Goal: Task Accomplishment & Management: Manage account settings

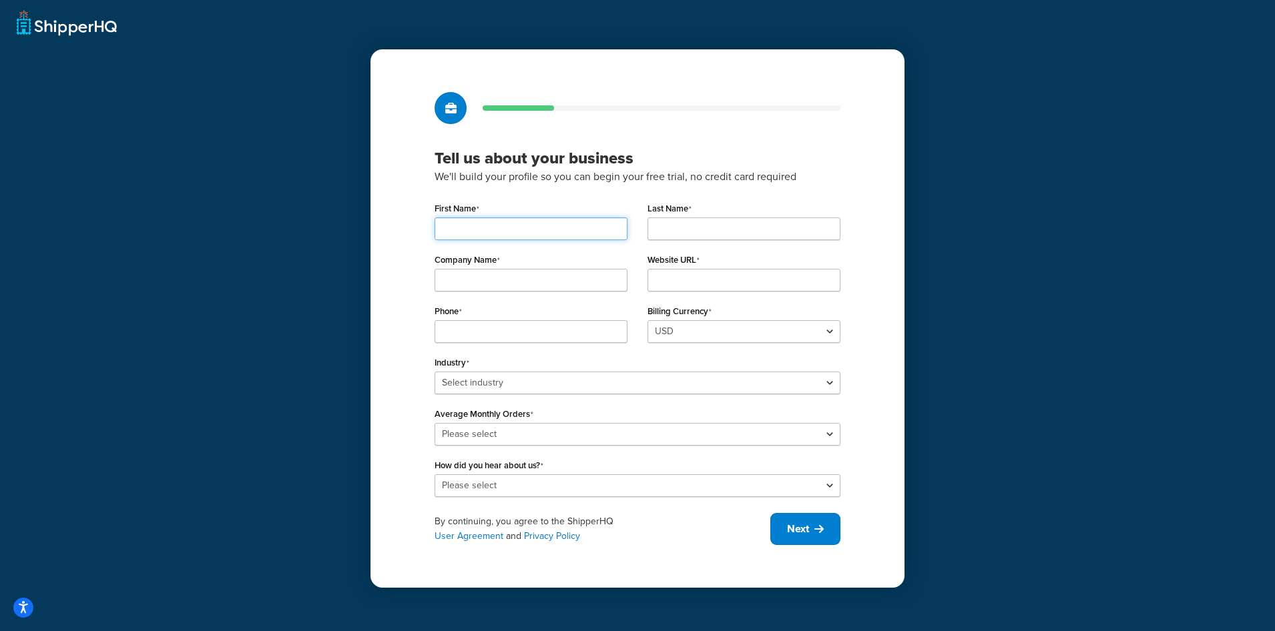
click at [556, 231] on input "First Name" at bounding box center [531, 229] width 193 height 23
type input "Kristina"
type input "Ash"
type input "5598625697"
click at [542, 286] on input "Company Name" at bounding box center [531, 280] width 193 height 23
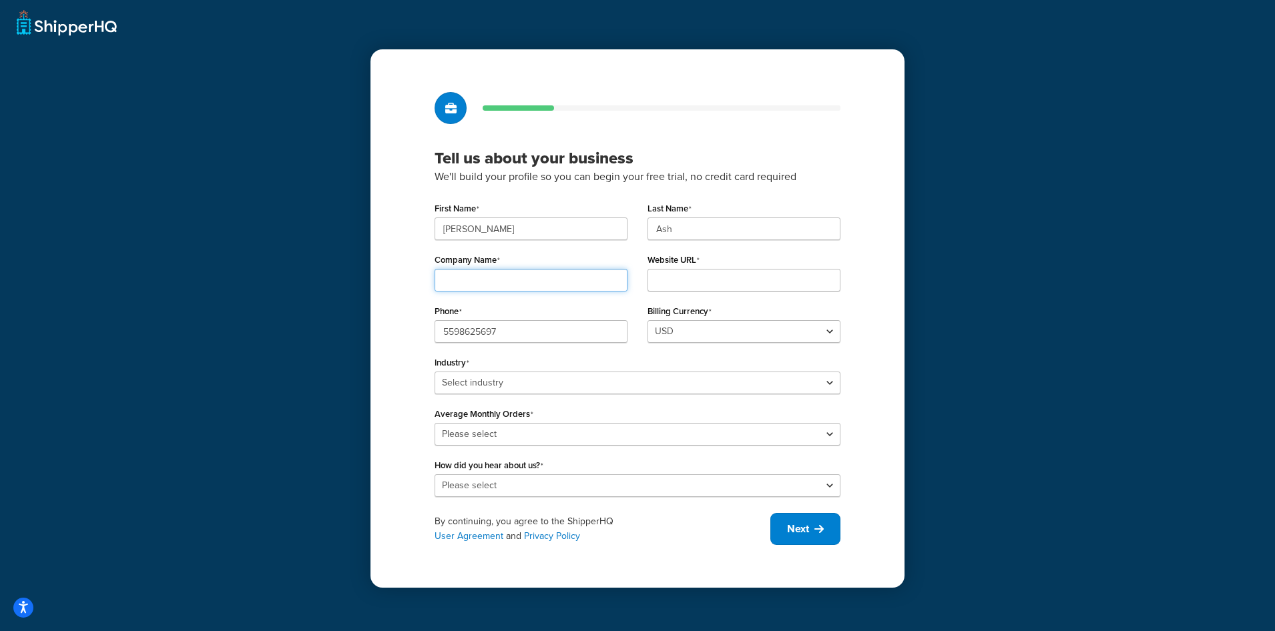
type input "[DOMAIN_NAME]"
click at [692, 276] on input "Website URL" at bounding box center [743, 280] width 193 height 23
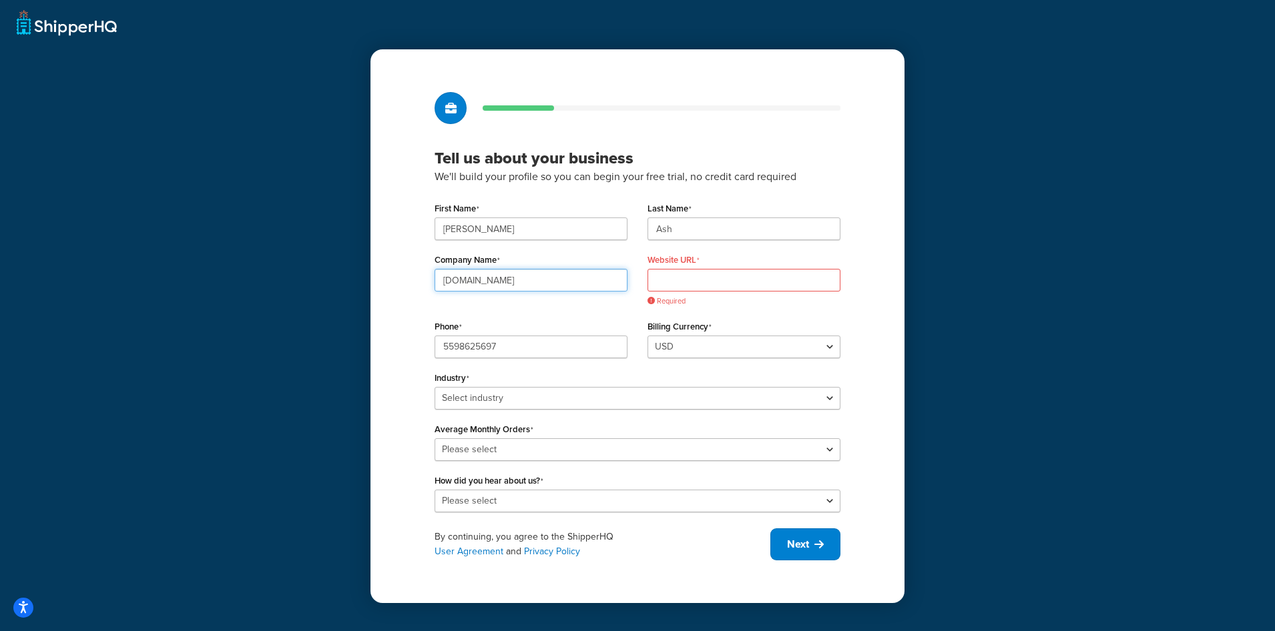
drag, startPoint x: 563, startPoint y: 284, endPoint x: 418, endPoint y: 284, distance: 144.8
click at [420, 284] on div "Tell us about your business We'll build your profile so you can begin your free…" at bounding box center [637, 325] width 534 height 553
click at [714, 278] on input "Website URL" at bounding box center [743, 280] width 193 height 23
paste input "[DOMAIN_NAME]"
type input "[DOMAIN_NAME]"
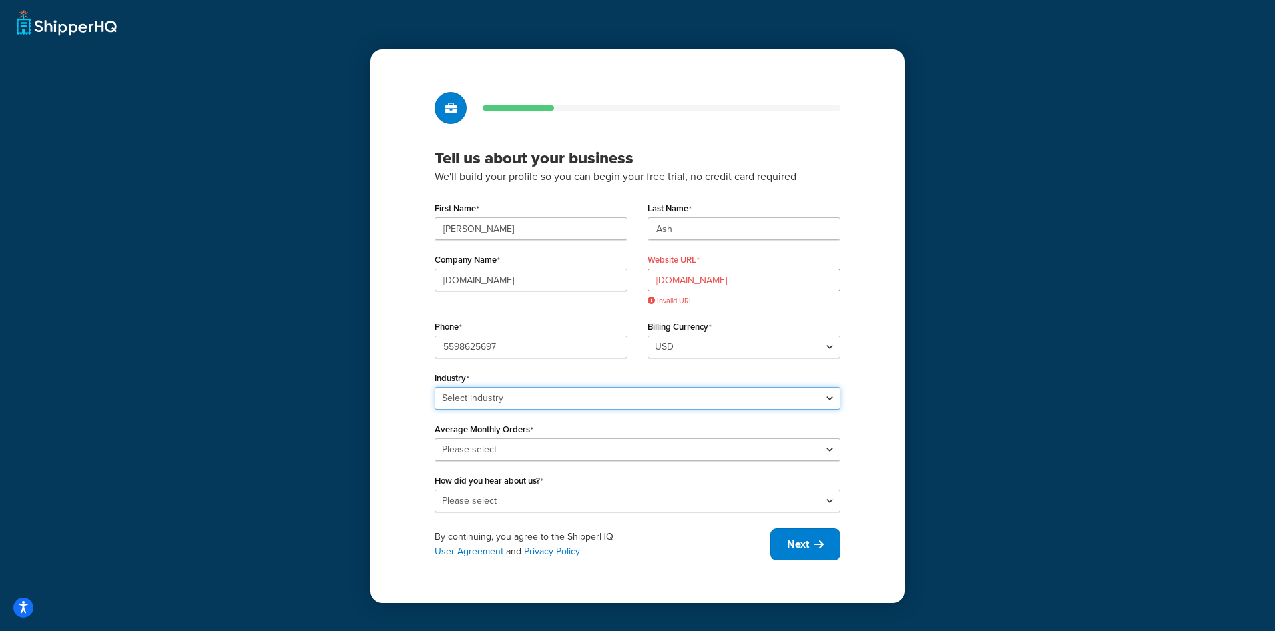
click at [530, 392] on select "Select industry Automotive Adult Agriculture Alcohol, Tobacco & CBD Arts & Craf…" at bounding box center [638, 398] width 406 height 23
select select "5"
click at [435, 387] on select "Select industry Automotive Adult Agriculture Alcohol, Tobacco & CBD Arts & Craf…" at bounding box center [638, 398] width 406 height 23
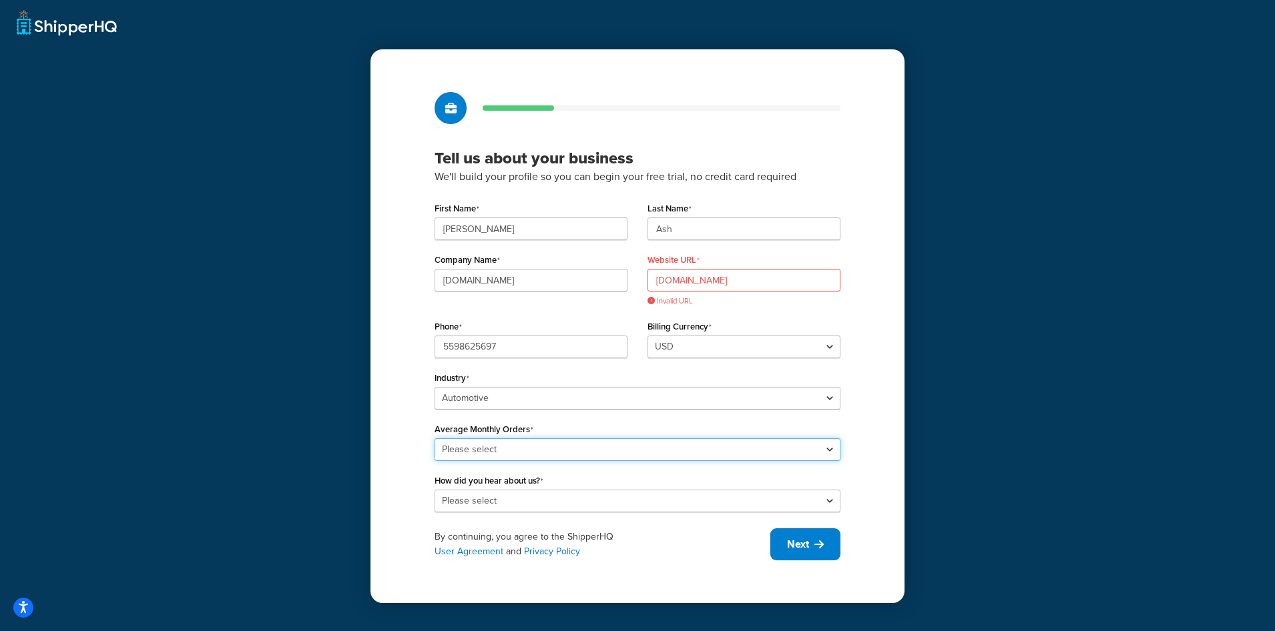
click at [495, 449] on select "Please select 0-500 501-1,000 1,001-10,000 10,001-20,000 Over 20,000" at bounding box center [638, 450] width 406 height 23
select select "1"
click at [435, 439] on select "Please select 0-500 501-1,000 1,001-10,000 10,001-20,000 Over 20,000" at bounding box center [638, 450] width 406 height 23
click at [510, 507] on select "Please select Online Search App Store or Marketplace Listing Referred by Agency…" at bounding box center [638, 501] width 406 height 23
select select "9"
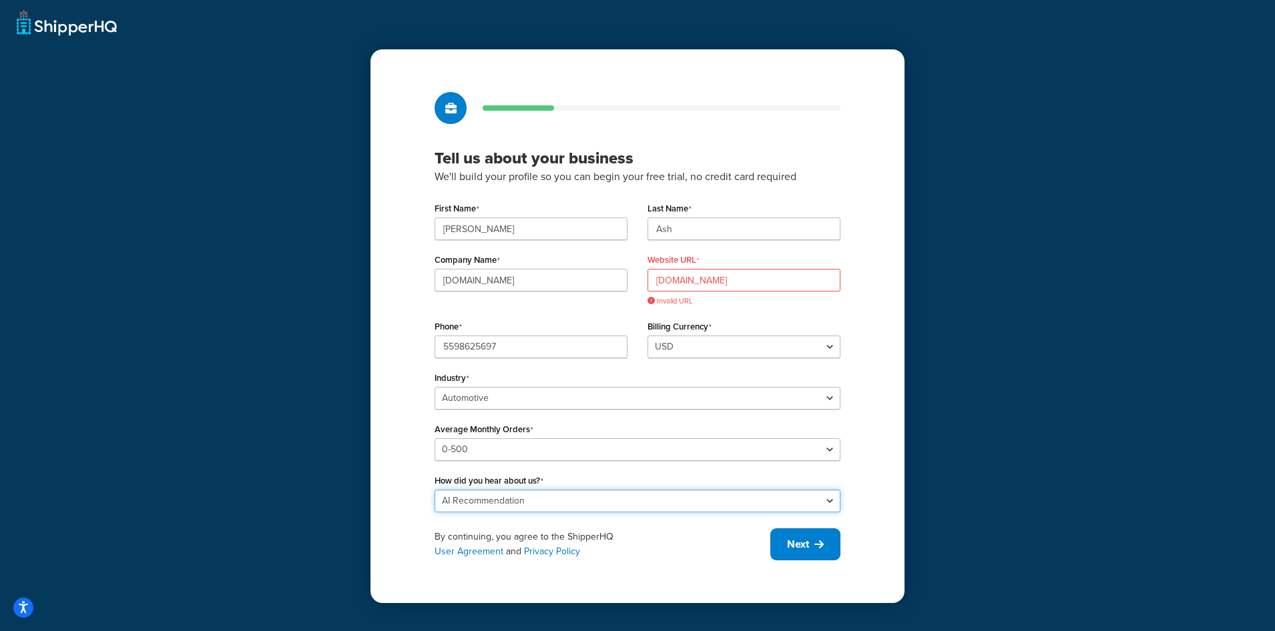
click at [435, 490] on select "Please select Online Search App Store or Marketplace Listing Referred by Agency…" at bounding box center [638, 501] width 406 height 23
click at [804, 545] on span "Next" at bounding box center [798, 544] width 22 height 15
click at [731, 284] on input "SportTruckPros.com" at bounding box center [743, 280] width 193 height 23
click at [655, 280] on input "SportTruckPros.com" at bounding box center [743, 280] width 193 height 23
click at [824, 541] on button "Next" at bounding box center [805, 545] width 70 height 32
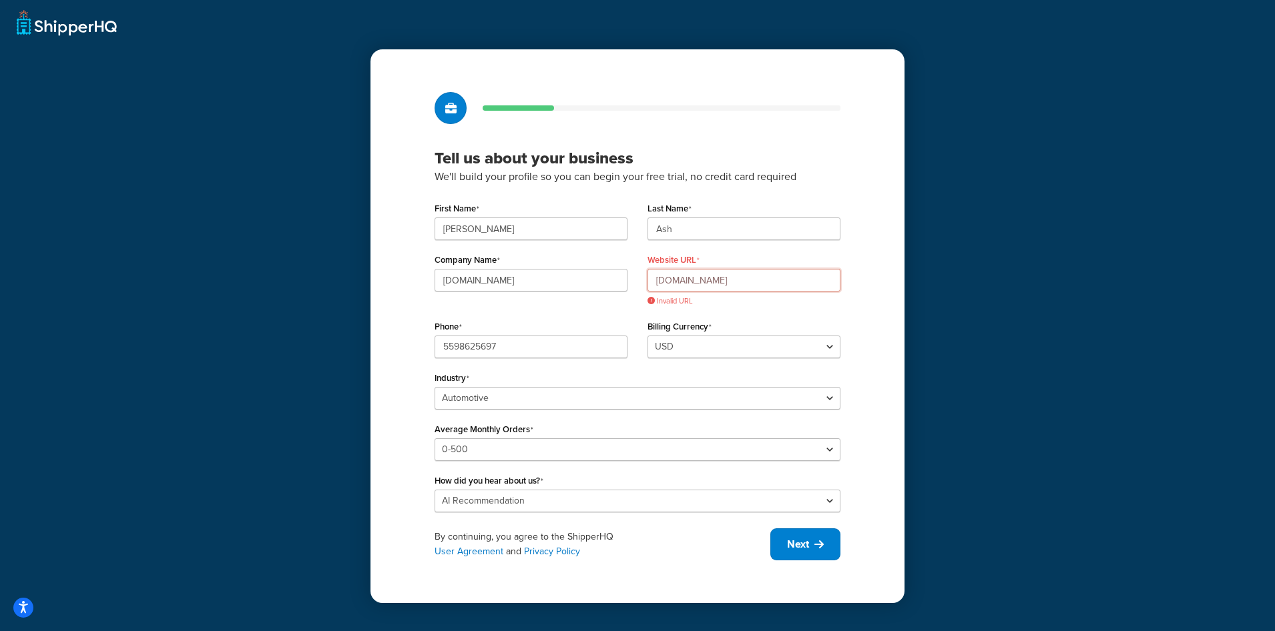
click at [811, 285] on input "www.SportTruckPros.com" at bounding box center [743, 280] width 193 height 23
drag, startPoint x: 810, startPoint y: 284, endPoint x: 575, endPoint y: 273, distance: 234.6
click at [576, 274] on div "Company Name SportTruckPros.com Website URL www.SportTruckPros.com Invalid URL" at bounding box center [638, 283] width 426 height 66
type input "www.SportTruckPros.com"
click at [816, 539] on icon at bounding box center [818, 544] width 9 height 11
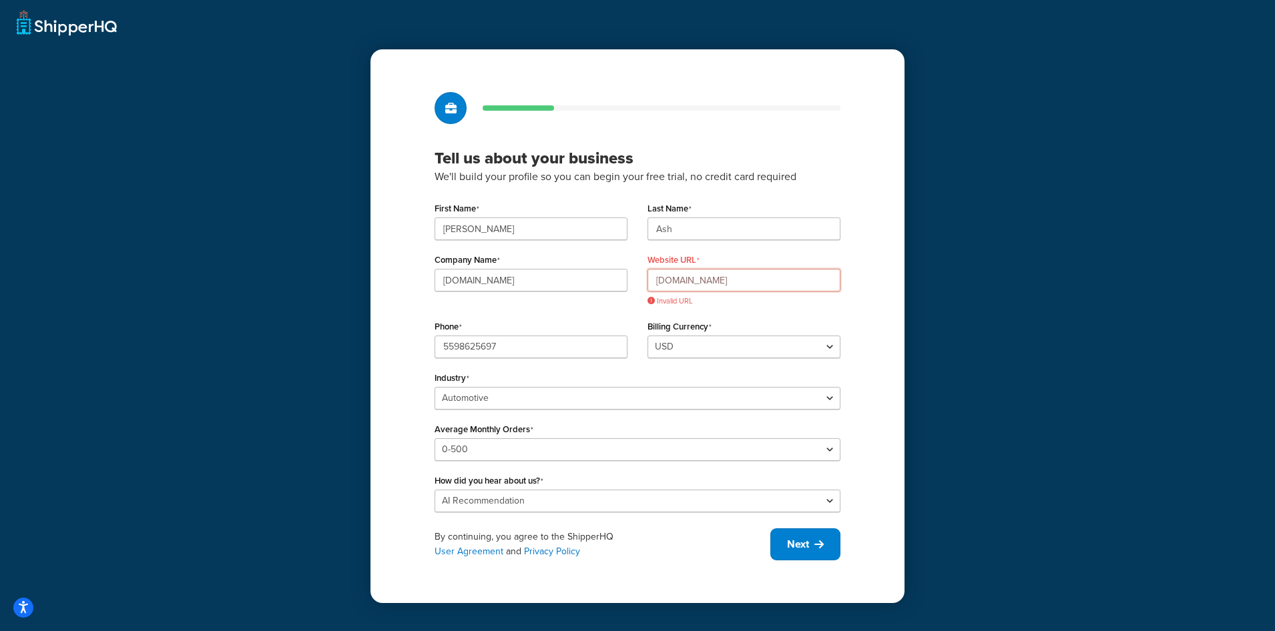
drag, startPoint x: 651, startPoint y: 267, endPoint x: 581, endPoint y: 265, distance: 70.8
click at [581, 265] on div "Company Name SportTruckPros.com Website URL www.SportTruckPros.com Invalid URL" at bounding box center [638, 283] width 426 height 66
click at [562, 289] on input "[DOMAIN_NAME]" at bounding box center [531, 280] width 193 height 23
click at [695, 281] on input "Website URL" at bounding box center [743, 280] width 193 height 23
type input "S"
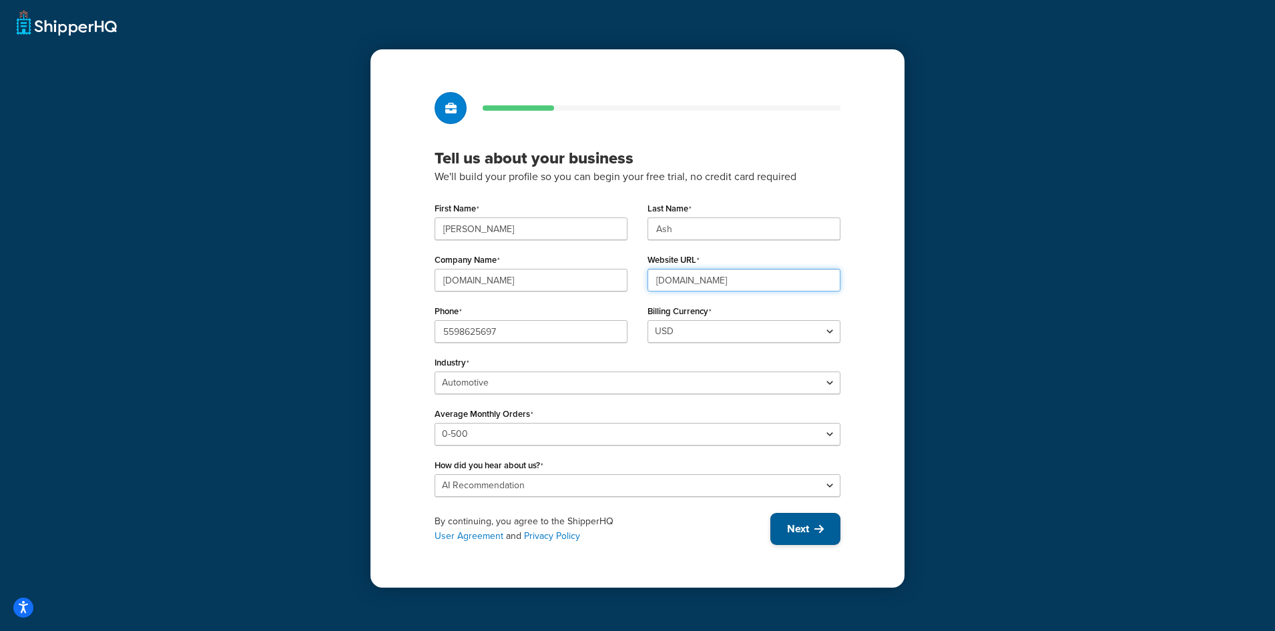
type input "[DOMAIN_NAME]"
click at [832, 527] on button "Next" at bounding box center [805, 529] width 70 height 32
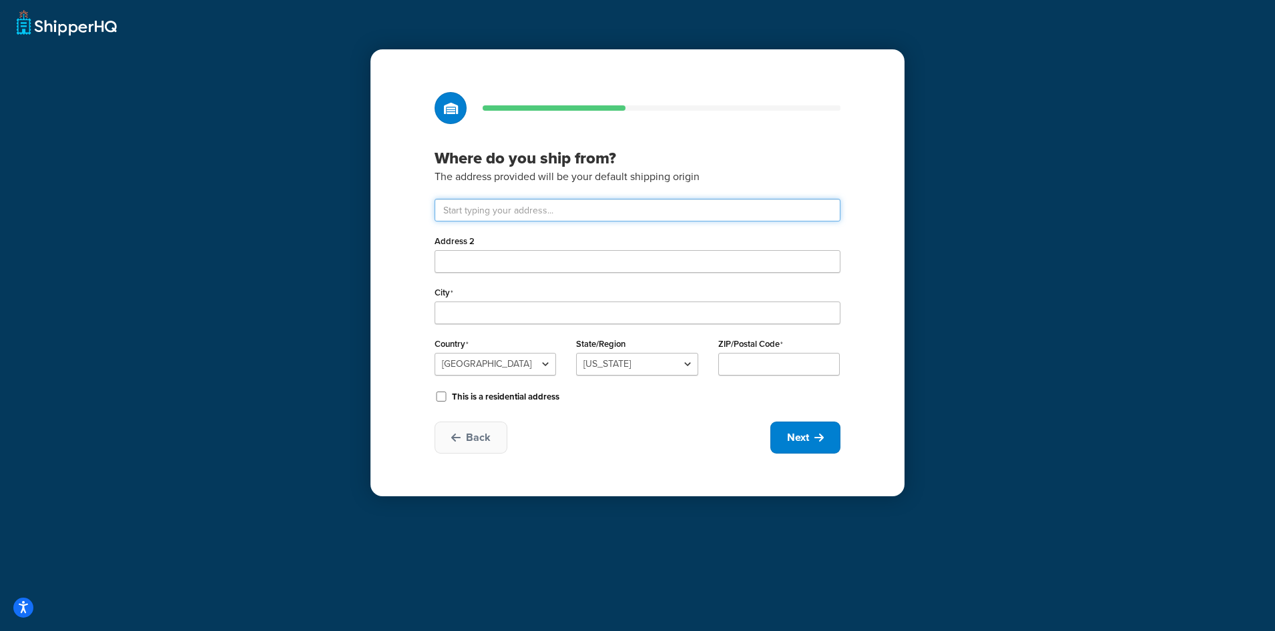
click at [583, 210] on input "text" at bounding box center [638, 210] width 406 height 23
type input "304 S Jones Blvd #6833"
type input "Las Vegas"
select select "28"
type input "89107"
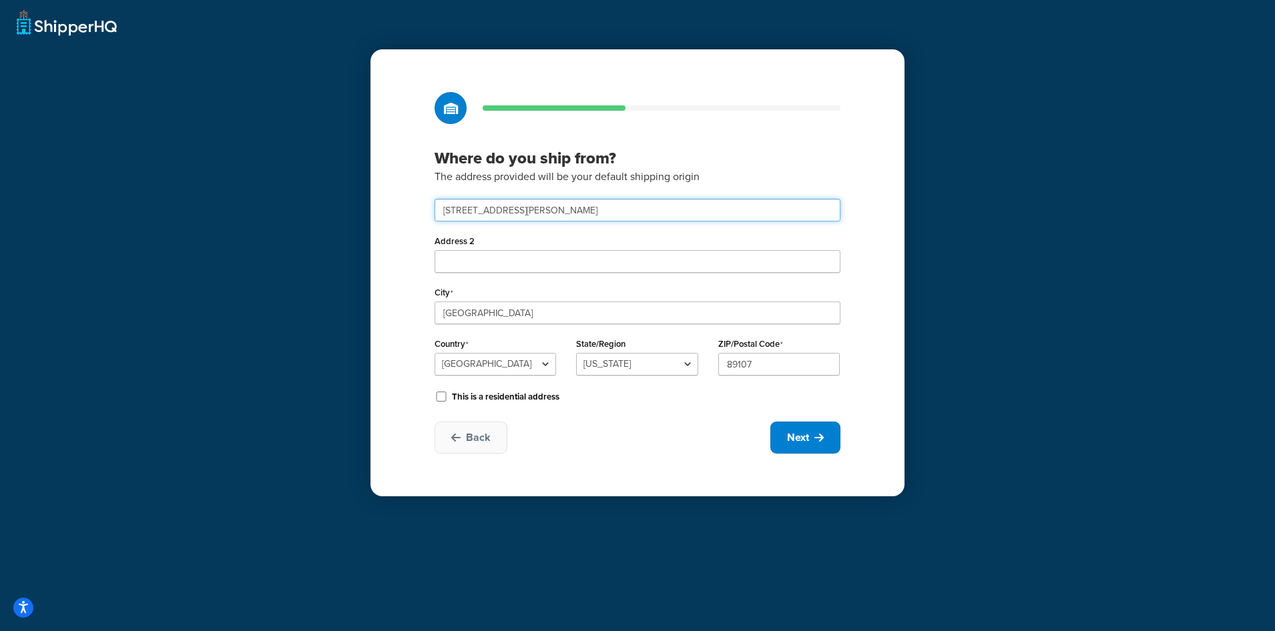
drag, startPoint x: 571, startPoint y: 212, endPoint x: 392, endPoint y: 208, distance: 178.9
click at [394, 209] on div "Where do you ship from? The address provided will be your default shipping orig…" at bounding box center [637, 272] width 534 height 447
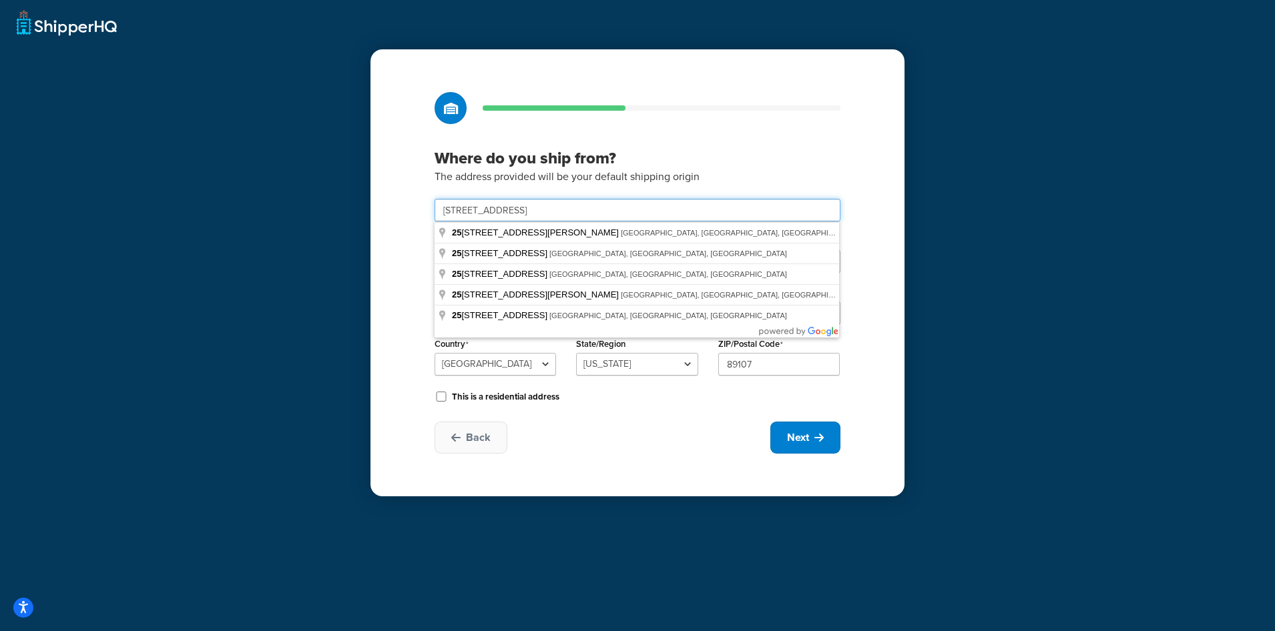
drag, startPoint x: 561, startPoint y: 214, endPoint x: 468, endPoint y: 213, distance: 92.8
click at [468, 213] on input "2542 North Antioch Avenue" at bounding box center [638, 210] width 406 height 23
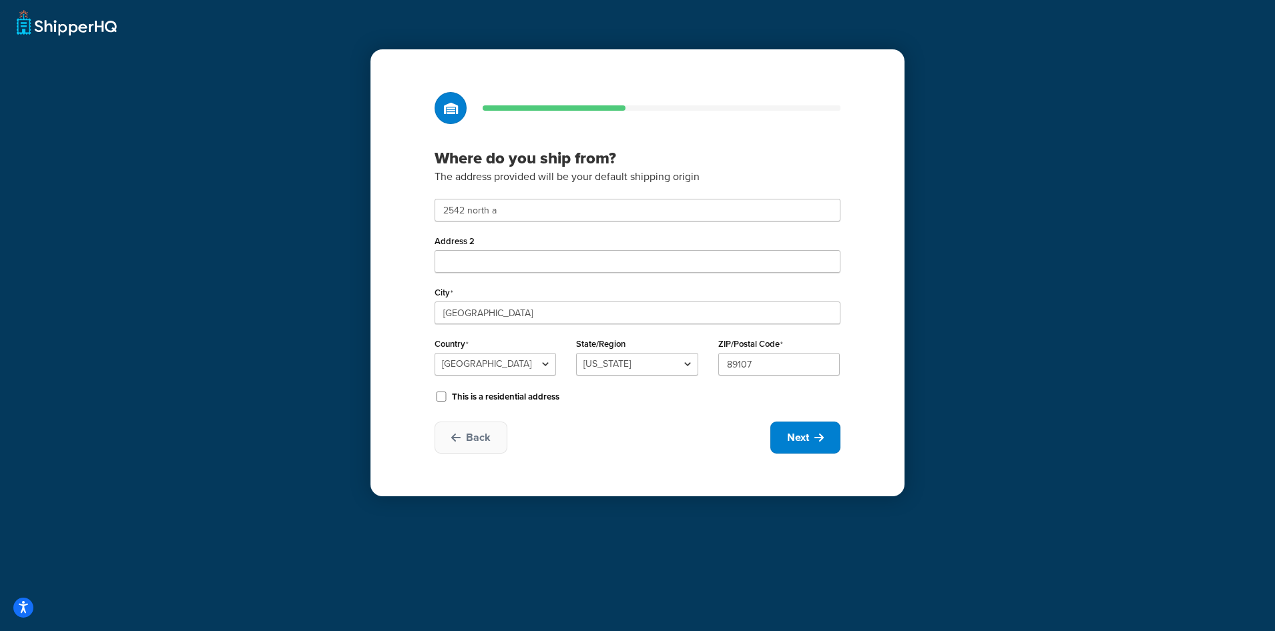
type input "2542 N Antioch Ave"
type input "Fresno"
select select "5"
type input "93722"
click at [501, 396] on label "This is a residential address" at bounding box center [505, 397] width 107 height 12
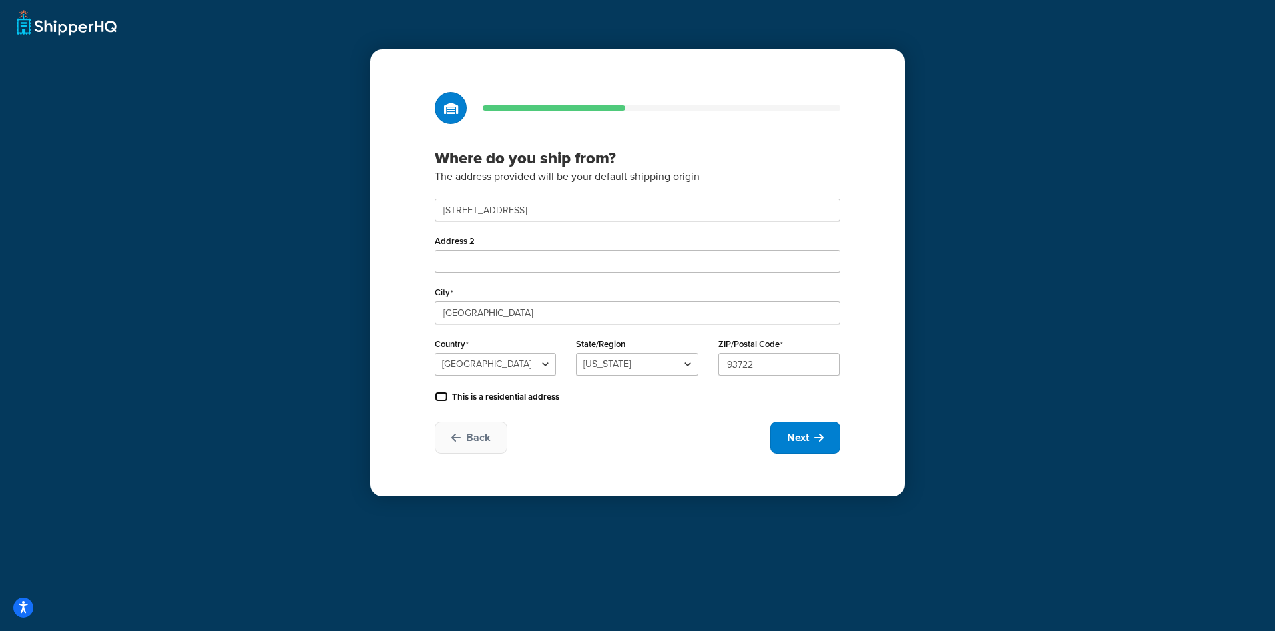
click at [448, 396] on input "This is a residential address" at bounding box center [441, 397] width 13 height 10
checkbox input "true"
click at [828, 437] on button "Next" at bounding box center [805, 438] width 70 height 32
select select "1"
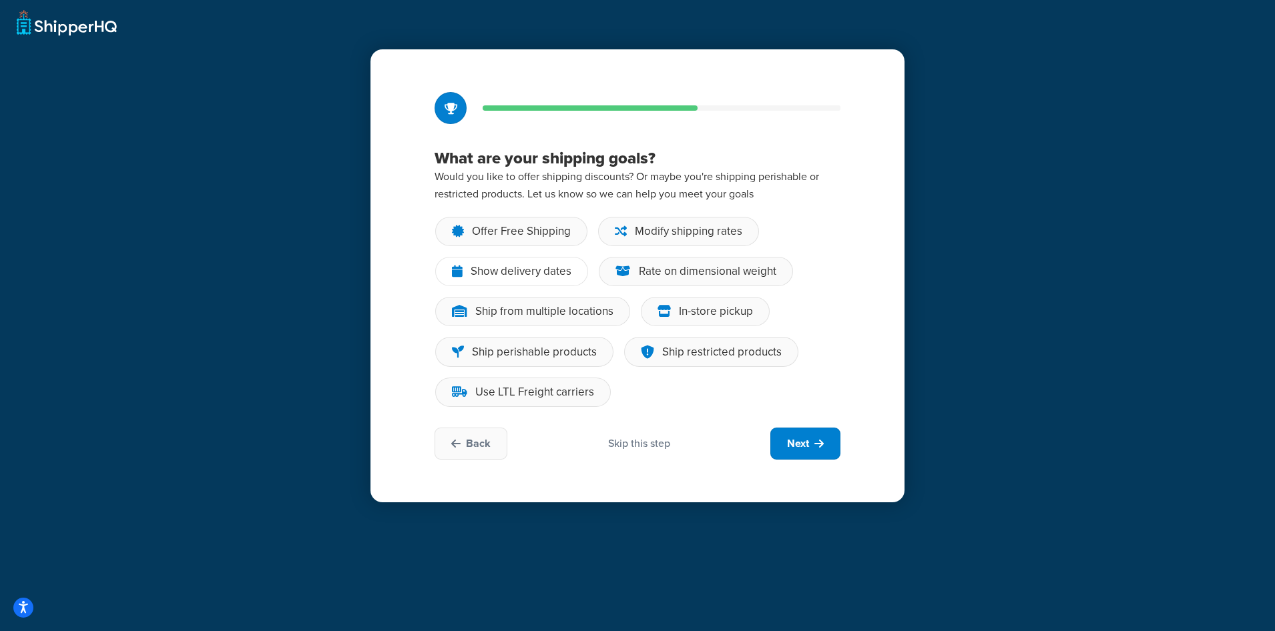
click at [515, 274] on div "Show delivery dates" at bounding box center [521, 271] width 101 height 13
click at [0, 0] on input "Show delivery dates" at bounding box center [0, 0] width 0 height 0
click at [531, 308] on div "Ship from multiple locations" at bounding box center [544, 311] width 138 height 13
click at [0, 0] on input "Ship from multiple locations" at bounding box center [0, 0] width 0 height 0
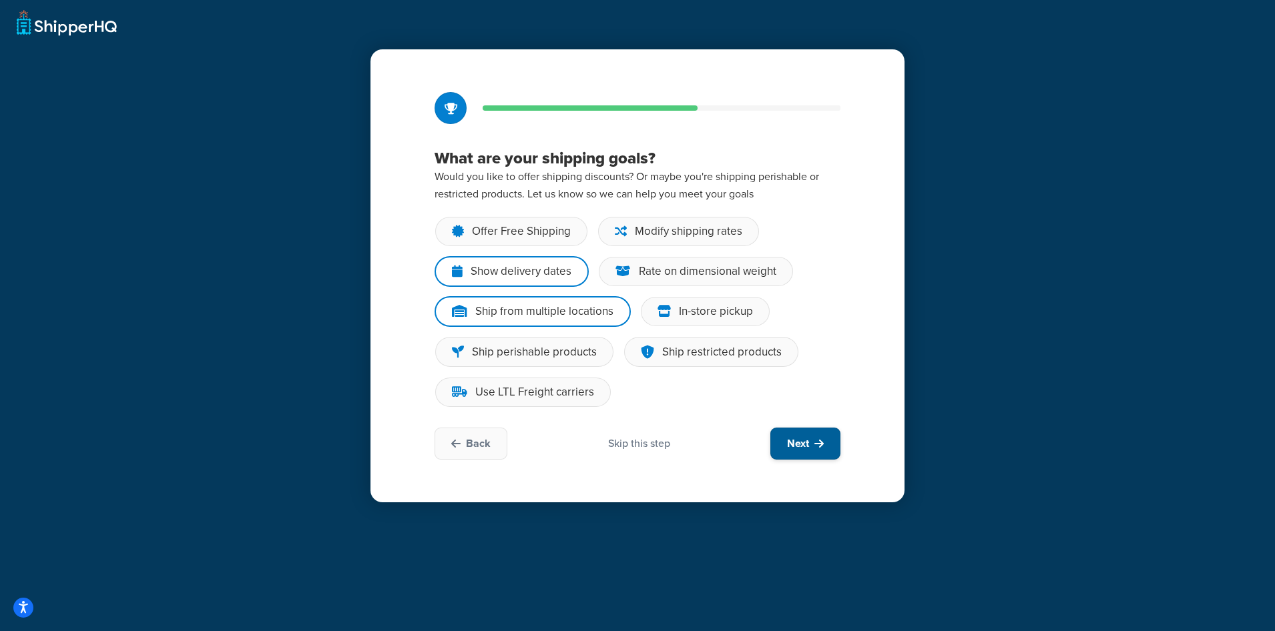
click at [829, 449] on button "Next" at bounding box center [805, 444] width 70 height 32
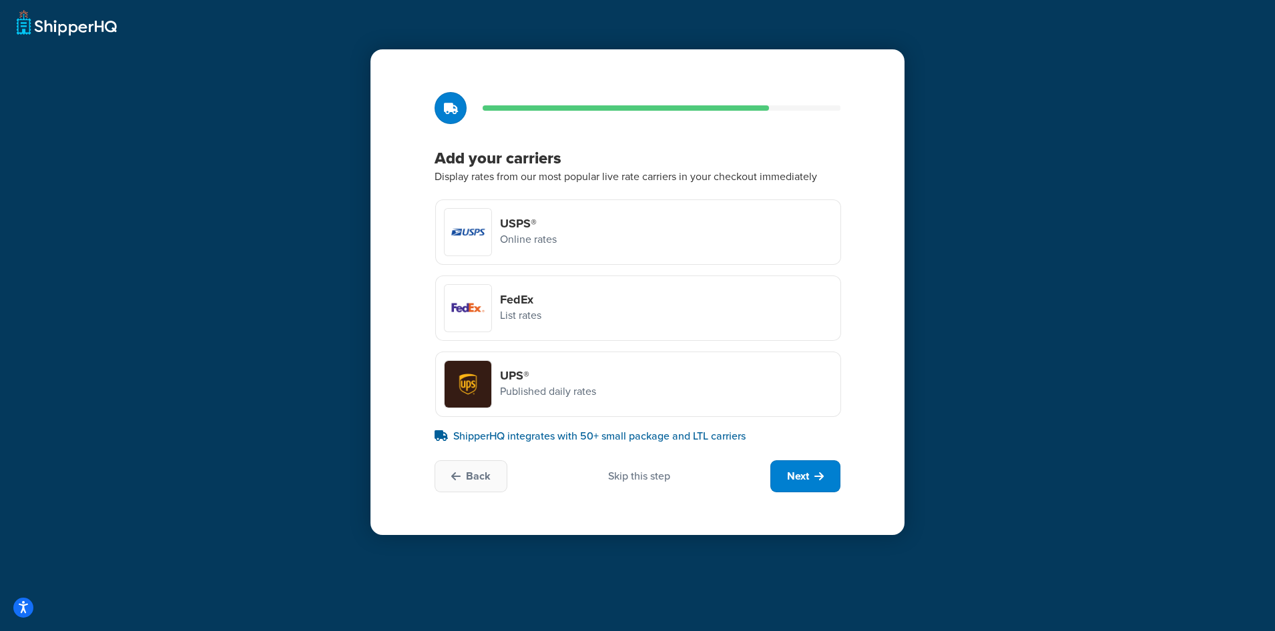
click at [629, 235] on div "USPS® Online rates" at bounding box center [638, 232] width 406 height 65
click at [0, 0] on input "USPS® Online rates" at bounding box center [0, 0] width 0 height 0
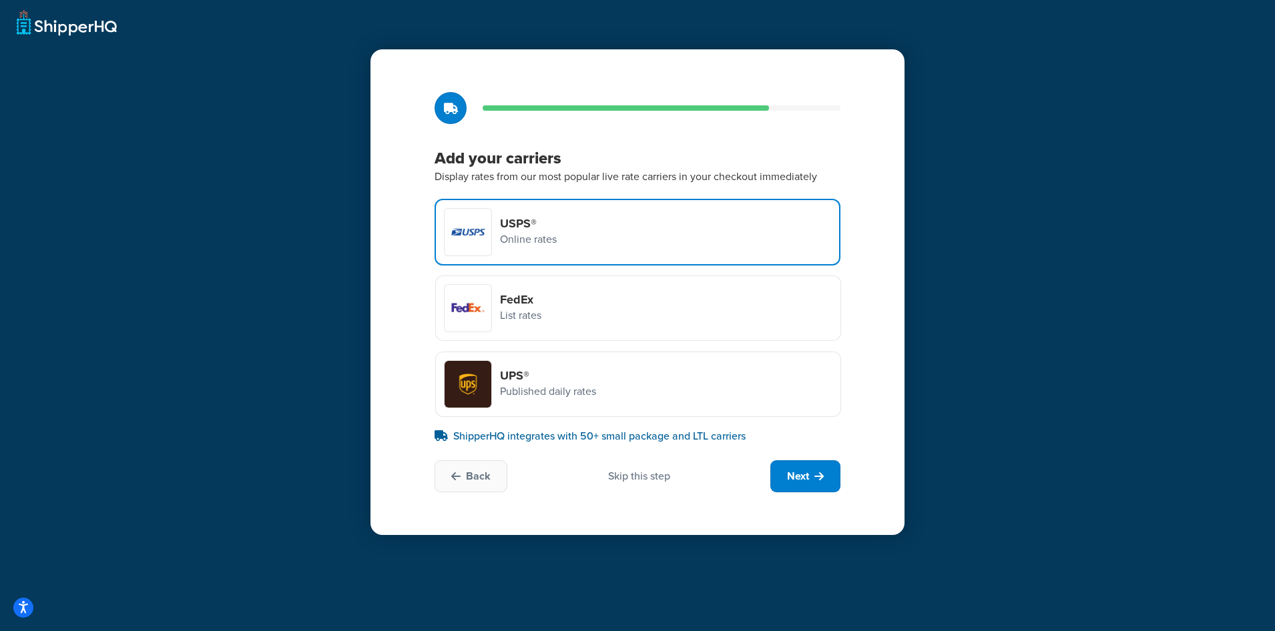
click at [625, 298] on div "FedEx List rates" at bounding box center [638, 308] width 406 height 65
click at [0, 0] on input "FedEx List rates" at bounding box center [0, 0] width 0 height 0
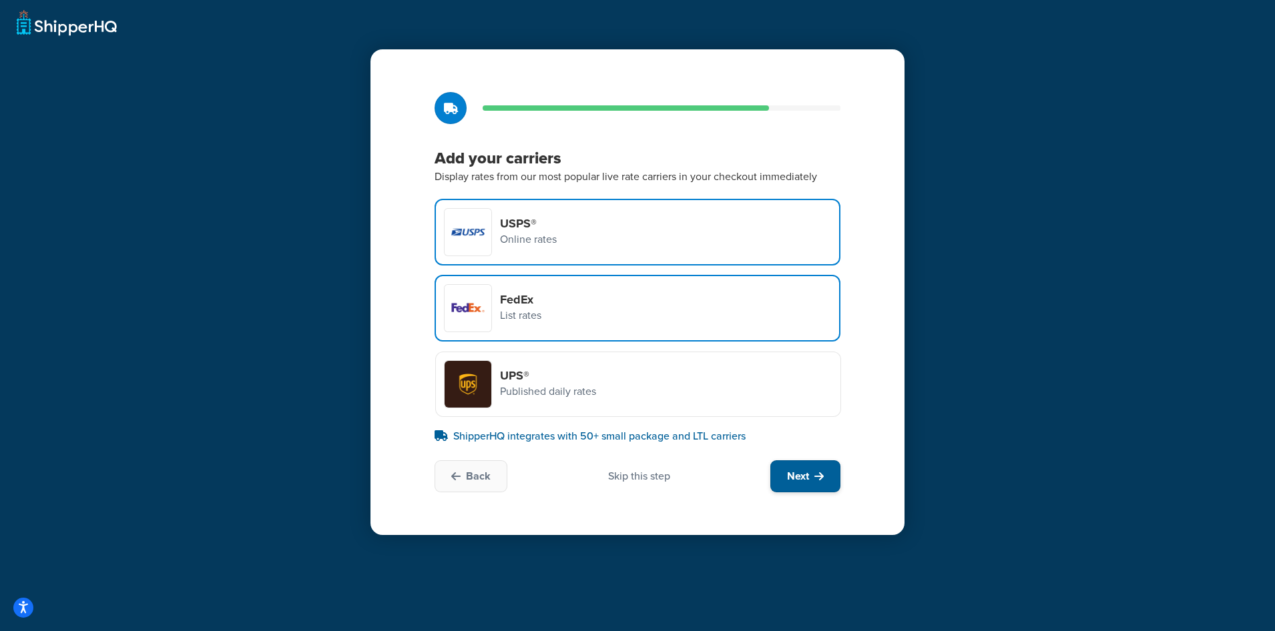
click at [809, 481] on button "Next" at bounding box center [805, 477] width 70 height 32
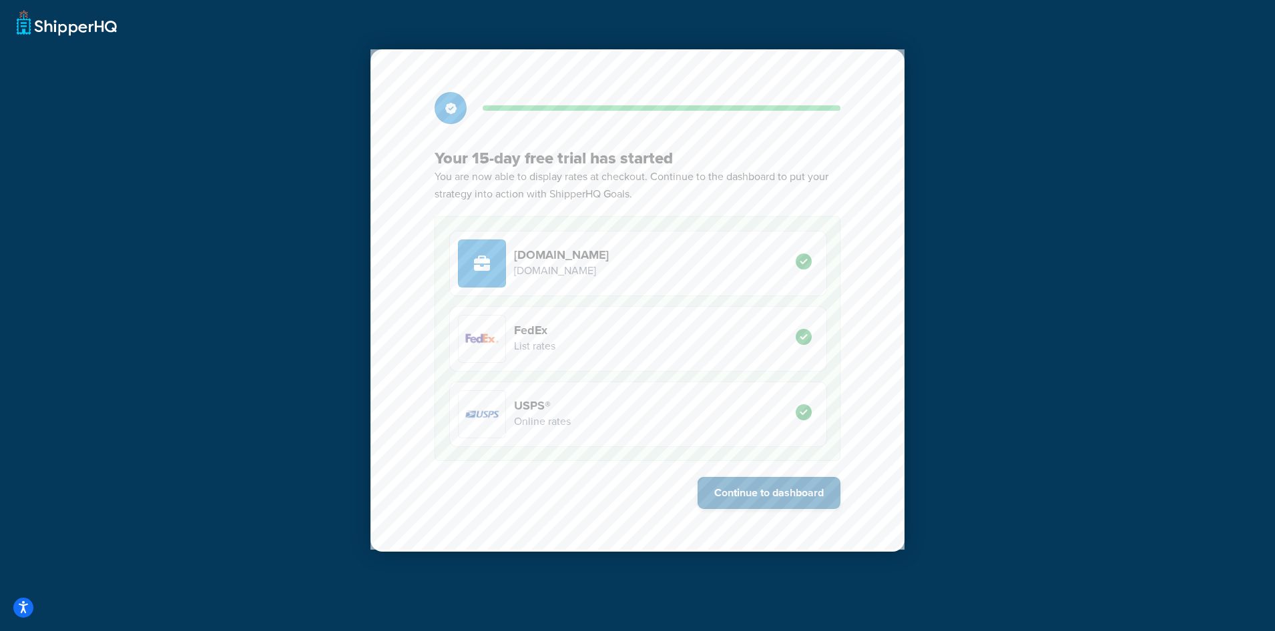
click at [802, 490] on button "Continue to dashboard" at bounding box center [768, 493] width 143 height 32
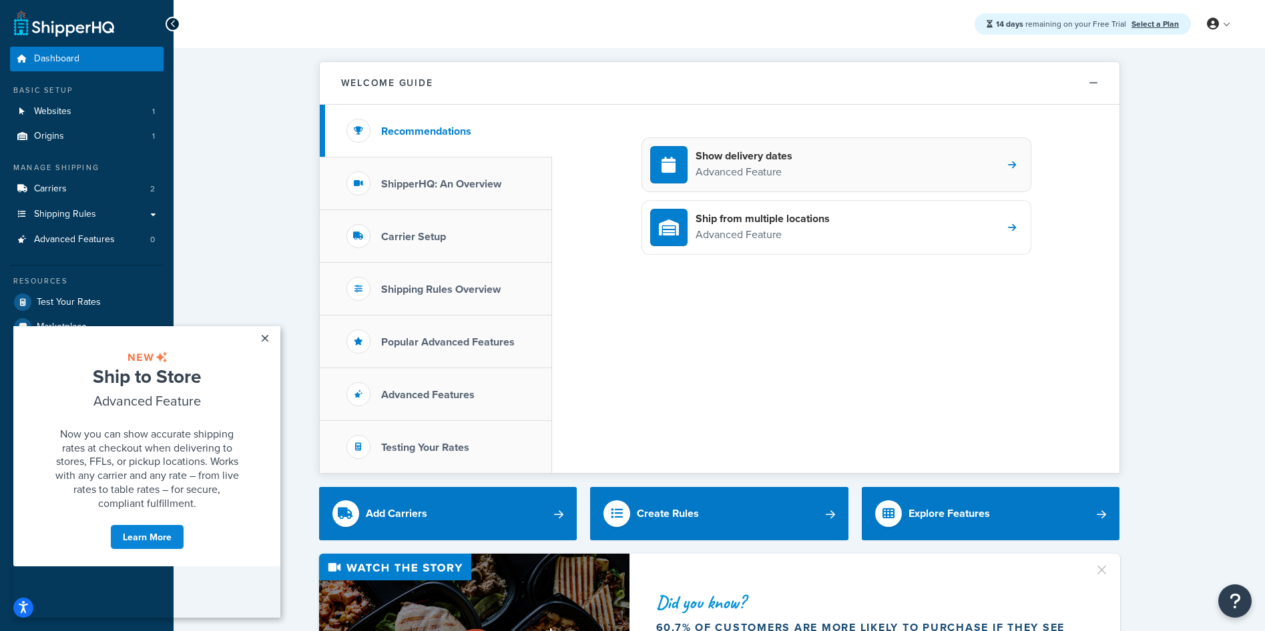
click at [784, 170] on p "Advanced Feature" at bounding box center [743, 172] width 97 height 17
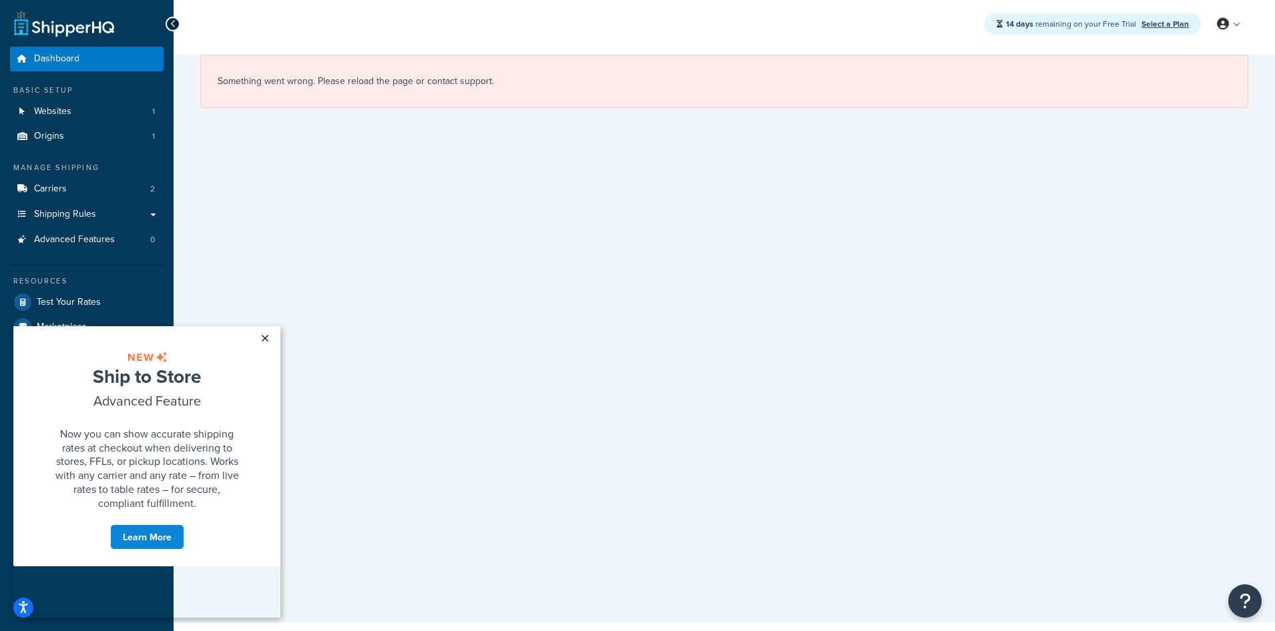
click at [267, 338] on link "×" at bounding box center [264, 338] width 23 height 24
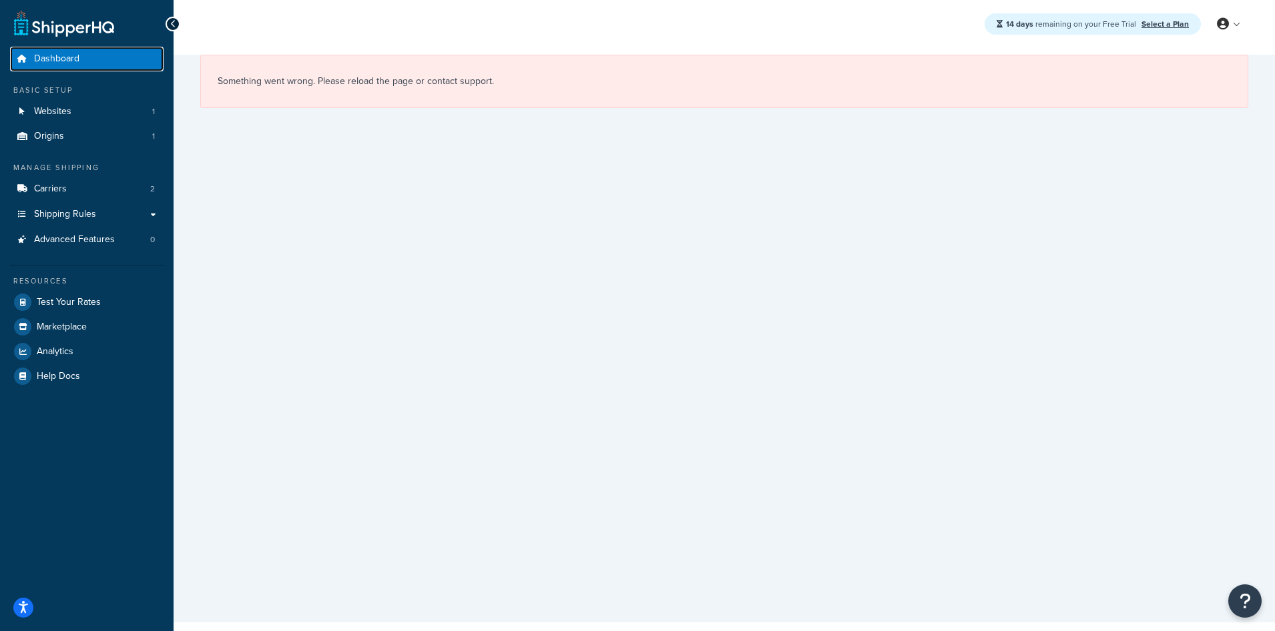
click at [63, 61] on span "Dashboard" at bounding box center [56, 58] width 45 height 11
click at [69, 109] on span "Websites" at bounding box center [52, 111] width 37 height 11
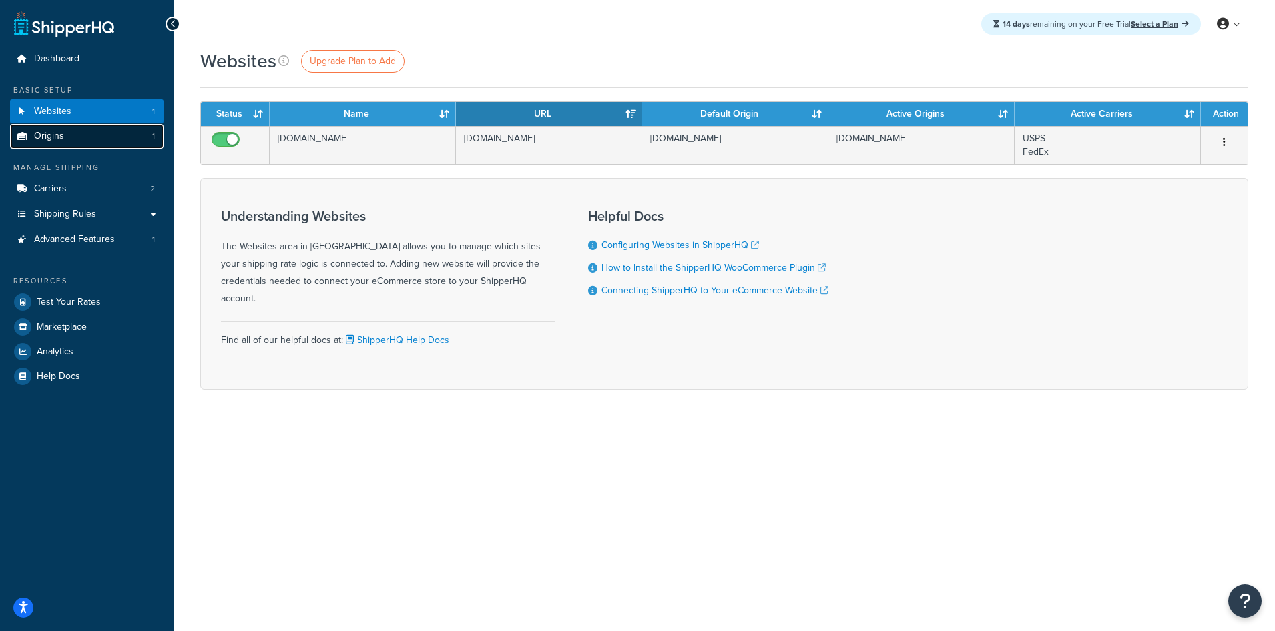
click at [39, 136] on span "Origins" at bounding box center [49, 136] width 30 height 11
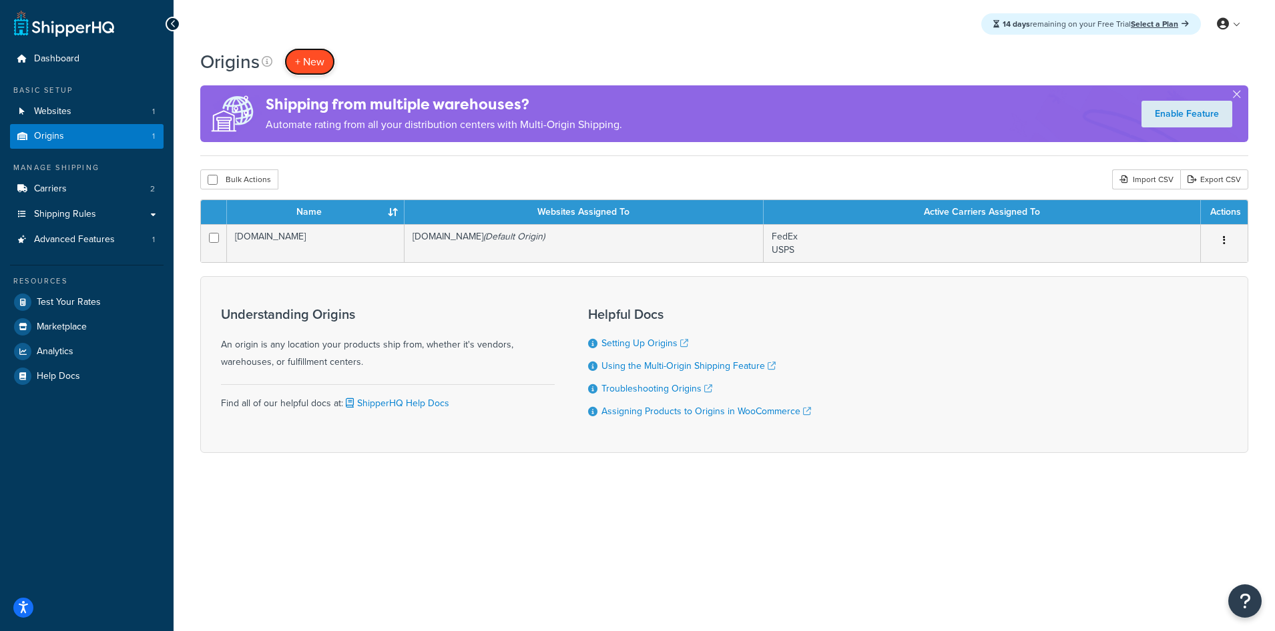
click at [306, 57] on span "+ New" at bounding box center [309, 61] width 29 height 15
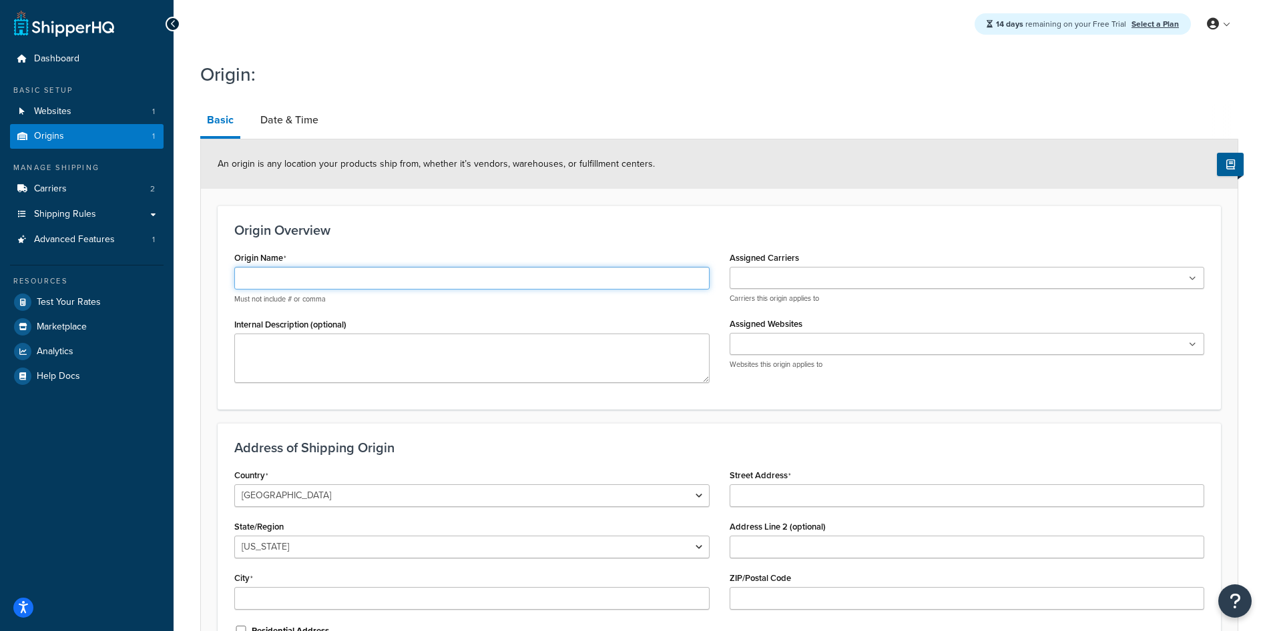
click at [408, 281] on input "Origin Name" at bounding box center [471, 278] width 475 height 23
type input "TN Warehouse"
click at [836, 273] on input "Assigned Carriers" at bounding box center [793, 279] width 118 height 15
click at [820, 388] on div "Origin Name TN Warehouse Must not include # or comma Internal Description (opti…" at bounding box center [719, 320] width 990 height 144
drag, startPoint x: 820, startPoint y: 388, endPoint x: 778, endPoint y: 397, distance: 42.9
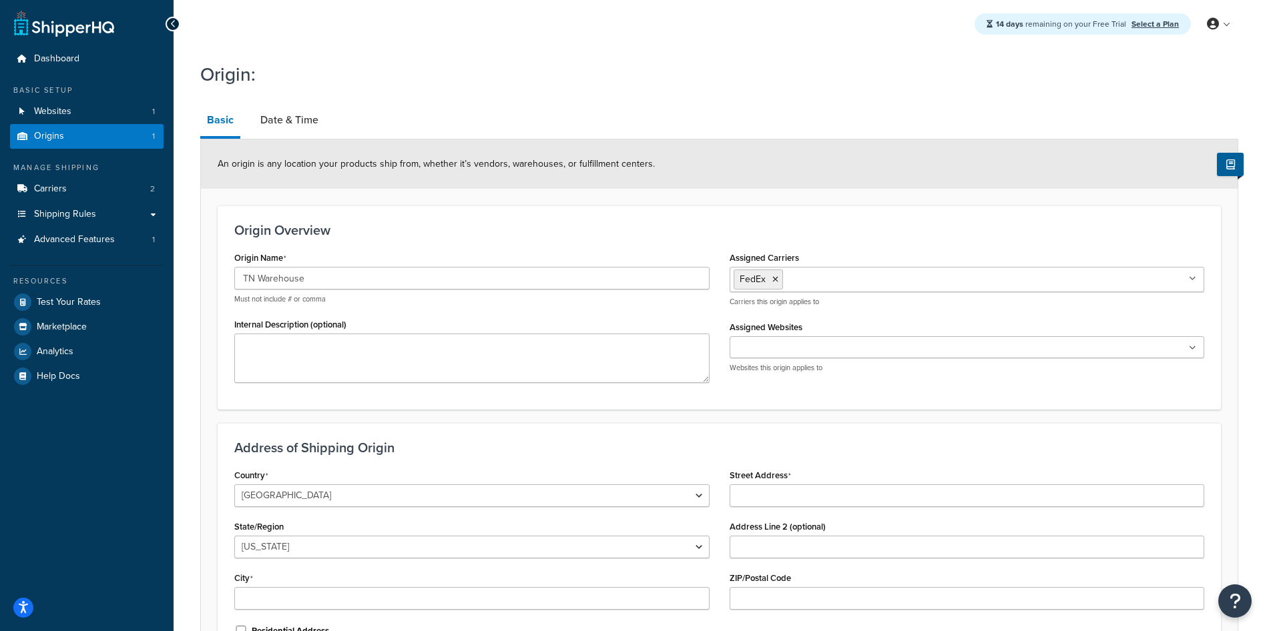
click at [779, 397] on div "Origin Overview Origin Name TN Warehouse Must not include # or comma Internal D…" at bounding box center [719, 308] width 1003 height 204
click at [820, 347] on input "Assigned Websites" at bounding box center [793, 348] width 118 height 15
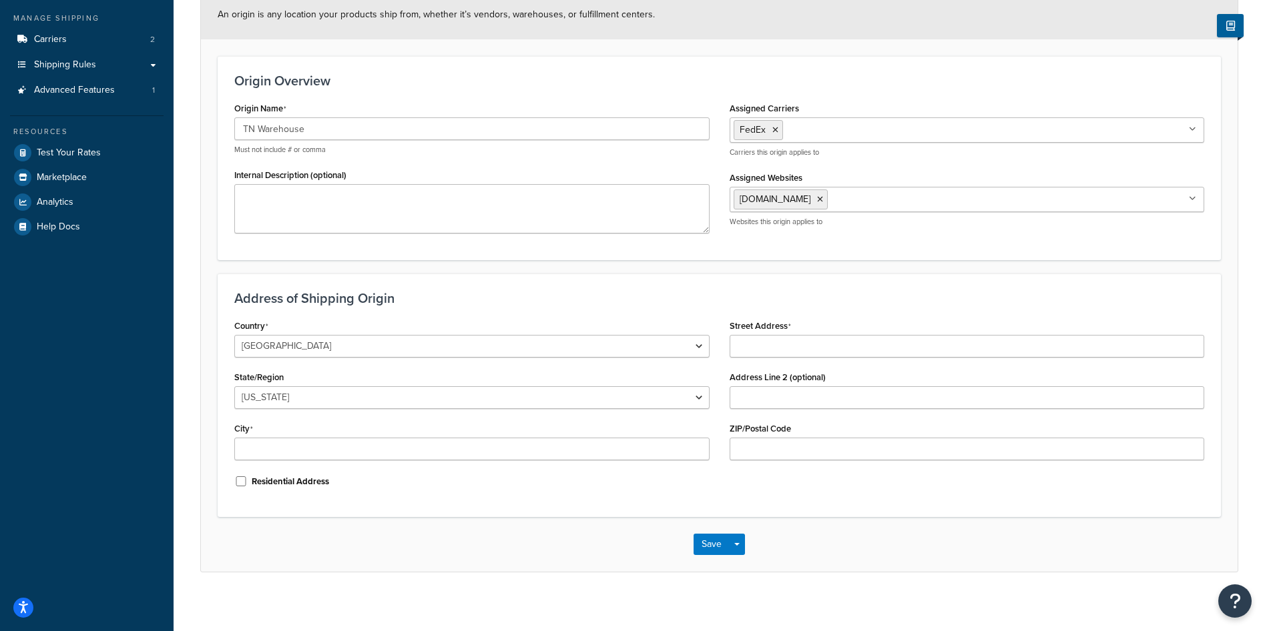
scroll to position [158, 0]
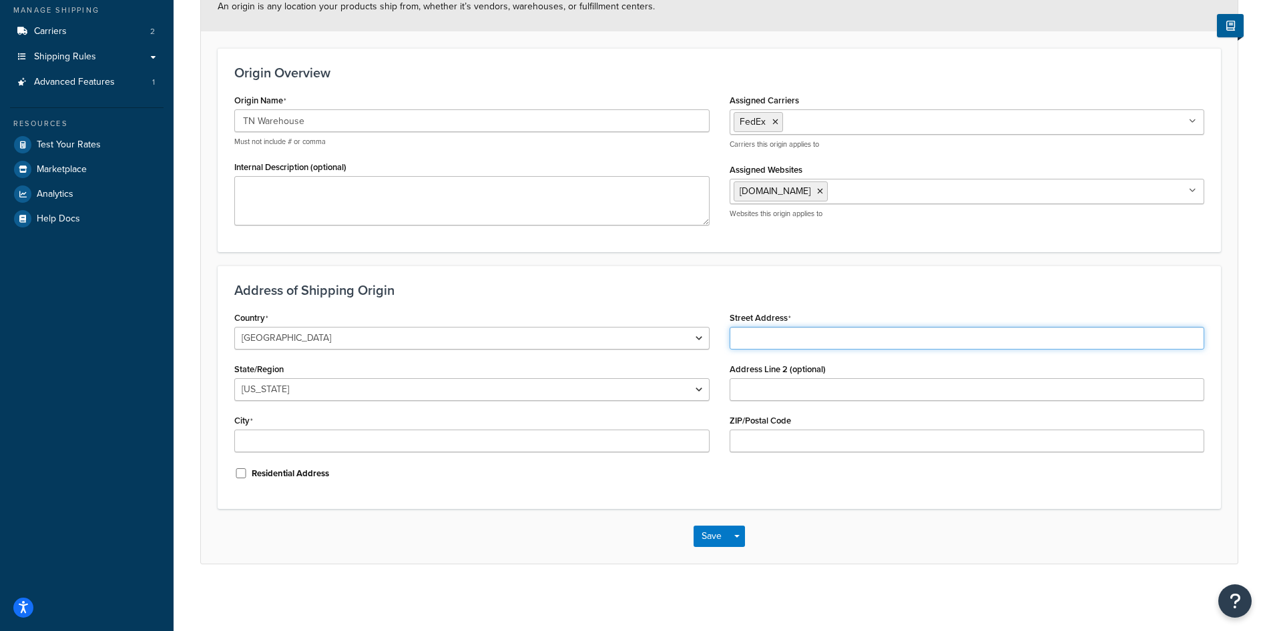
click at [780, 334] on input "Street Address" at bounding box center [967, 338] width 475 height 23
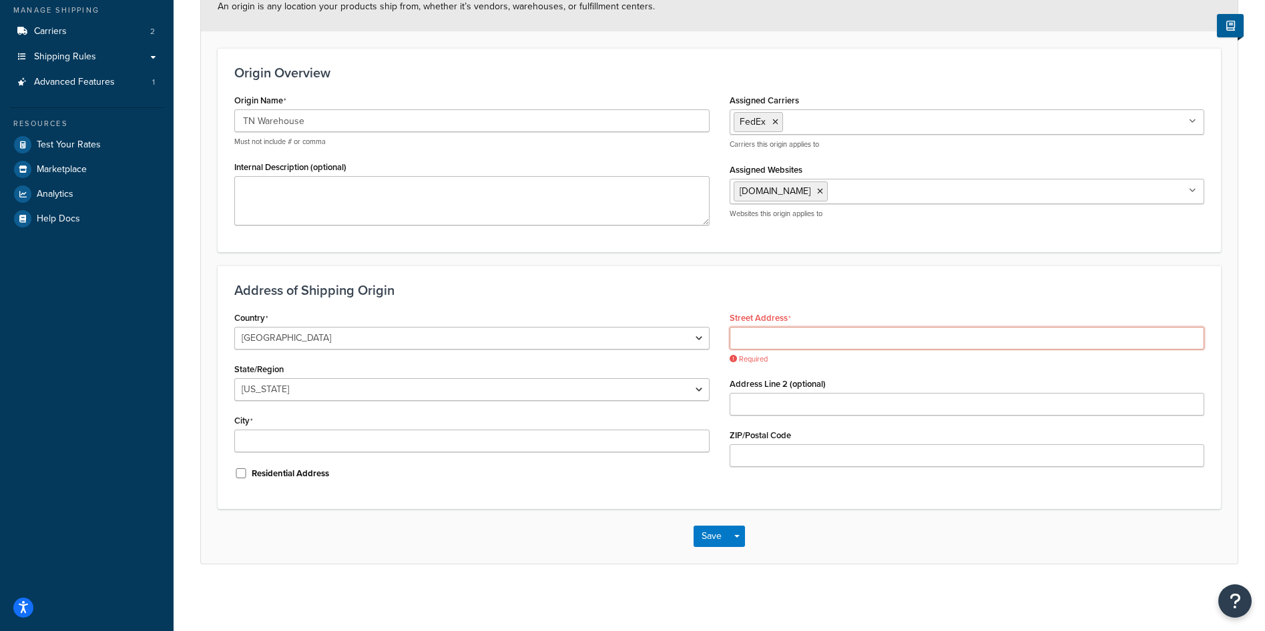
click at [784, 335] on input "Street Address" at bounding box center [967, 338] width 475 height 23
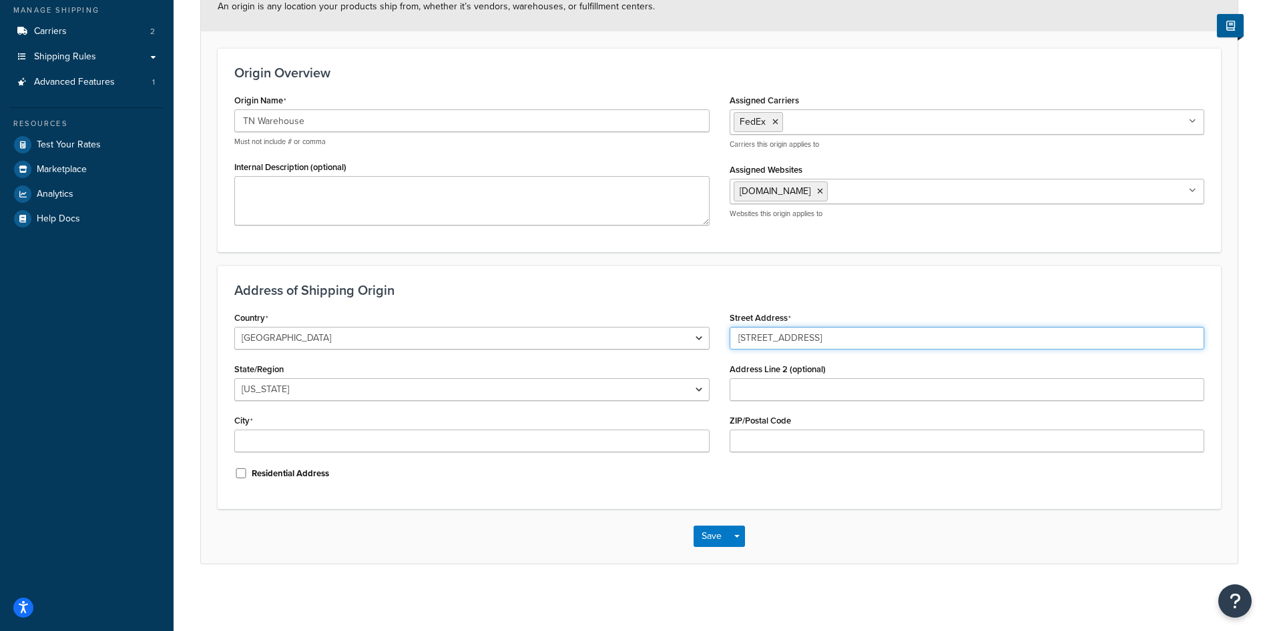
type input "30 Lincoln Lane"
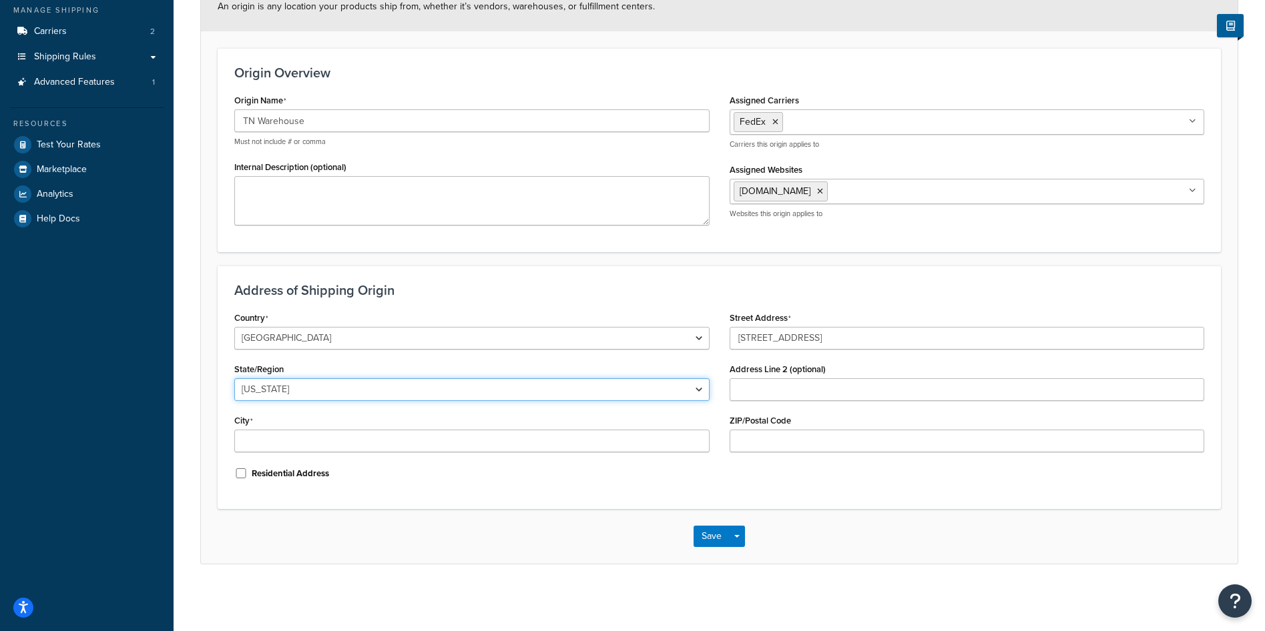
click at [605, 392] on select "Alabama Alaska American Samoa Arizona Arkansas Armed Forces Americas Armed Forc…" at bounding box center [471, 389] width 475 height 23
select select "42"
click at [234, 378] on select "Alabama Alaska American Samoa Arizona Arkansas Armed Forces Americas Armed Forc…" at bounding box center [471, 389] width 475 height 23
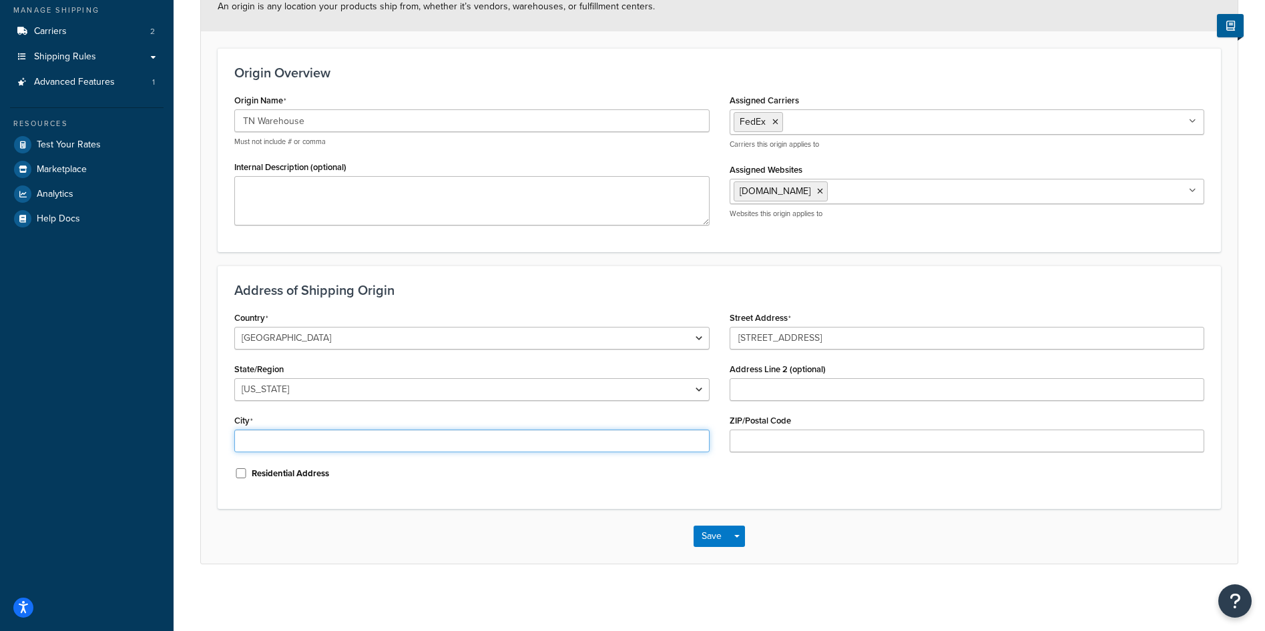
click at [553, 437] on input "City" at bounding box center [471, 441] width 475 height 23
type input "Dunlap"
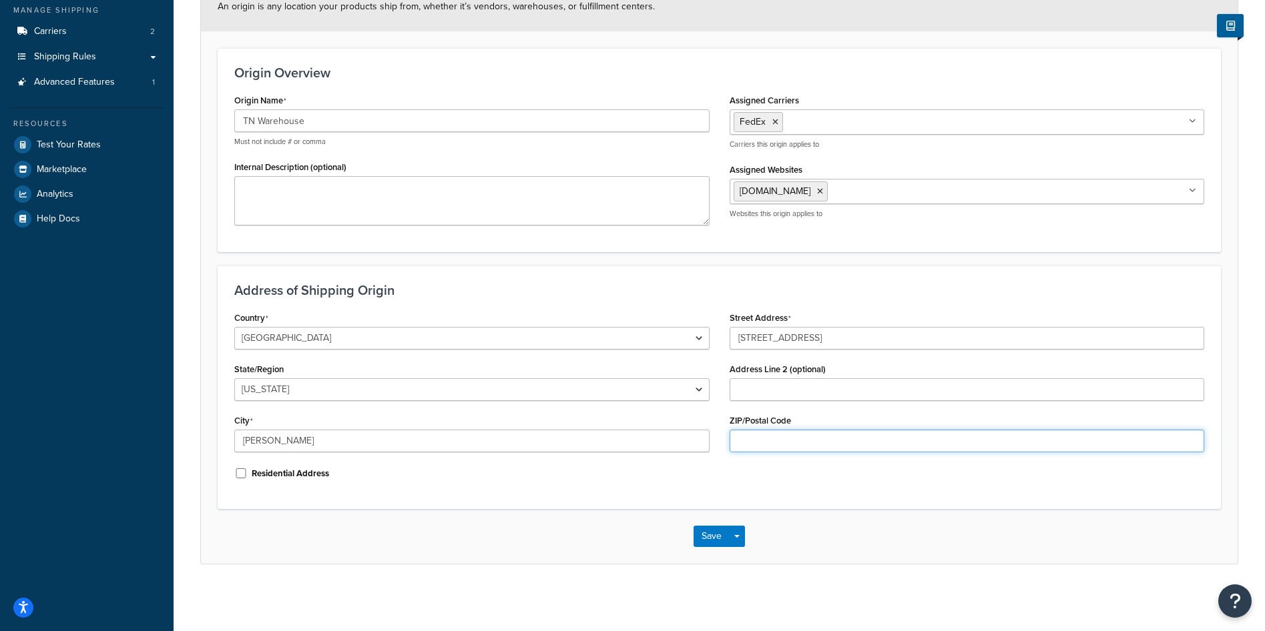
click at [774, 447] on input "ZIP/Postal Code" at bounding box center [967, 441] width 475 height 23
type input "37327"
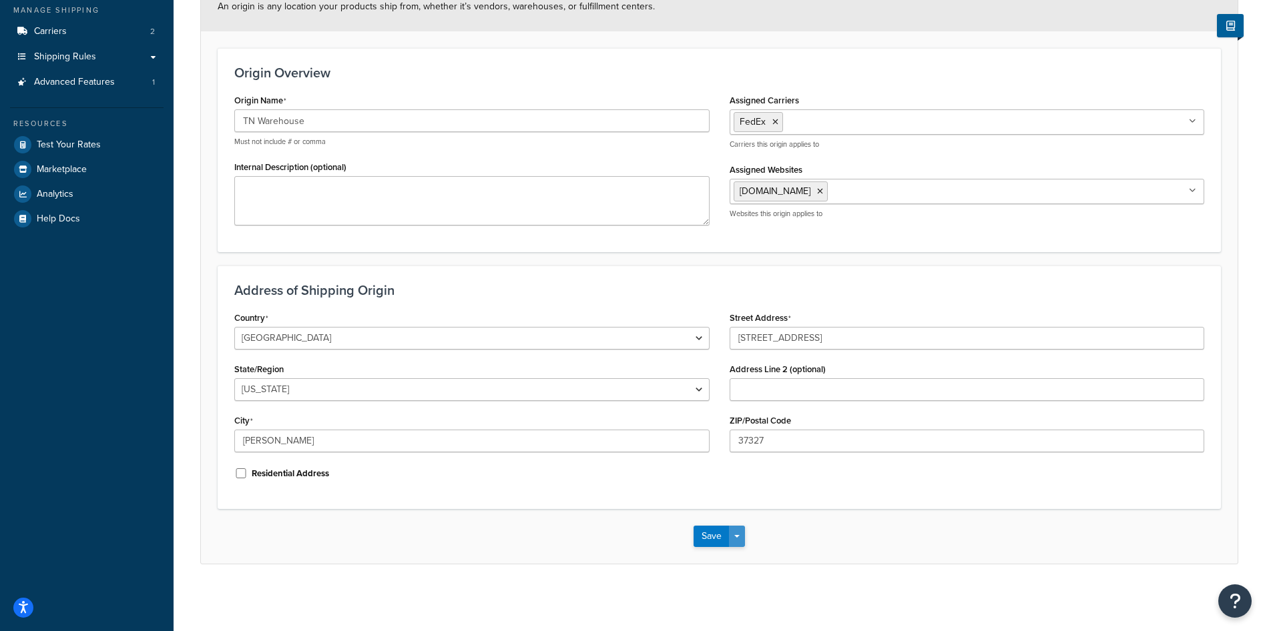
click at [742, 534] on button "Save Dropdown" at bounding box center [737, 536] width 16 height 21
click at [748, 611] on button "Save and Create New" at bounding box center [757, 616] width 129 height 28
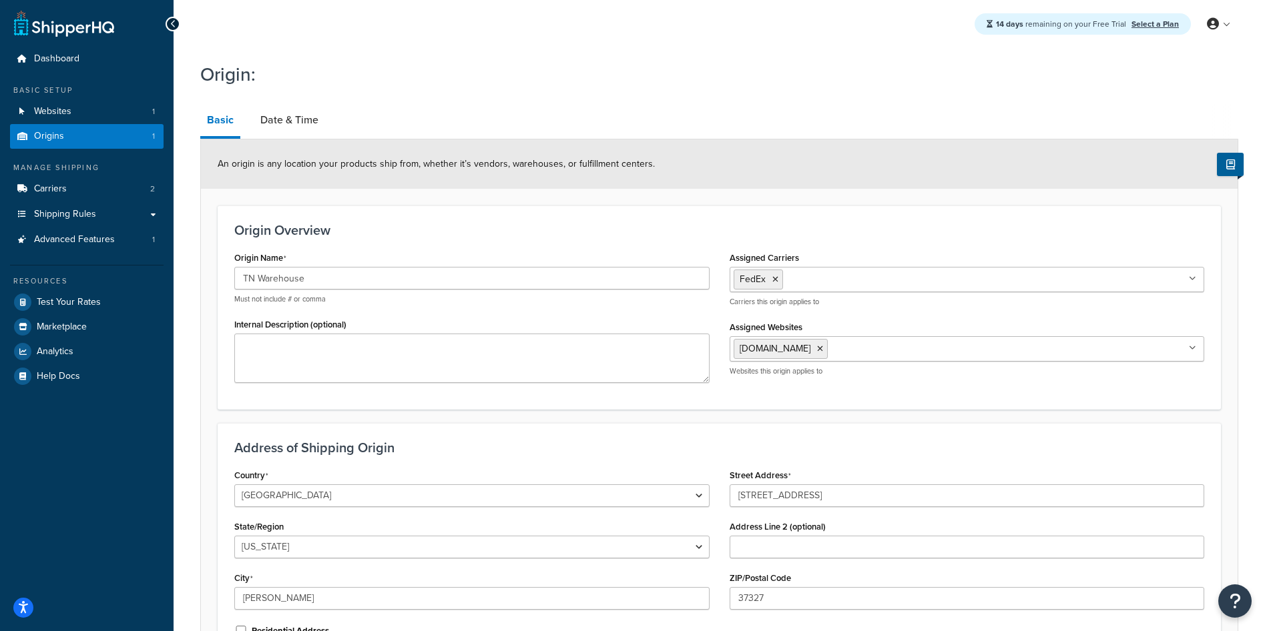
select select "42"
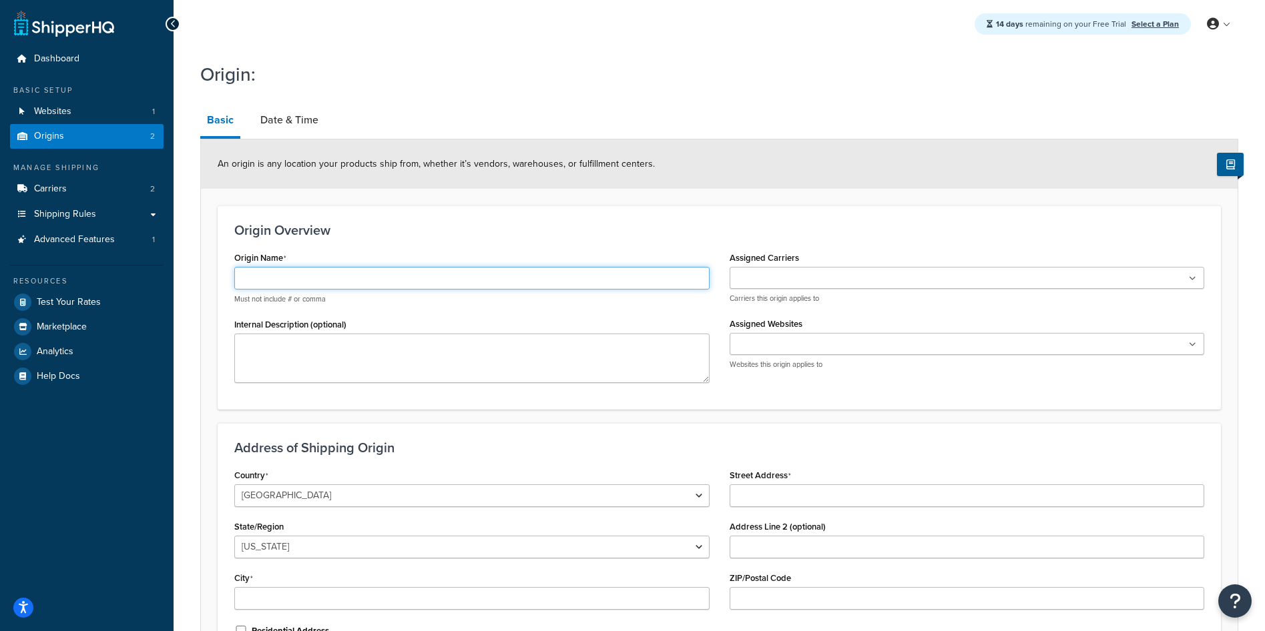
click at [340, 278] on input "Origin Name" at bounding box center [471, 278] width 475 height 23
type input "TX Warehouse"
click at [799, 283] on input "Assigned Carriers" at bounding box center [793, 279] width 118 height 15
click at [739, 390] on div "Origin Name TX Warehouse Must not include # or comma Internal Description (opti…" at bounding box center [719, 320] width 990 height 144
click at [768, 364] on p "Websites this origin applies to" at bounding box center [967, 368] width 475 height 10
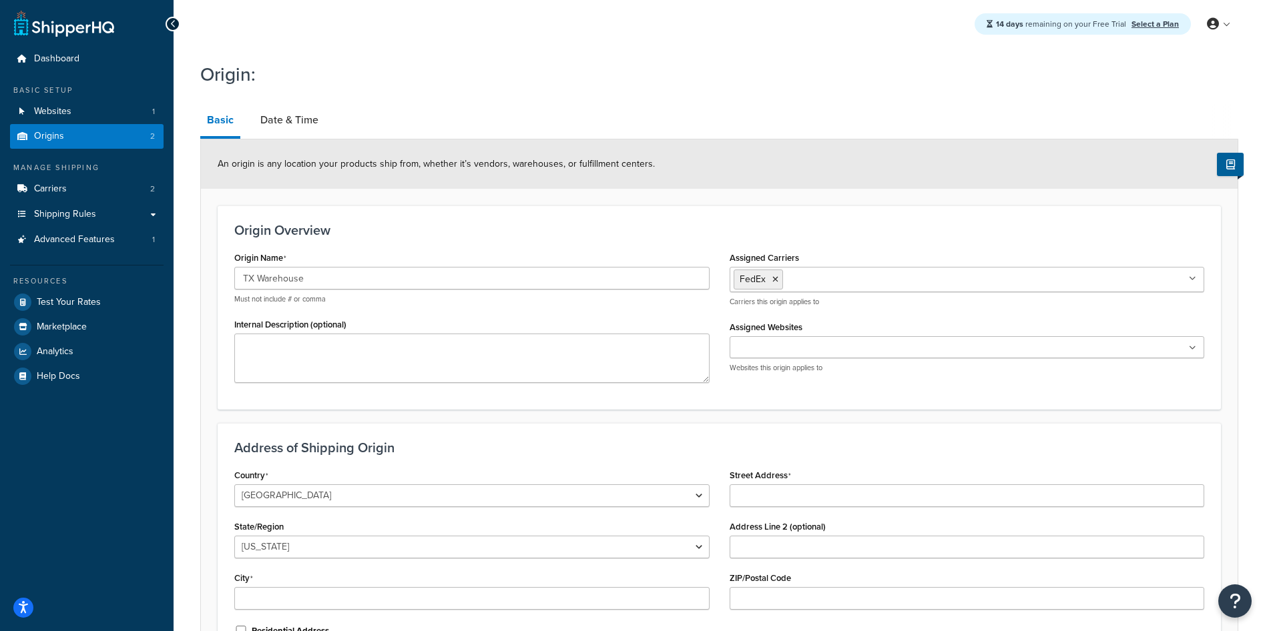
click at [772, 352] on input "Assigned Websites" at bounding box center [793, 348] width 118 height 15
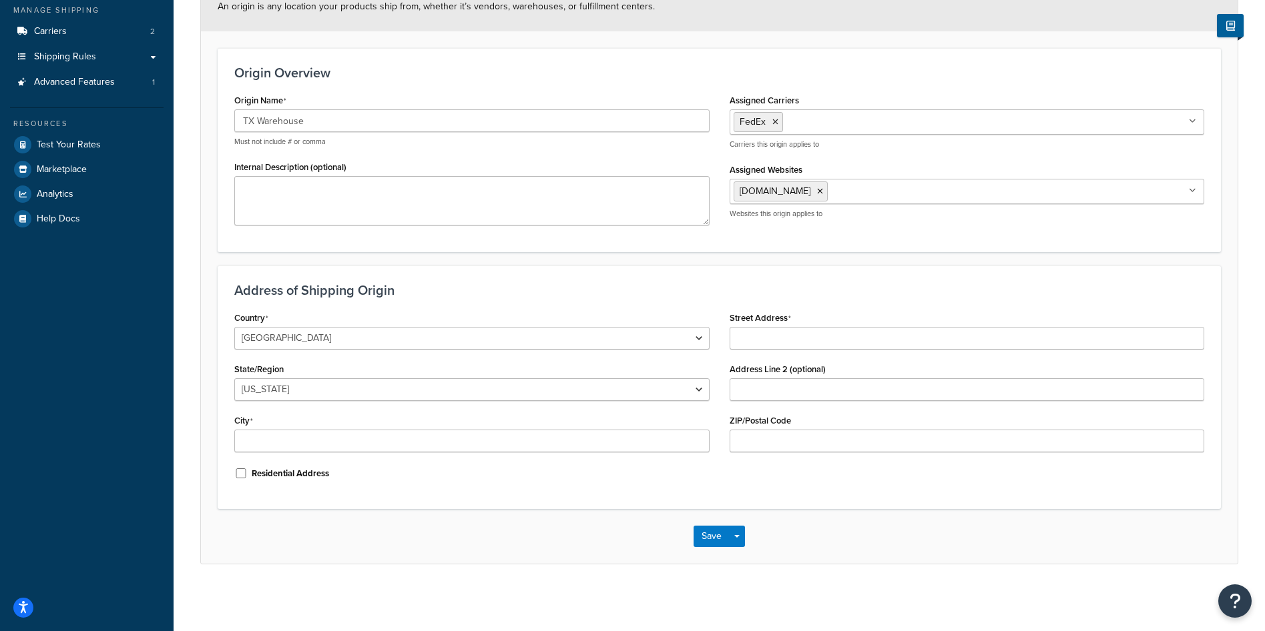
scroll to position [158, 0]
click at [804, 340] on input "Street Address" at bounding box center [967, 338] width 475 height 23
type input "931 West Bardin Road"
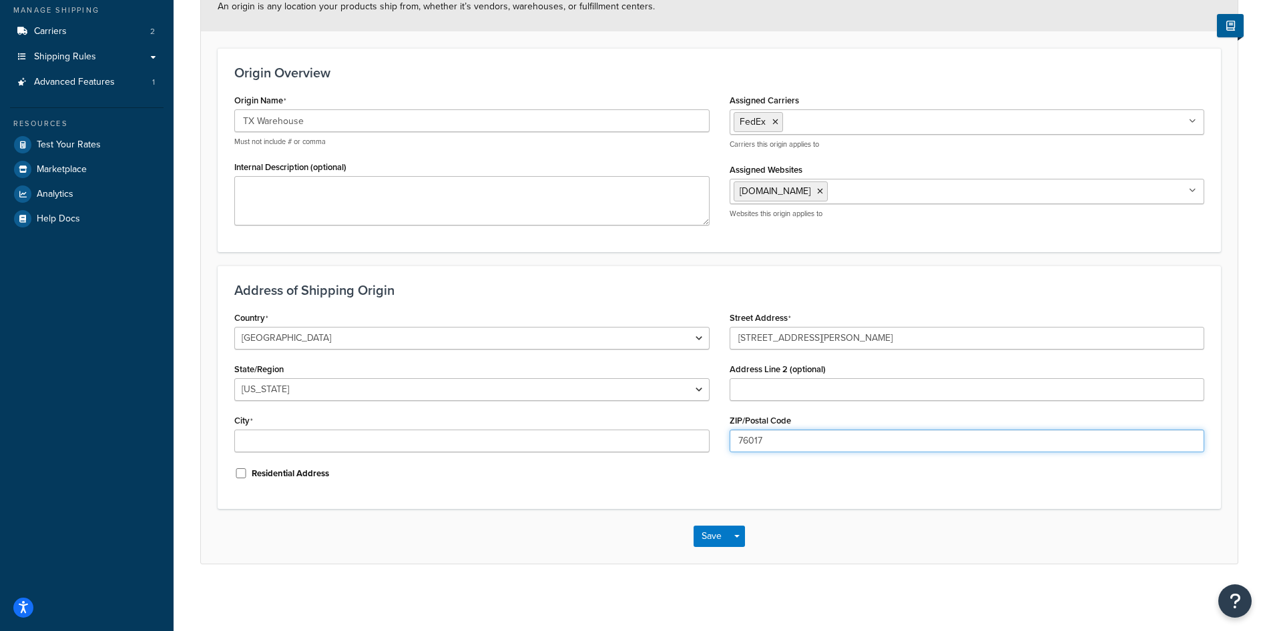
type input "76017"
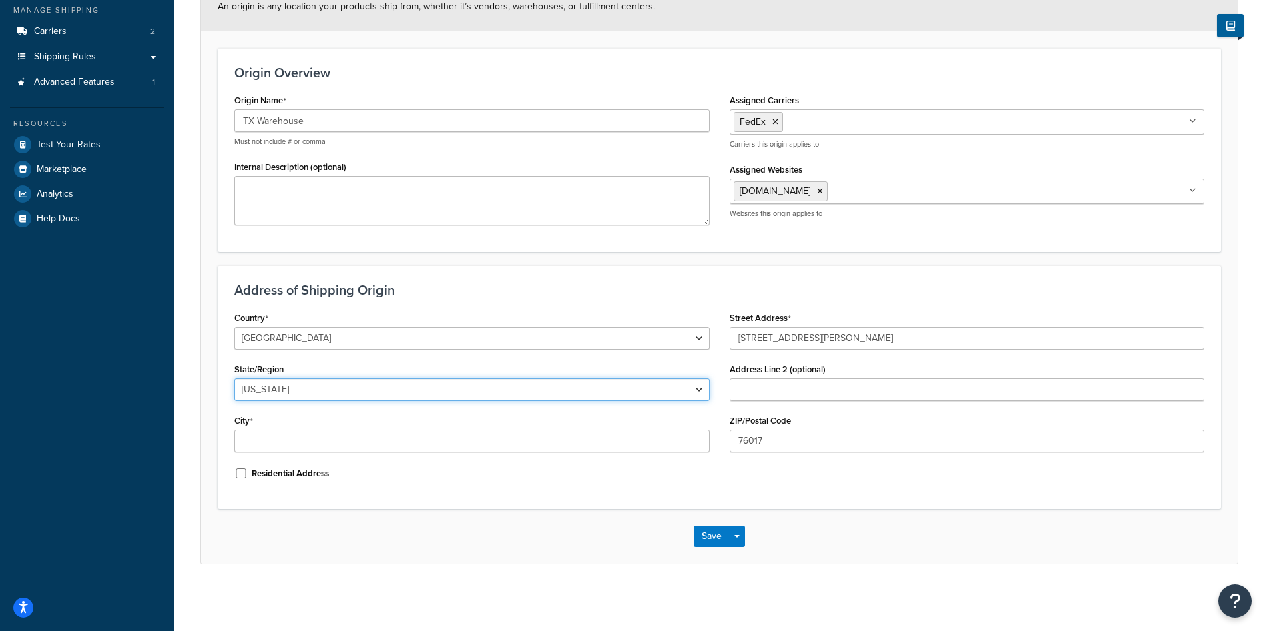
click at [511, 392] on select "Alabama Alaska American Samoa Arizona Arkansas Armed Forces Americas Armed Forc…" at bounding box center [471, 389] width 475 height 23
select select "43"
click at [234, 378] on select "Alabama Alaska American Samoa Arizona Arkansas Armed Forces Americas Armed Forc…" at bounding box center [471, 389] width 475 height 23
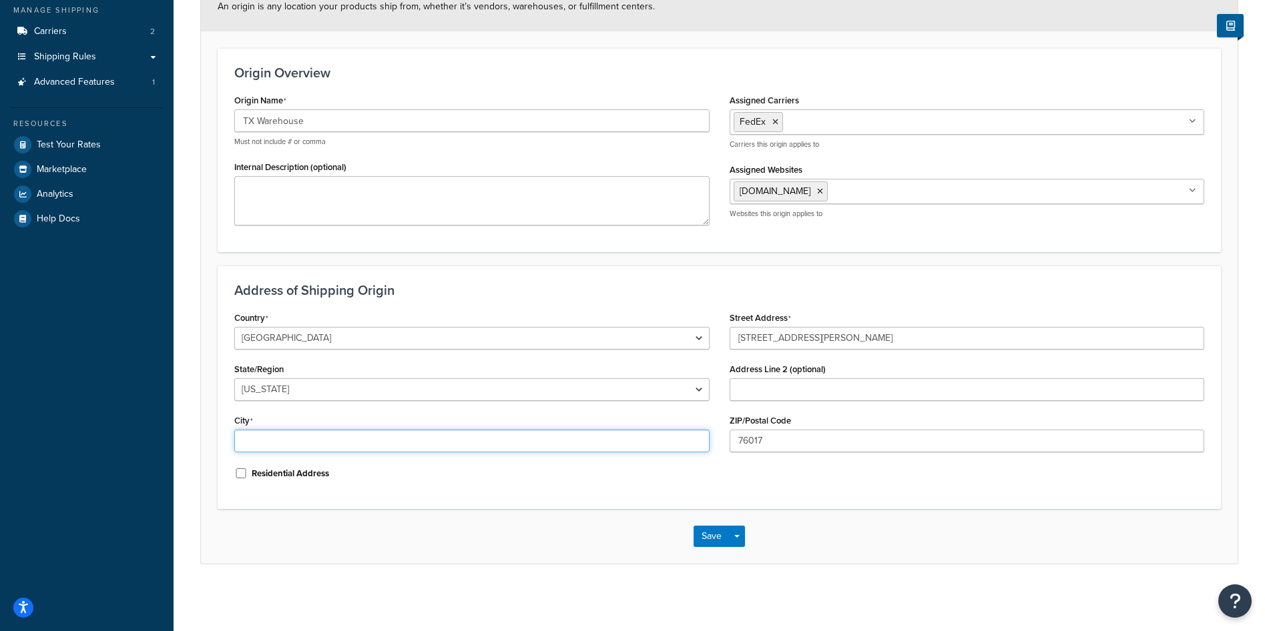
click at [276, 442] on input "City" at bounding box center [471, 441] width 475 height 23
type input "Arlington"
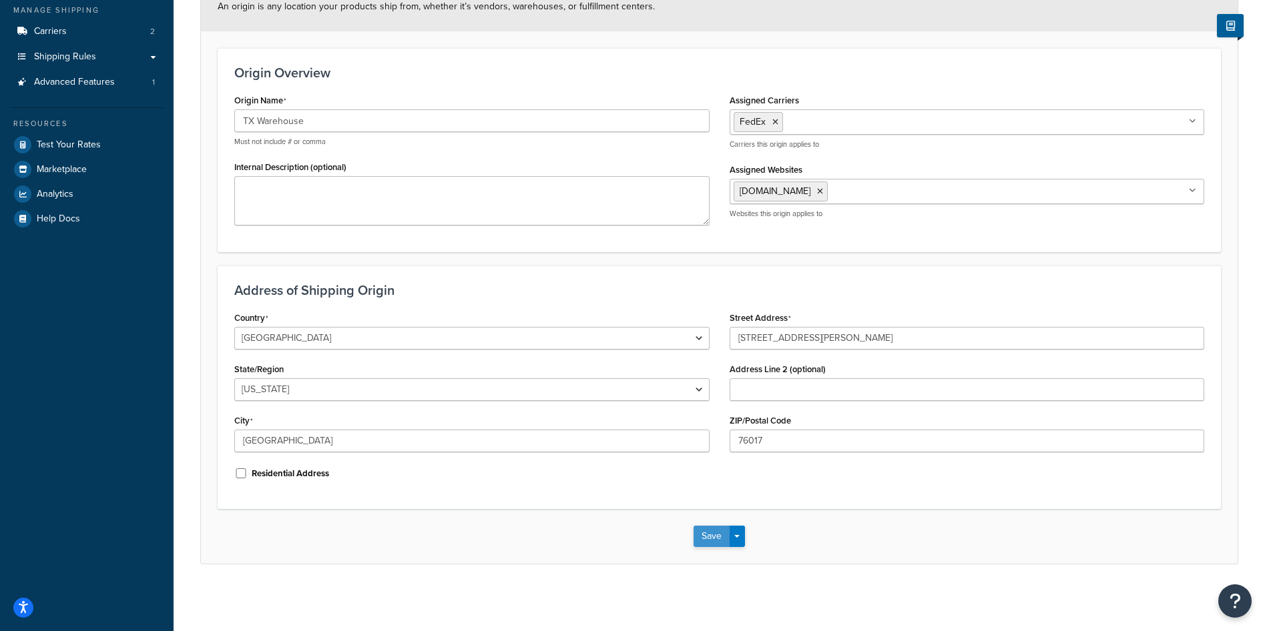
click at [706, 533] on button "Save" at bounding box center [711, 536] width 36 height 21
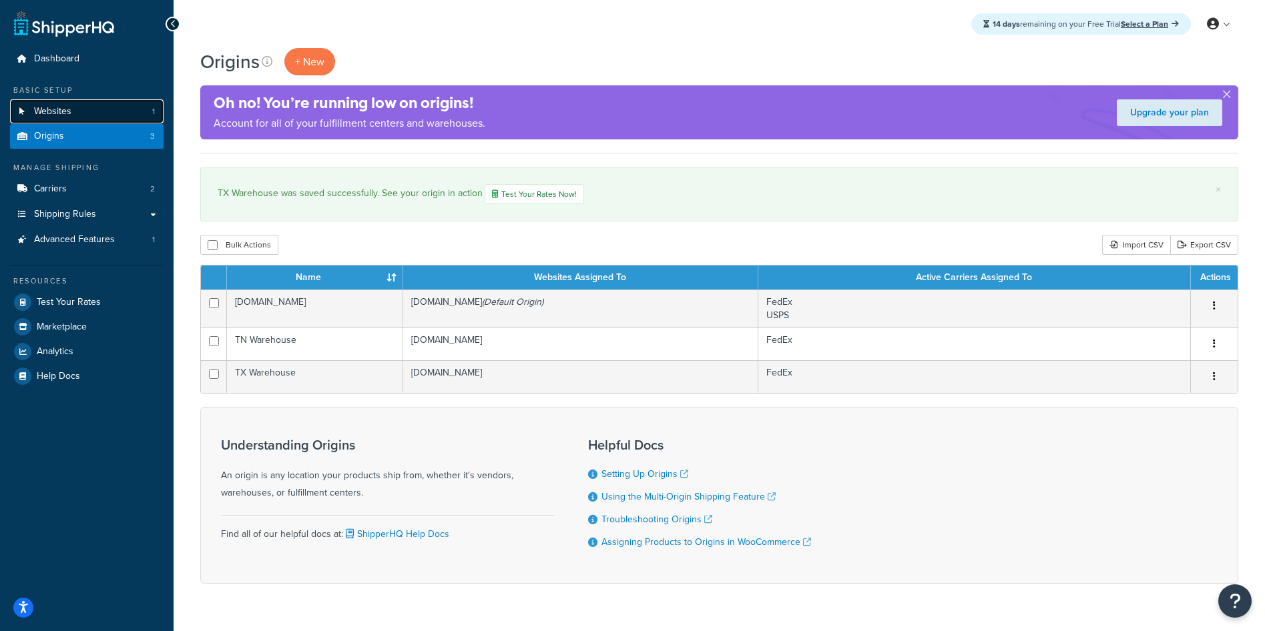
click at [49, 113] on span "Websites" at bounding box center [52, 111] width 37 height 11
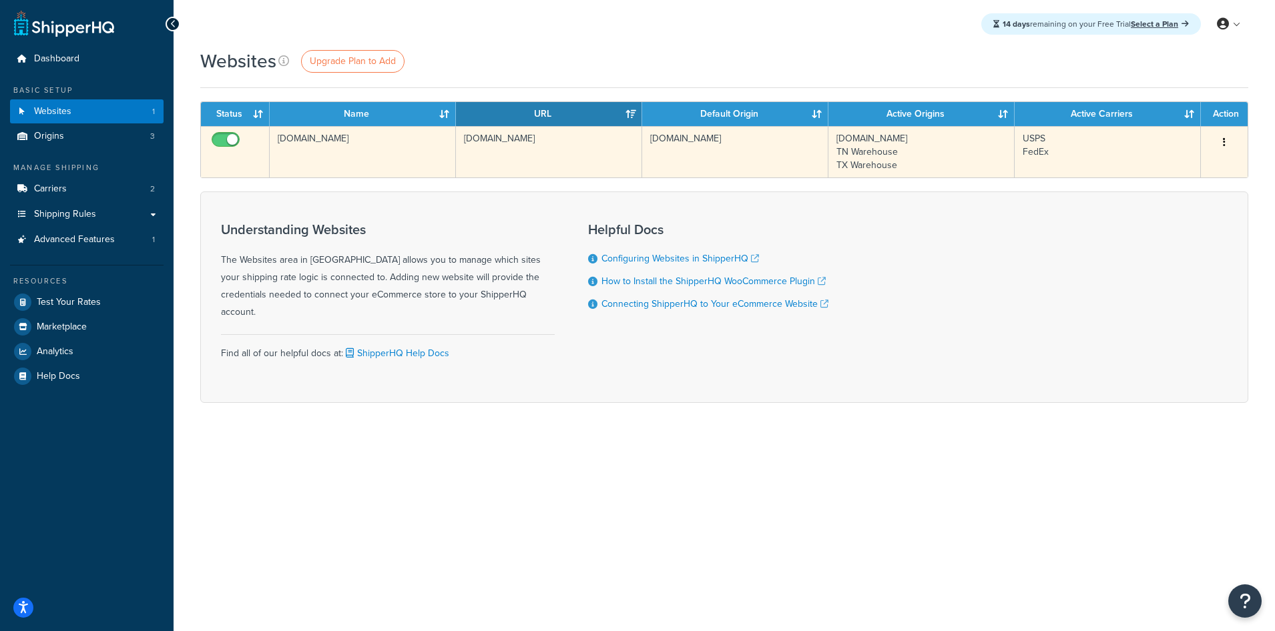
click at [309, 148] on td "[DOMAIN_NAME]" at bounding box center [363, 151] width 186 height 51
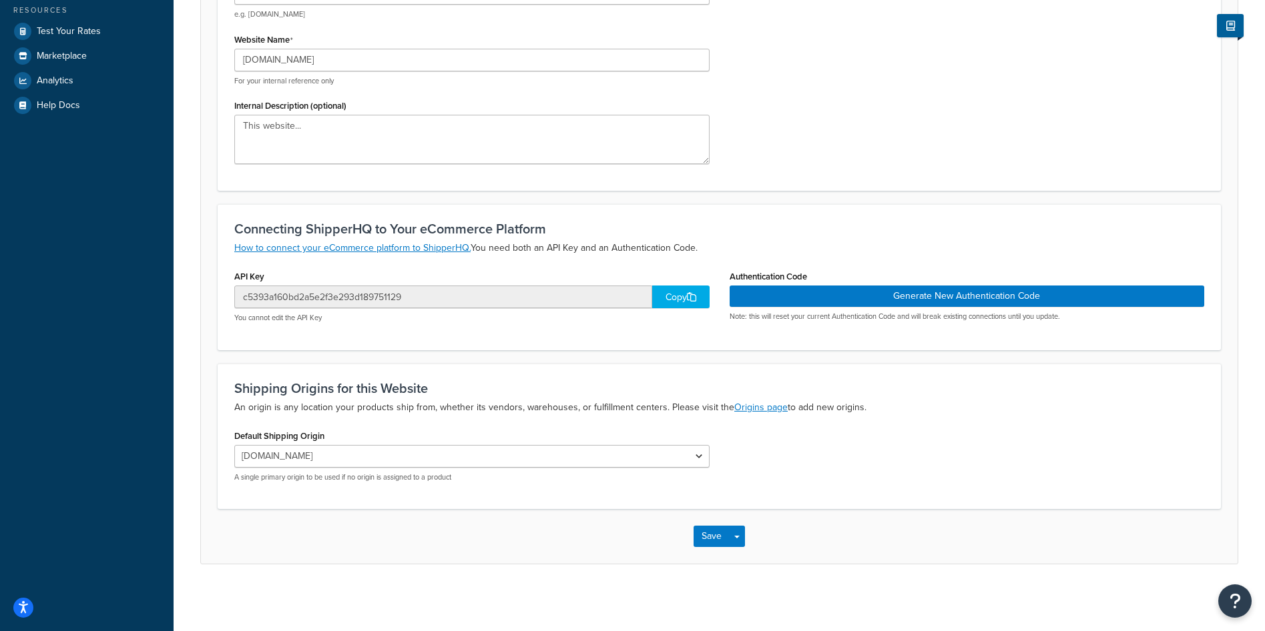
scroll to position [272, 0]
click at [677, 292] on div "Copy" at bounding box center [680, 297] width 57 height 23
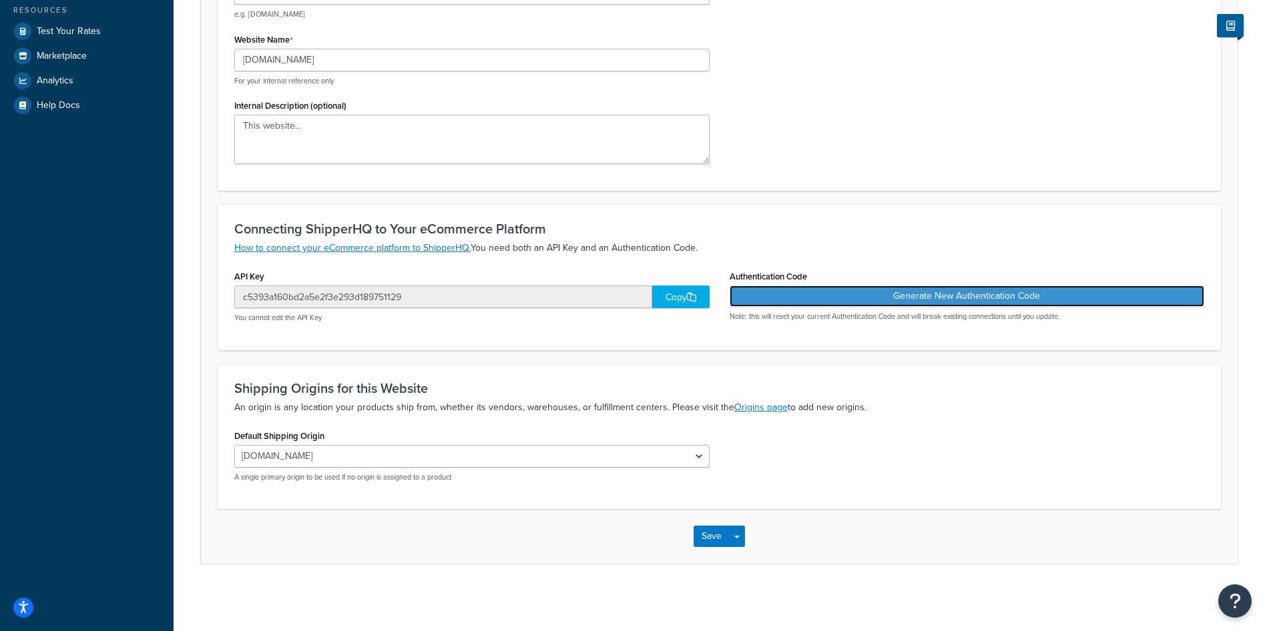
click at [976, 288] on button "Generate New Authentication Code" at bounding box center [967, 296] width 475 height 21
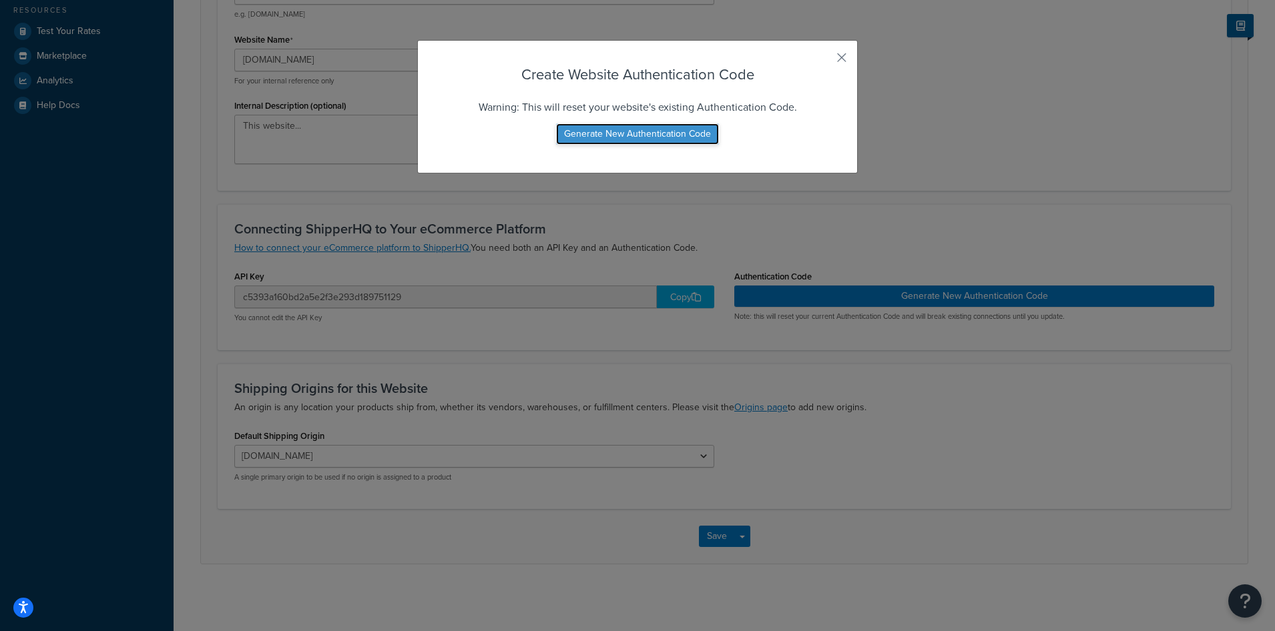
click at [682, 138] on button "Generate New Authentication Code" at bounding box center [637, 133] width 163 height 21
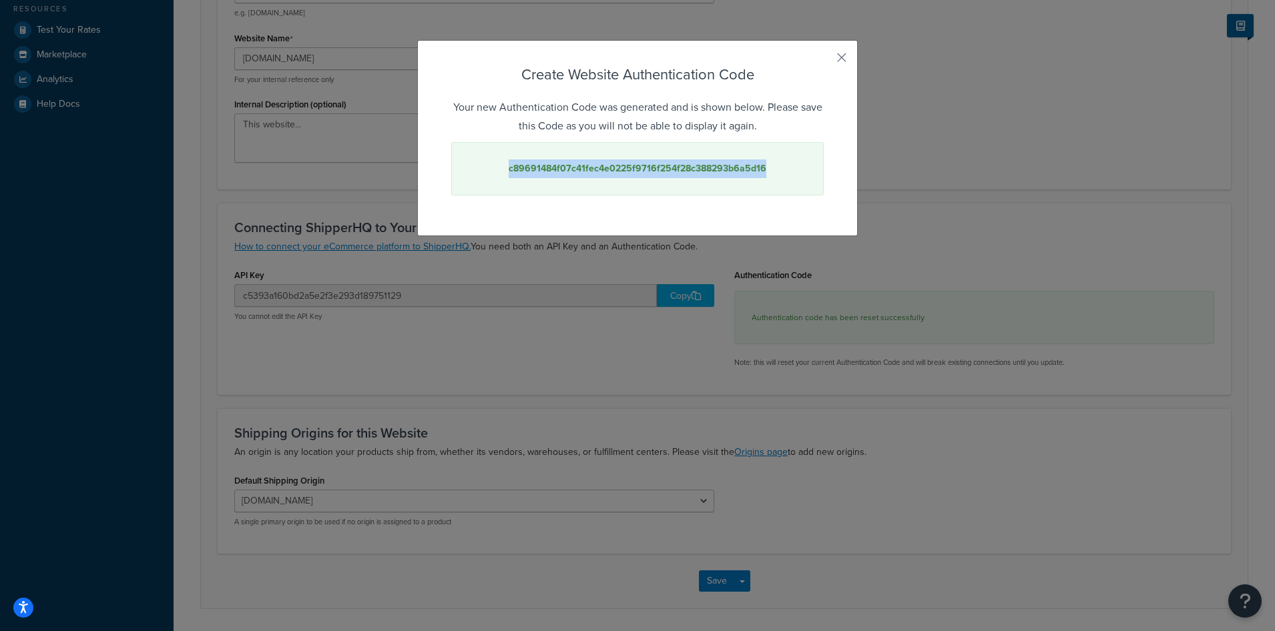
drag, startPoint x: 579, startPoint y: 169, endPoint x: 483, endPoint y: 163, distance: 95.6
click at [483, 163] on div "c89691484f07c41fec4e0225f9716f254f28c388293b6a5d16" at bounding box center [637, 168] width 372 height 53
copy strong "c89691484f07c41fec4e0225f9716f254f28c388293b6a5d16"
click at [844, 55] on div "Create Website Authentication Code Your new Authentication Code was generated a…" at bounding box center [637, 138] width 441 height 196
click at [824, 61] on button "button" at bounding box center [821, 62] width 3 height 3
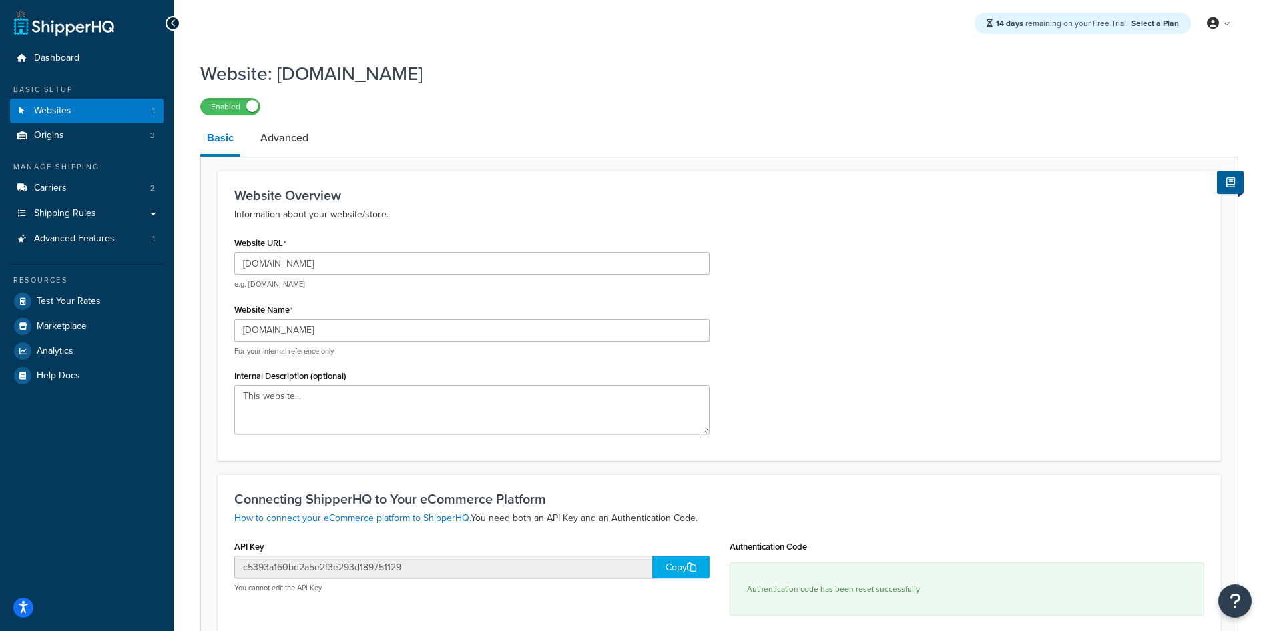
scroll to position [0, 0]
click at [81, 136] on link "Origins 3" at bounding box center [87, 136] width 154 height 25
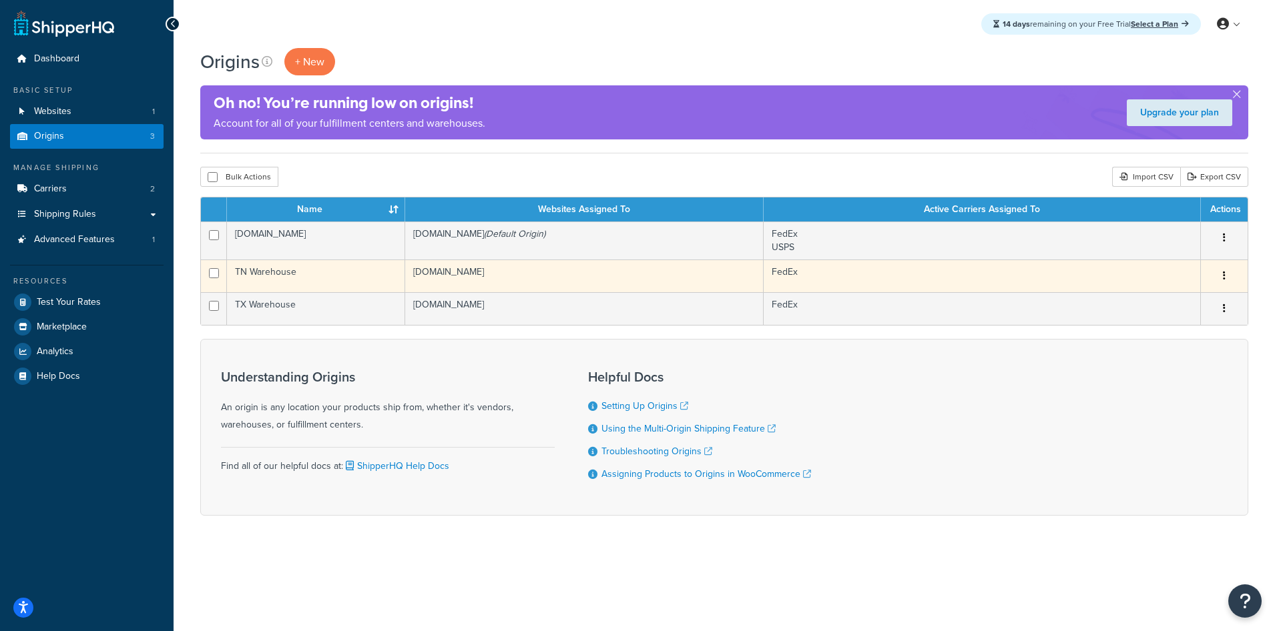
click at [340, 272] on td "TN Warehouse" at bounding box center [316, 276] width 178 height 33
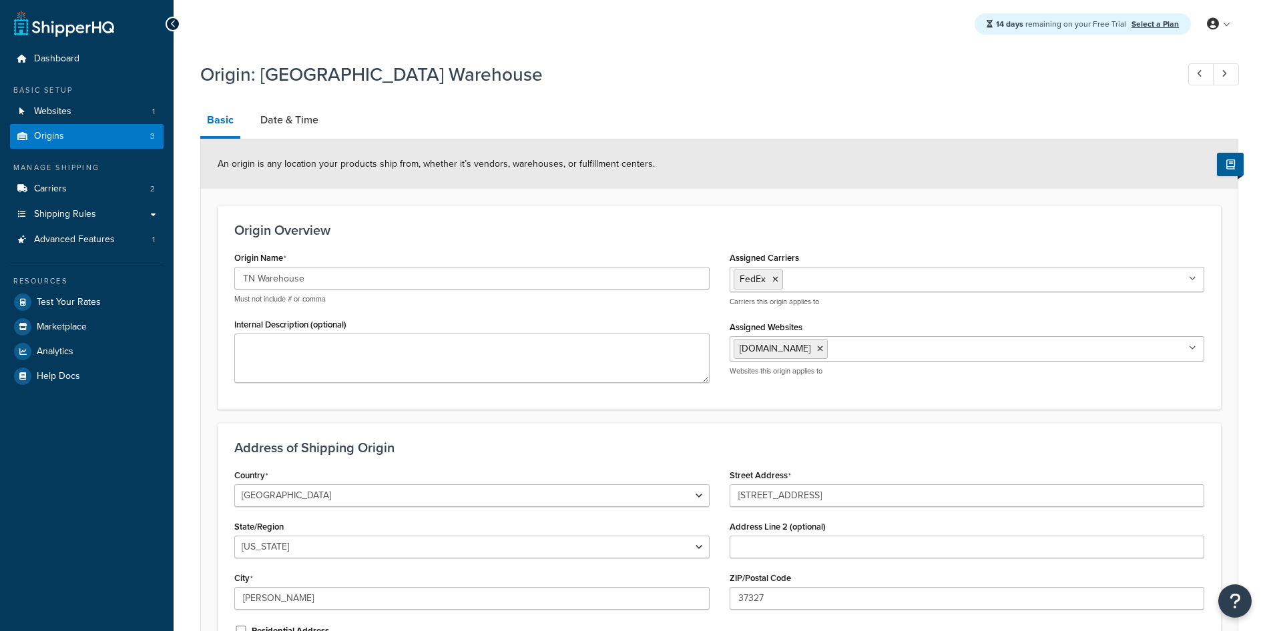
select select "42"
drag, startPoint x: 328, startPoint y: 278, endPoint x: 220, endPoint y: 274, distance: 108.2
click at [218, 274] on div "Origin Overview Origin Name TN Warehouse Must not include # or comma Internal D…" at bounding box center [719, 308] width 1003 height 204
click at [208, 320] on form "An origin is any location your products ship from, whether it’s vendors, wareho…" at bounding box center [719, 429] width 1037 height 581
click at [68, 186] on link "Carriers 2" at bounding box center [87, 189] width 154 height 25
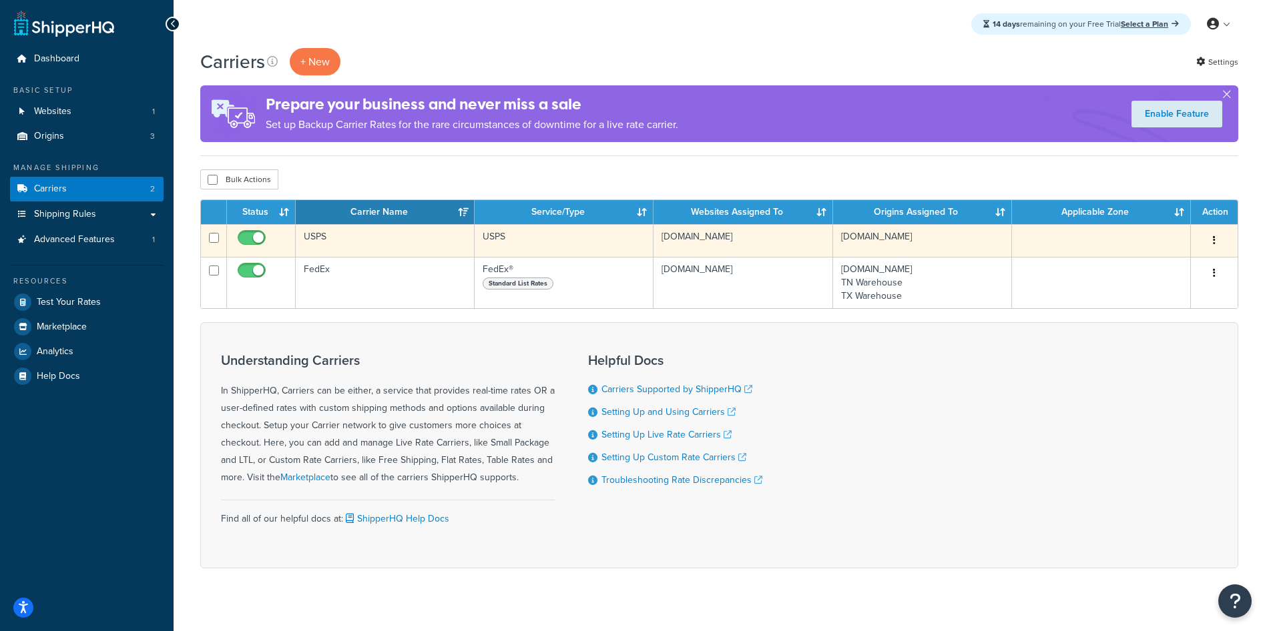
click at [400, 240] on td "USPS" at bounding box center [385, 240] width 179 height 33
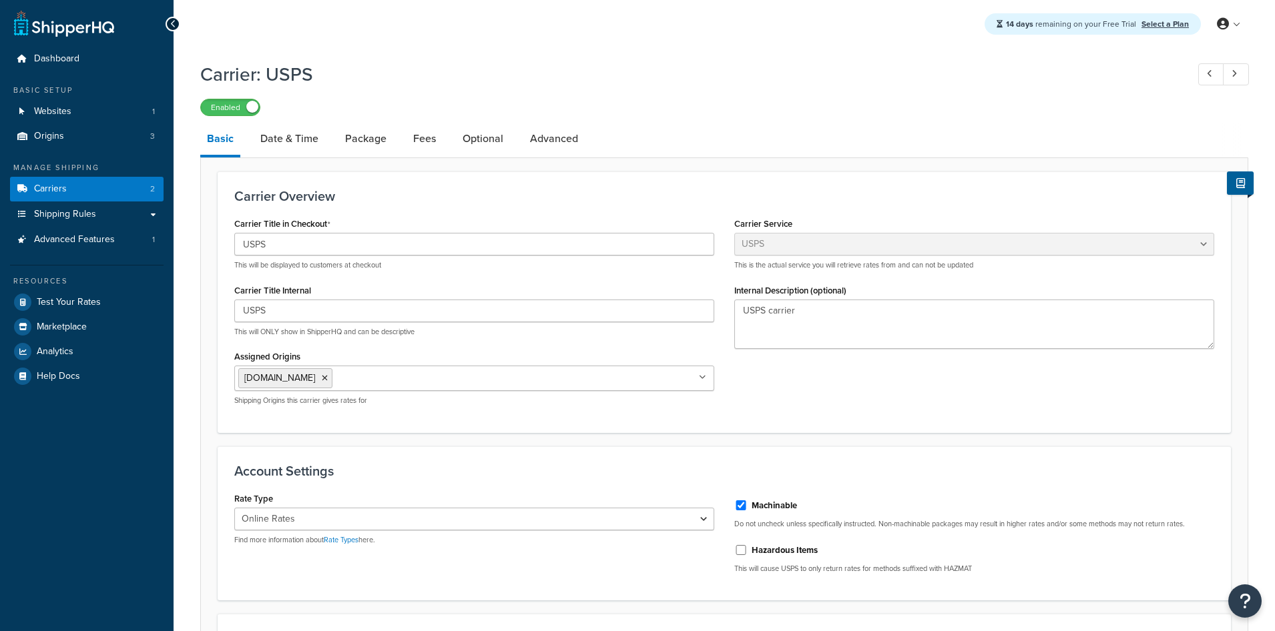
select select "usps"
select select "ONLINE"
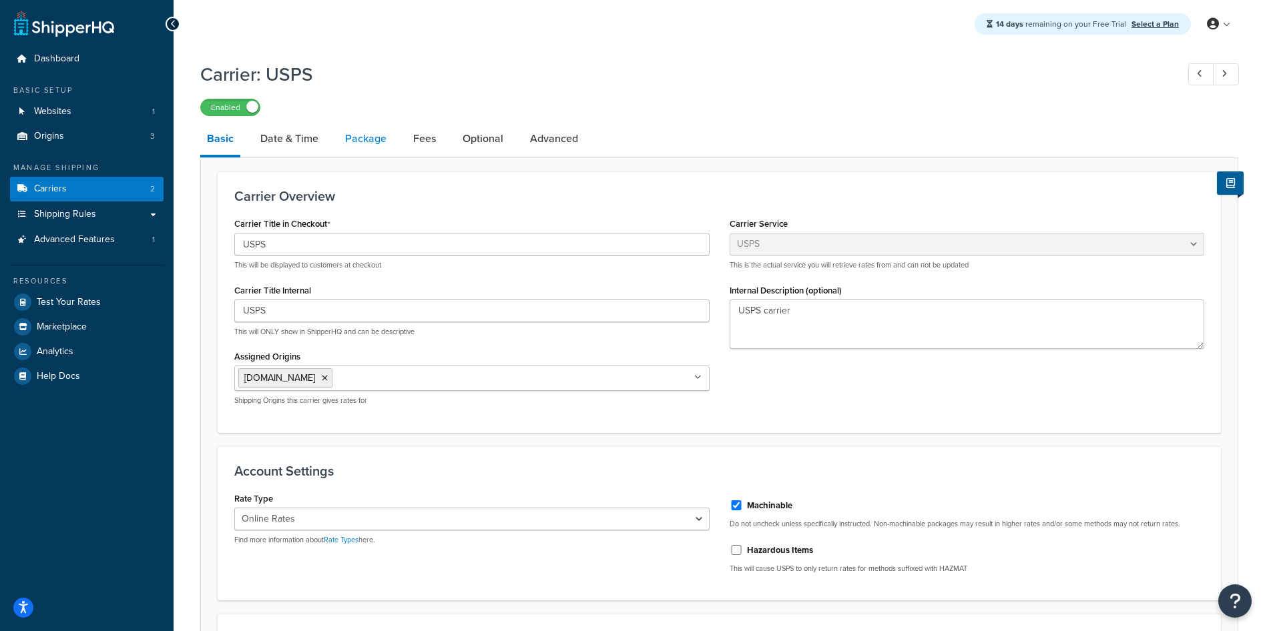
click at [359, 136] on link "Package" at bounding box center [365, 139] width 55 height 32
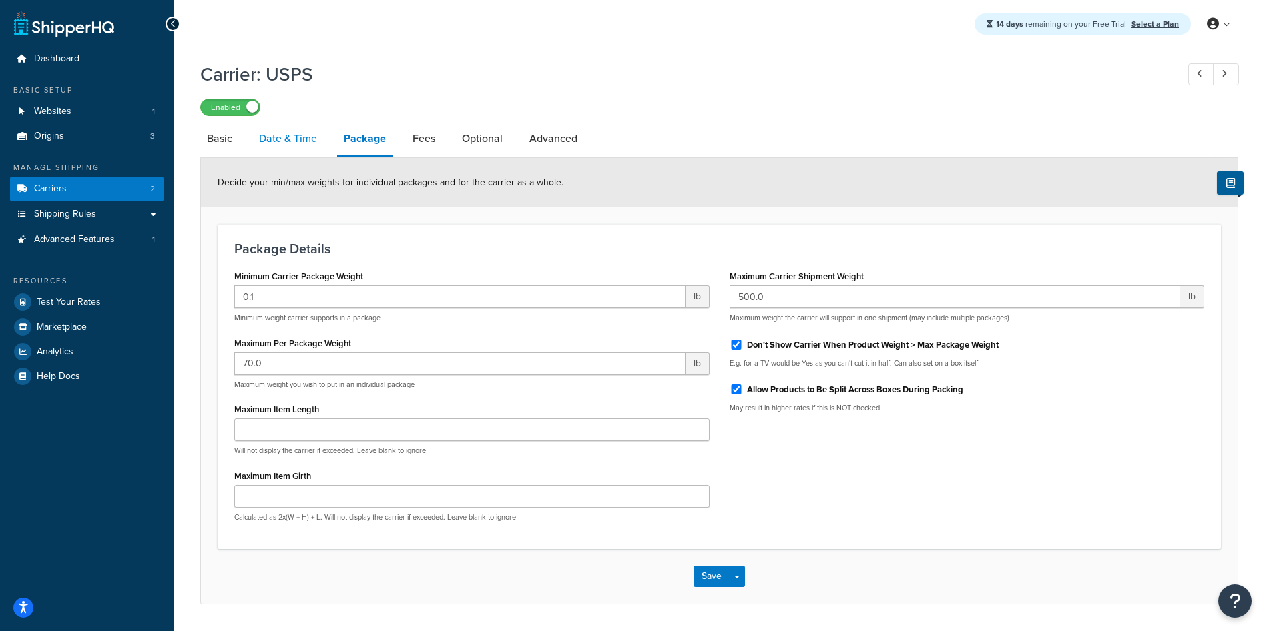
click at [298, 139] on link "Date & Time" at bounding box center [287, 139] width 71 height 32
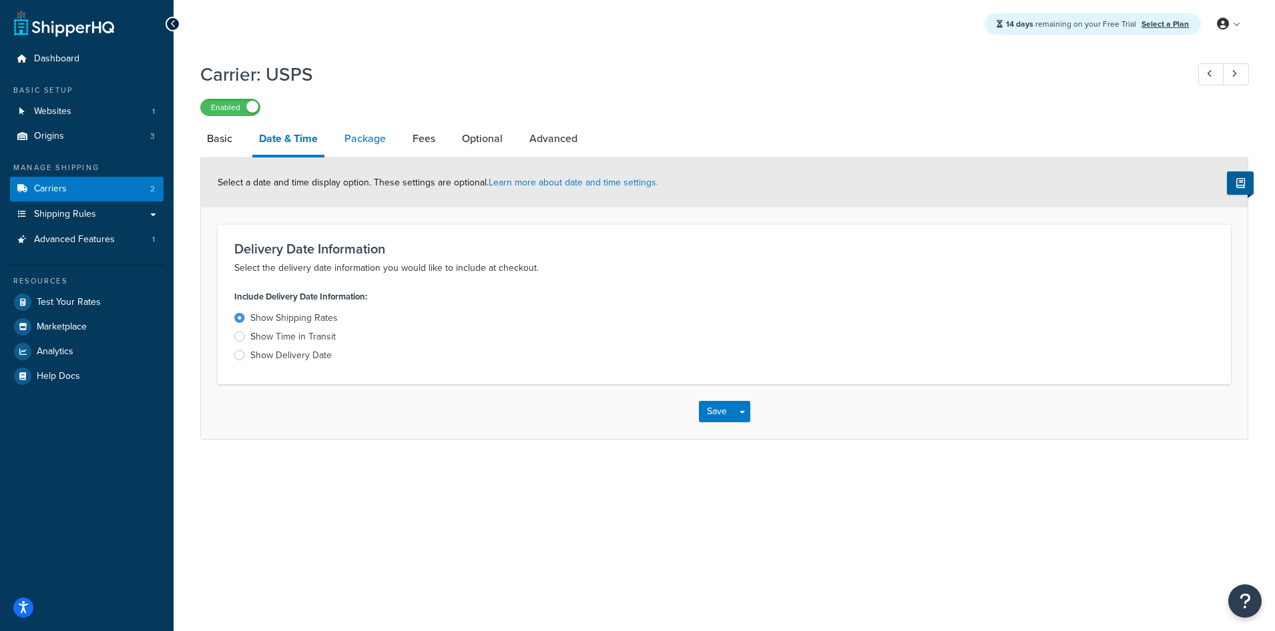
click at [362, 142] on link "Package" at bounding box center [365, 139] width 55 height 32
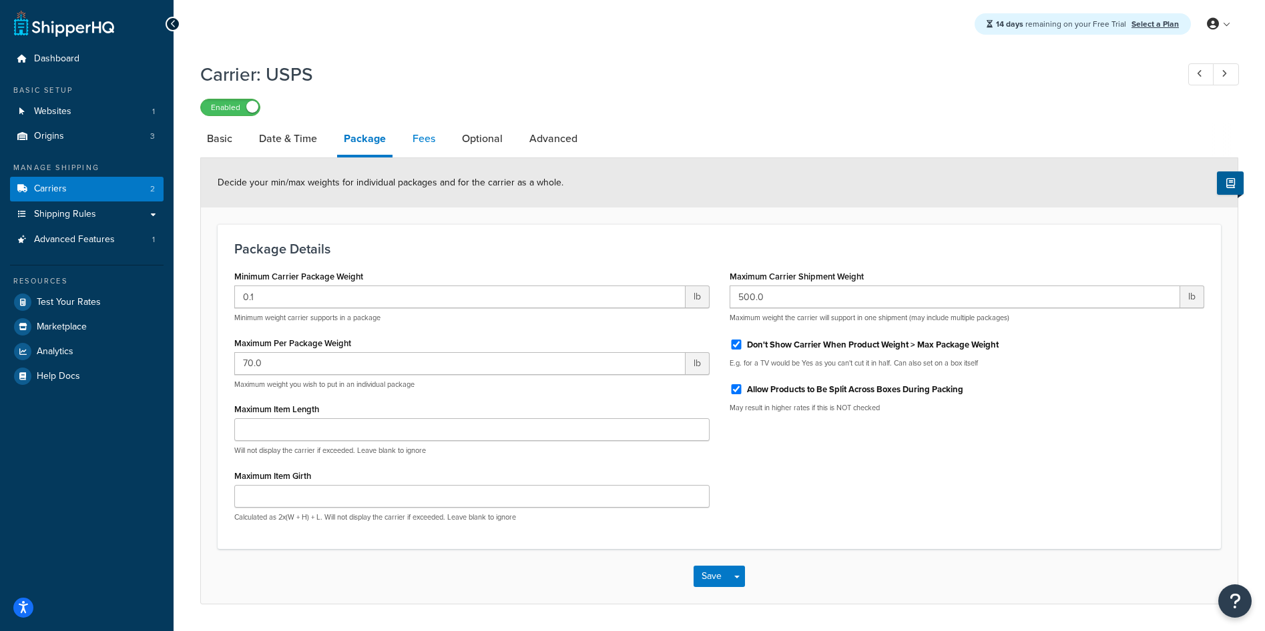
click at [428, 149] on link "Fees" at bounding box center [424, 139] width 36 height 32
select select "AFTER"
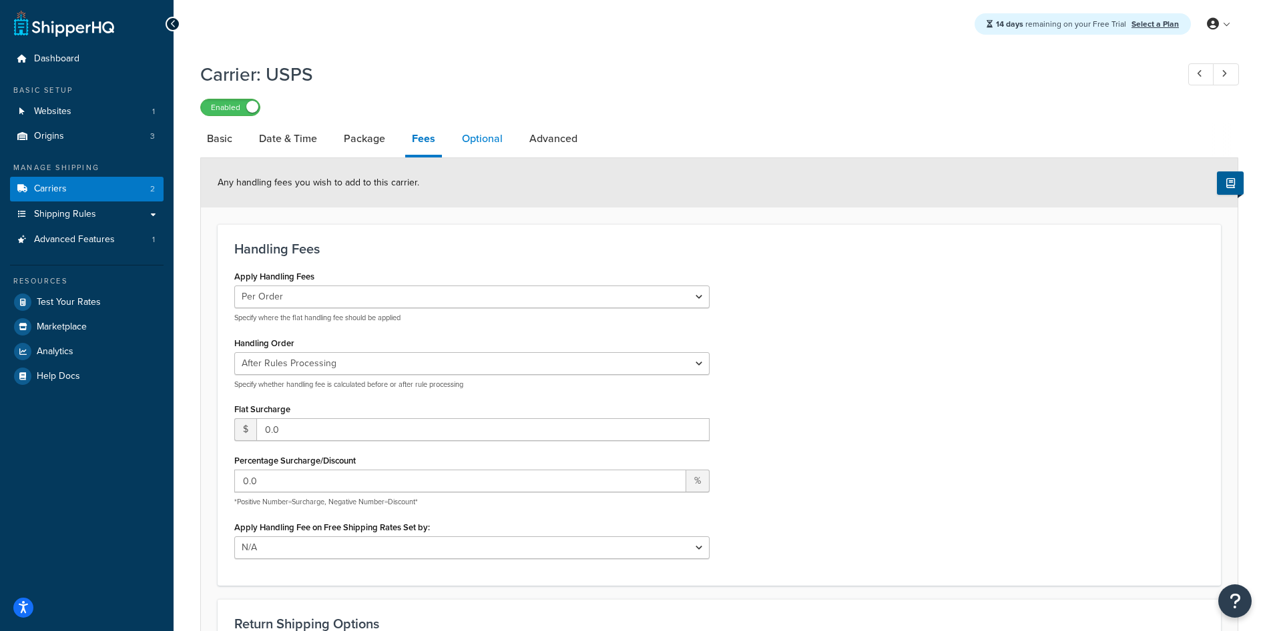
click at [491, 142] on link "Optional" at bounding box center [482, 139] width 54 height 32
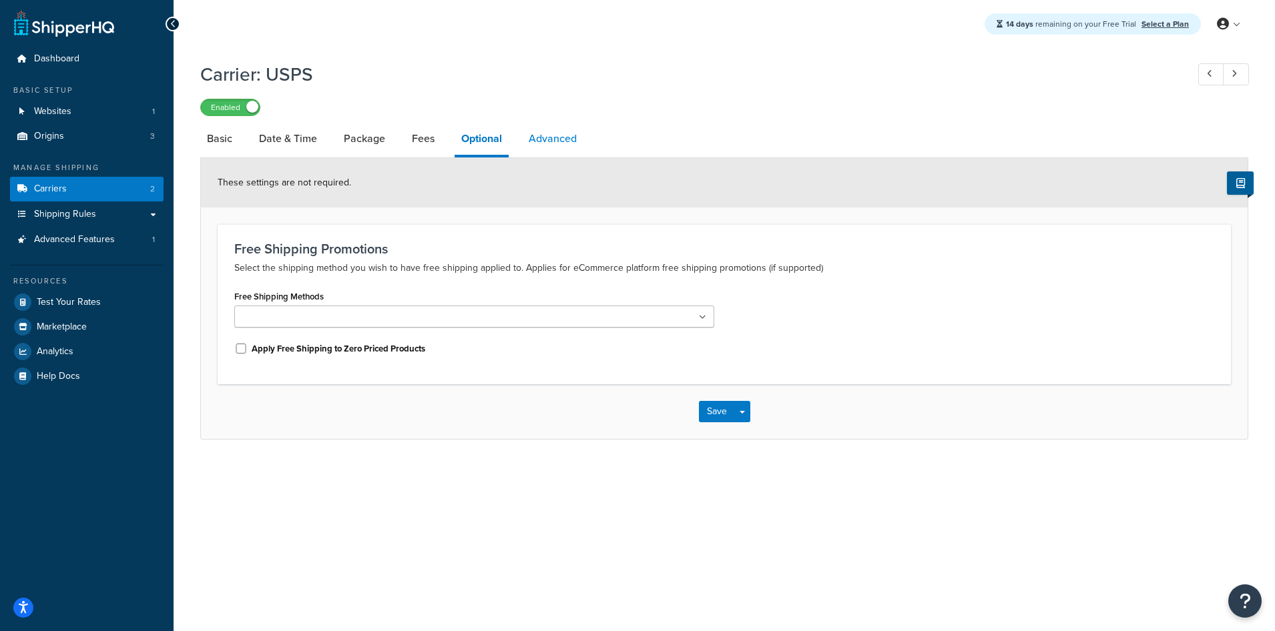
click at [556, 136] on link "Advanced" at bounding box center [552, 139] width 61 height 32
select select "false"
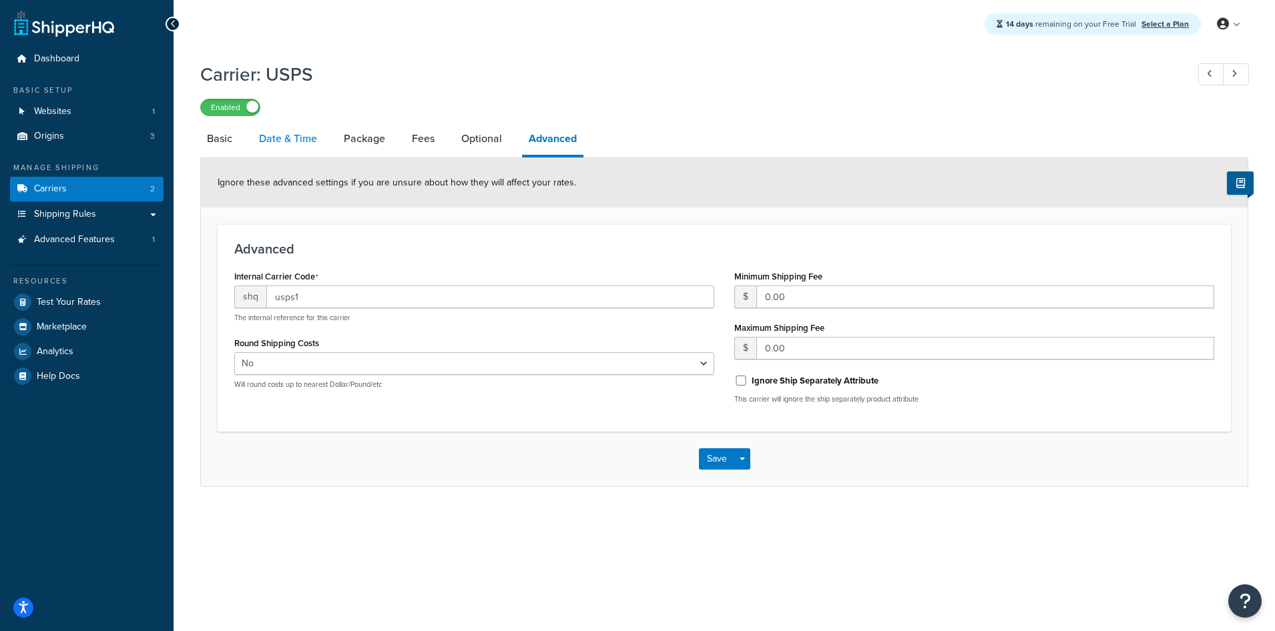
click at [282, 141] on link "Date & Time" at bounding box center [287, 139] width 71 height 32
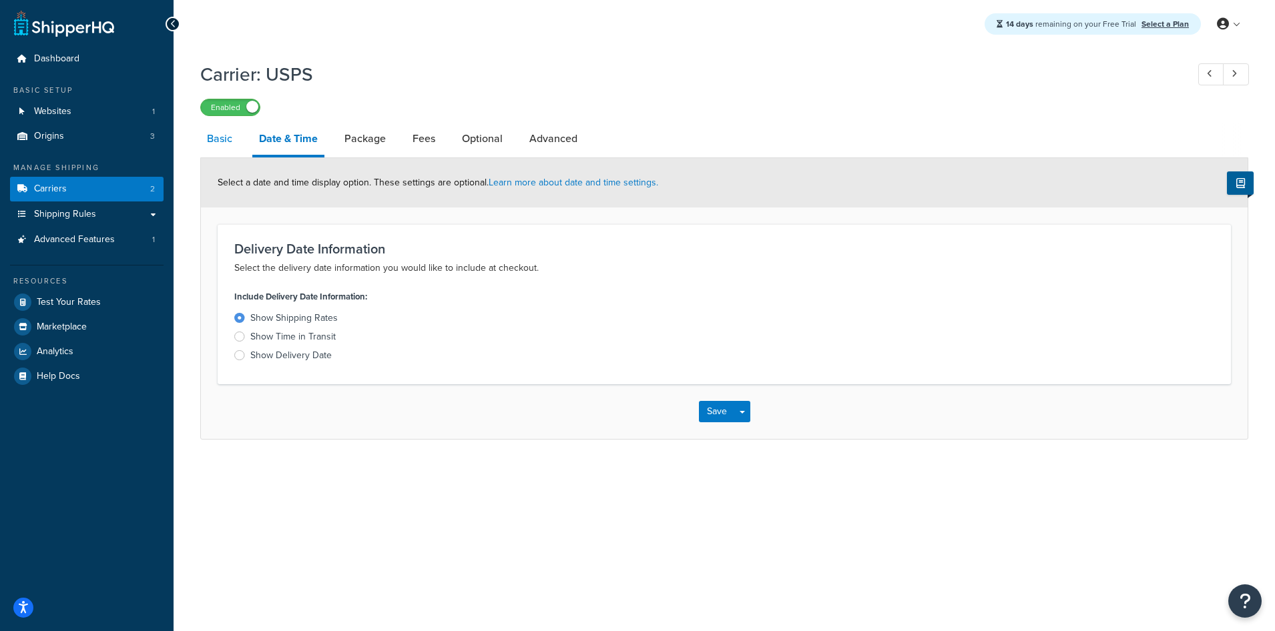
click at [208, 137] on link "Basic" at bounding box center [219, 139] width 39 height 32
select select "usps"
select select "ONLINE"
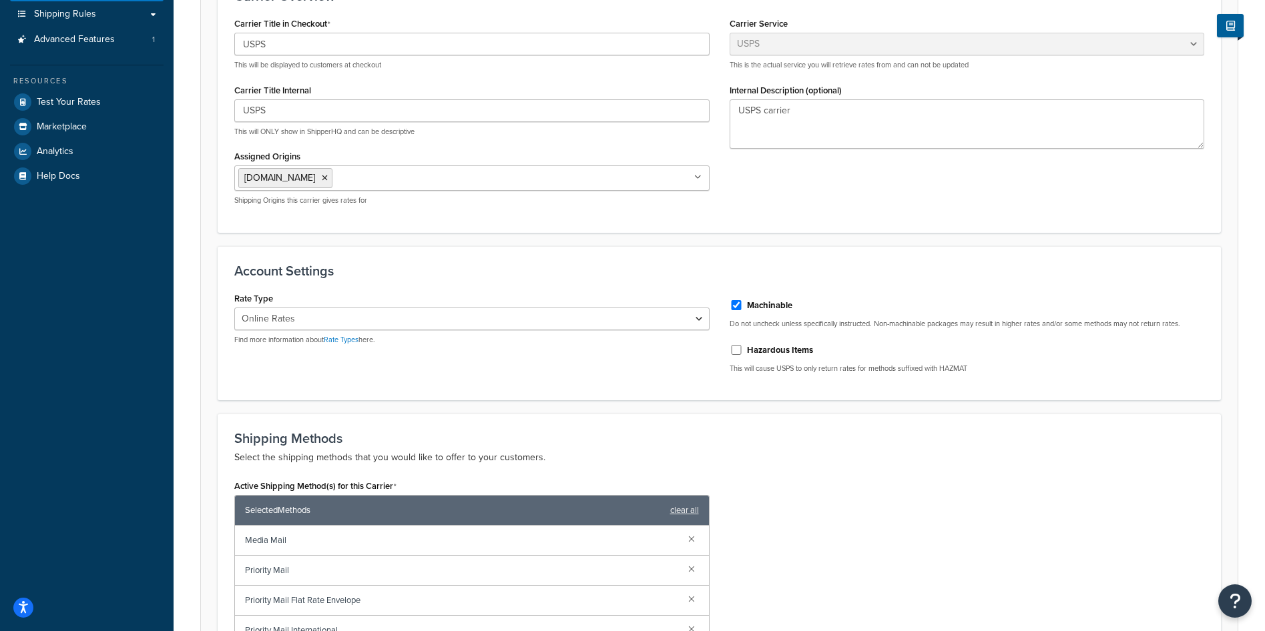
scroll to position [267, 0]
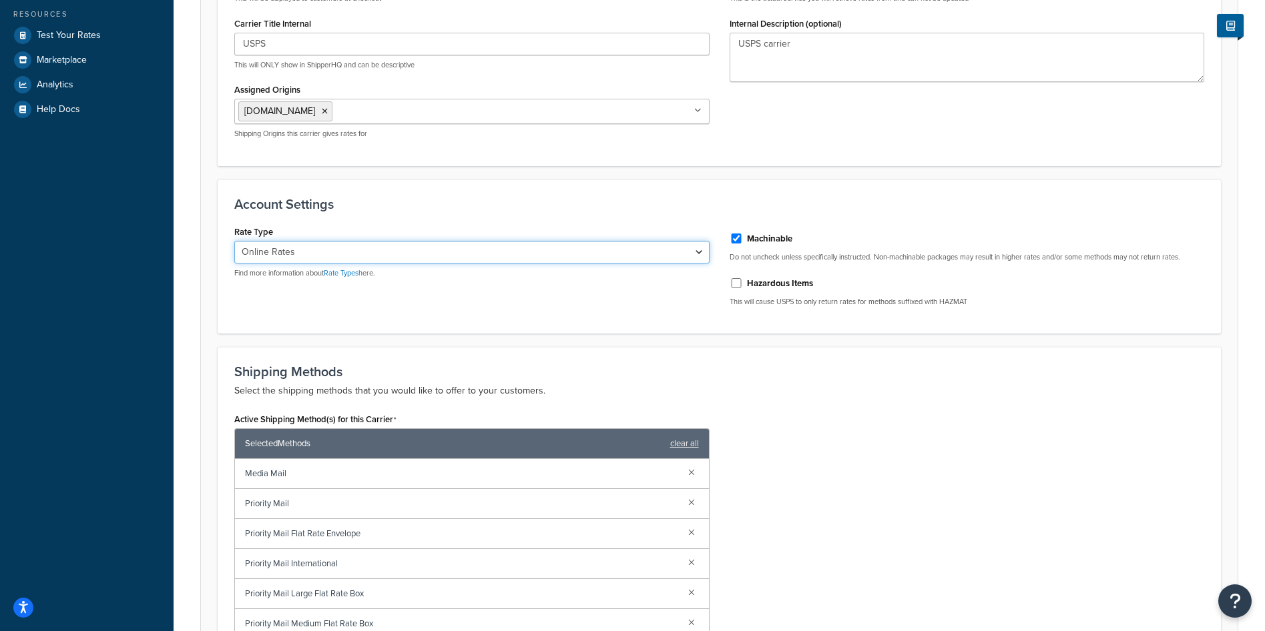
click at [677, 256] on select "Retail Rates Online Rates Commercial Plus" at bounding box center [471, 252] width 475 height 23
click at [764, 342] on form "Carrier Overview Carrier Title in Checkout USPS This will be displayed to custo…" at bounding box center [719, 431] width 1037 height 1052
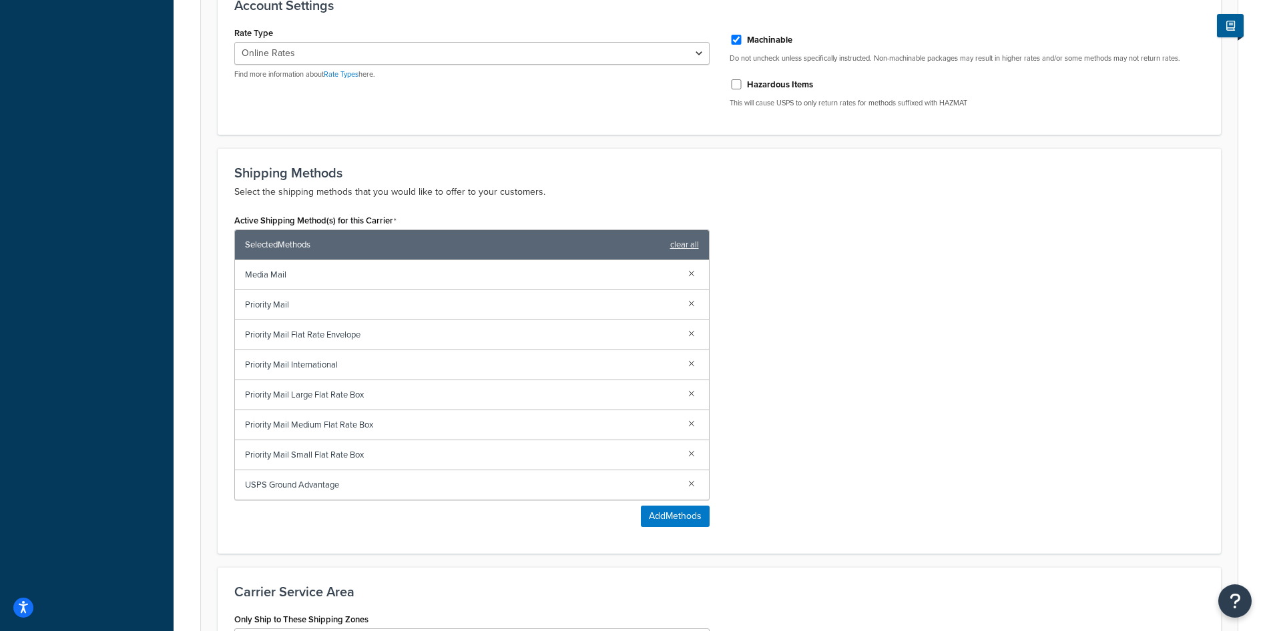
scroll to position [467, 0]
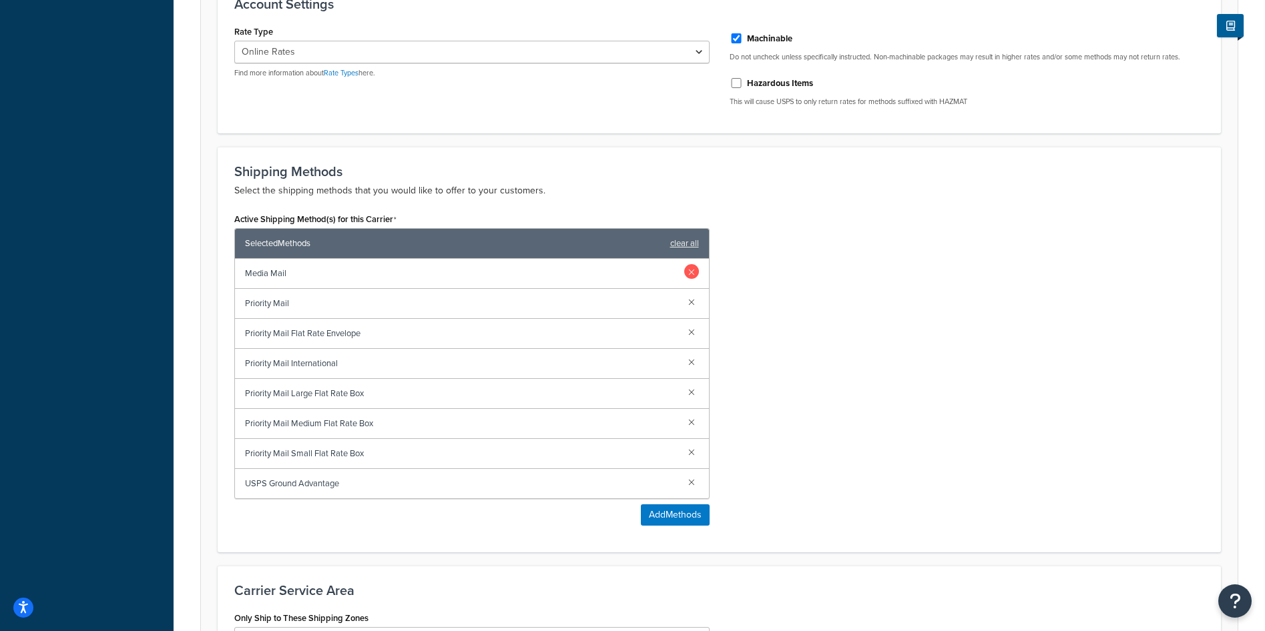
click at [692, 275] on link at bounding box center [691, 271] width 15 height 15
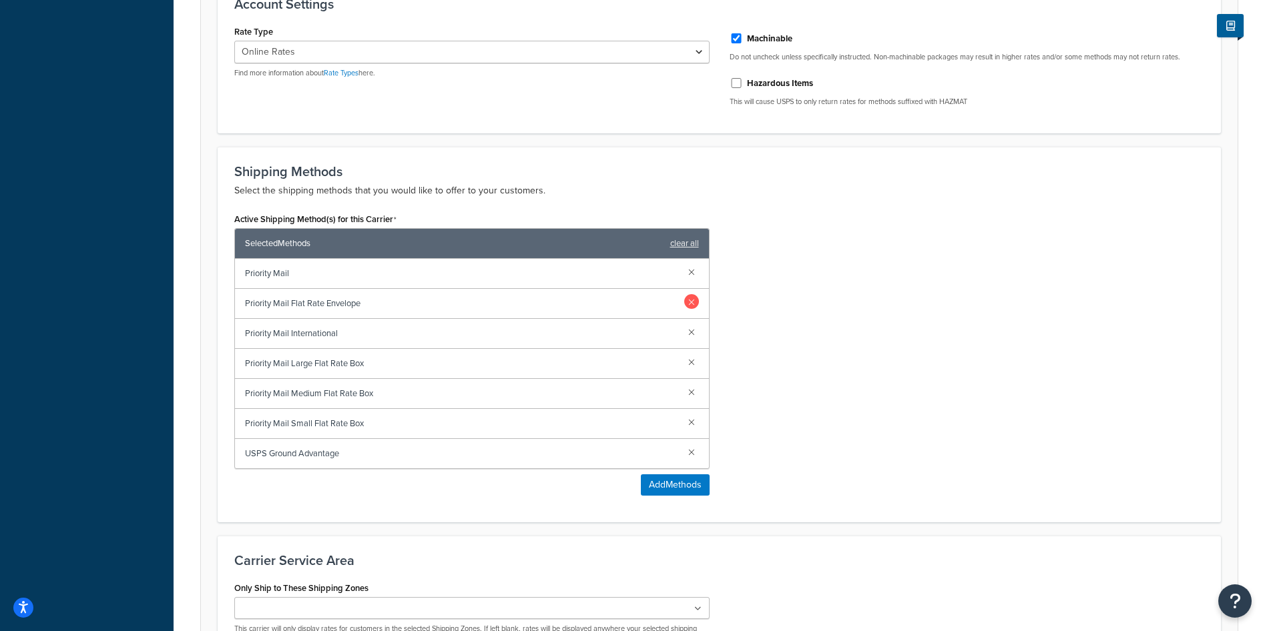
click at [693, 300] on link at bounding box center [691, 301] width 15 height 15
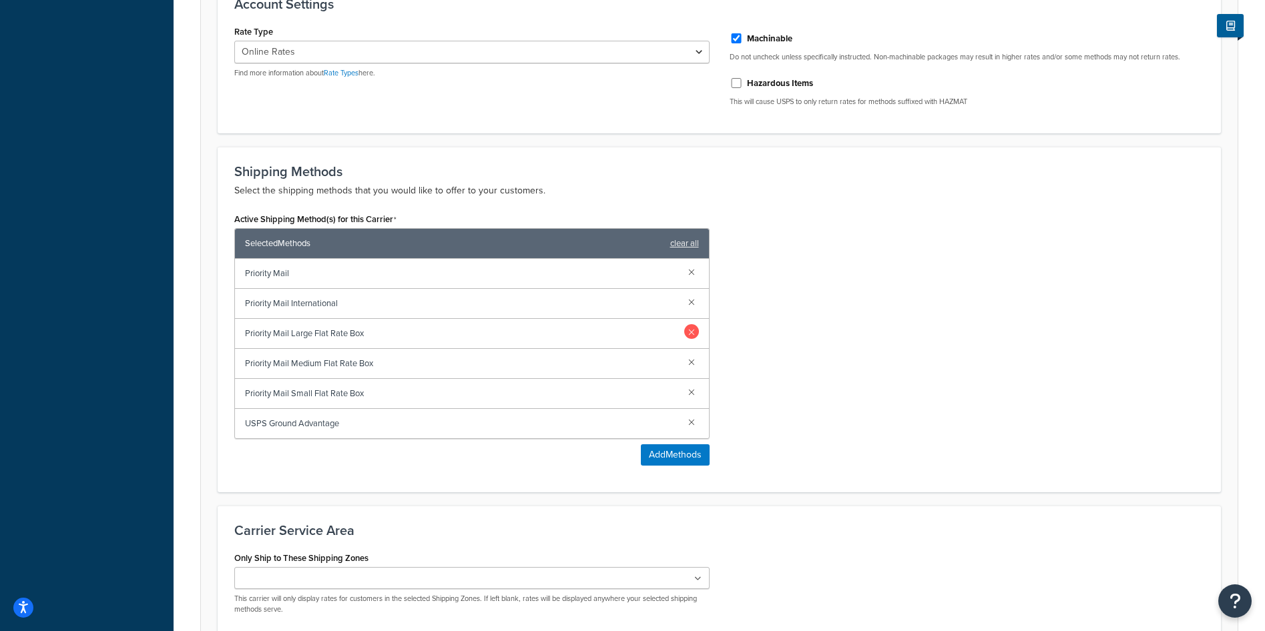
click at [691, 331] on link at bounding box center [691, 331] width 15 height 15
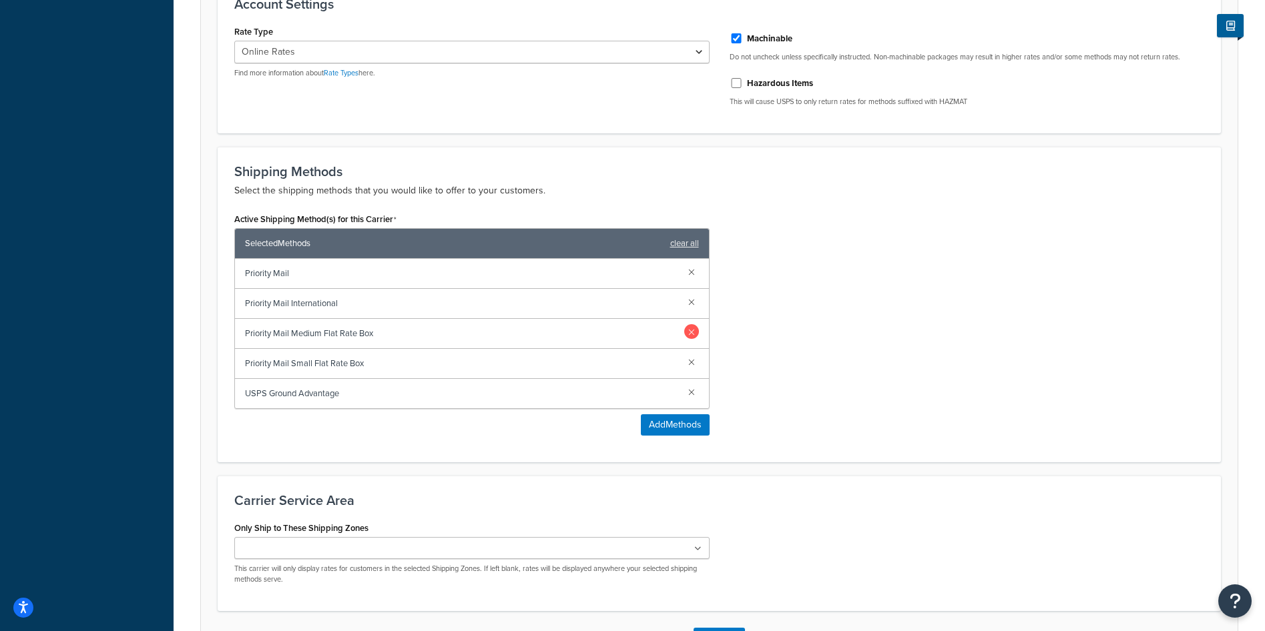
click at [690, 336] on link at bounding box center [691, 331] width 15 height 15
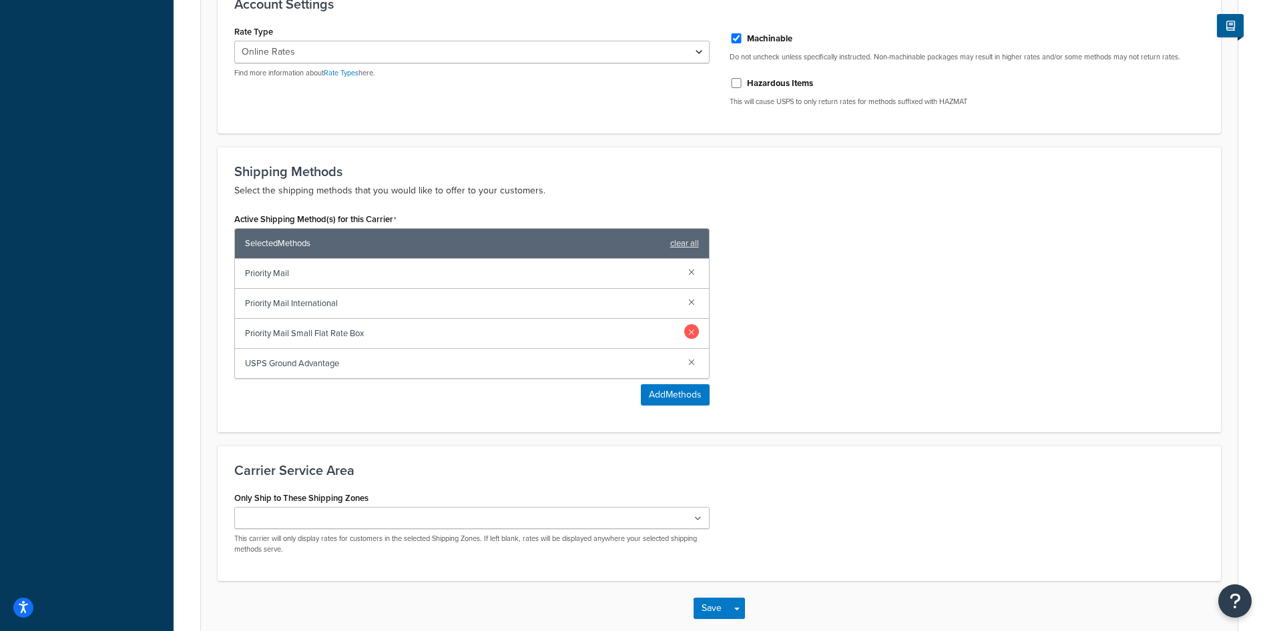
click at [689, 332] on link at bounding box center [691, 331] width 15 height 15
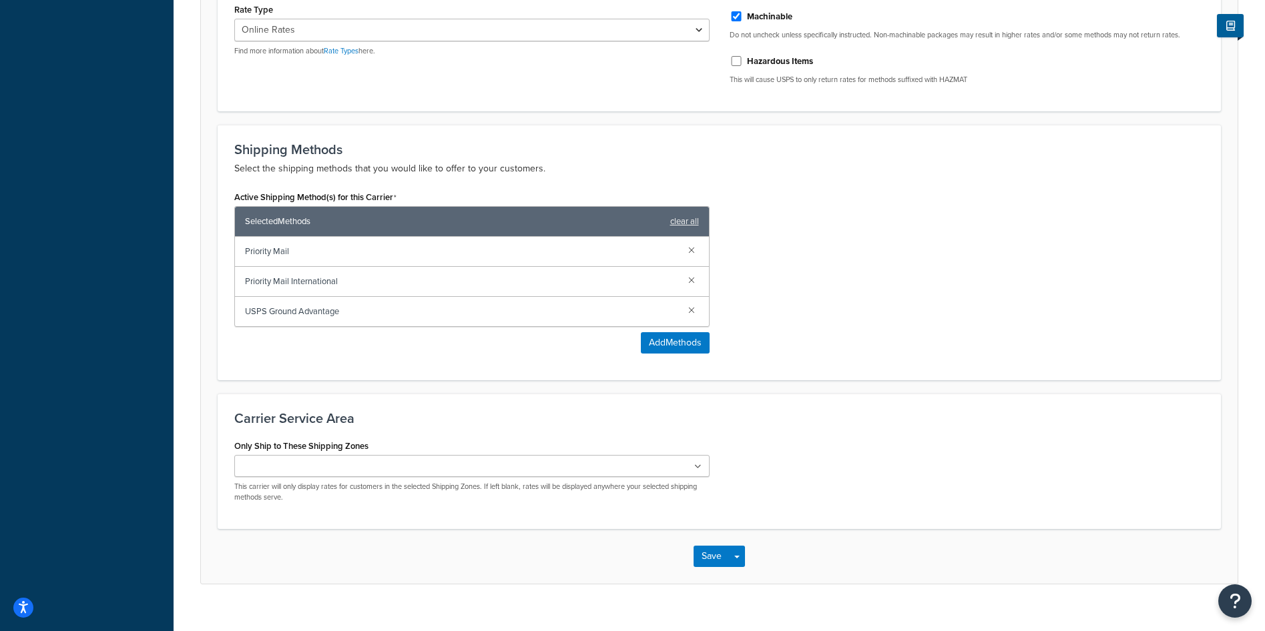
scroll to position [511, 0]
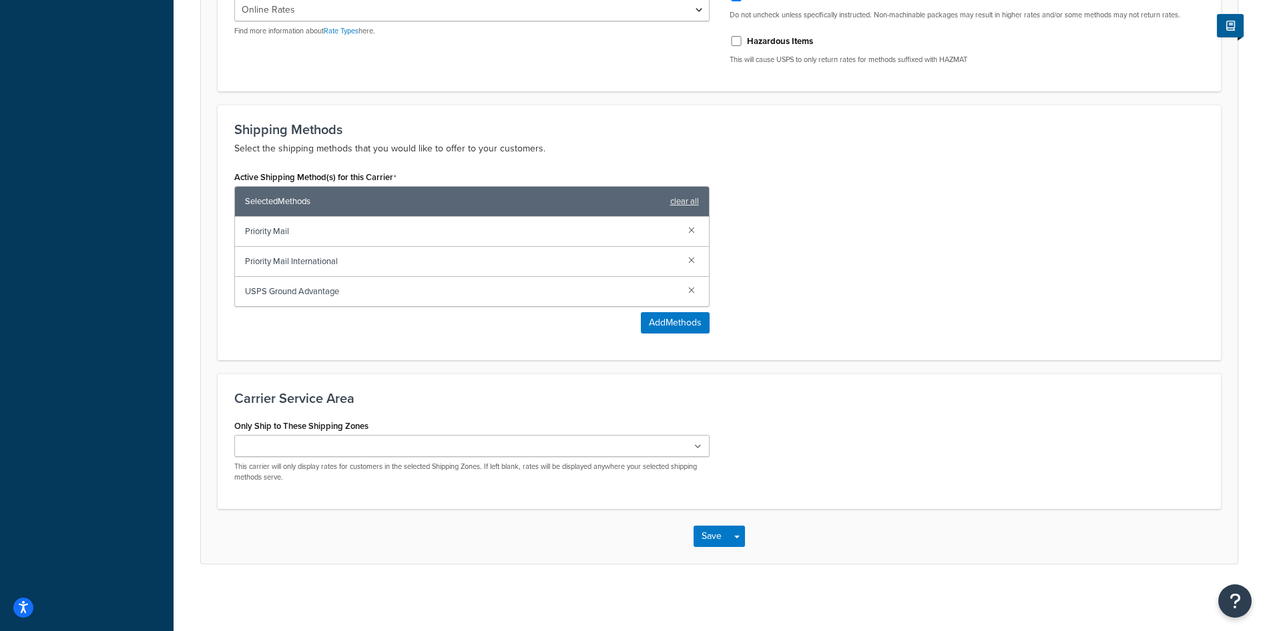
click at [670, 449] on ul at bounding box center [471, 446] width 475 height 22
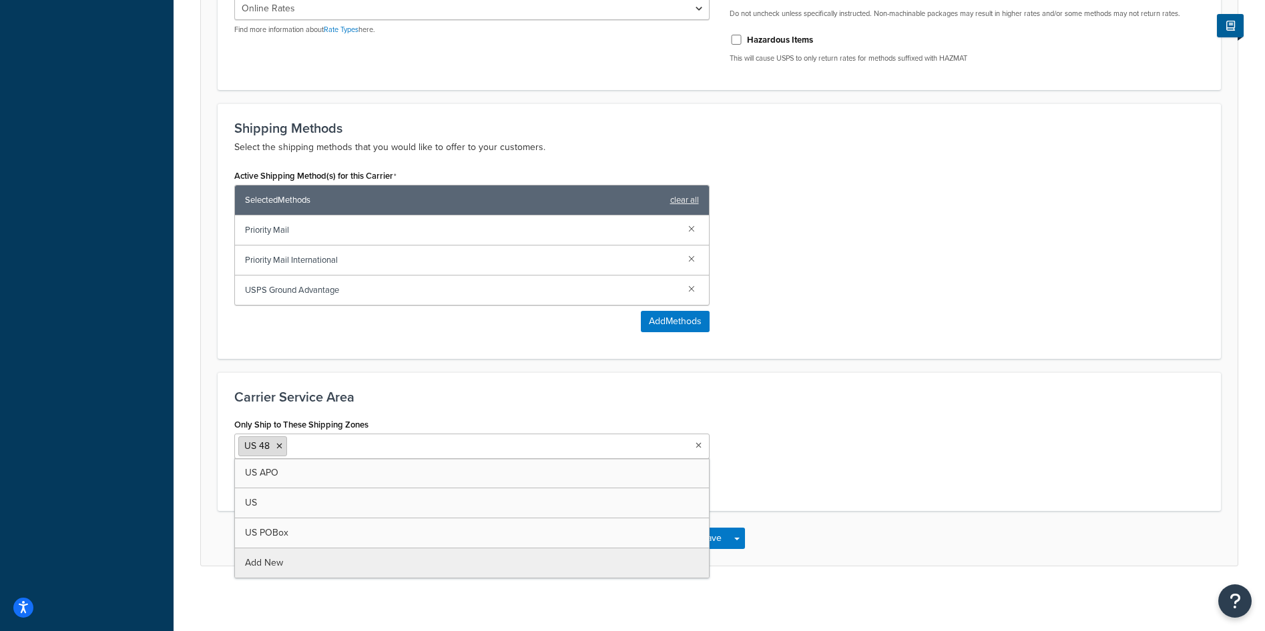
click at [281, 448] on icon at bounding box center [279, 447] width 6 height 8
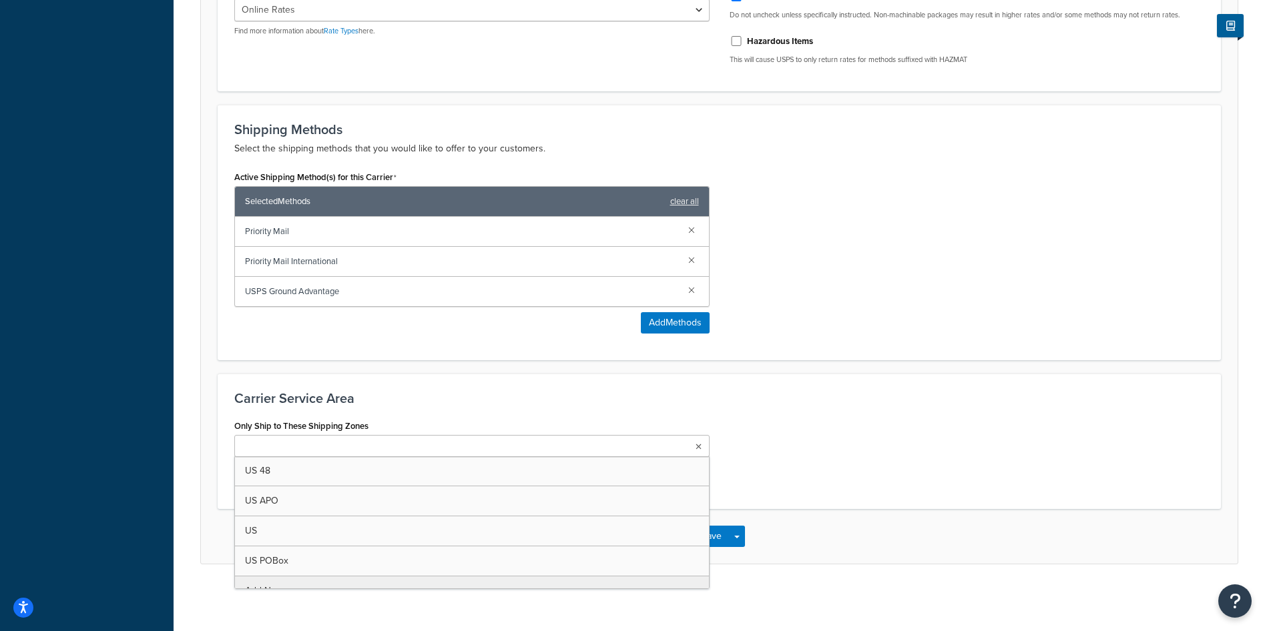
click at [896, 451] on div "Only Ship to These Shipping Zones US 48 US APO US US POBox Add New This carrier…" at bounding box center [719, 454] width 990 height 76
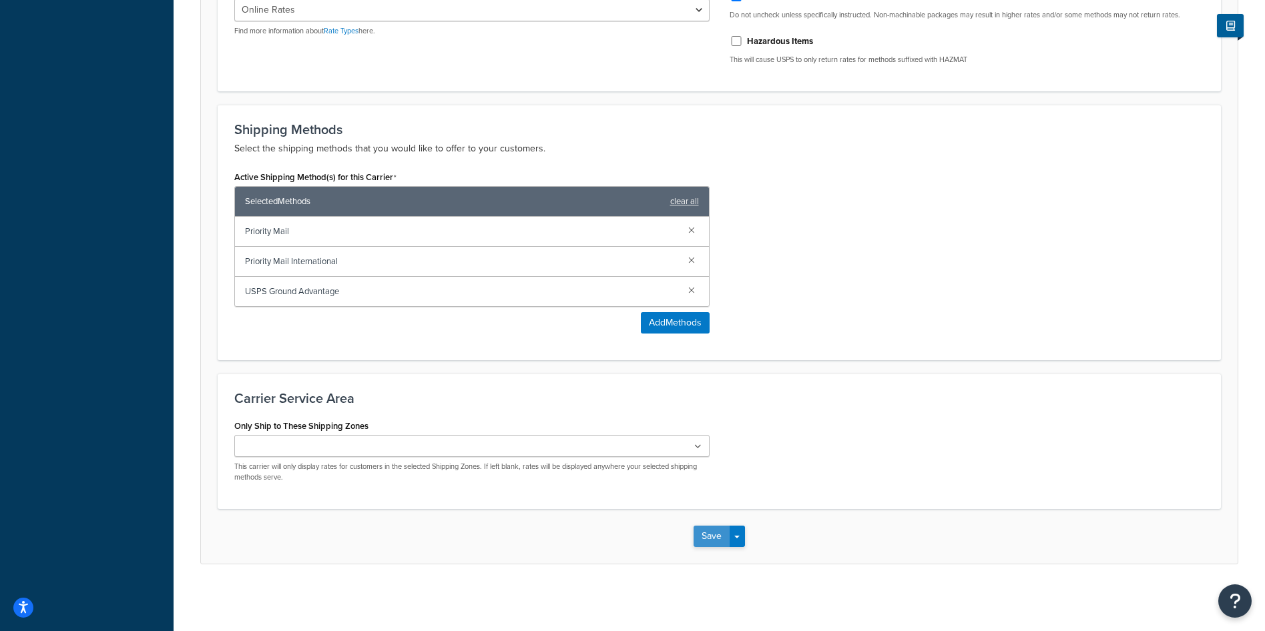
click at [721, 539] on button "Save" at bounding box center [711, 536] width 36 height 21
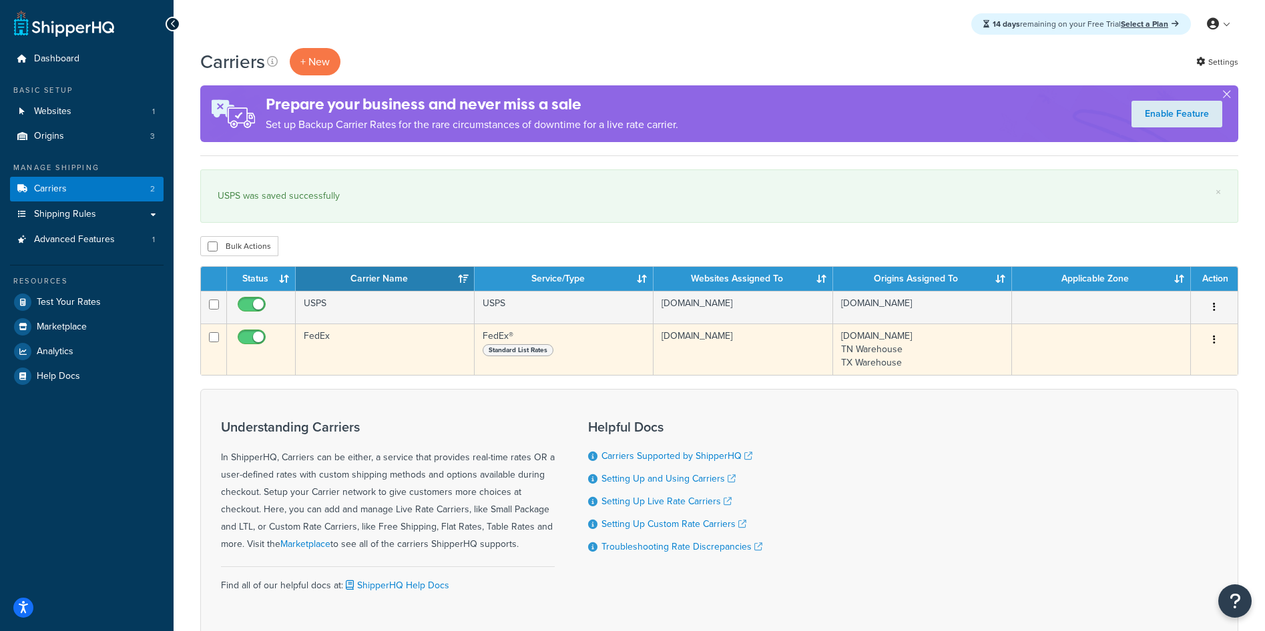
click at [332, 358] on td "FedEx" at bounding box center [385, 349] width 179 height 51
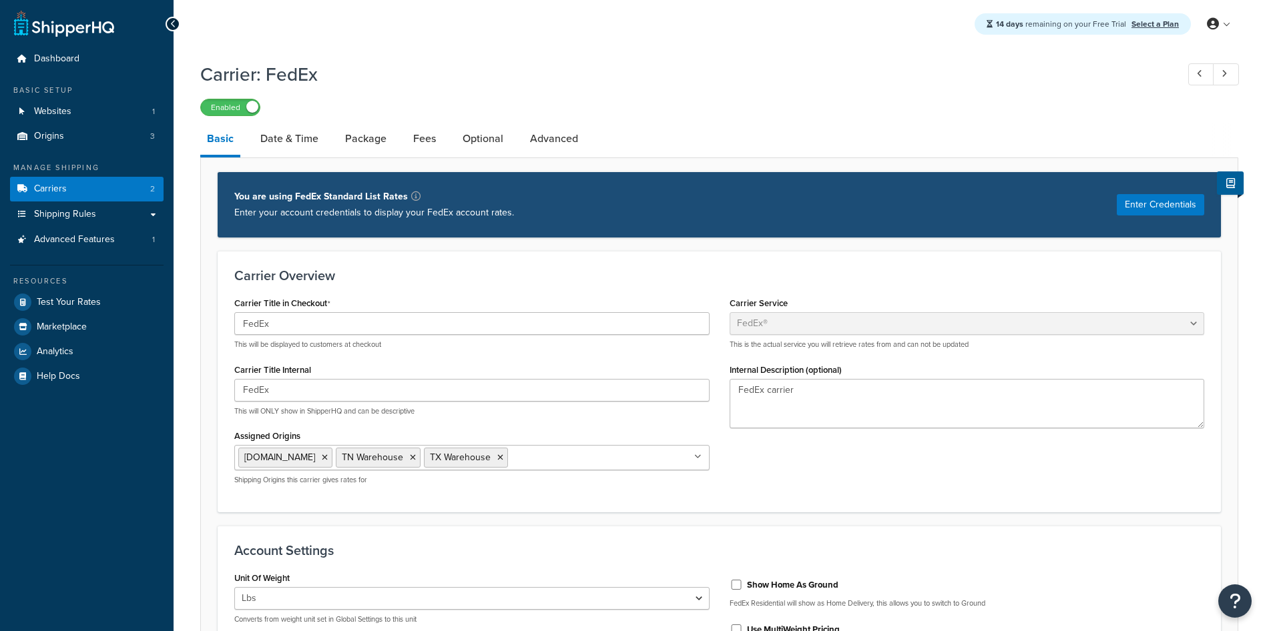
select select "fedEx"
select select "REGULAR_PICKUP"
select select "YOUR_PACKAGING"
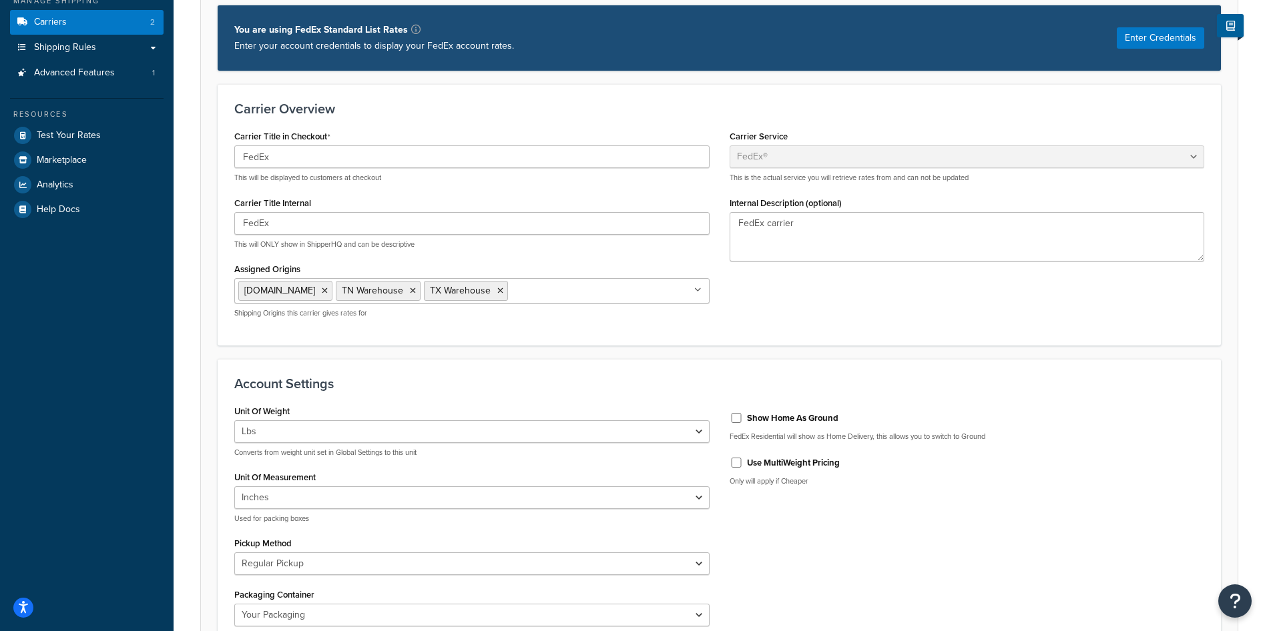
scroll to position [200, 0]
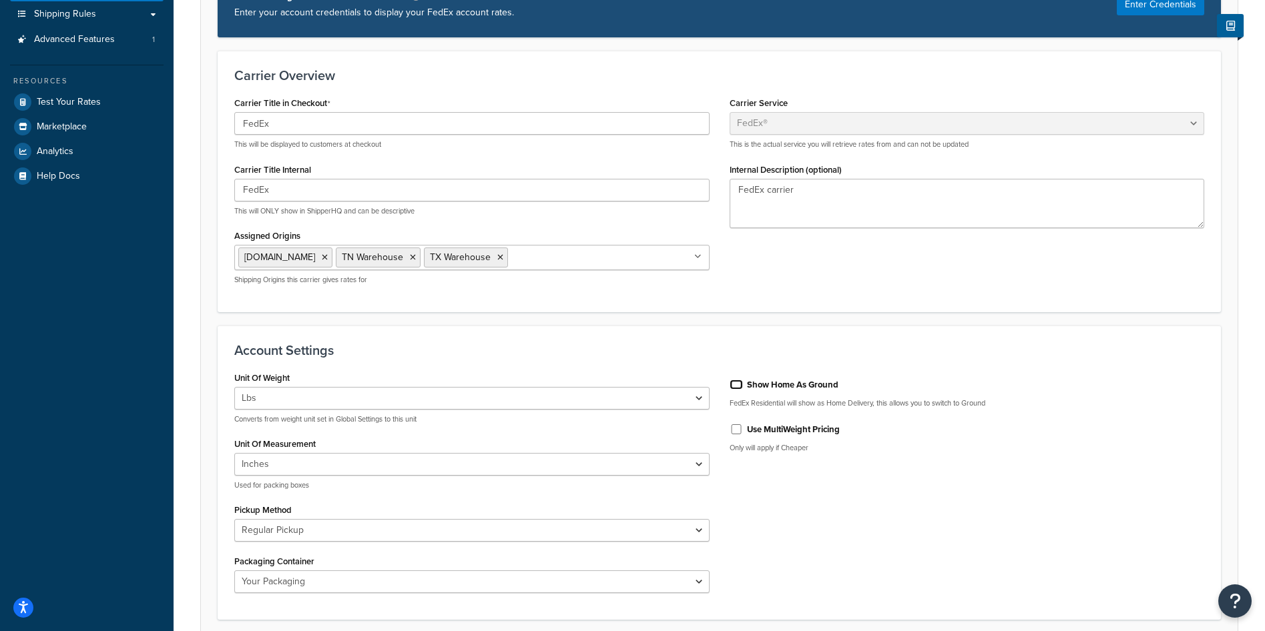
click at [734, 386] on input "Show Home As Ground" at bounding box center [736, 385] width 13 height 10
checkbox input "true"
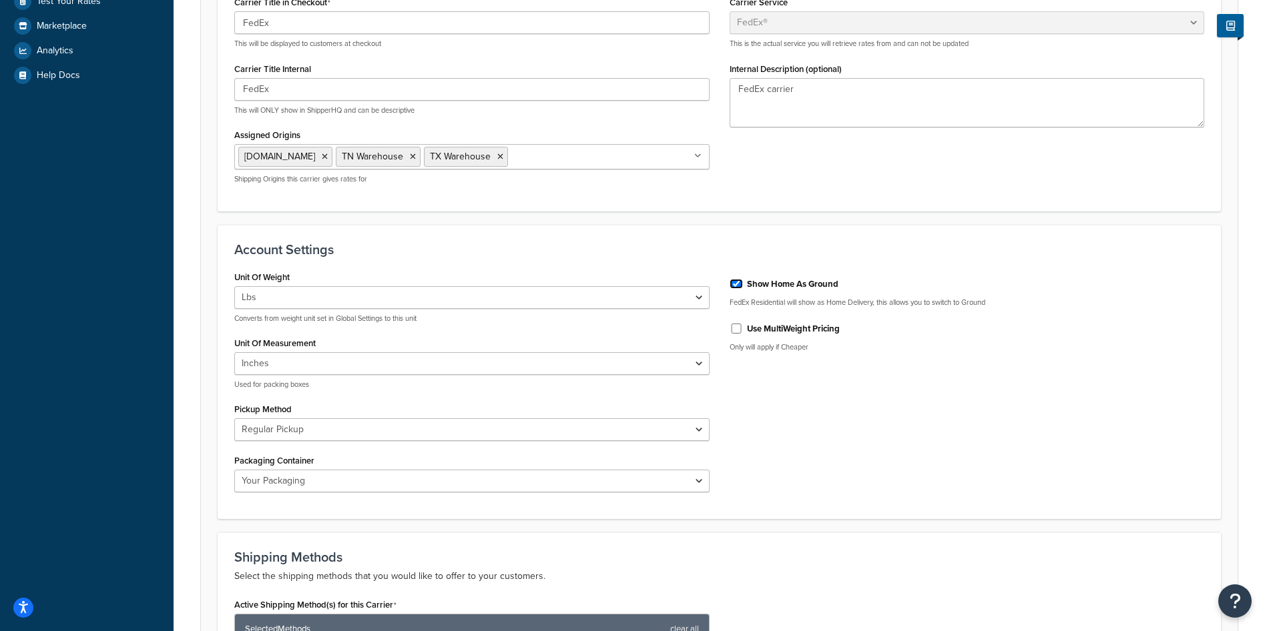
scroll to position [334, 0]
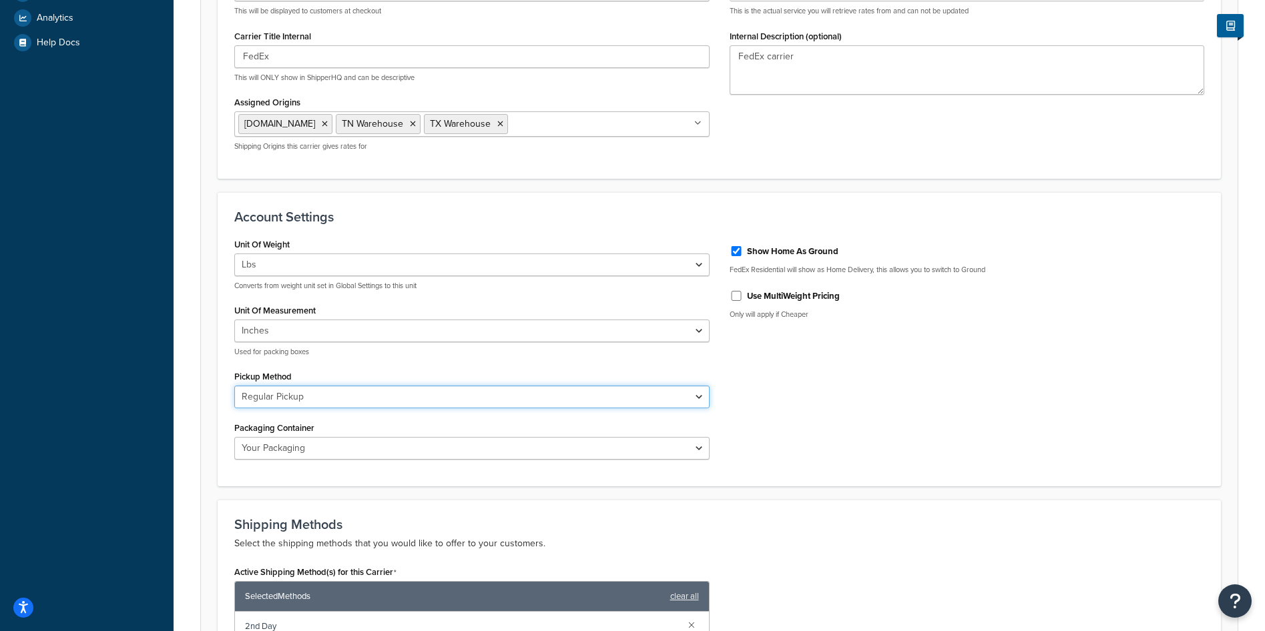
click at [322, 402] on select "Business Service Center Drop Box Regular Pickup Request Courier Station" at bounding box center [471, 397] width 475 height 23
click at [849, 475] on div "Account Settings Unit Of Weight Lbs Kgs Convert LBS to KG Converts from weight …" at bounding box center [719, 339] width 1003 height 295
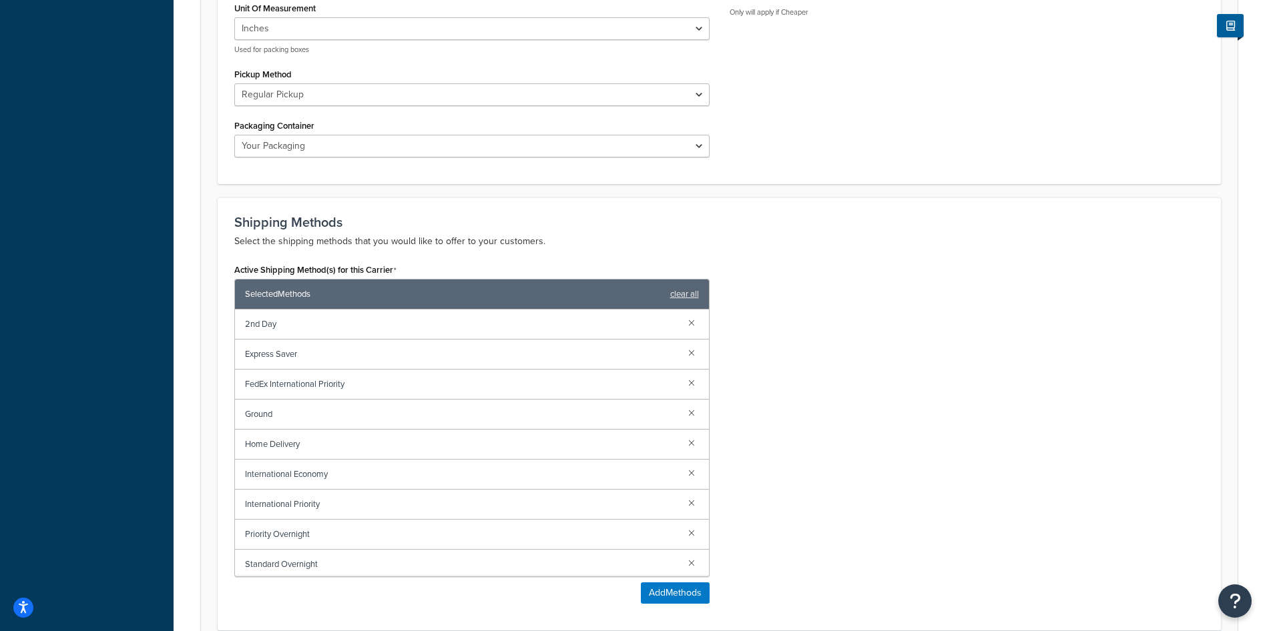
scroll to position [667, 0]
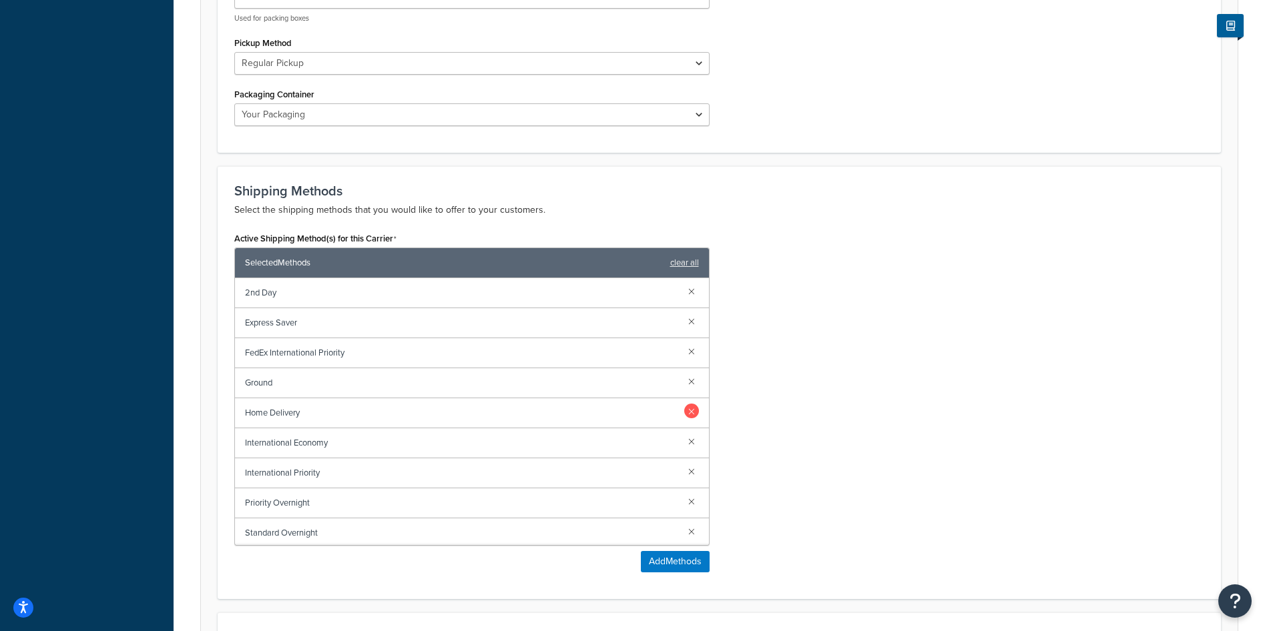
click at [685, 414] on link at bounding box center [691, 411] width 15 height 15
click at [695, 469] on link at bounding box center [691, 471] width 15 height 15
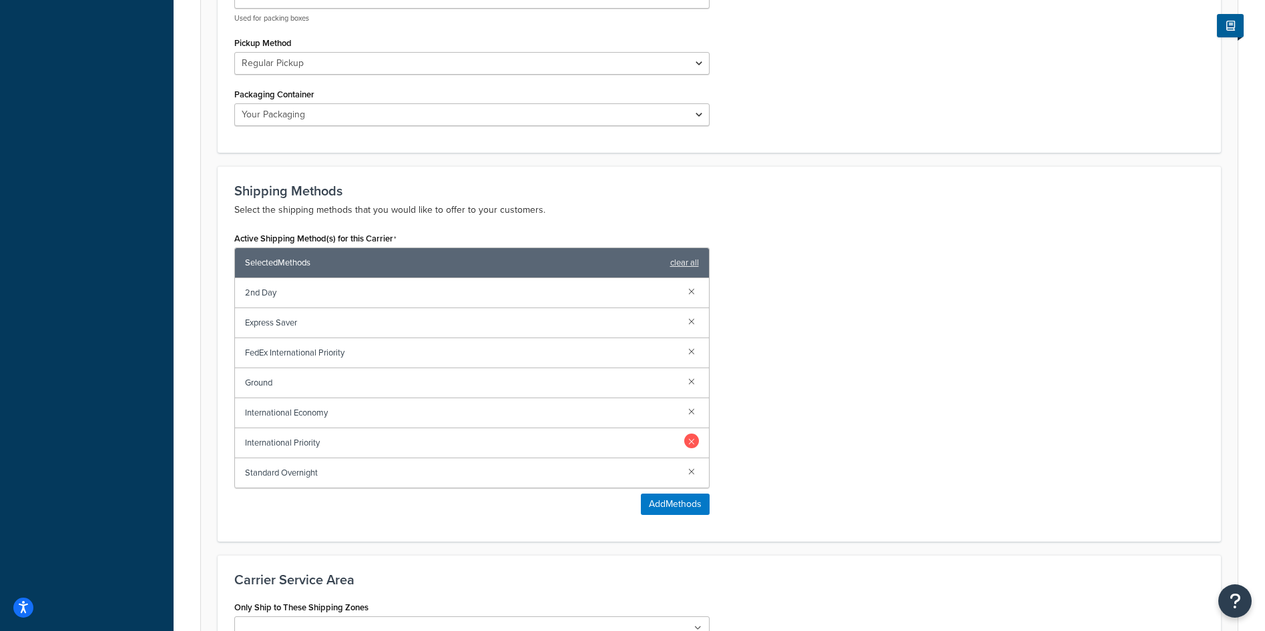
click at [691, 445] on link at bounding box center [691, 441] width 15 height 15
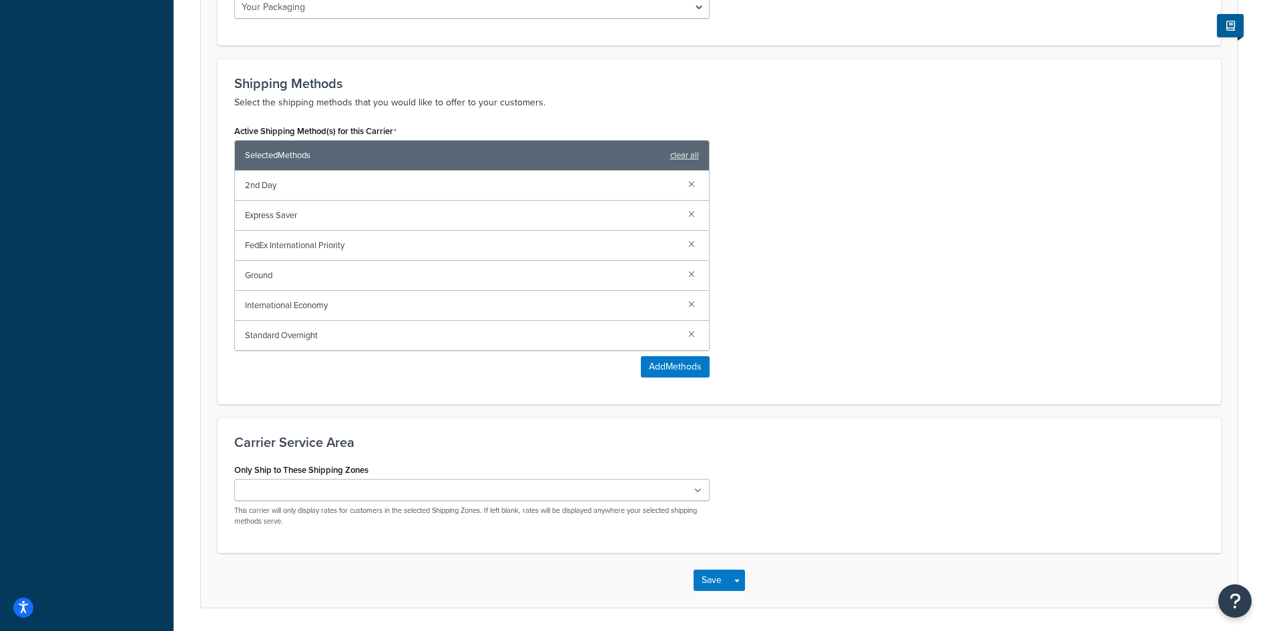
scroll to position [820, 0]
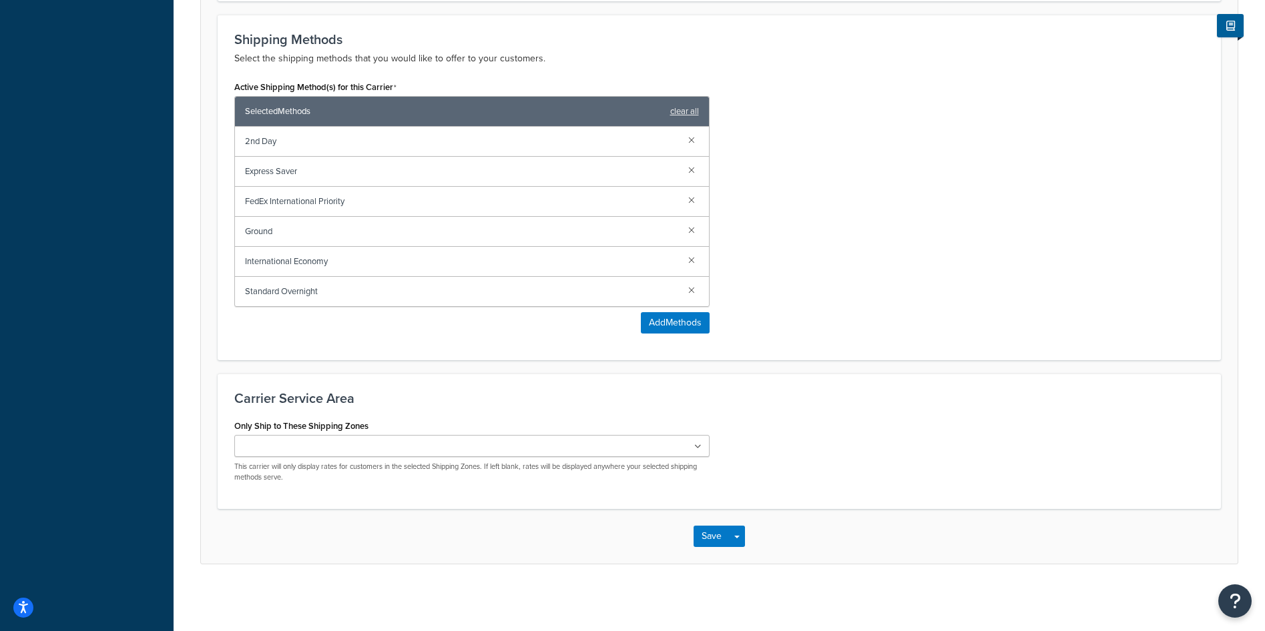
click at [622, 456] on ul at bounding box center [471, 446] width 475 height 22
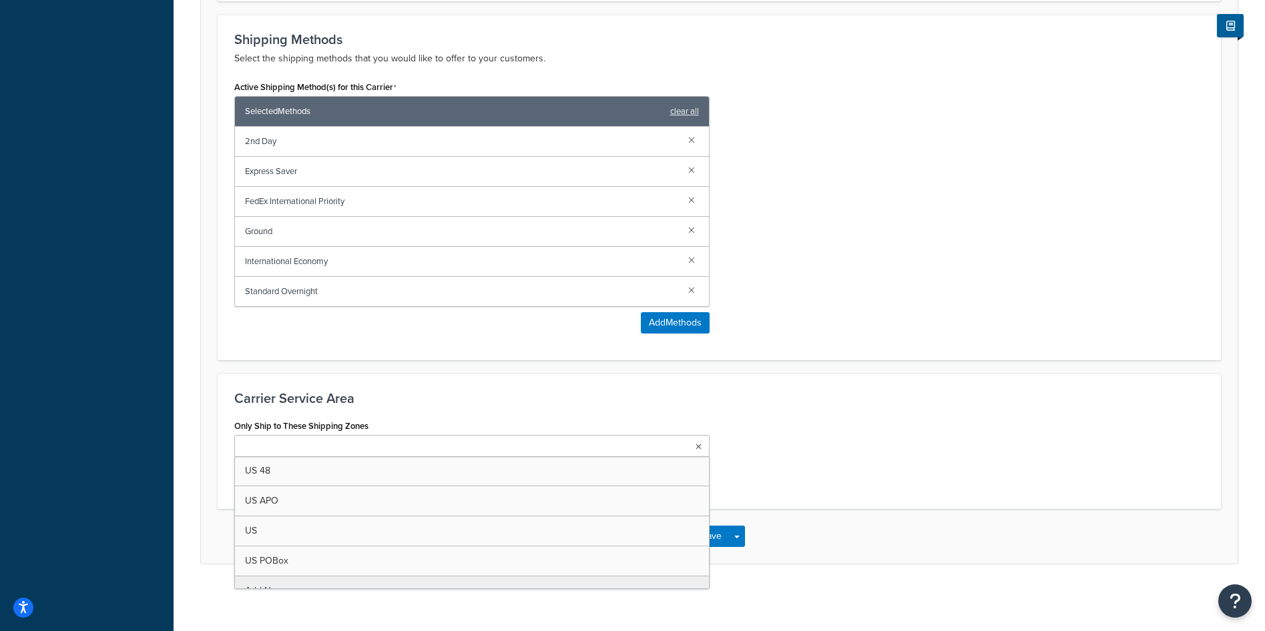
click at [831, 458] on div "Only Ship to These Shipping Zones US 48 US APO US US POBox Add New This carrier…" at bounding box center [719, 454] width 990 height 76
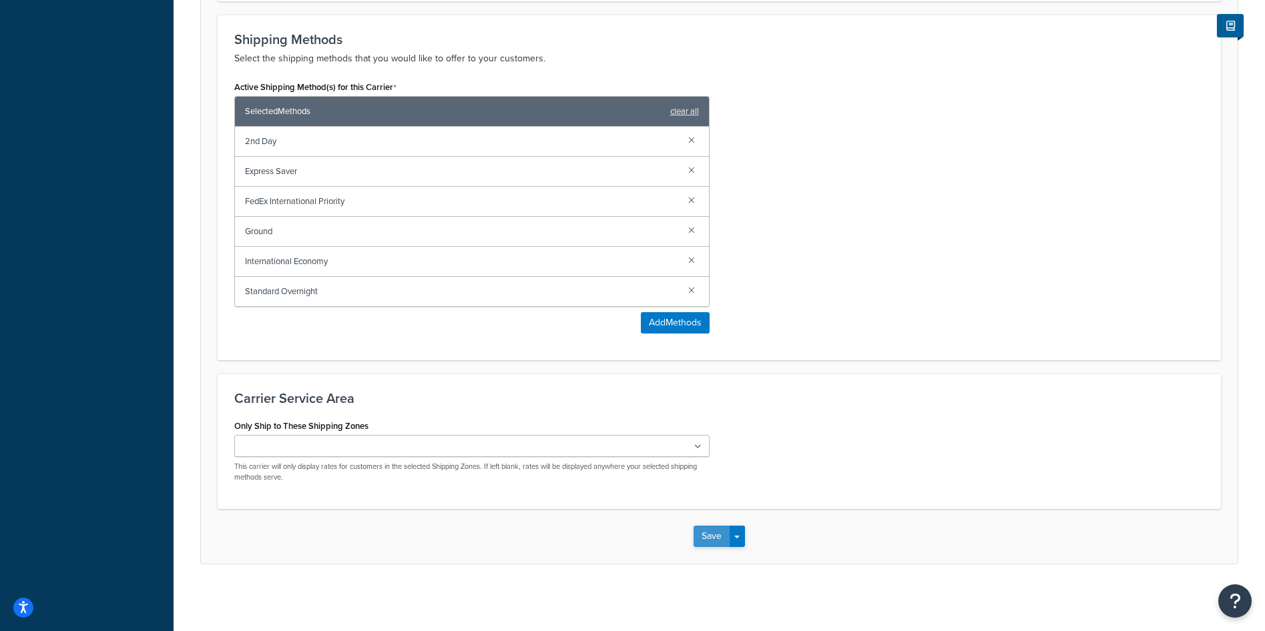
click at [713, 539] on button "Save" at bounding box center [711, 536] width 36 height 21
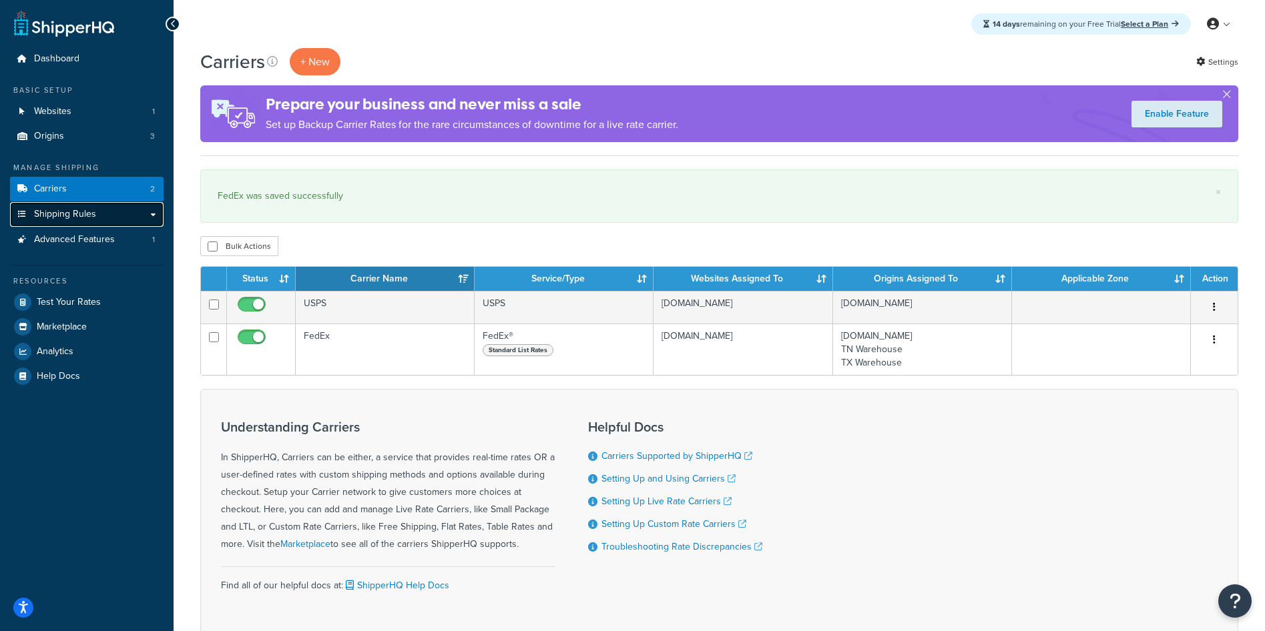
click at [79, 212] on span "Shipping Rules" at bounding box center [65, 214] width 62 height 11
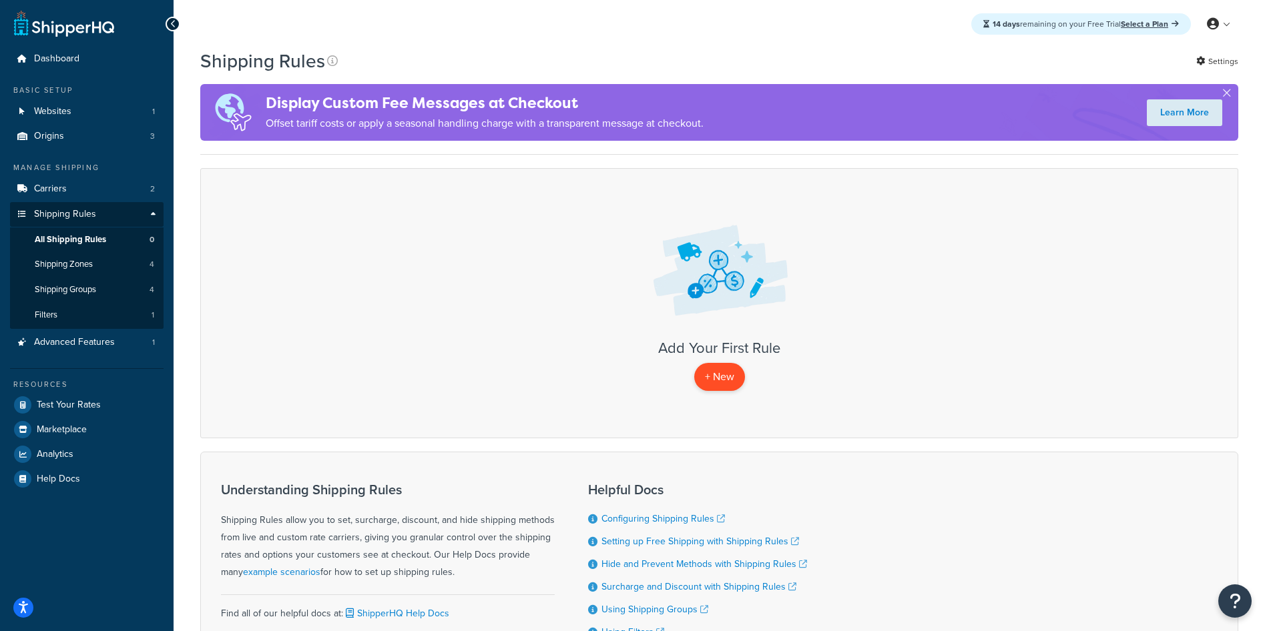
click at [720, 370] on p "+ New" at bounding box center [719, 376] width 51 height 27
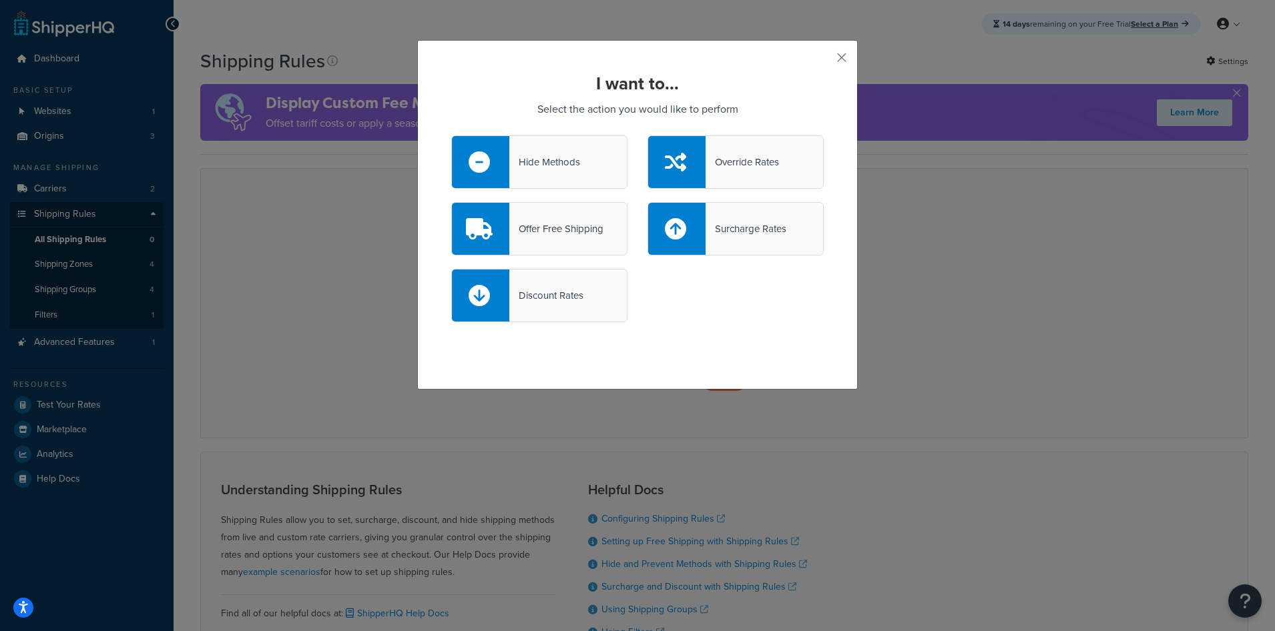
click at [547, 292] on div "Discount Rates" at bounding box center [546, 295] width 74 height 19
click at [0, 0] on input "Discount Rates" at bounding box center [0, 0] width 0 height 0
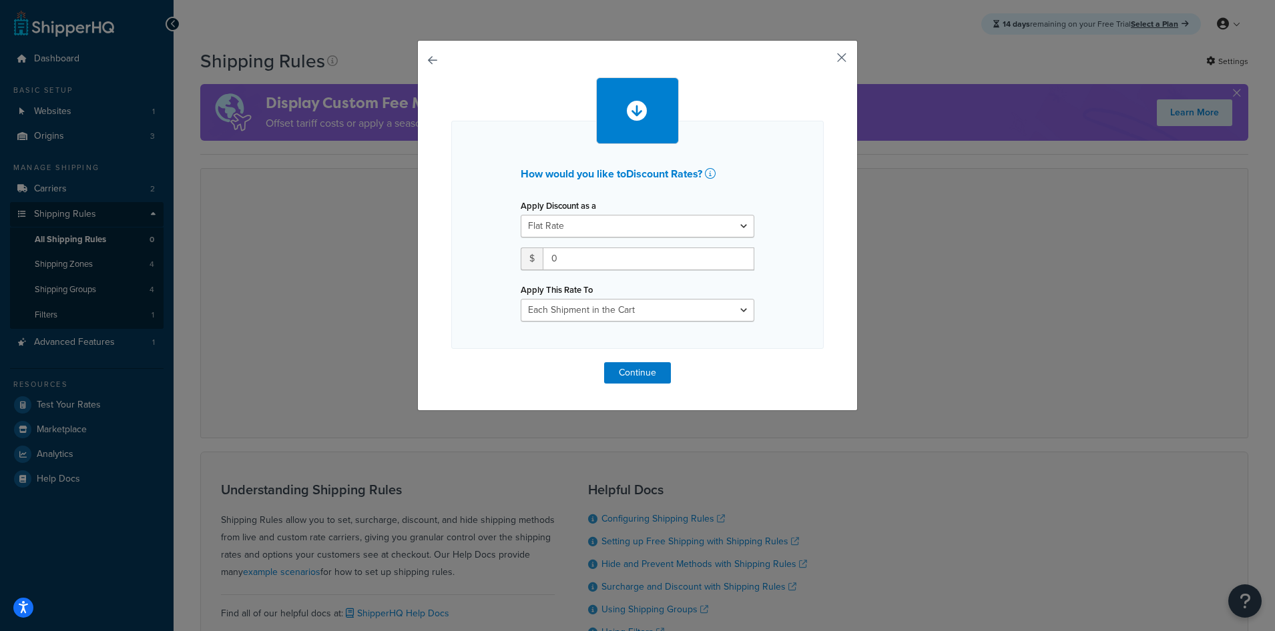
click at [824, 61] on button "button" at bounding box center [821, 62] width 3 height 3
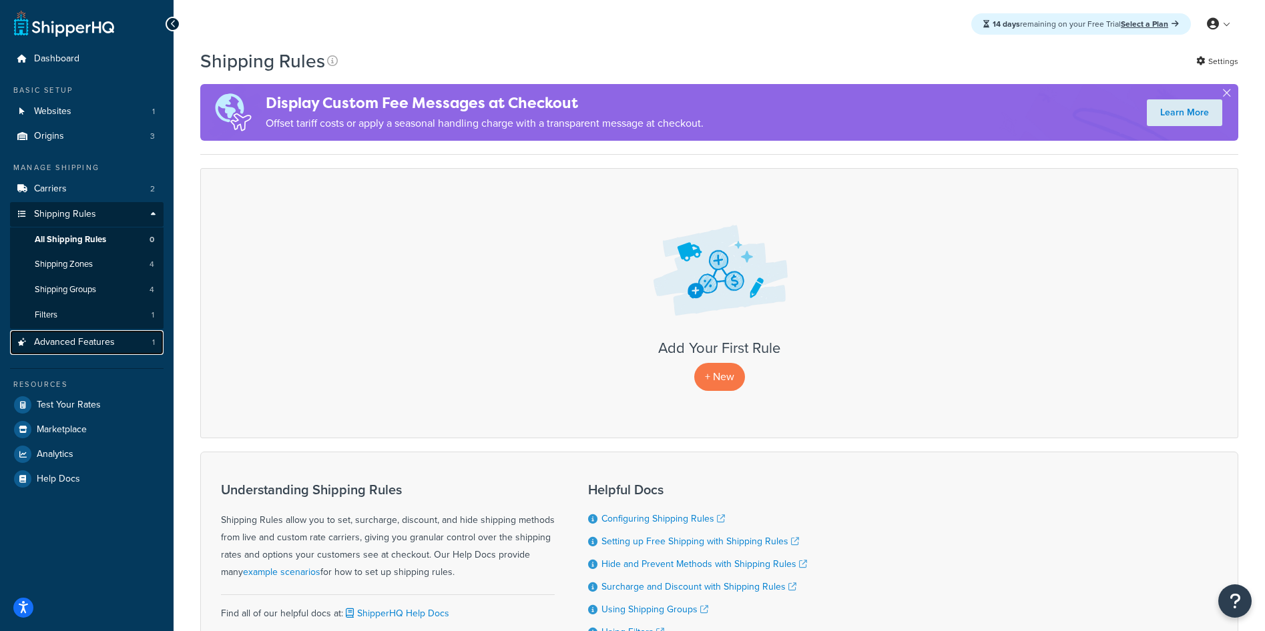
click at [82, 340] on span "Advanced Features" at bounding box center [74, 342] width 81 height 11
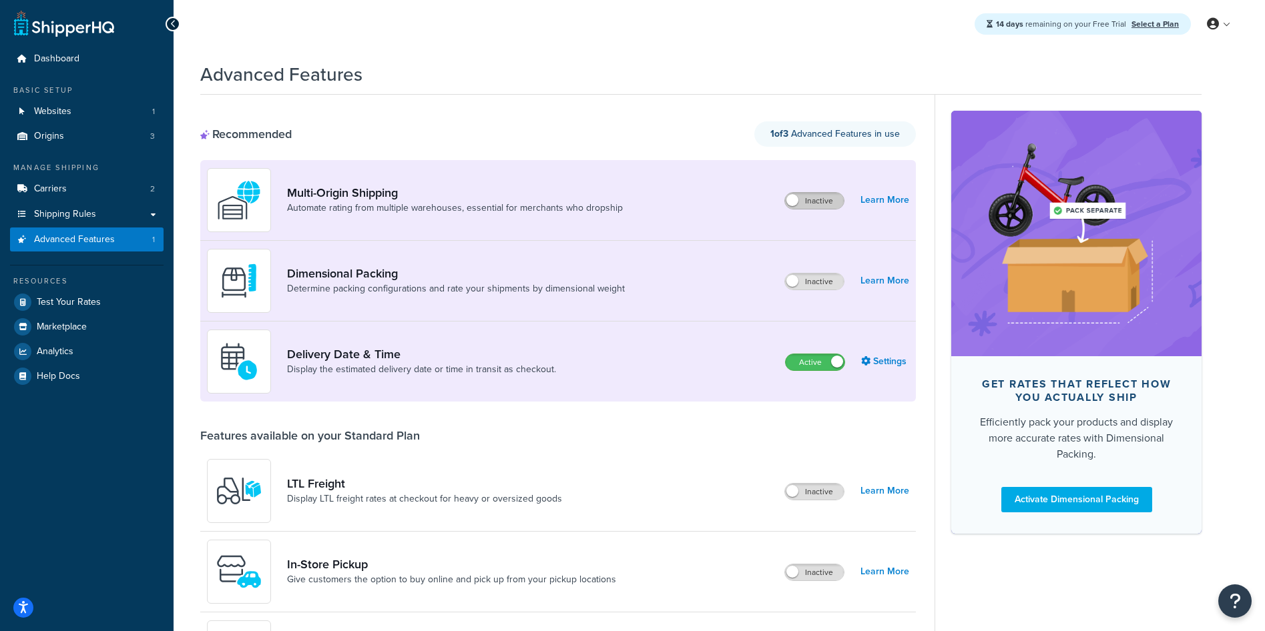
click at [826, 201] on label "Inactive" at bounding box center [814, 201] width 59 height 16
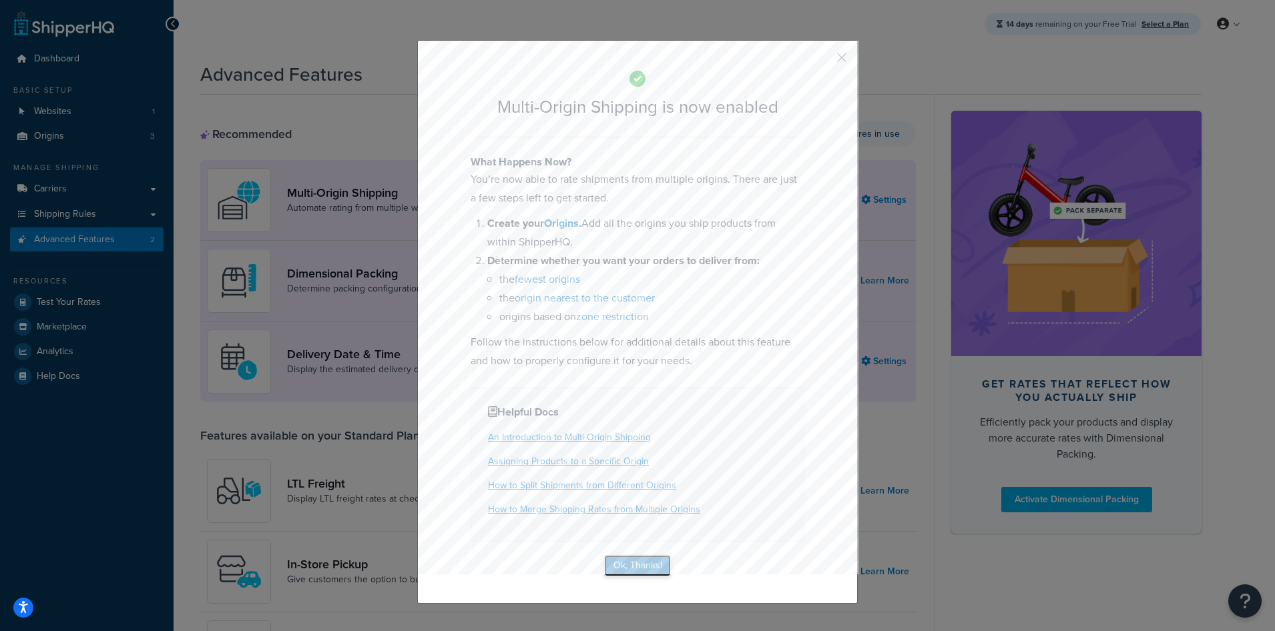
click at [645, 566] on button "Ok, Thanks!" at bounding box center [637, 565] width 67 height 21
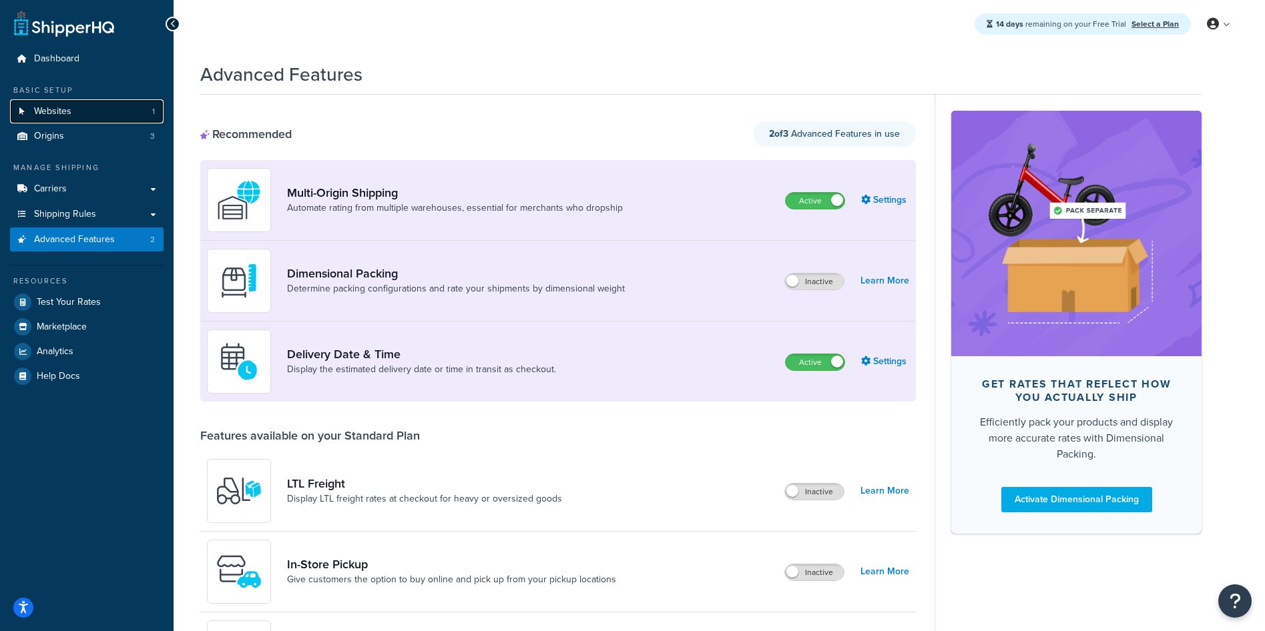
click at [64, 111] on span "Websites" at bounding box center [52, 111] width 37 height 11
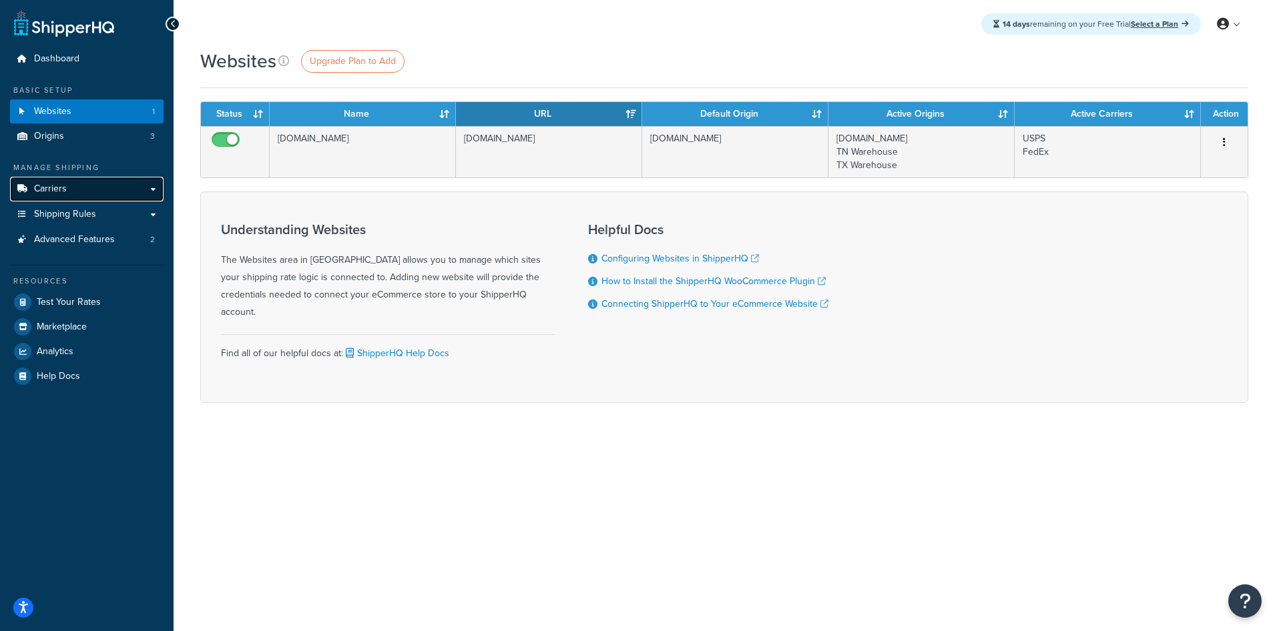
click at [74, 192] on link "Carriers" at bounding box center [87, 189] width 154 height 25
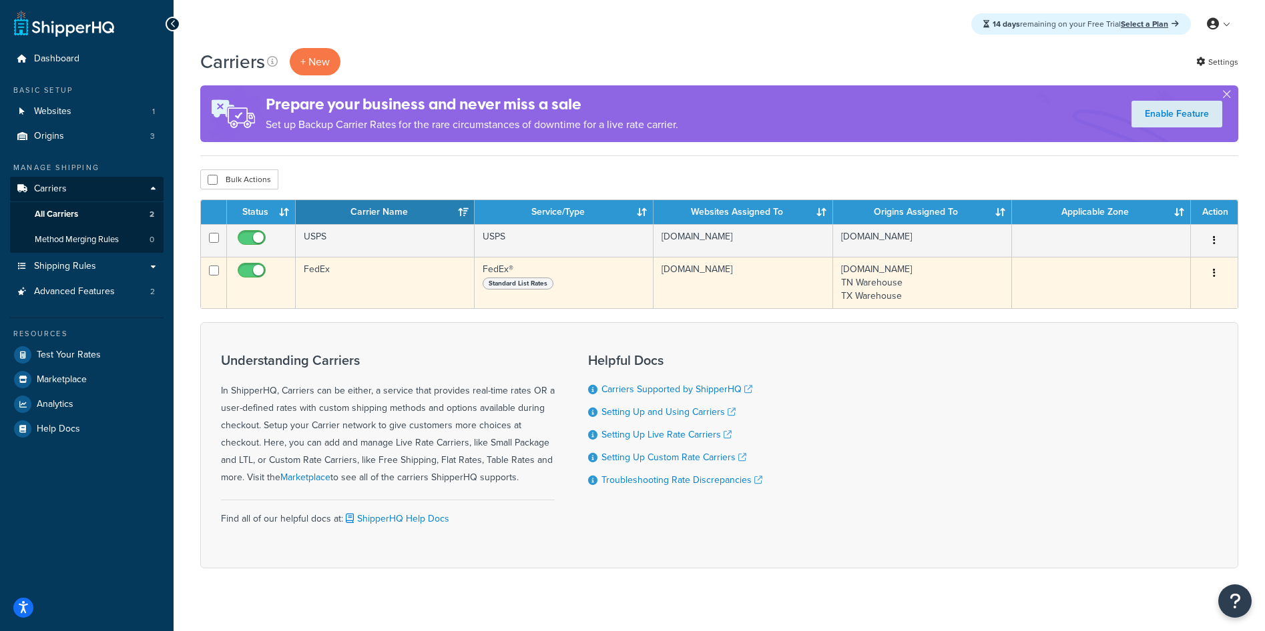
click at [337, 281] on td "FedEx" at bounding box center [385, 282] width 179 height 51
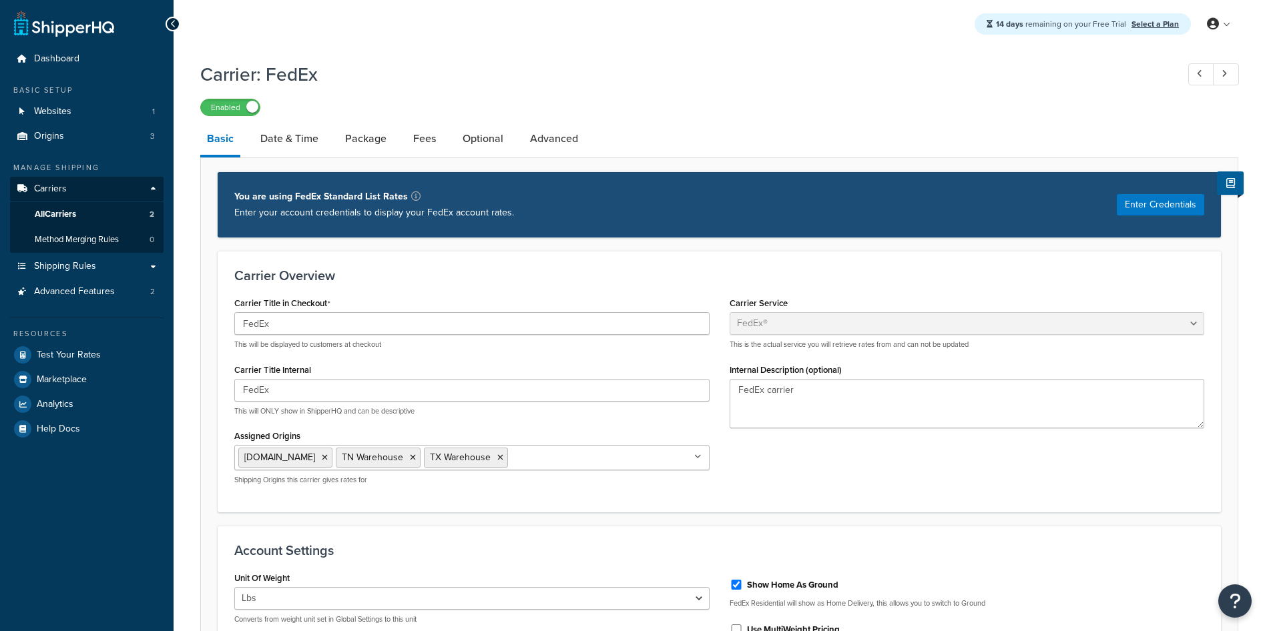
select select "fedEx"
select select "REGULAR_PICKUP"
select select "YOUR_PACKAGING"
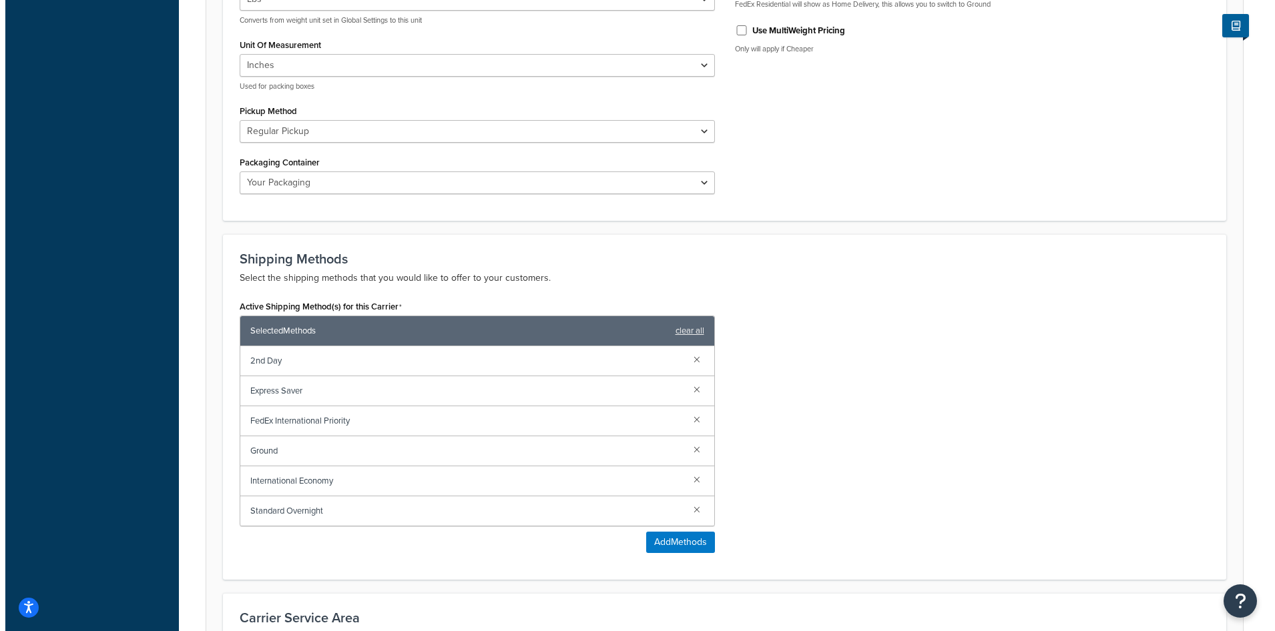
scroll to position [601, 0]
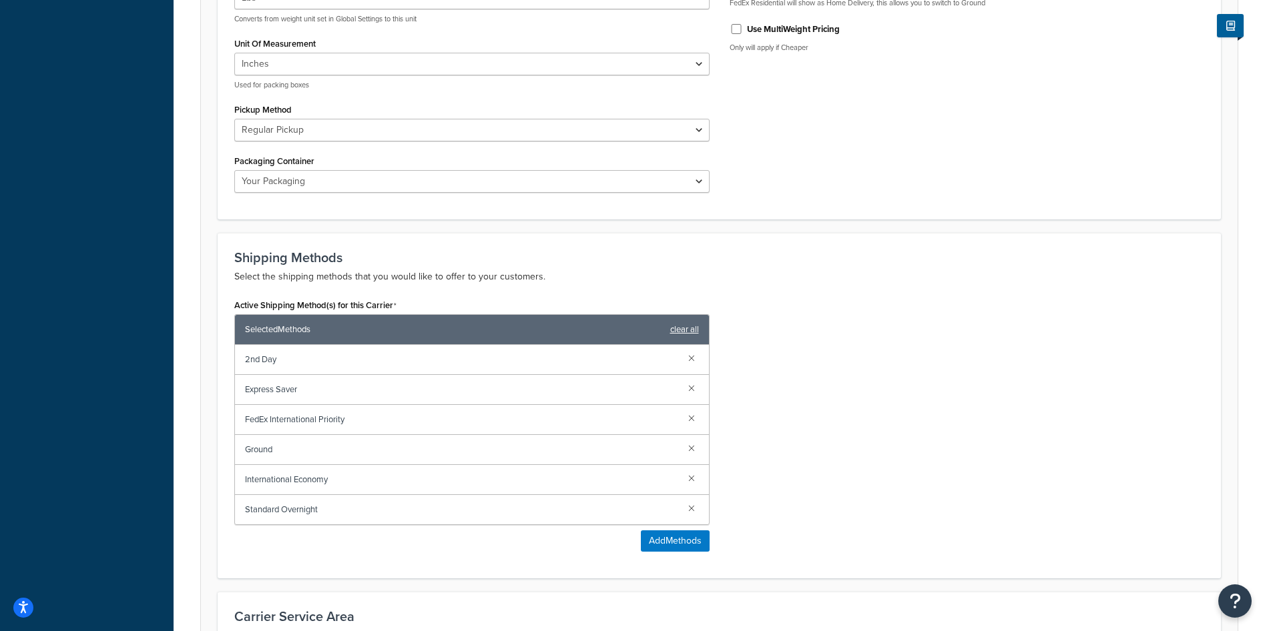
click at [689, 329] on link "clear all" at bounding box center [684, 329] width 29 height 19
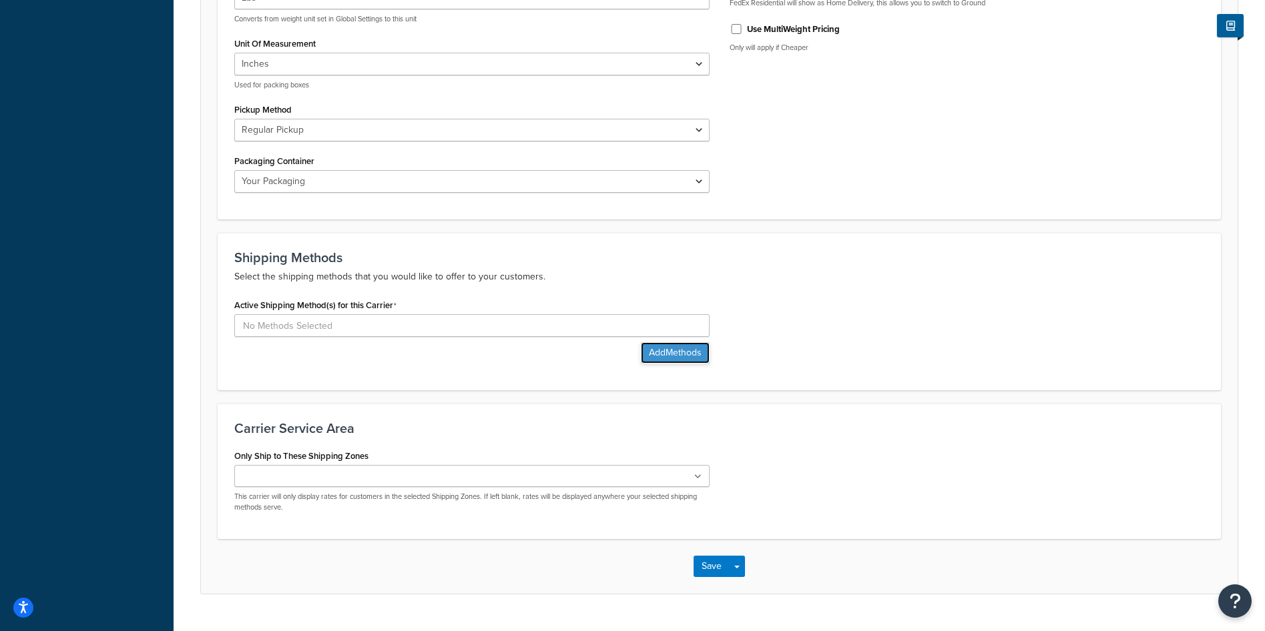
click at [687, 359] on button "Add Methods" at bounding box center [675, 352] width 69 height 21
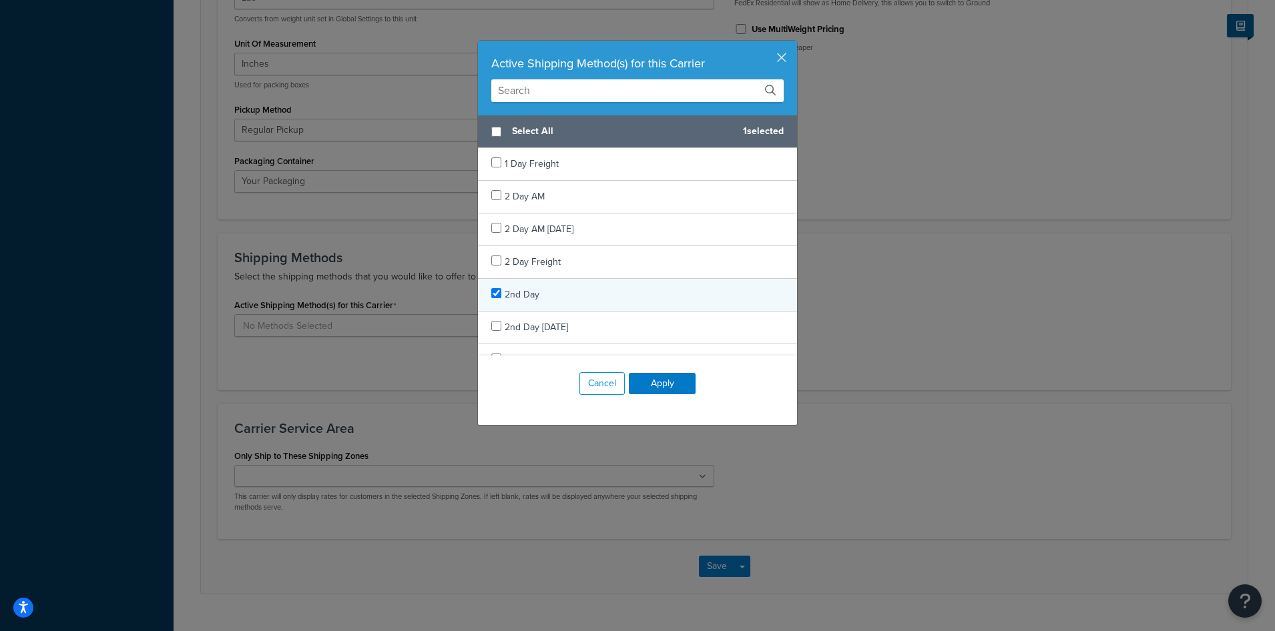
checkbox input "true"
click at [580, 294] on div "2nd Day" at bounding box center [637, 295] width 319 height 33
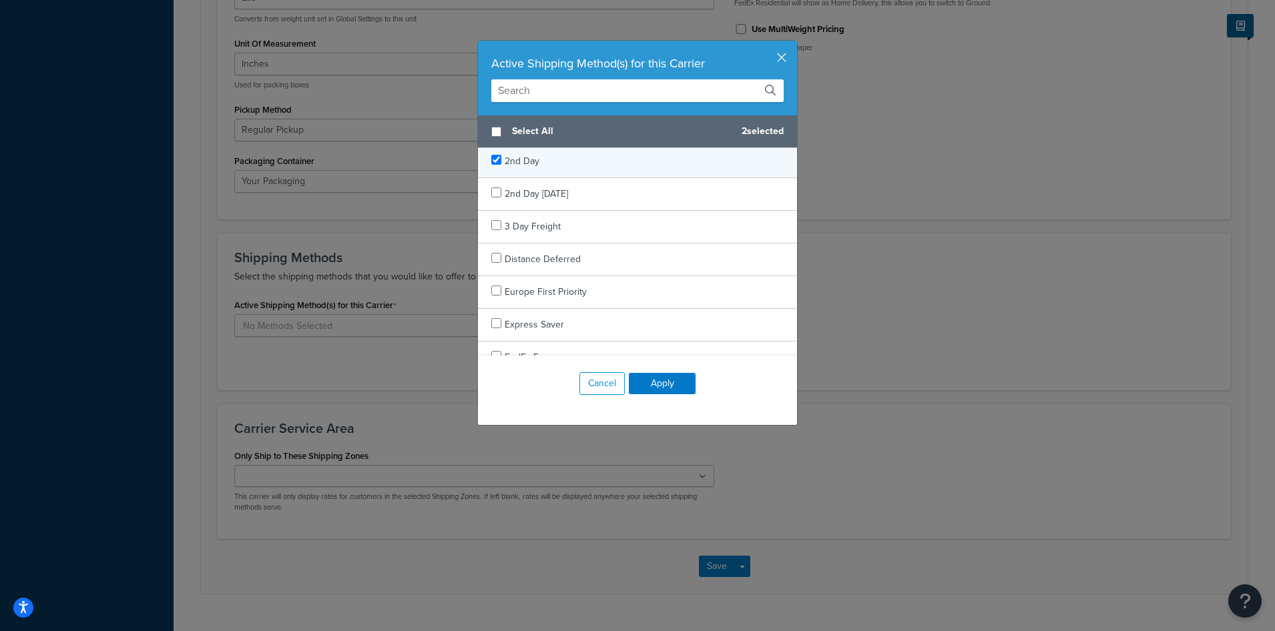
scroll to position [200, 0]
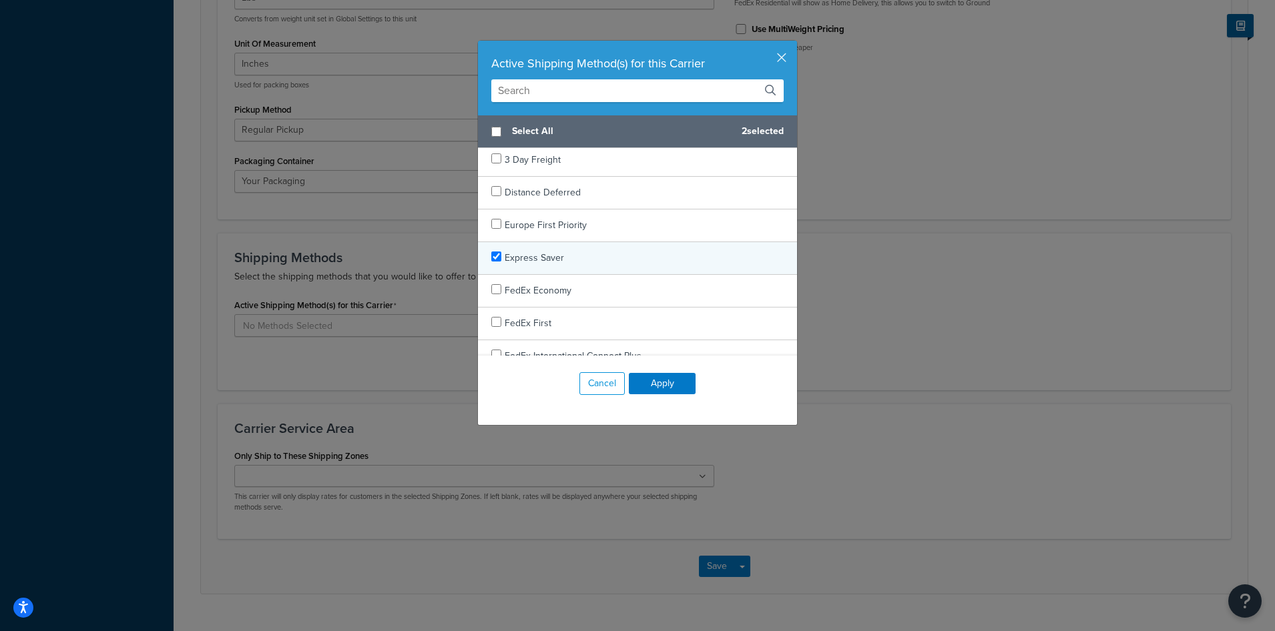
checkbox input "true"
click at [629, 269] on div "Express Saver" at bounding box center [637, 258] width 319 height 33
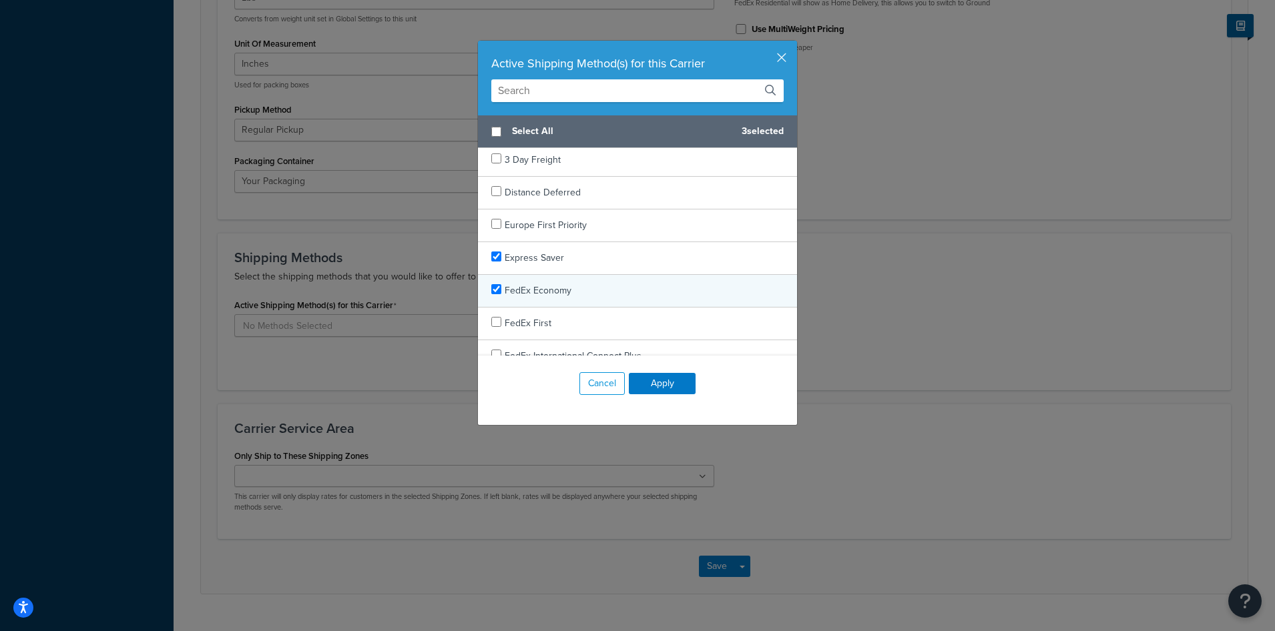
checkbox input "true"
click at [628, 288] on div "FedEx Economy" at bounding box center [637, 291] width 319 height 33
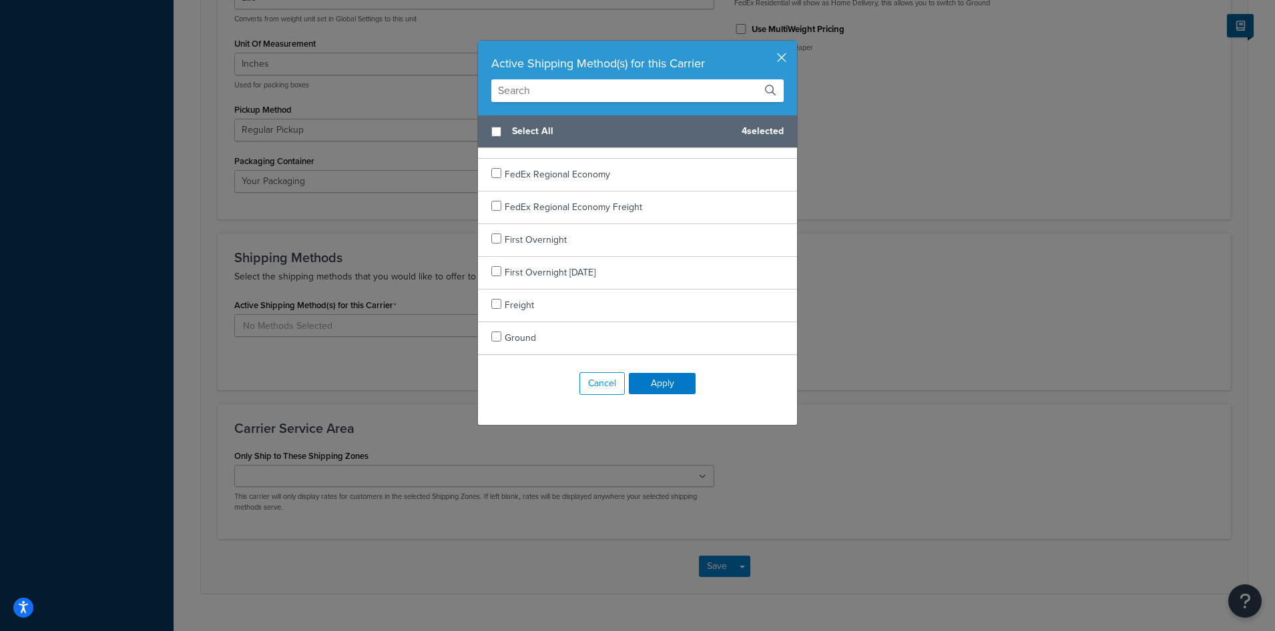
scroll to position [667, 0]
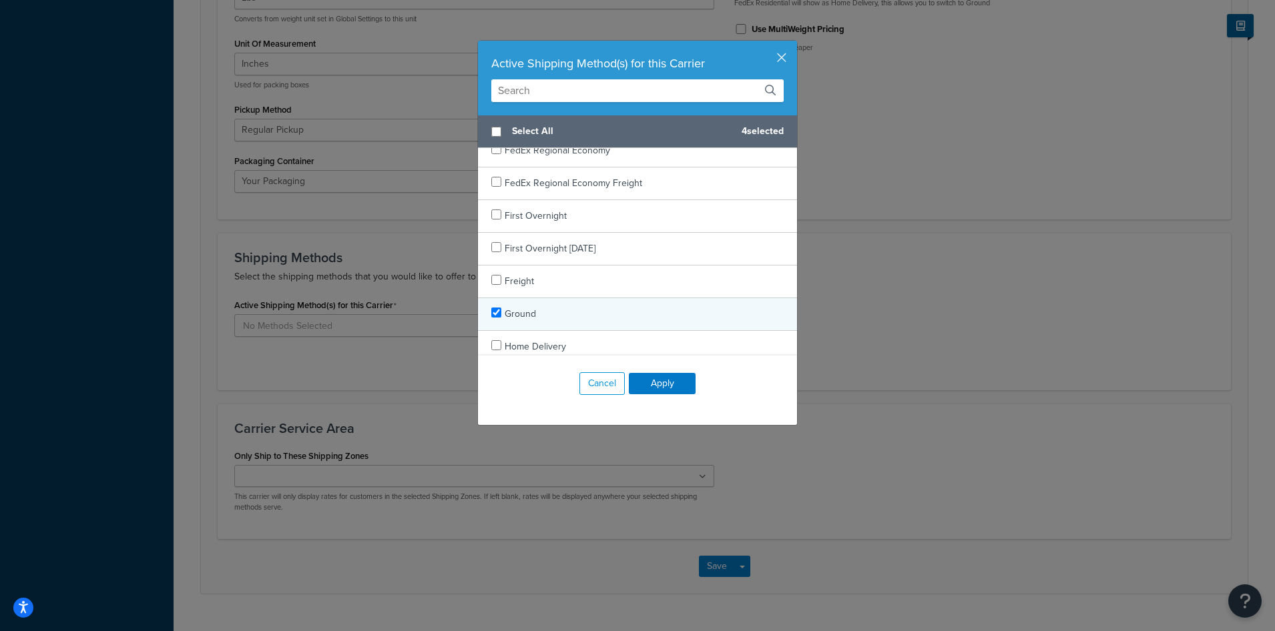
checkbox input "true"
click at [603, 318] on div "Ground" at bounding box center [637, 314] width 319 height 33
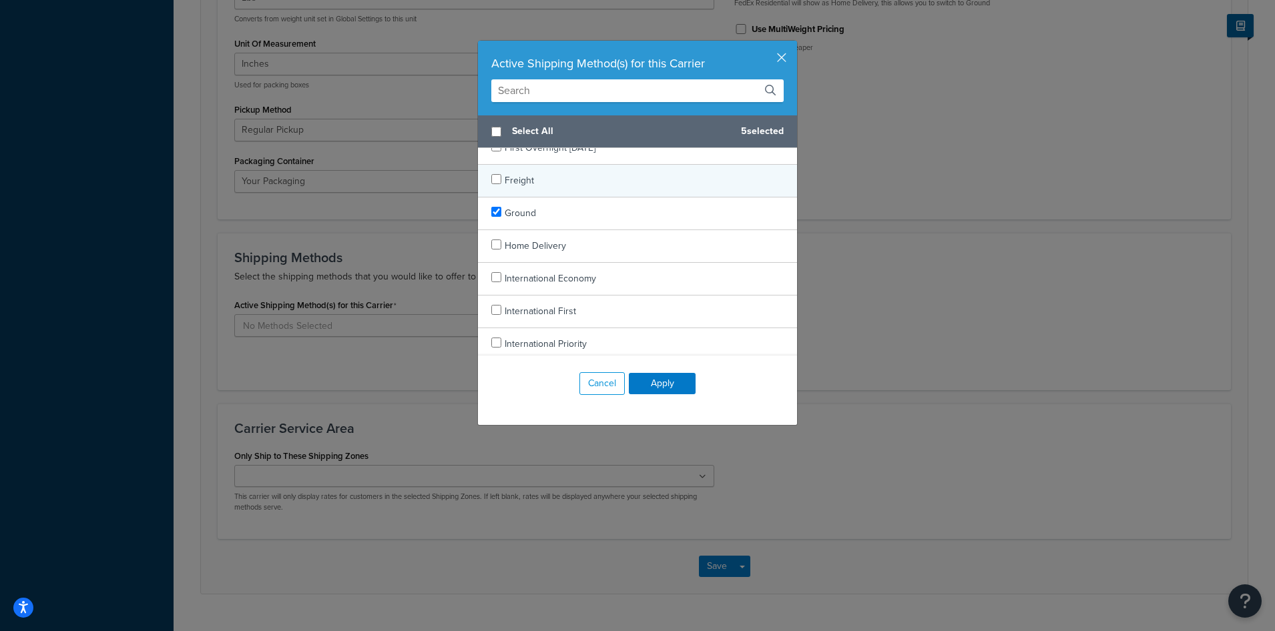
scroll to position [801, 0]
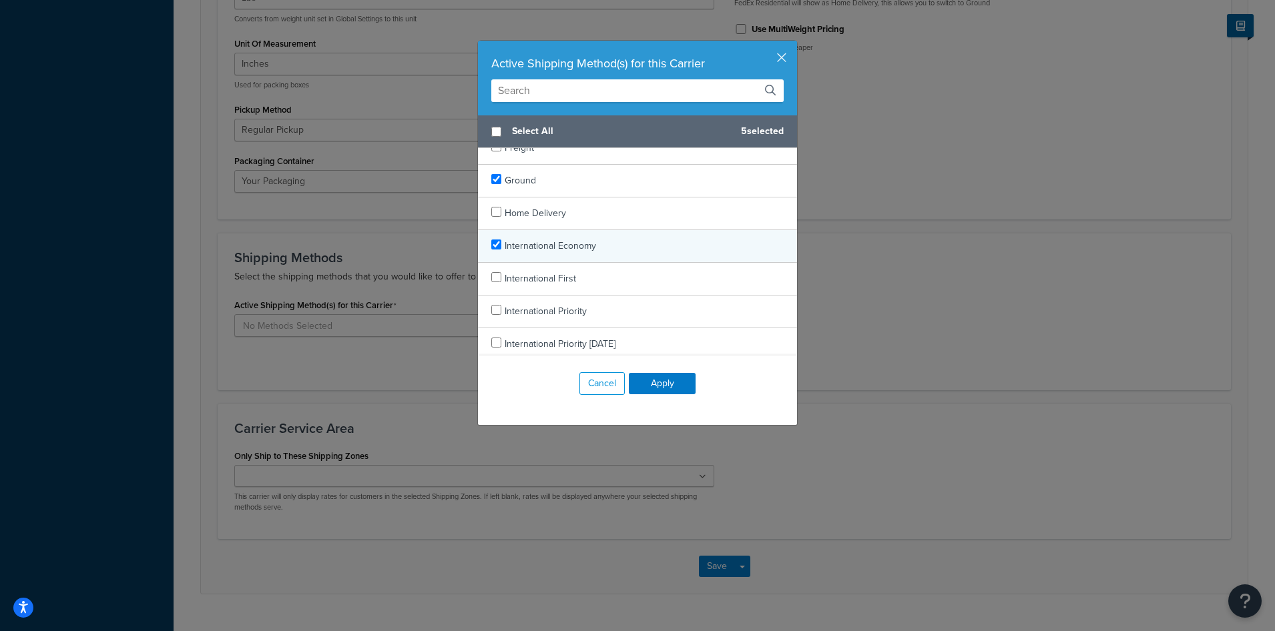
checkbox input "true"
click at [620, 249] on div "International Economy" at bounding box center [637, 246] width 319 height 33
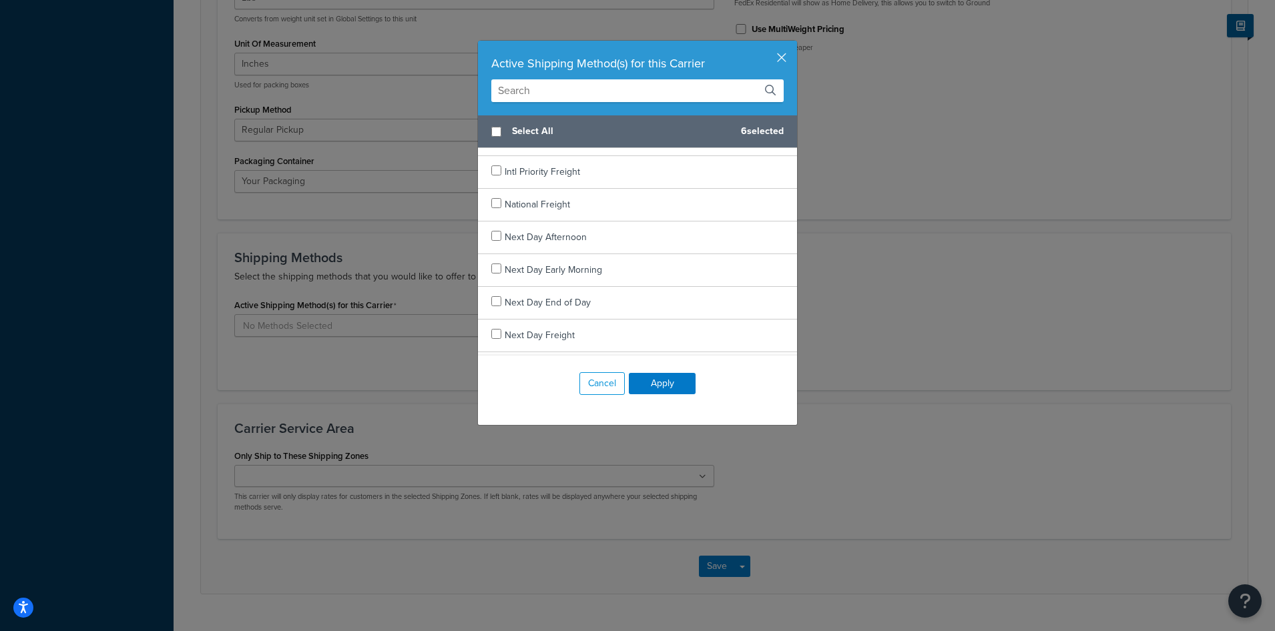
scroll to position [1068, 0]
checkbox input "true"
click at [623, 271] on div "Next Day End of Day" at bounding box center [637, 274] width 319 height 33
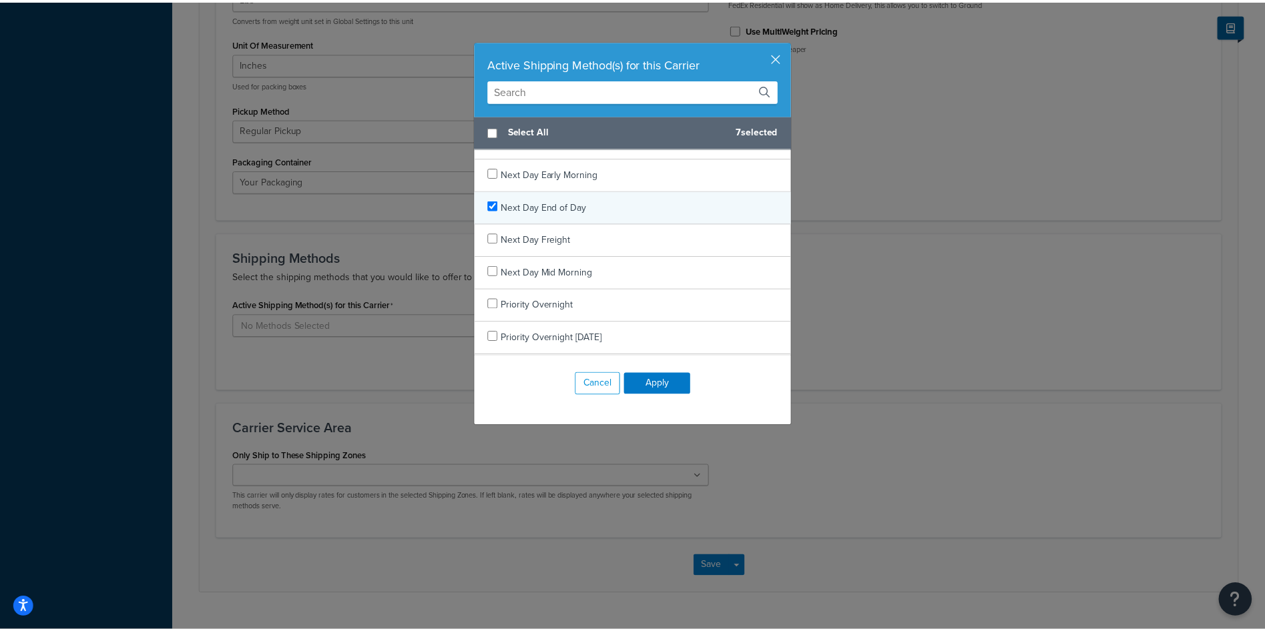
scroll to position [1165, 0]
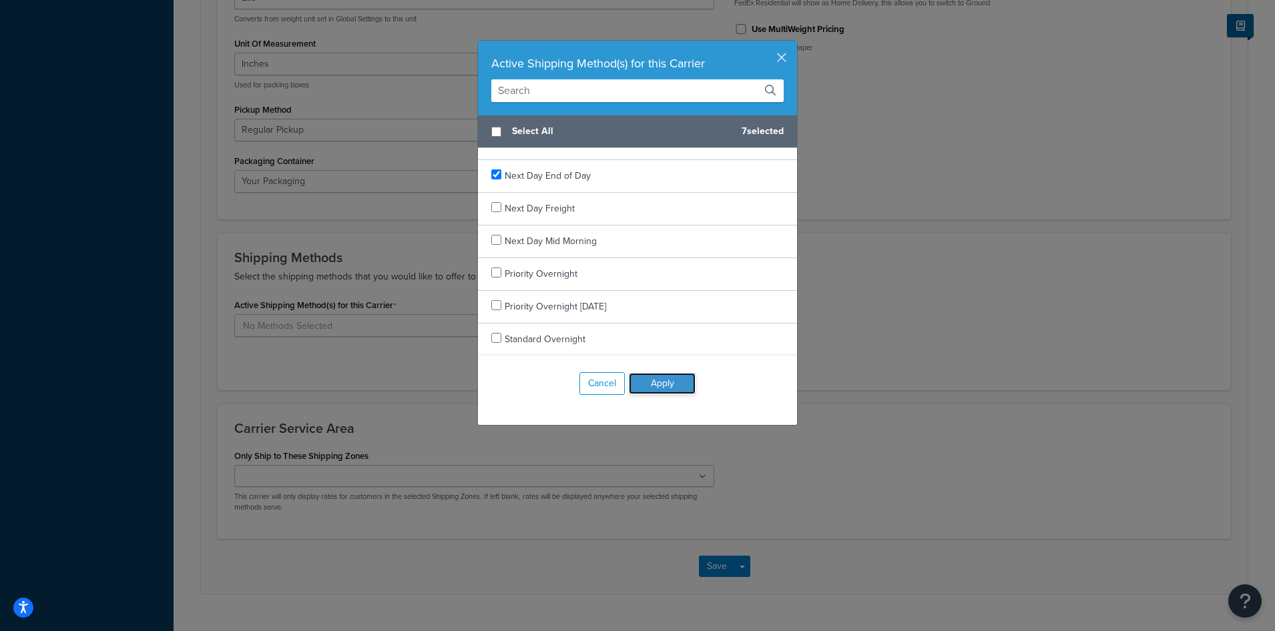
click at [668, 384] on button "Apply" at bounding box center [662, 383] width 67 height 21
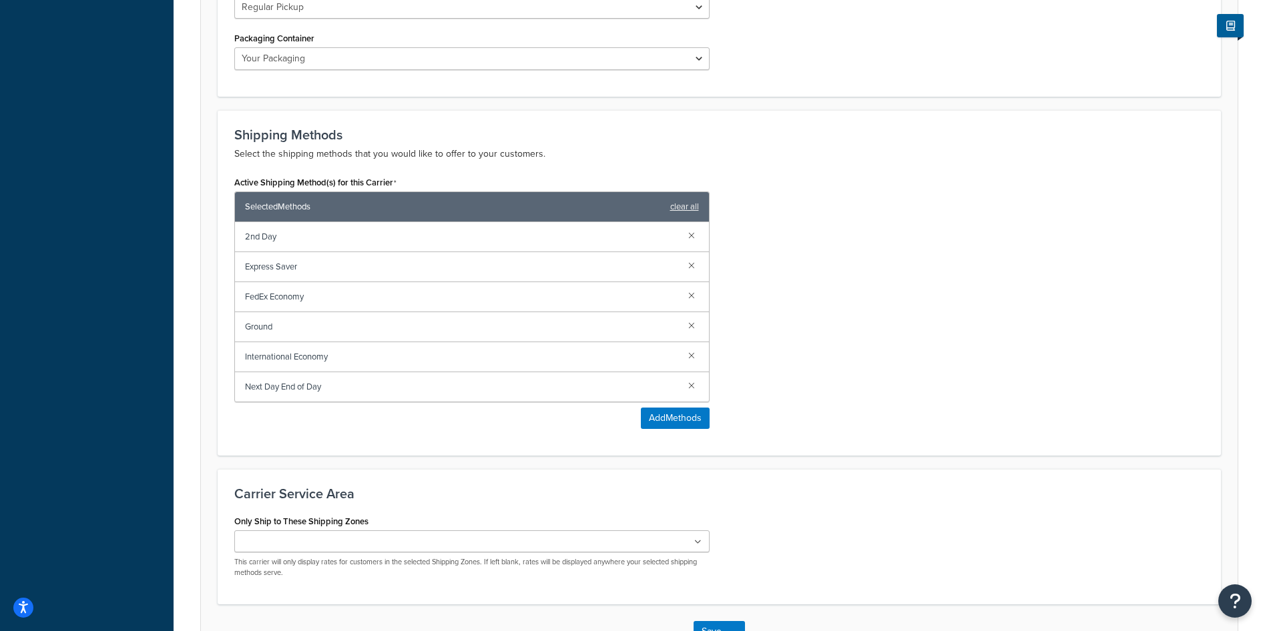
scroll to position [820, 0]
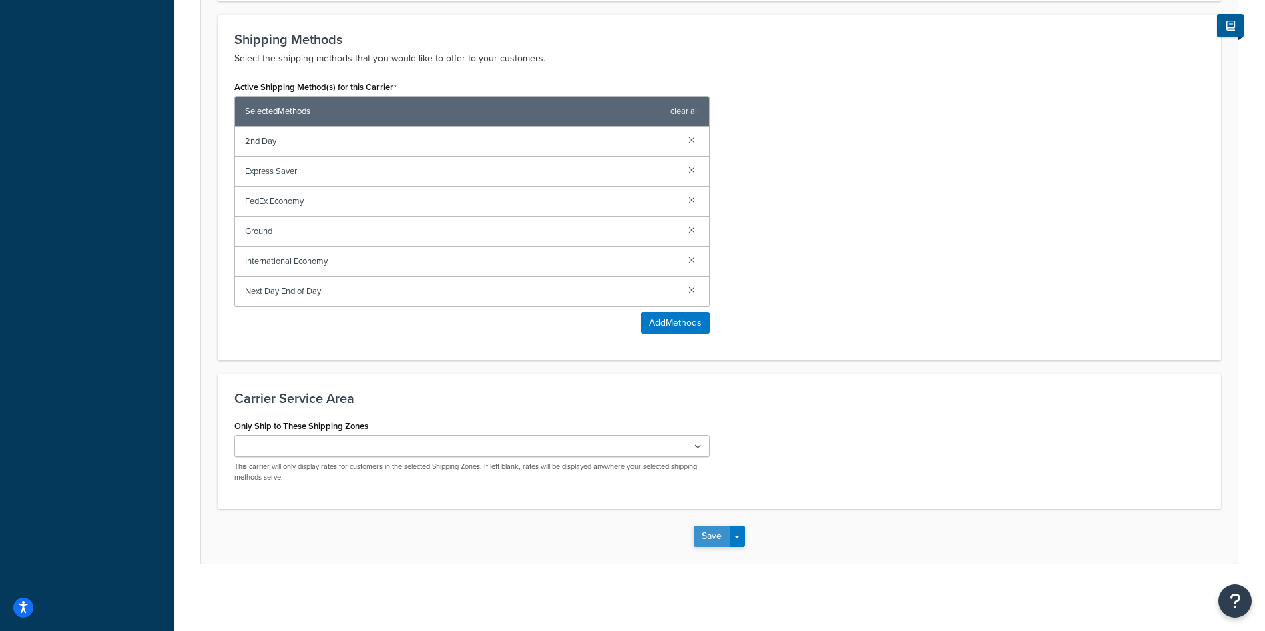
click at [719, 539] on button "Save" at bounding box center [711, 536] width 36 height 21
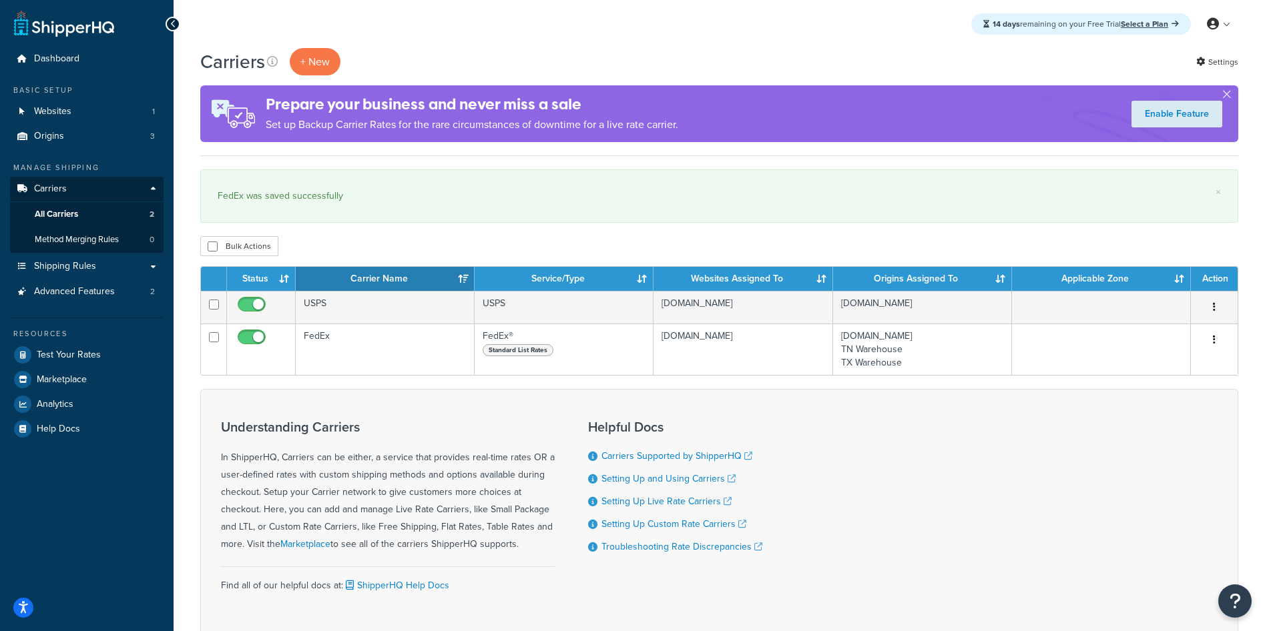
click at [186, 483] on div "Carriers + New Settings Prepare your business and never miss a sale Set up Back…" at bounding box center [719, 365] width 1091 height 634
click at [63, 215] on span "All Carriers" at bounding box center [56, 214] width 43 height 11
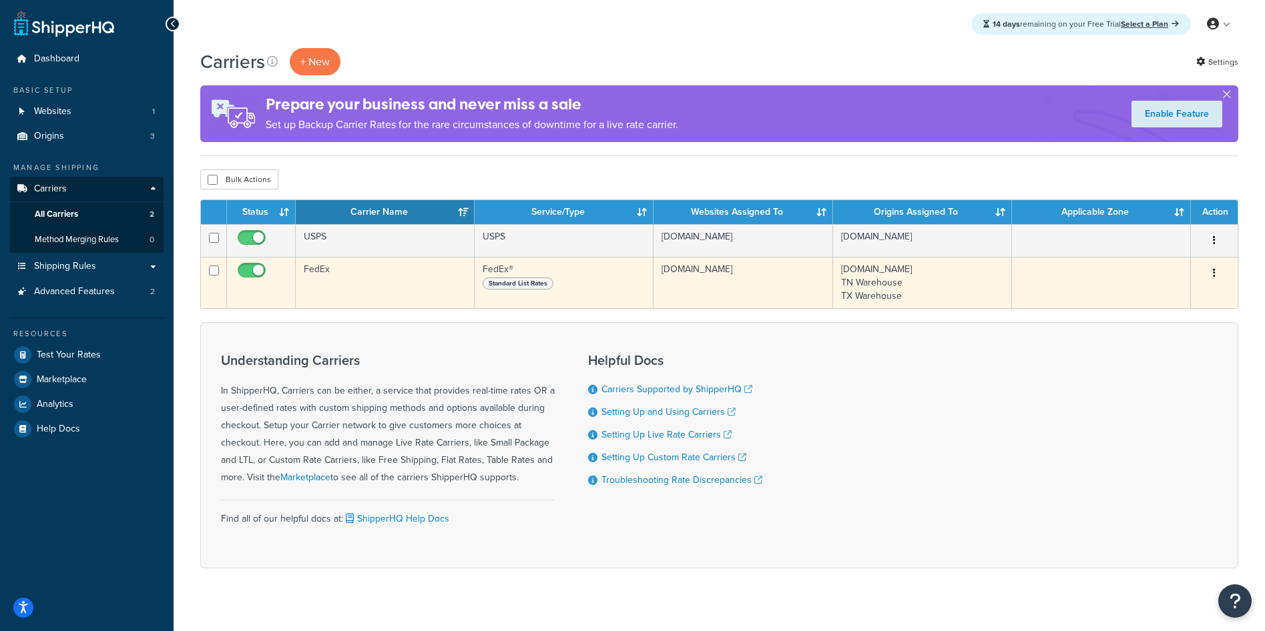
click at [392, 284] on td "FedEx" at bounding box center [385, 282] width 179 height 51
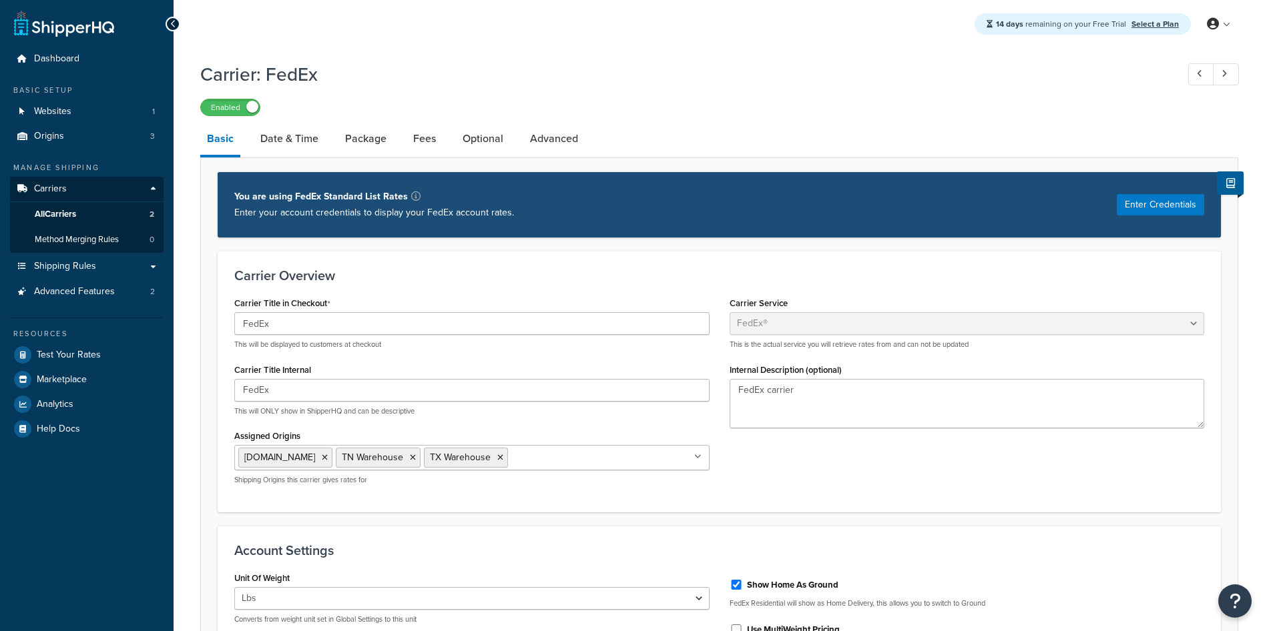
select select "fedEx"
select select "REGULAR_PICKUP"
select select "YOUR_PACKAGING"
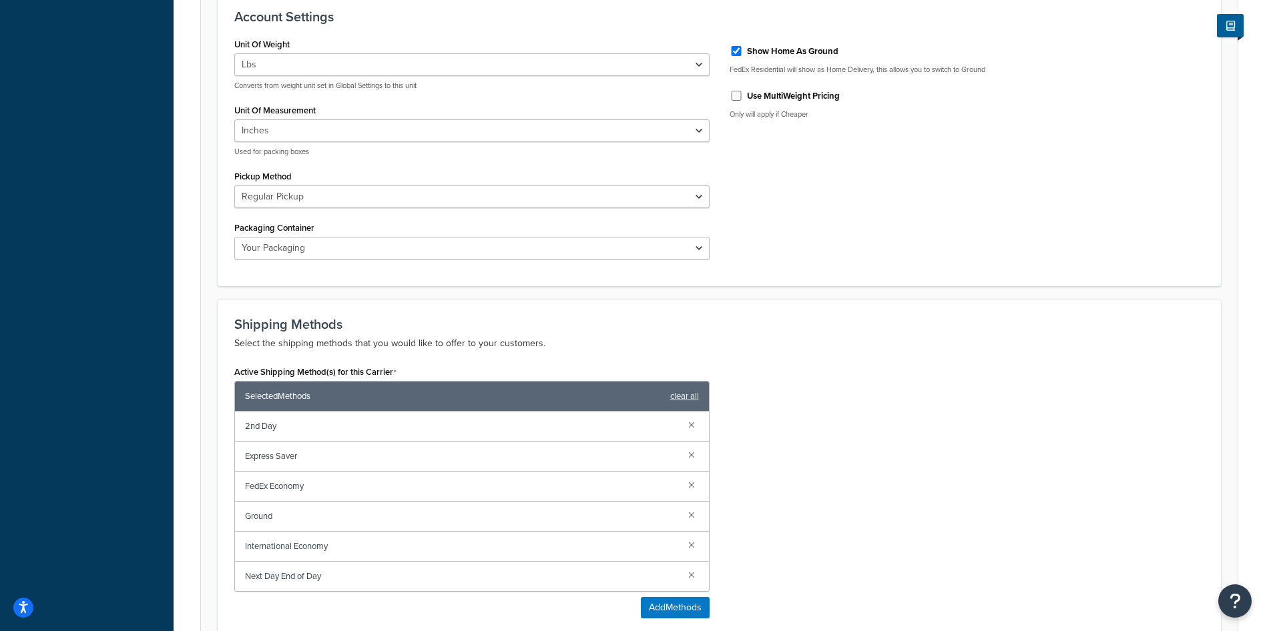
scroll to position [734, 0]
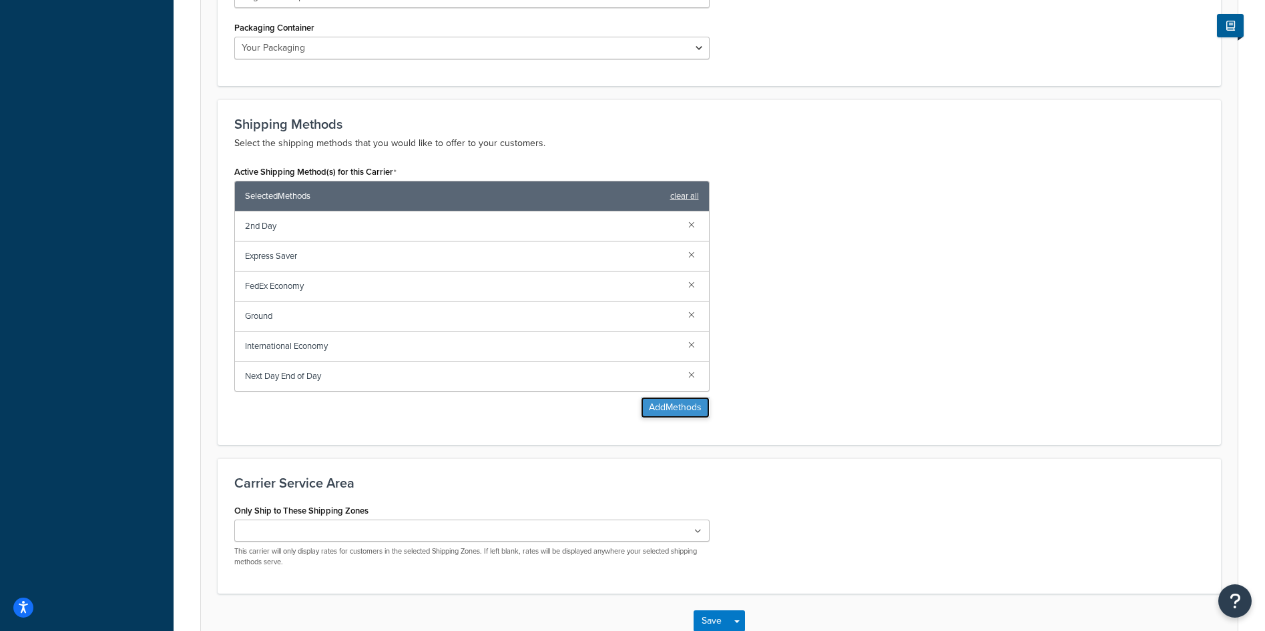
click at [693, 413] on button "Add Methods" at bounding box center [675, 407] width 69 height 21
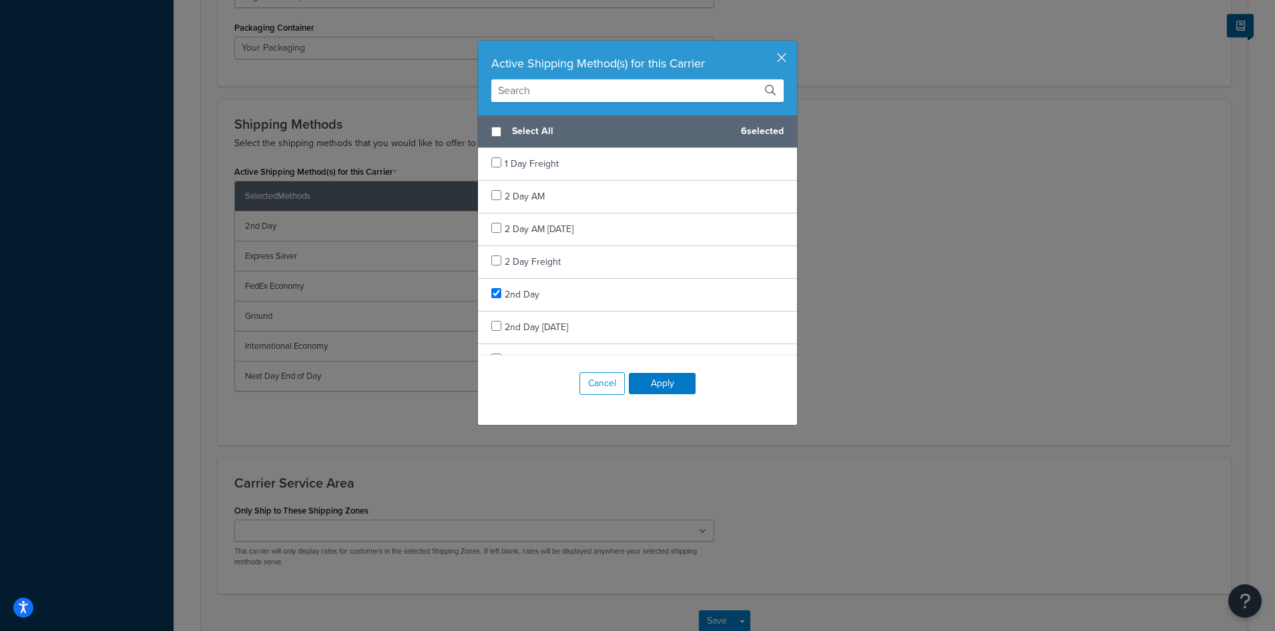
click at [552, 87] on input "text" at bounding box center [637, 90] width 292 height 23
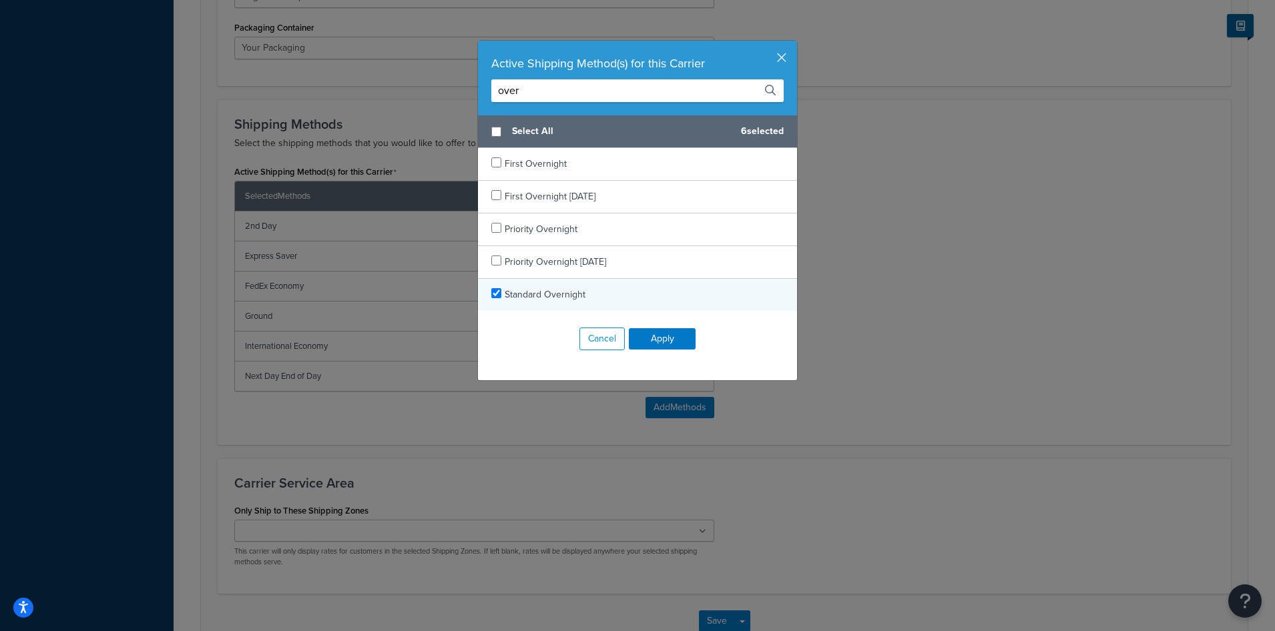
type input "over"
click at [491, 293] on input "checkbox" at bounding box center [496, 293] width 10 height 10
checkbox input "true"
click at [673, 344] on button "Apply" at bounding box center [662, 338] width 67 height 21
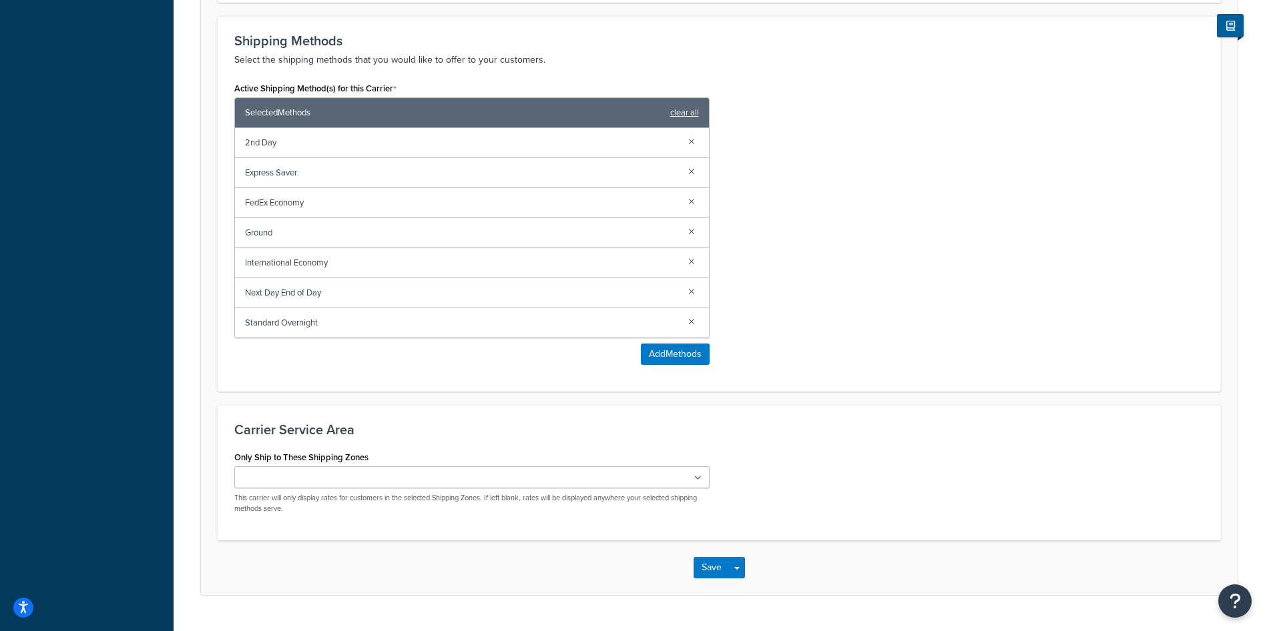
scroll to position [850, 0]
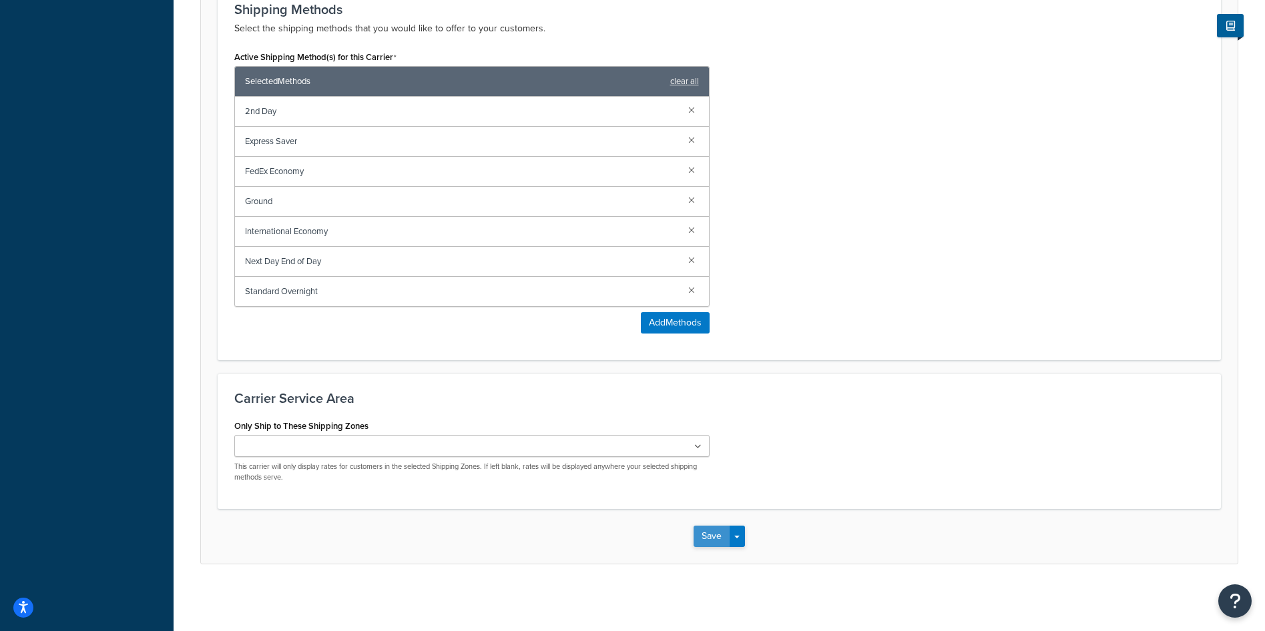
click at [712, 537] on button "Save" at bounding box center [711, 536] width 36 height 21
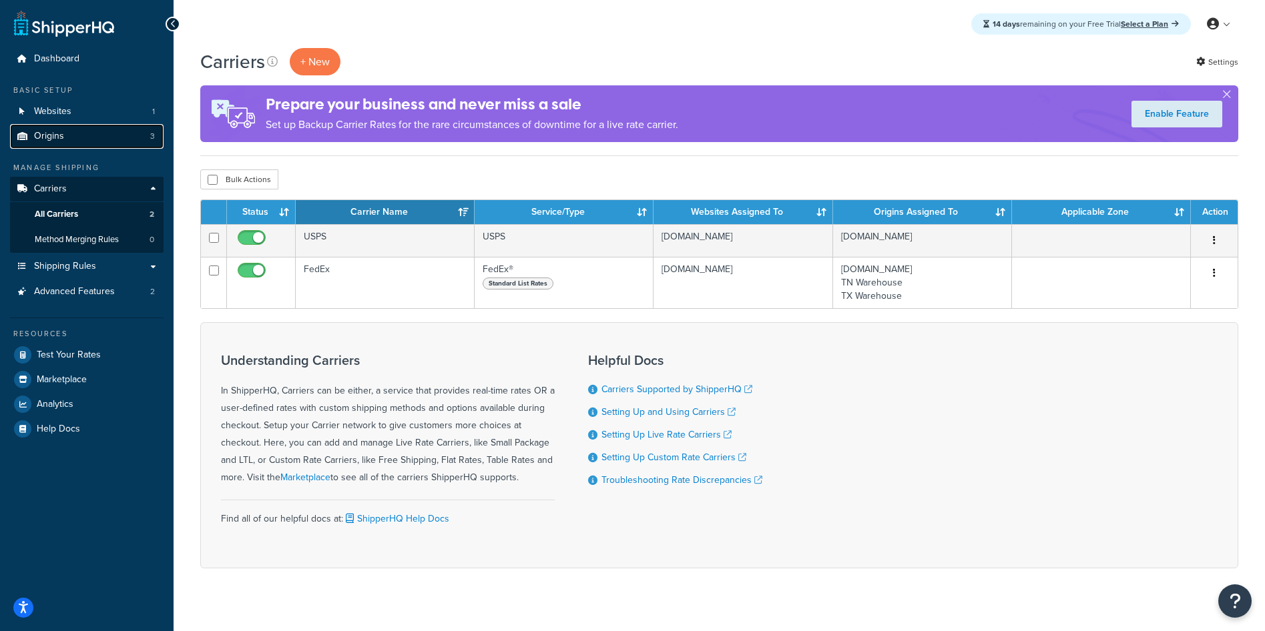
click at [99, 132] on link "Origins 3" at bounding box center [87, 136] width 154 height 25
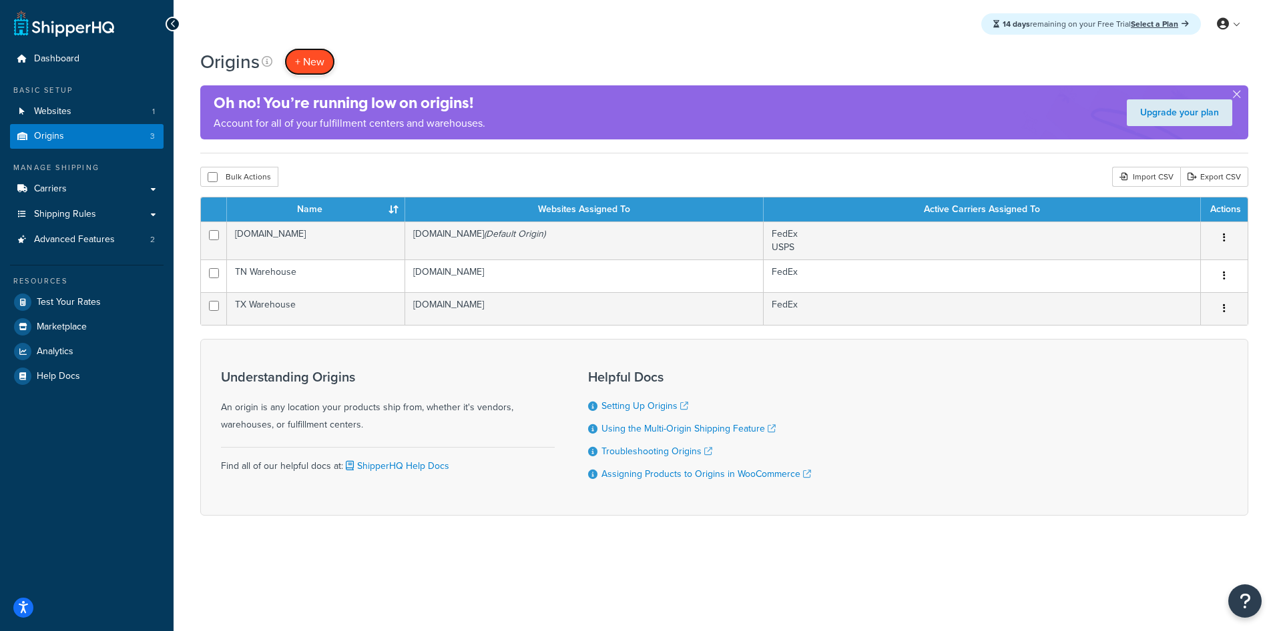
click at [319, 63] on span "+ New" at bounding box center [309, 61] width 29 height 15
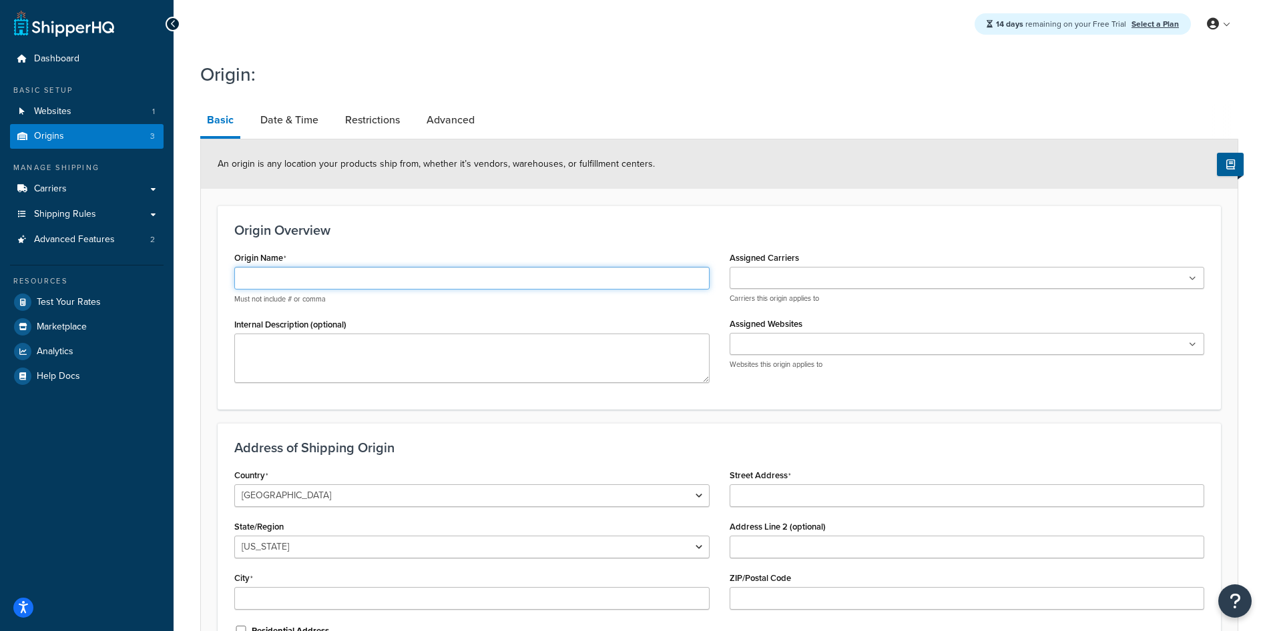
click at [320, 280] on input "Origin Name" at bounding box center [471, 278] width 475 height 23
type input "PA Warehouse"
click at [791, 283] on input "Assigned Carriers" at bounding box center [793, 279] width 118 height 15
click at [770, 355] on input "Assigned Websites" at bounding box center [793, 348] width 118 height 15
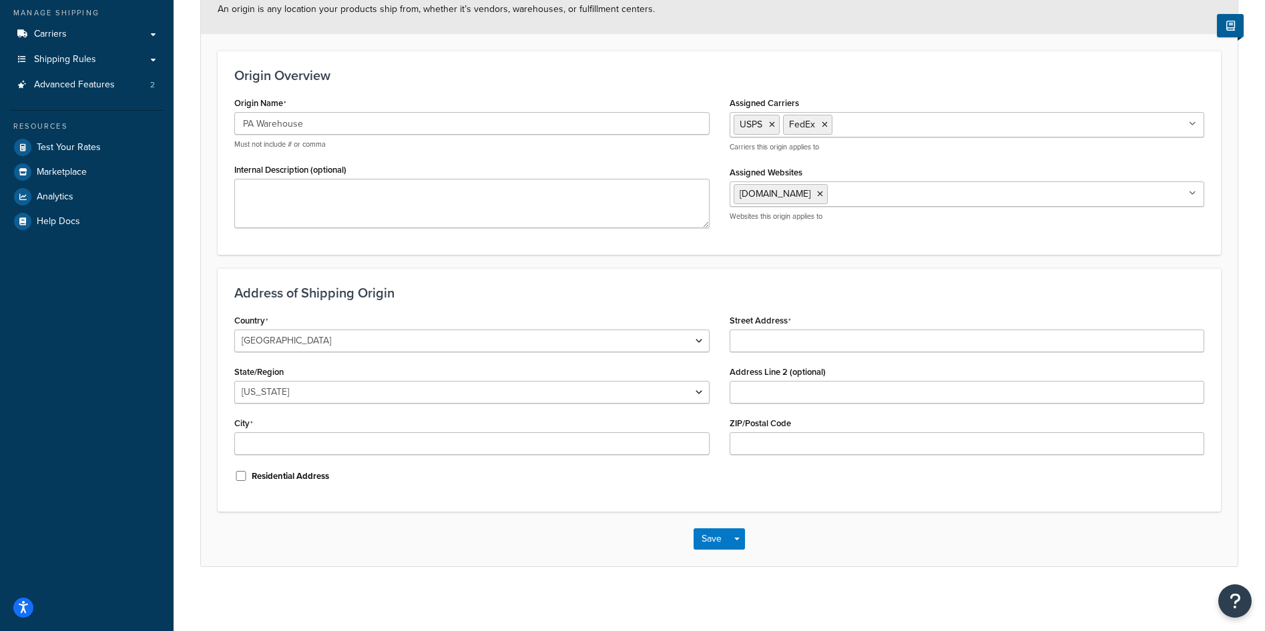
scroll to position [158, 0]
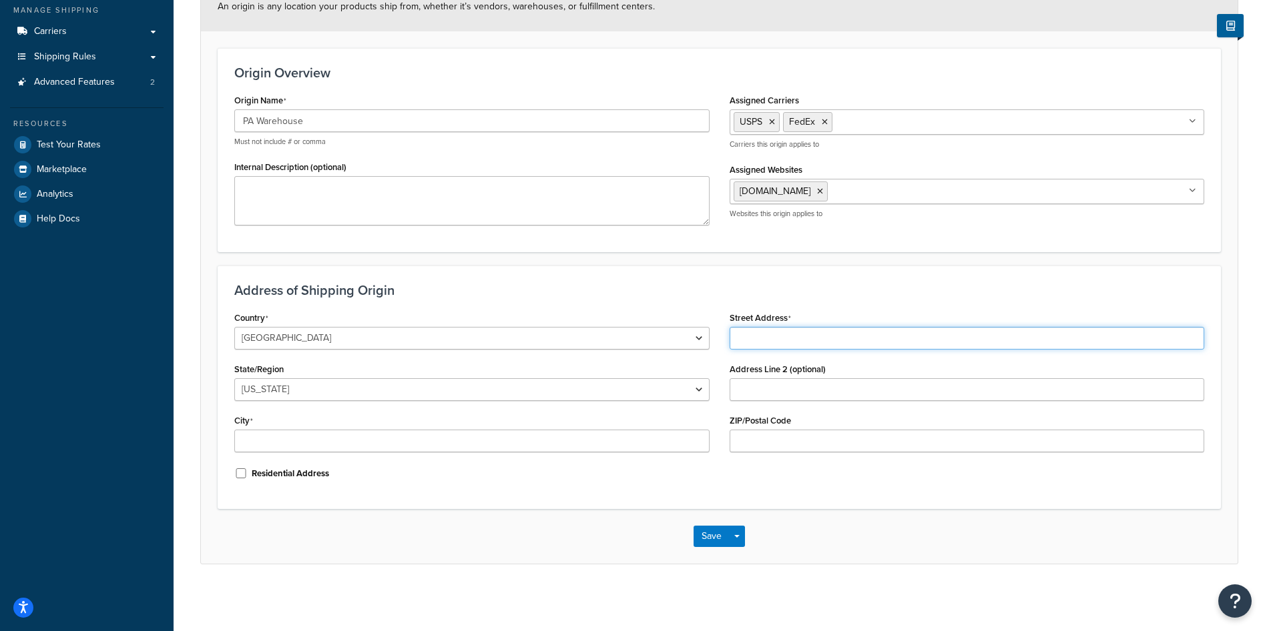
click at [797, 342] on input "Street Address" at bounding box center [967, 338] width 475 height 23
paste input "494 E Lincoln Ave"
type input "494 E Lincoln Ave"
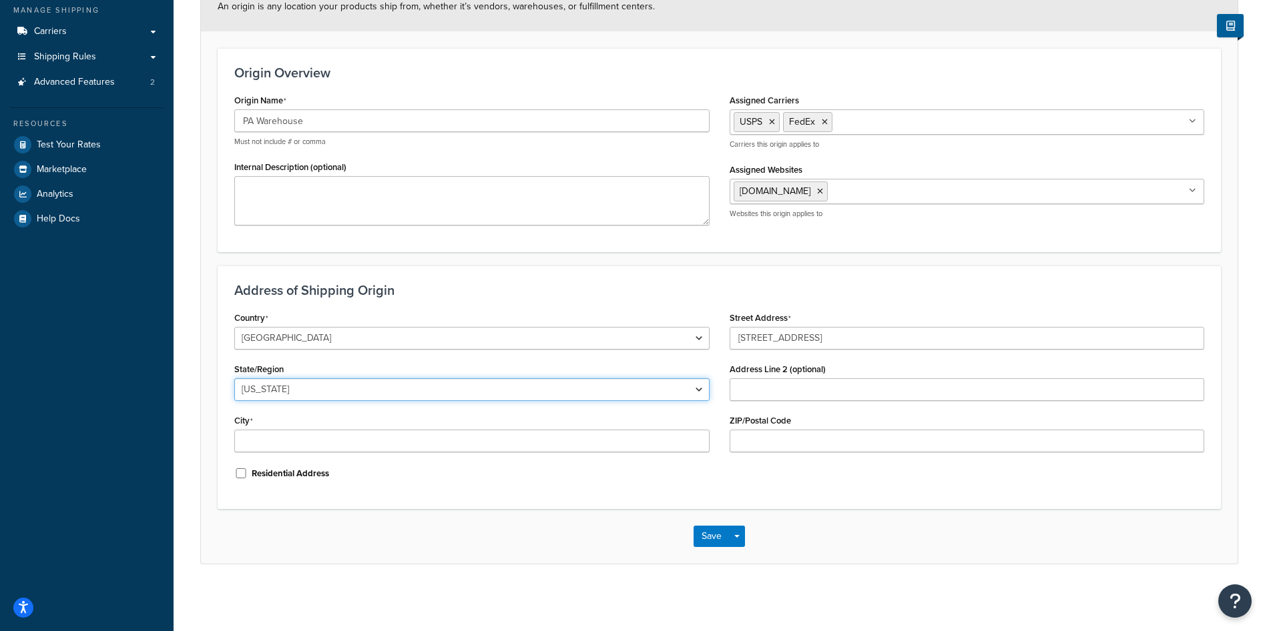
click at [278, 392] on select "Alabama Alaska American Samoa Arizona Arkansas Armed Forces Americas Armed Forc…" at bounding box center [471, 389] width 475 height 23
select select "38"
click at [234, 378] on select "Alabama Alaska American Samoa Arizona Arkansas Armed Forces Americas Armed Forc…" at bounding box center [471, 389] width 475 height 23
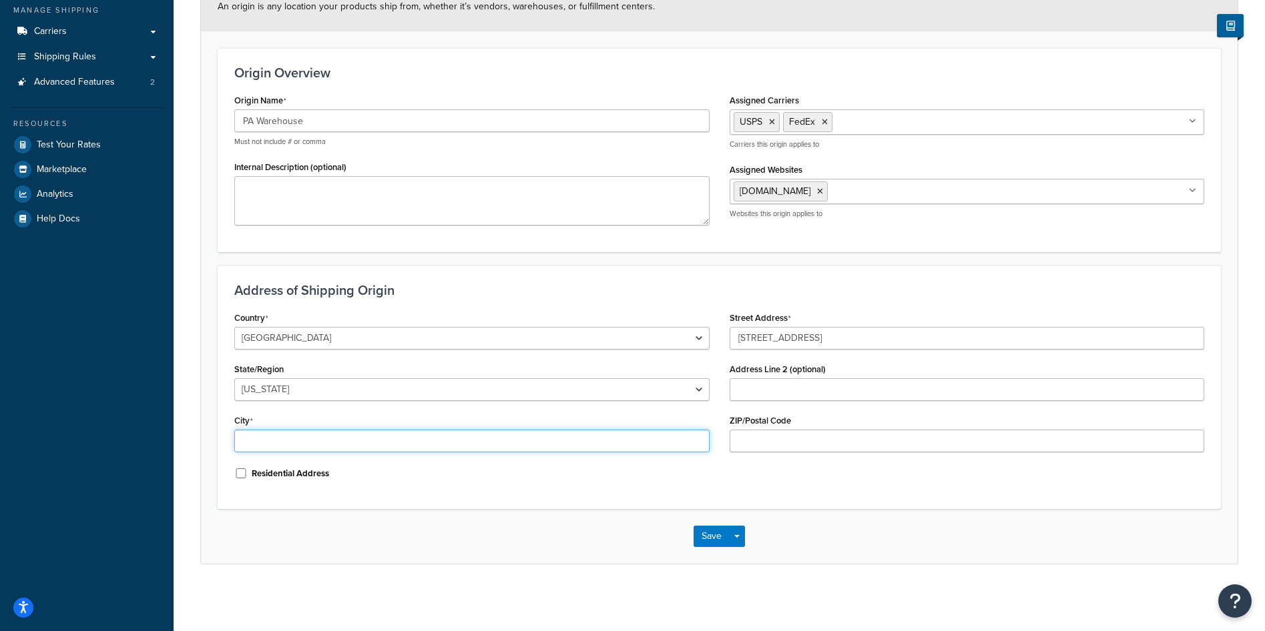
click at [419, 443] on input "City" at bounding box center [471, 441] width 475 height 23
type input "Myerstown"
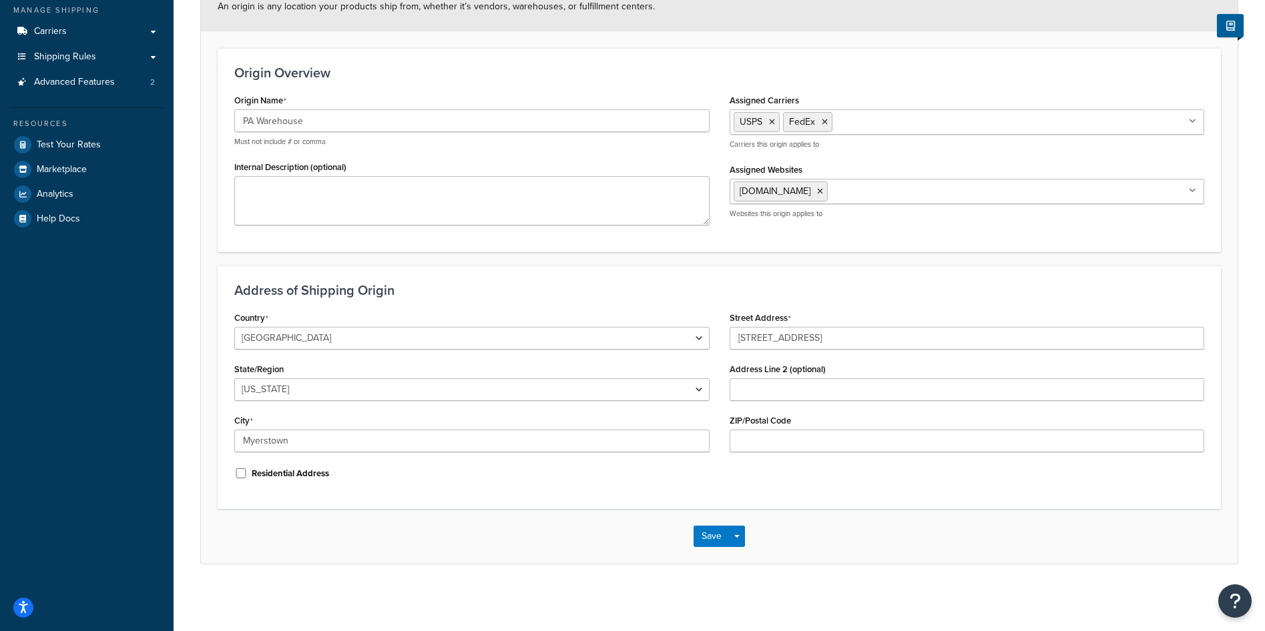
click at [822, 427] on div "ZIP/Postal Code" at bounding box center [967, 431] width 475 height 41
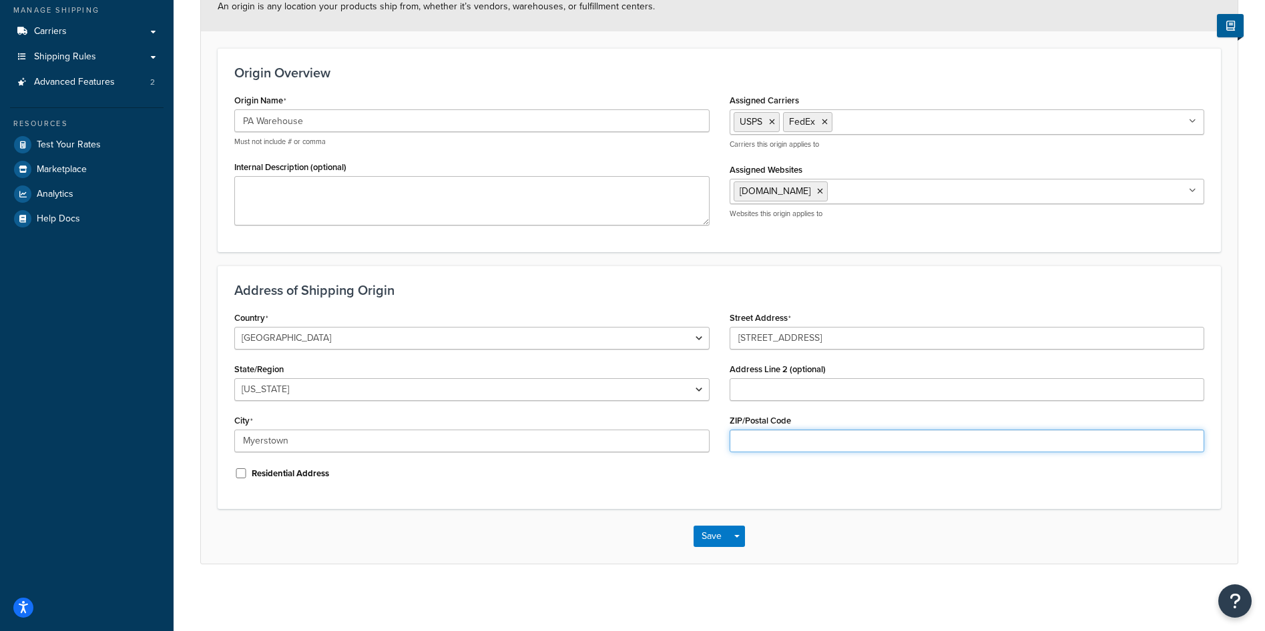
click at [818, 439] on input "ZIP/Postal Code" at bounding box center [967, 441] width 475 height 23
type input "17067"
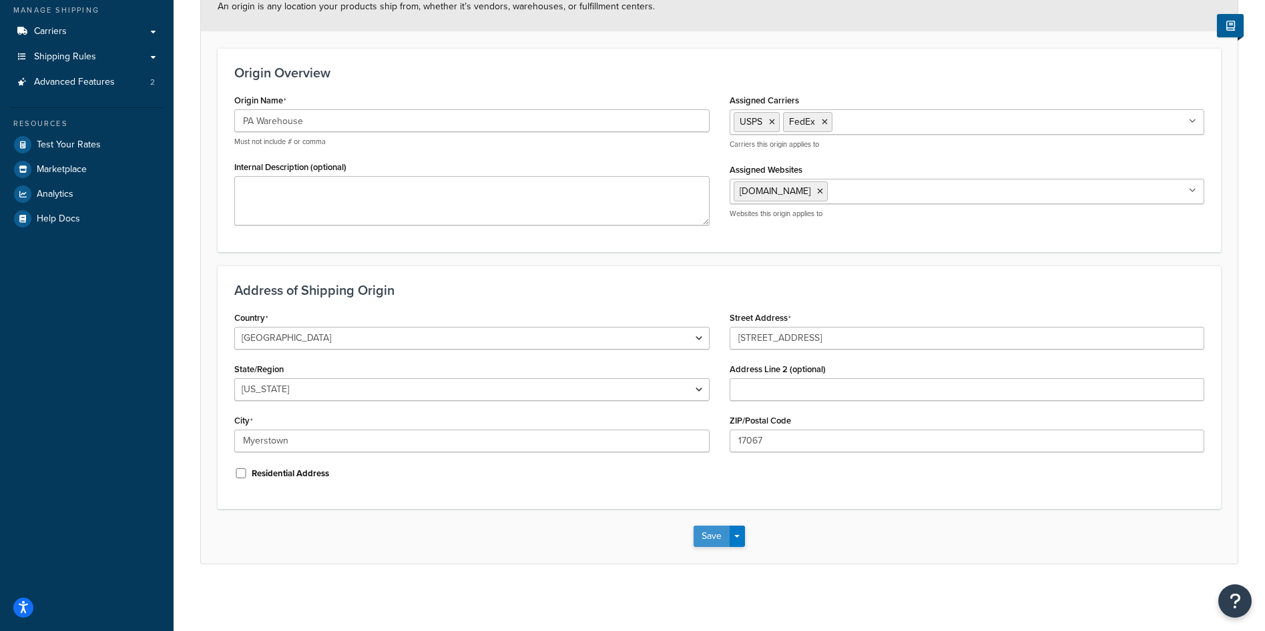
click at [702, 533] on button "Save" at bounding box center [711, 536] width 36 height 21
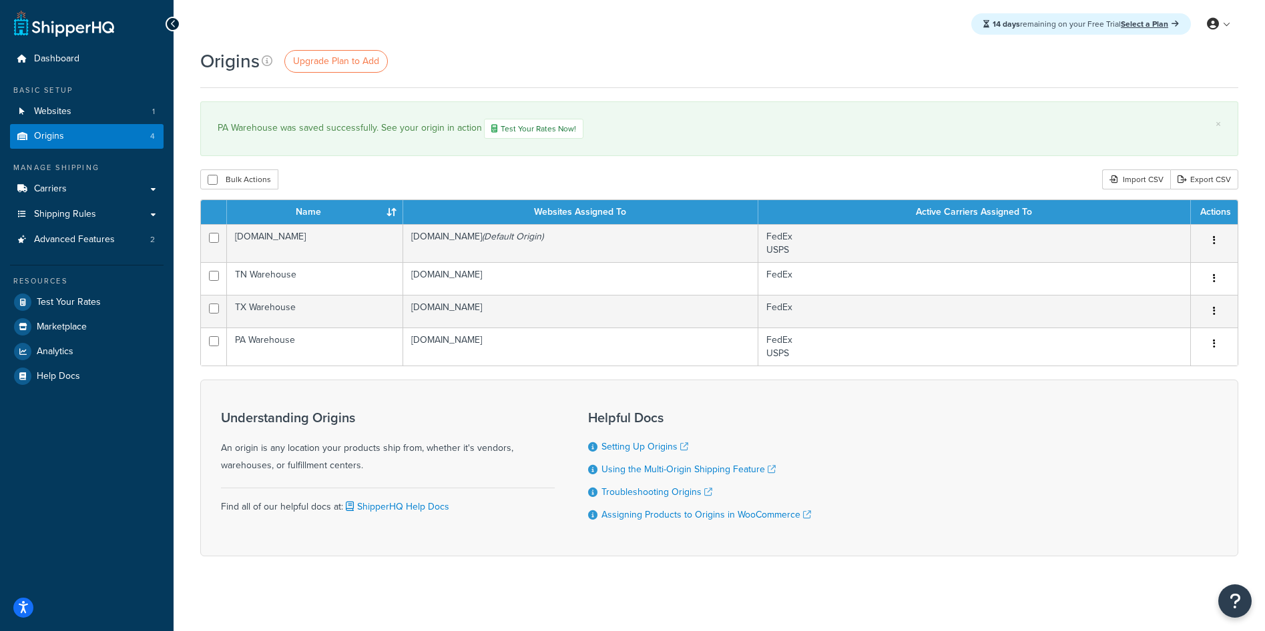
drag, startPoint x: 559, startPoint y: 58, endPoint x: 429, endPoint y: 83, distance: 133.3
click at [559, 57] on div "Origins Upgrade Plan to Add" at bounding box center [719, 61] width 1038 height 26
click at [71, 213] on span "Shipping Rules" at bounding box center [65, 214] width 62 height 11
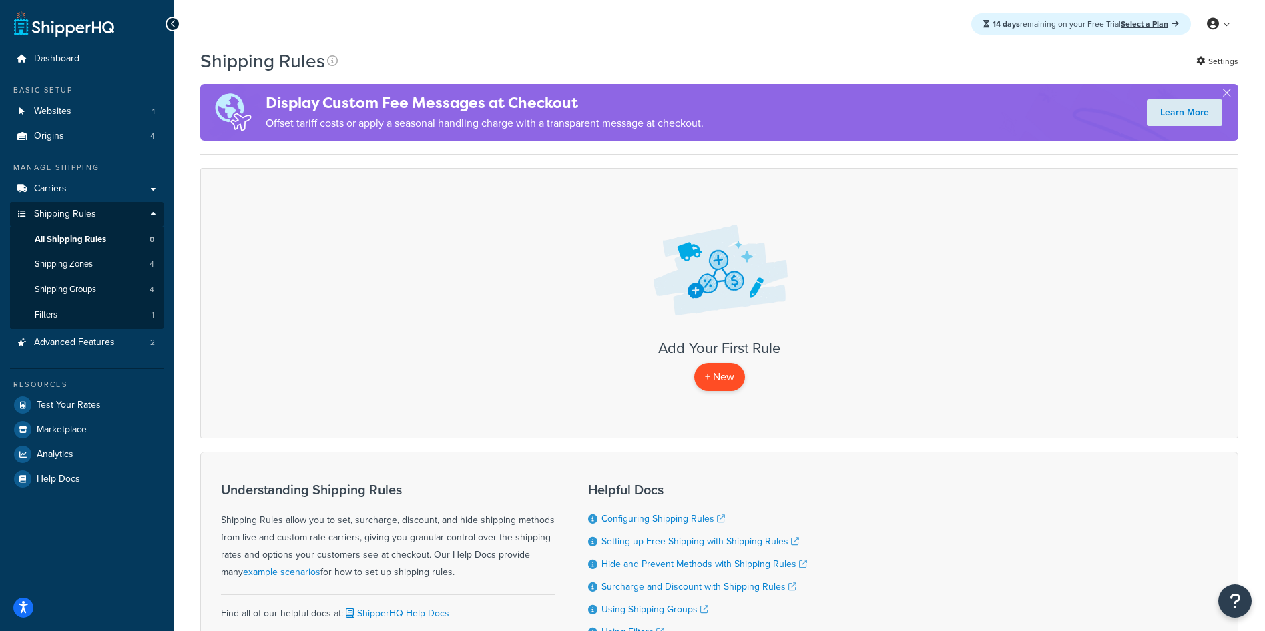
click at [727, 371] on p "+ New" at bounding box center [719, 376] width 51 height 27
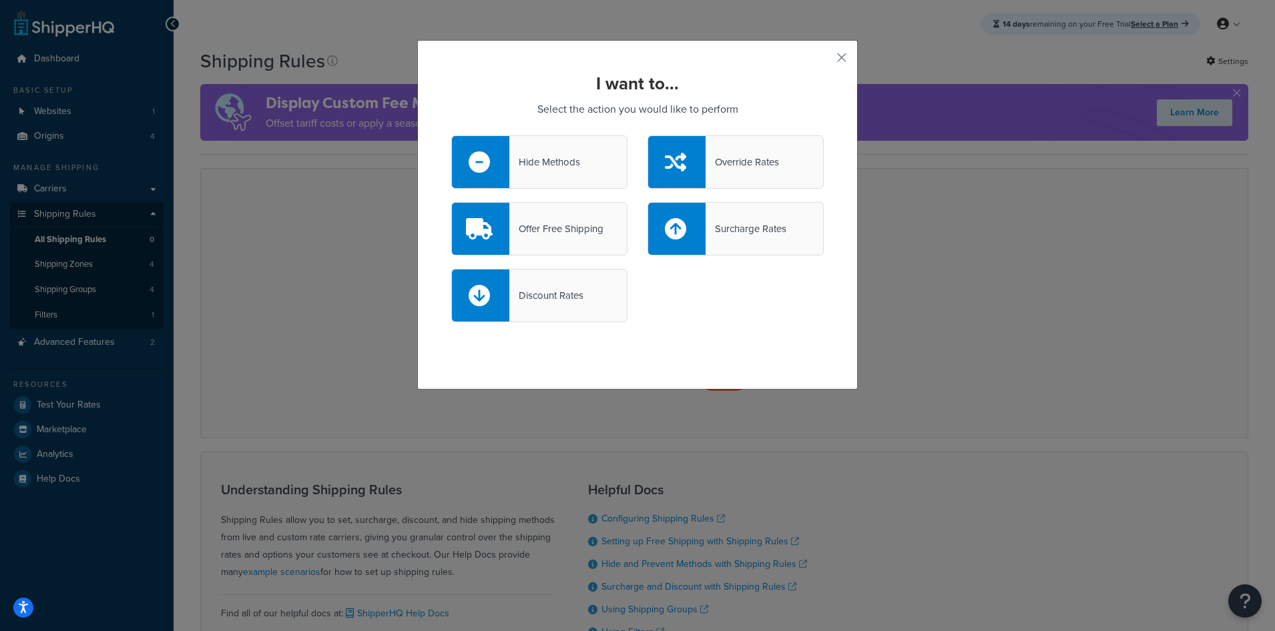
click at [559, 229] on div "Offer Free Shipping" at bounding box center [556, 229] width 94 height 19
click at [0, 0] on input "Offer Free Shipping" at bounding box center [0, 0] width 0 height 0
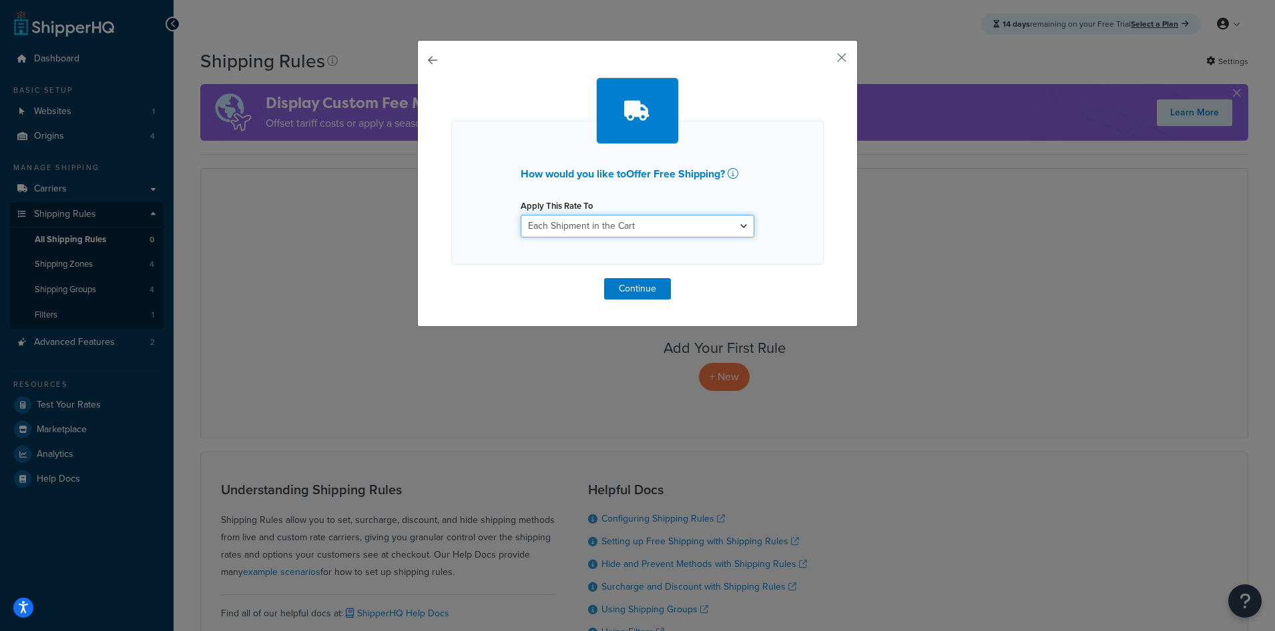
click at [559, 229] on select "Each Shipment in the Cart Each Origin in the Cart Each Shipping Group in the Ca…" at bounding box center [638, 226] width 234 height 23
select select "BOX"
click at [521, 215] on select "Each Shipment in the Cart Each Origin in the Cart Each Shipping Group in the Ca…" at bounding box center [638, 226] width 234 height 23
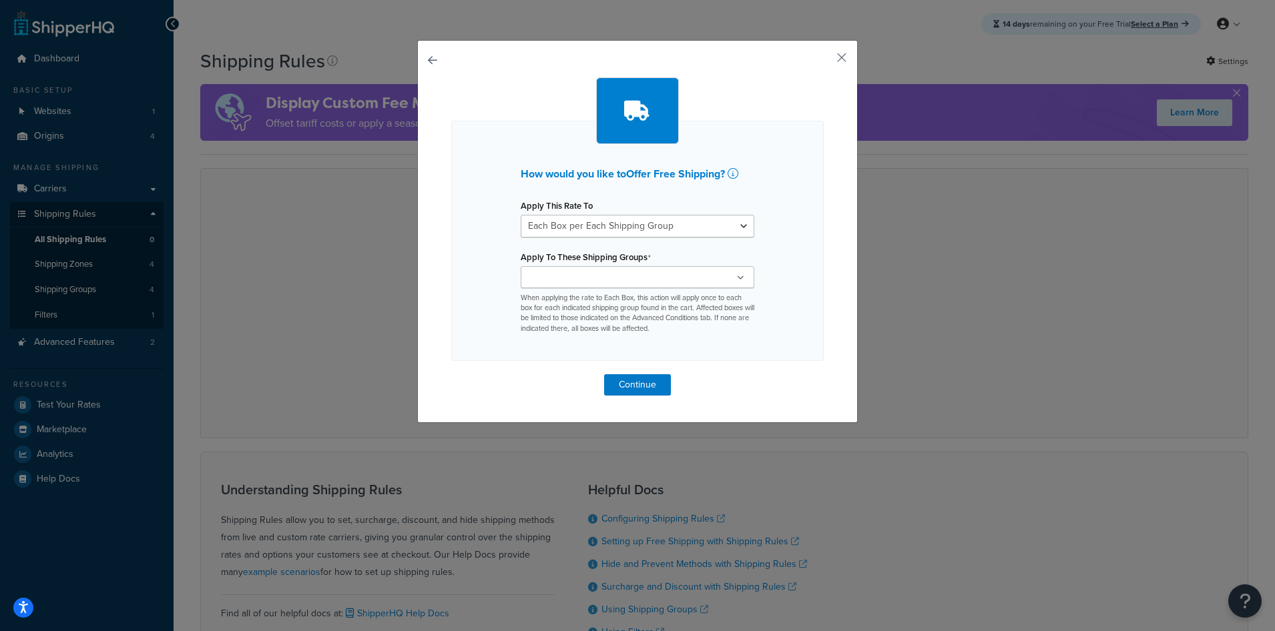
click at [551, 277] on input "Apply To These Shipping Groups" at bounding box center [584, 278] width 118 height 15
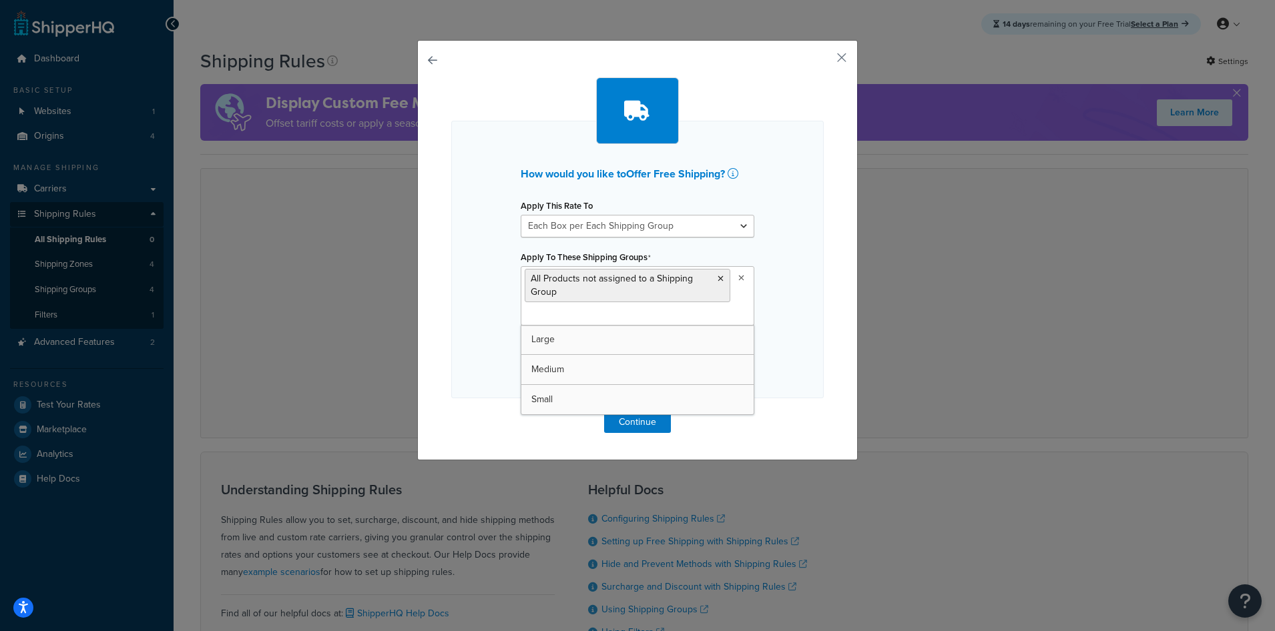
click at [451, 332] on div "How would you like to Offer Free Shipping ? Apply This Rate To Each Shipment in…" at bounding box center [637, 260] width 372 height 278
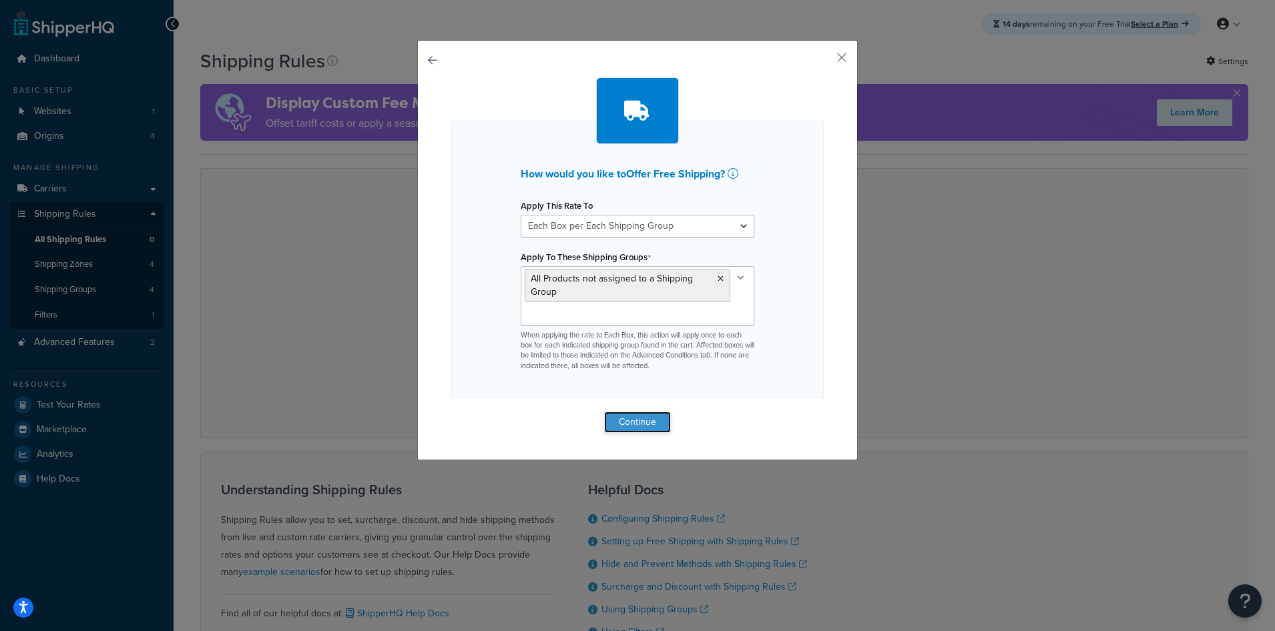
click at [632, 422] on button "Continue" at bounding box center [637, 422] width 67 height 21
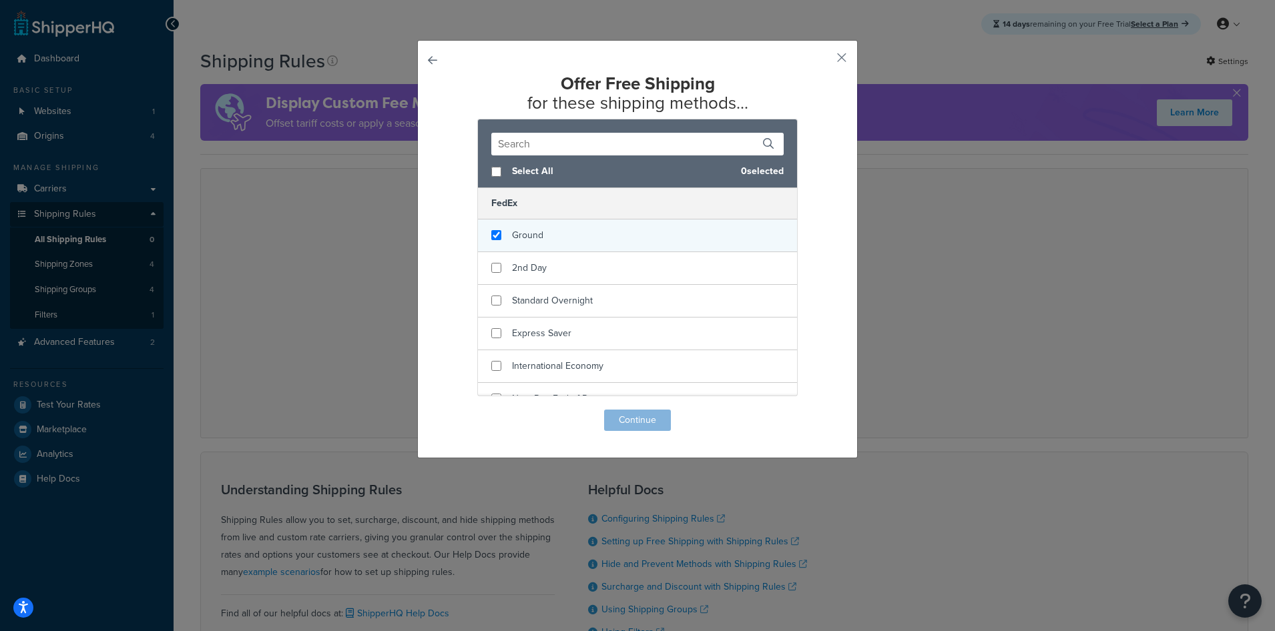
checkbox input "true"
click at [577, 236] on div "Ground" at bounding box center [637, 236] width 319 height 33
click at [645, 418] on button "Continue" at bounding box center [637, 420] width 67 height 21
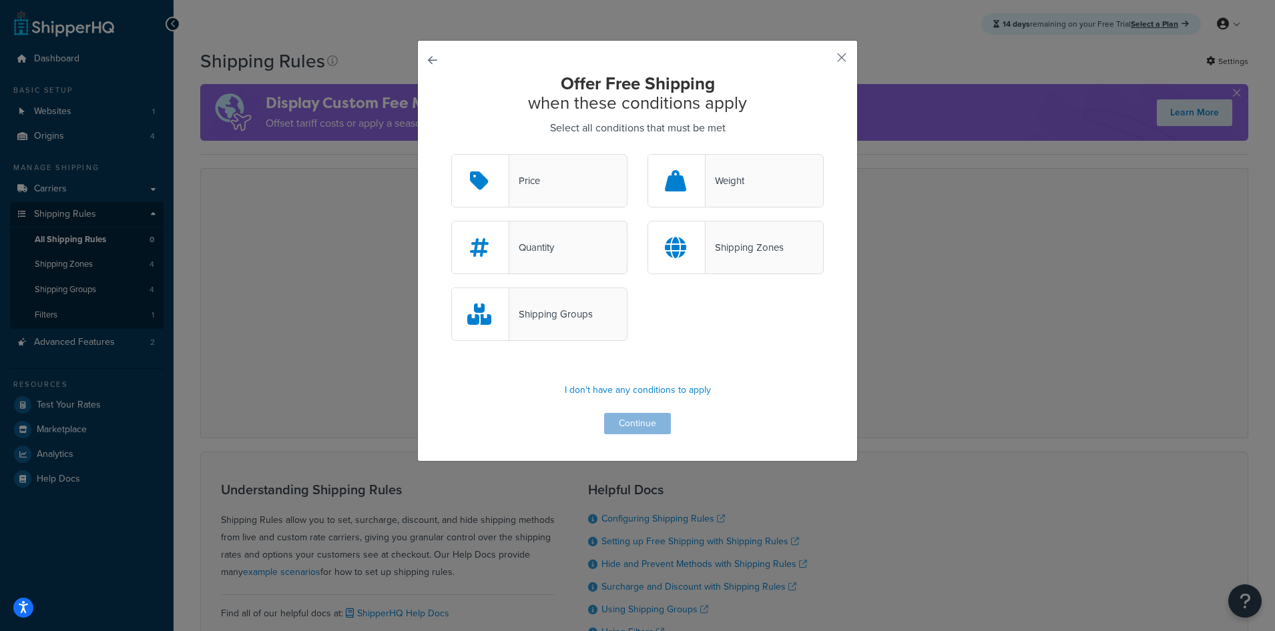
click at [551, 183] on div "Price" at bounding box center [539, 180] width 176 height 53
click at [0, 0] on input "Price" at bounding box center [0, 0] width 0 height 0
click at [649, 421] on button "Continue" at bounding box center [637, 423] width 67 height 21
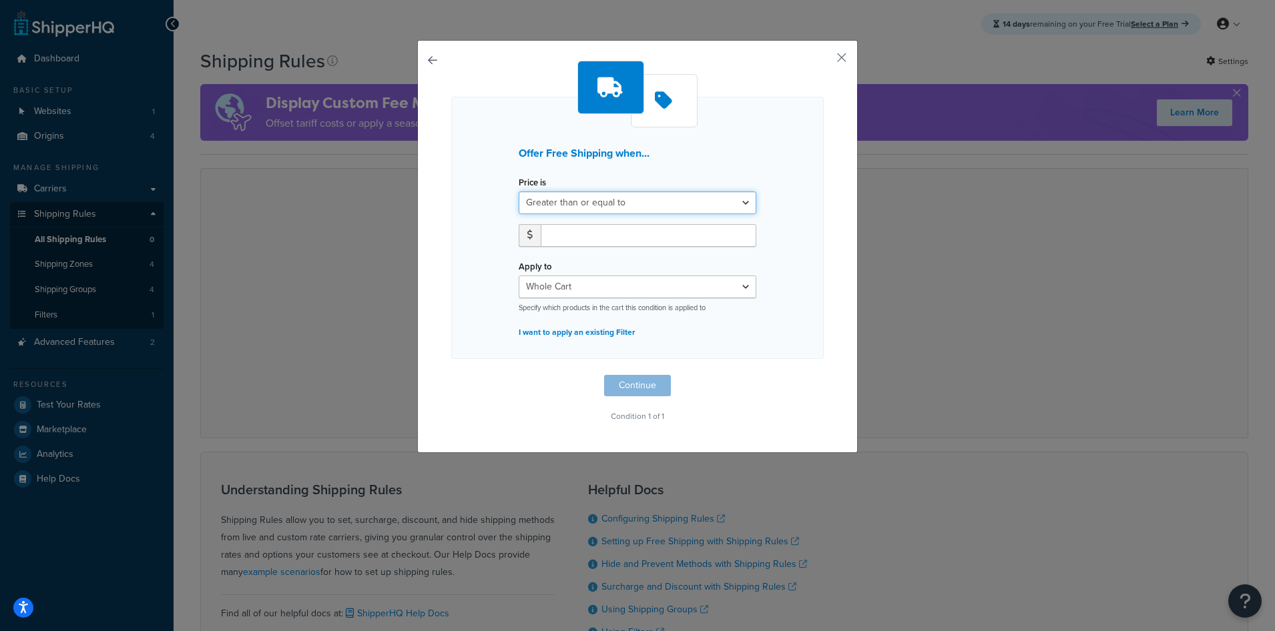
click at [627, 202] on select "Greater than or equal to Between or equal to Less than or equal to" at bounding box center [638, 203] width 238 height 23
click at [628, 242] on input "number" at bounding box center [649, 235] width 216 height 23
type input "699.99"
click at [666, 290] on select "Whole Cart Everything in Shipping Group Everything at Origin Each Item within S…" at bounding box center [638, 287] width 238 height 23
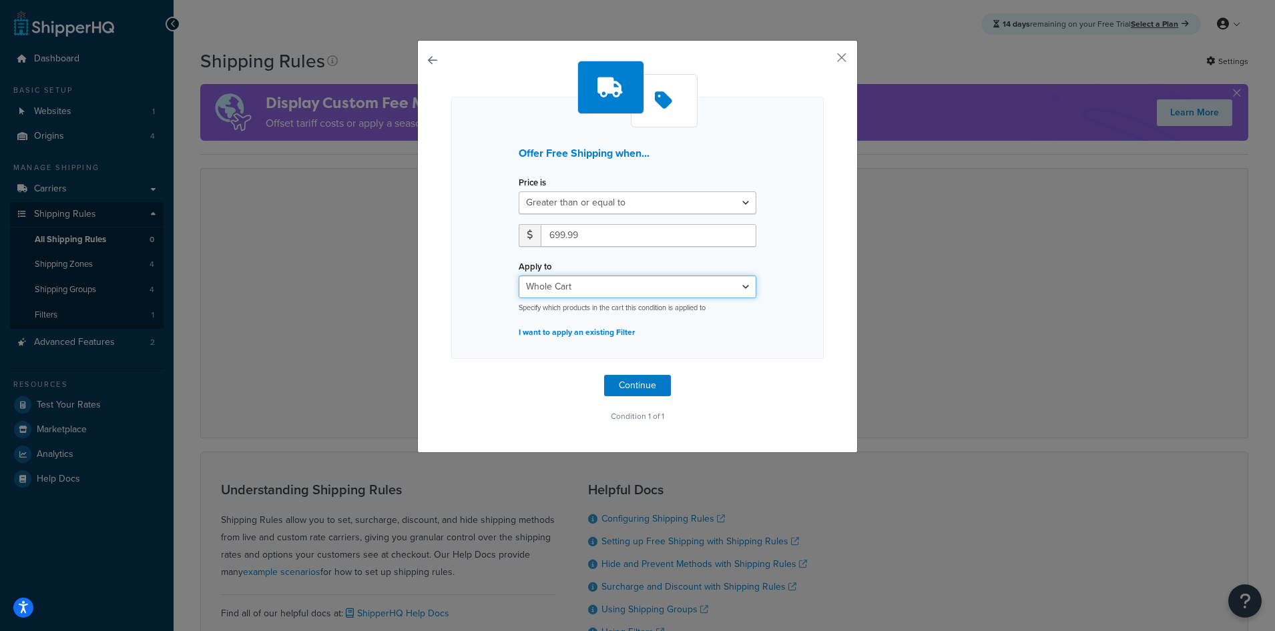
click at [666, 290] on select "Whole Cart Everything in Shipping Group Everything at Origin Each Item within S…" at bounding box center [638, 287] width 238 height 23
click at [651, 386] on button "Continue" at bounding box center [637, 385] width 67 height 21
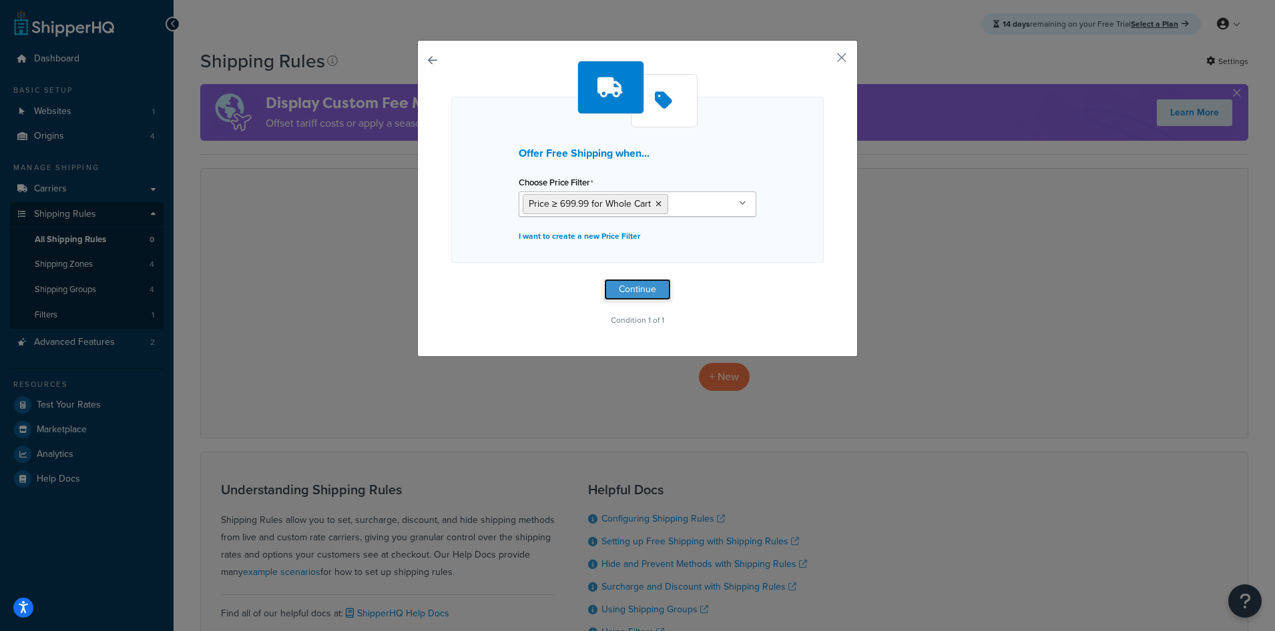
click at [651, 287] on button "Continue" at bounding box center [637, 289] width 67 height 21
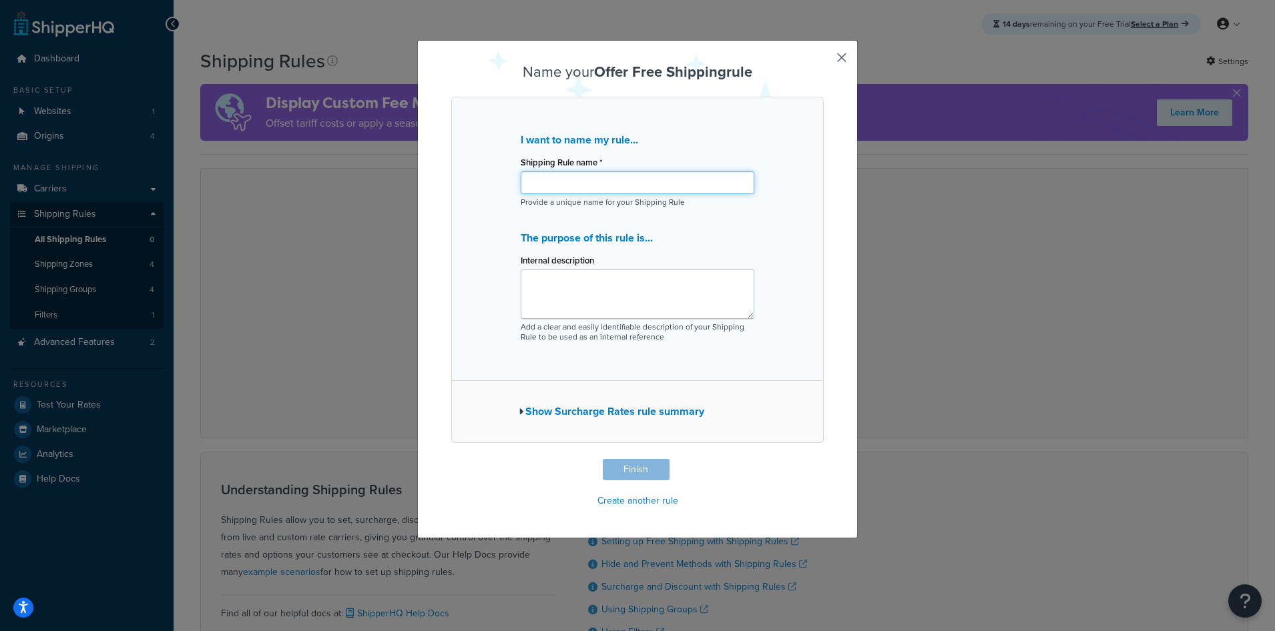
click at [652, 190] on input "Shipping Rule name *" at bounding box center [638, 183] width 234 height 23
type input "Free Shipping over $699.99"
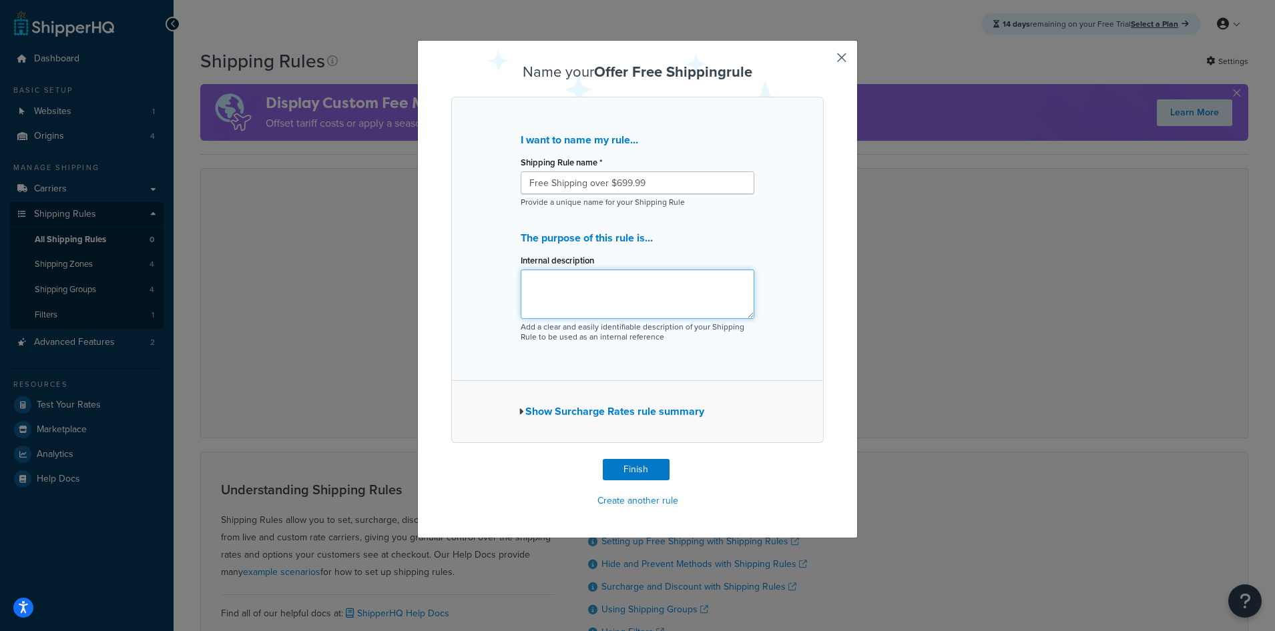
click at [656, 293] on textarea "Internal description" at bounding box center [638, 294] width 234 height 49
drag, startPoint x: 659, startPoint y: 184, endPoint x: 431, endPoint y: 172, distance: 227.9
click at [434, 173] on div "Name your Offer Free Shipping rule I want to name my rule... Shipping Rule name…" at bounding box center [637, 289] width 441 height 499
click at [587, 298] on textarea "Internal description" at bounding box center [638, 294] width 234 height 49
paste textarea "Free Shipping over $699.99"
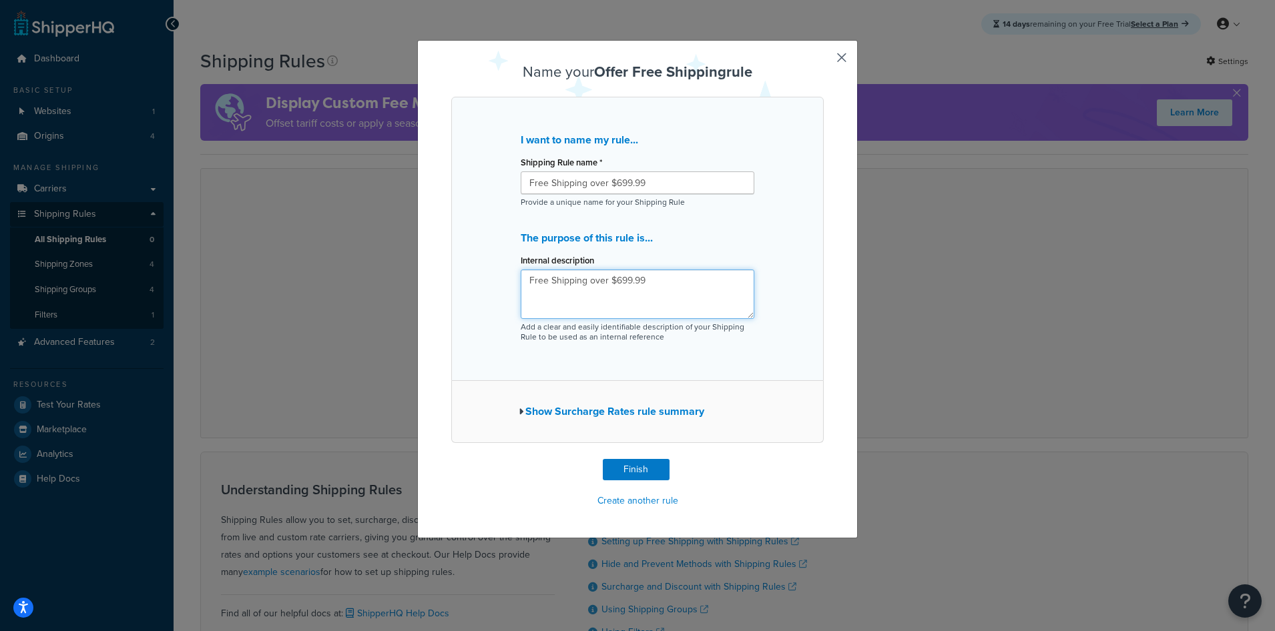
type textarea "Free Shipping over $699.99"
click at [626, 413] on button "Show Surcharge Rates rule summary" at bounding box center [612, 411] width 186 height 19
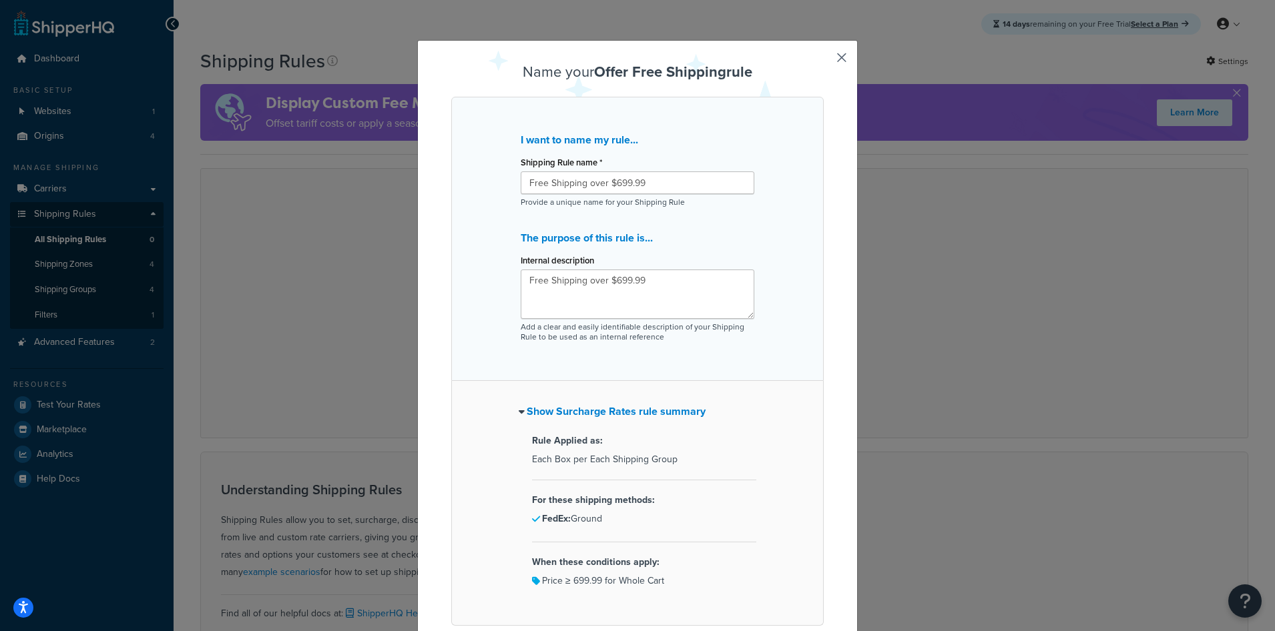
click at [626, 413] on button "Show Surcharge Rates rule summary" at bounding box center [612, 411] width 187 height 19
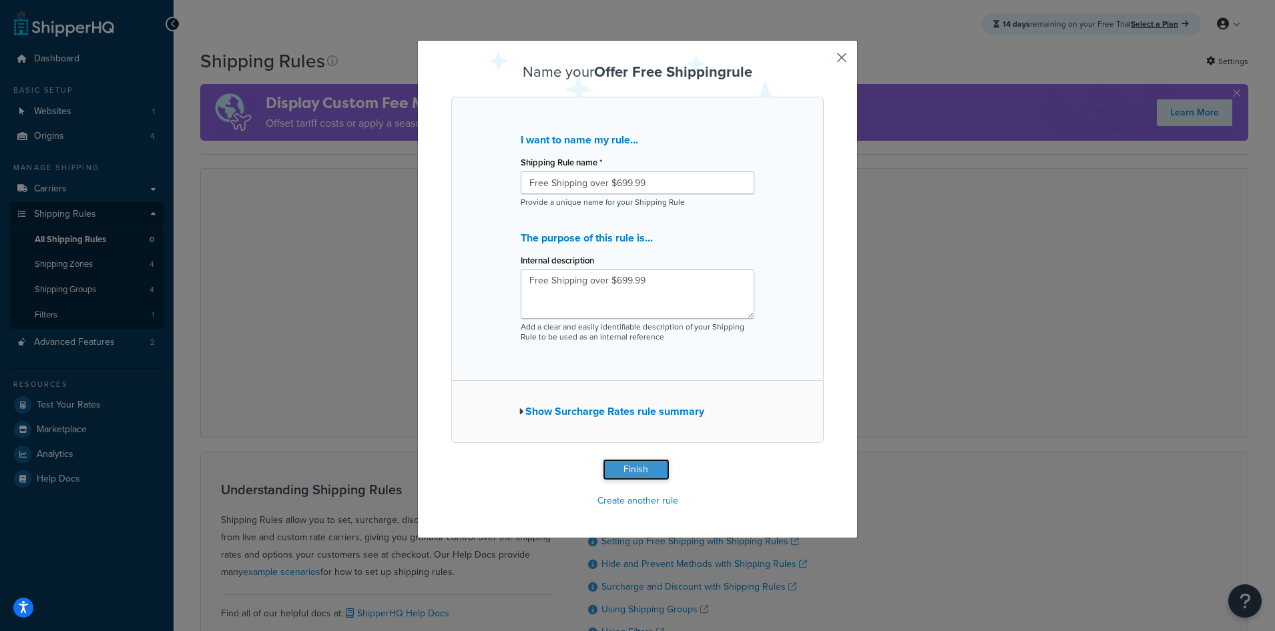
click at [644, 470] on button "Finish" at bounding box center [636, 469] width 67 height 21
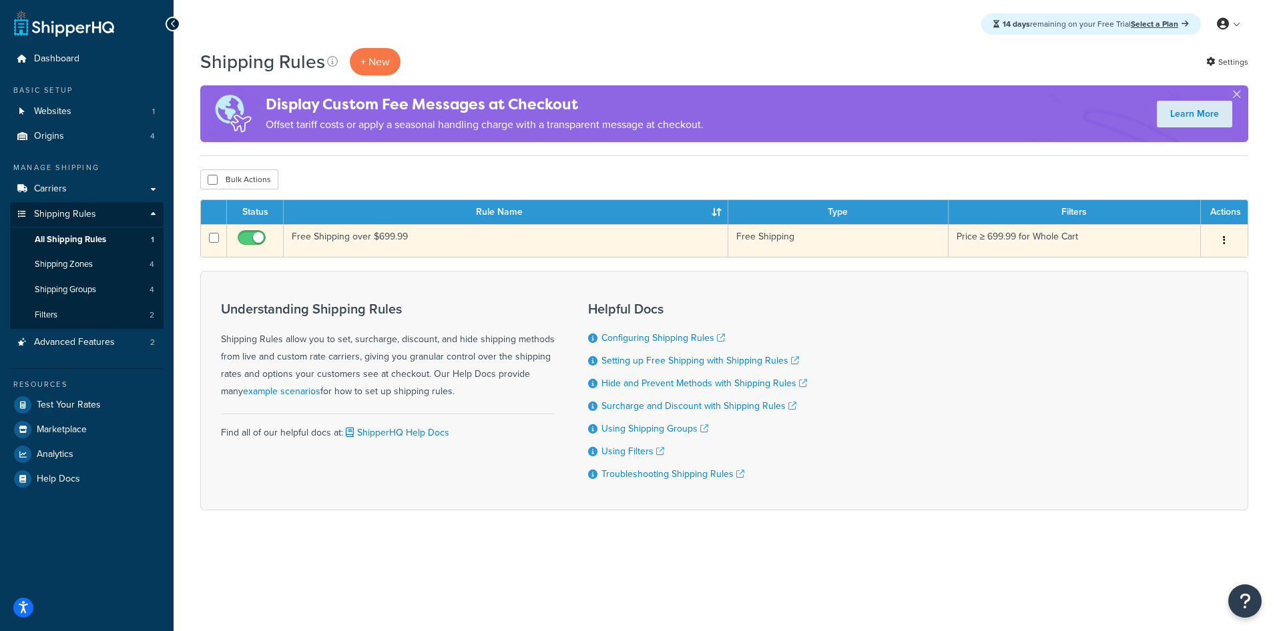
click at [1225, 242] on icon "button" at bounding box center [1224, 240] width 3 height 9
click at [1208, 260] on link "Edit" at bounding box center [1179, 265] width 105 height 27
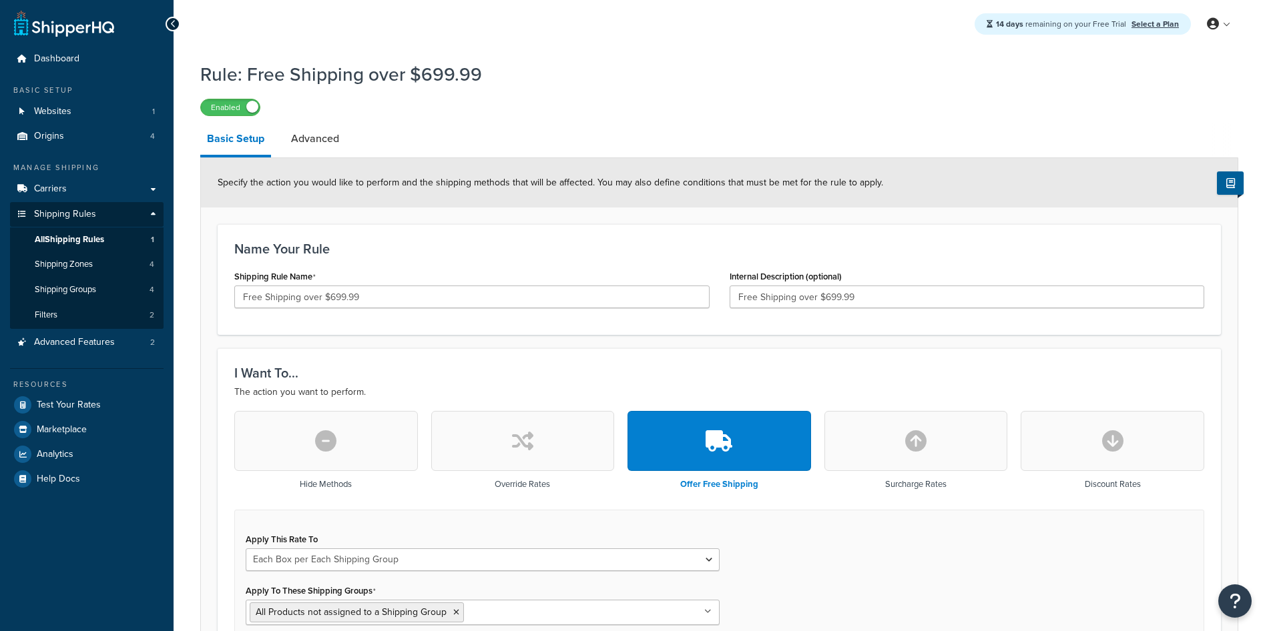
select select "BOX"
drag, startPoint x: 147, startPoint y: 402, endPoint x: 754, endPoint y: 67, distance: 693.7
click at [147, 402] on link "Test Your Rates" at bounding box center [87, 405] width 154 height 24
click at [60, 343] on span "Advanced Features" at bounding box center [74, 342] width 81 height 11
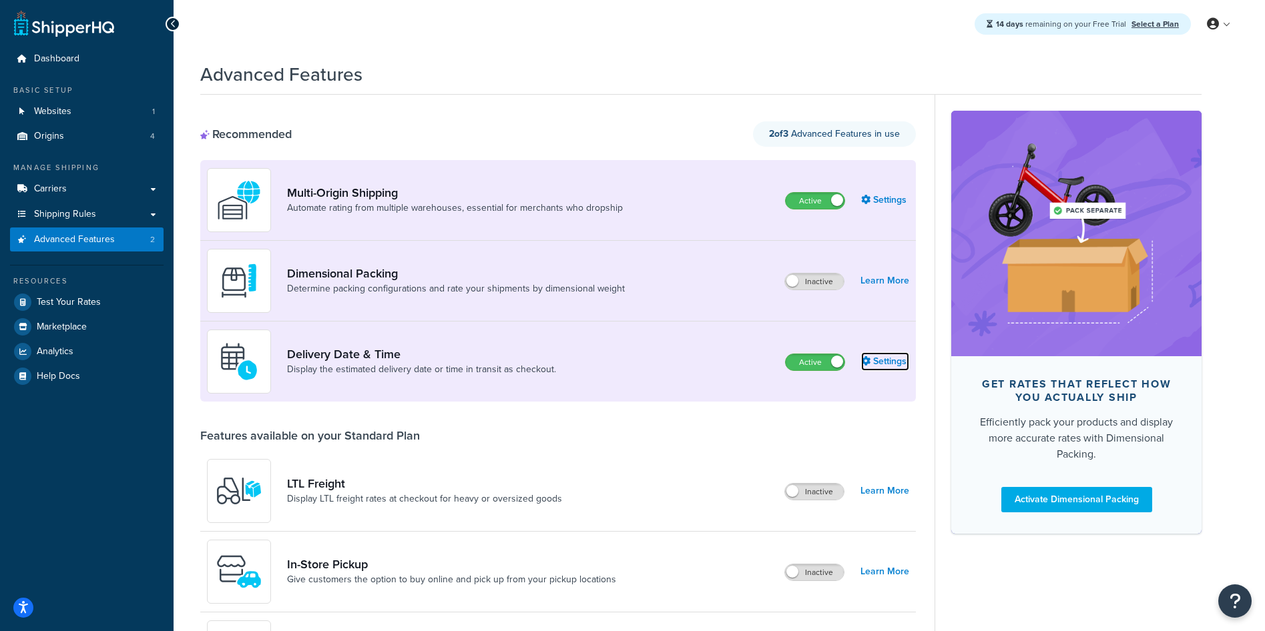
click at [880, 364] on link "Settings" at bounding box center [885, 361] width 48 height 19
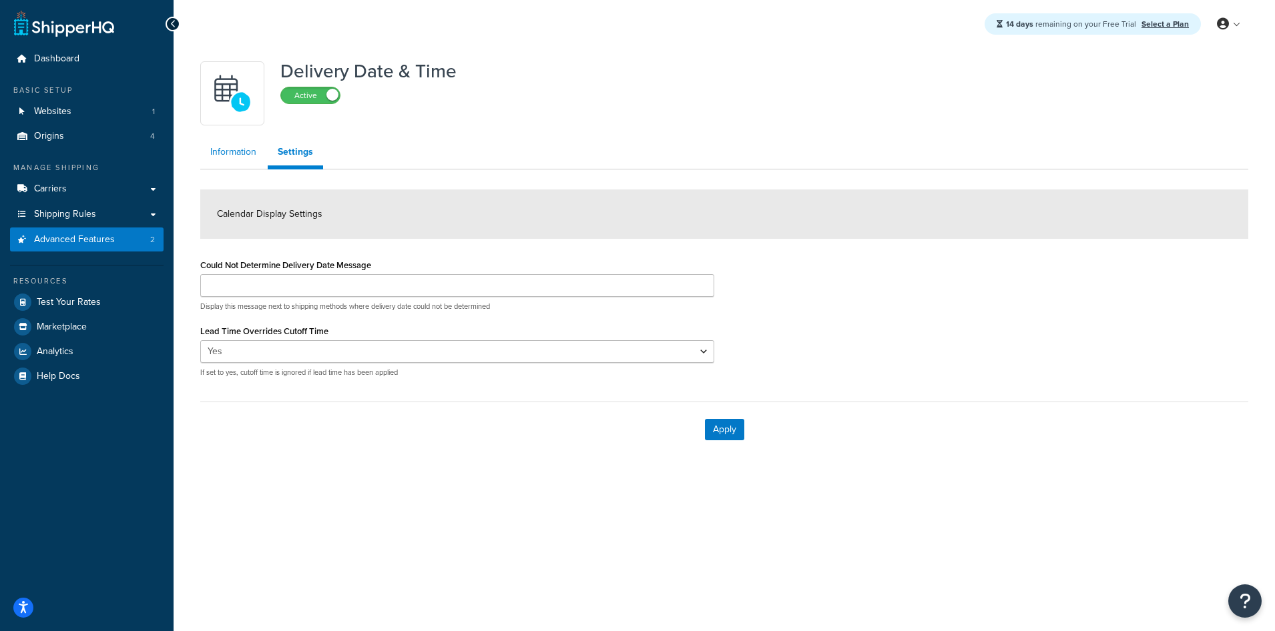
click at [238, 156] on link "Information" at bounding box center [233, 152] width 66 height 27
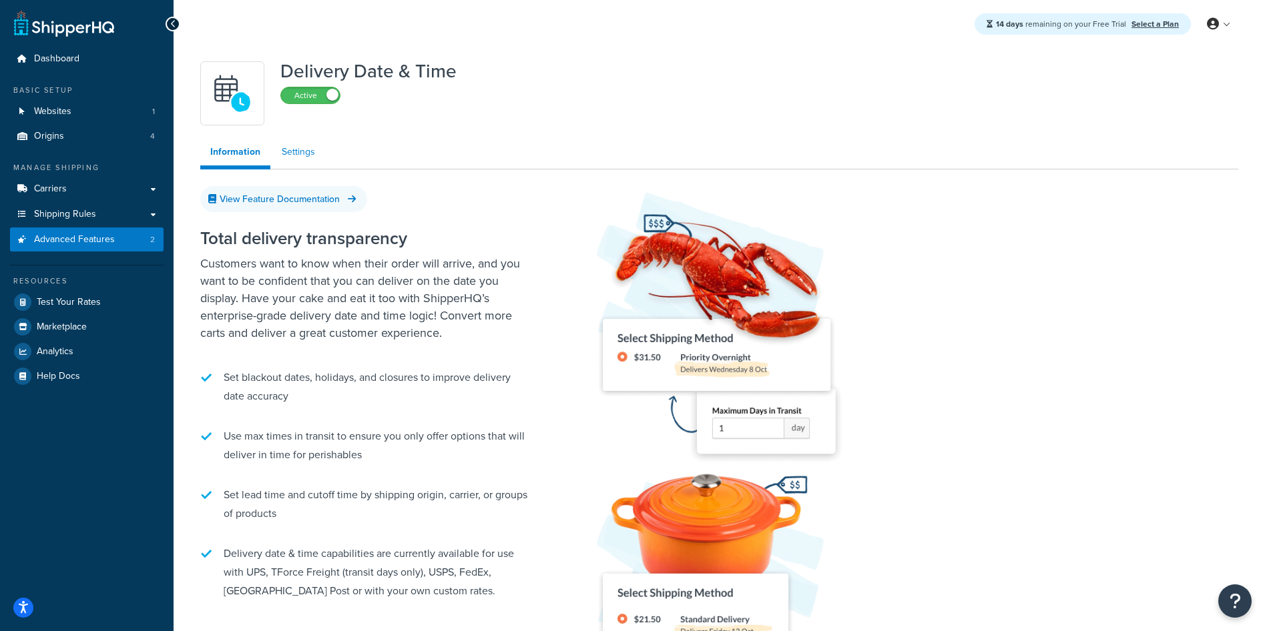
click at [302, 152] on link "Settings" at bounding box center [298, 152] width 53 height 27
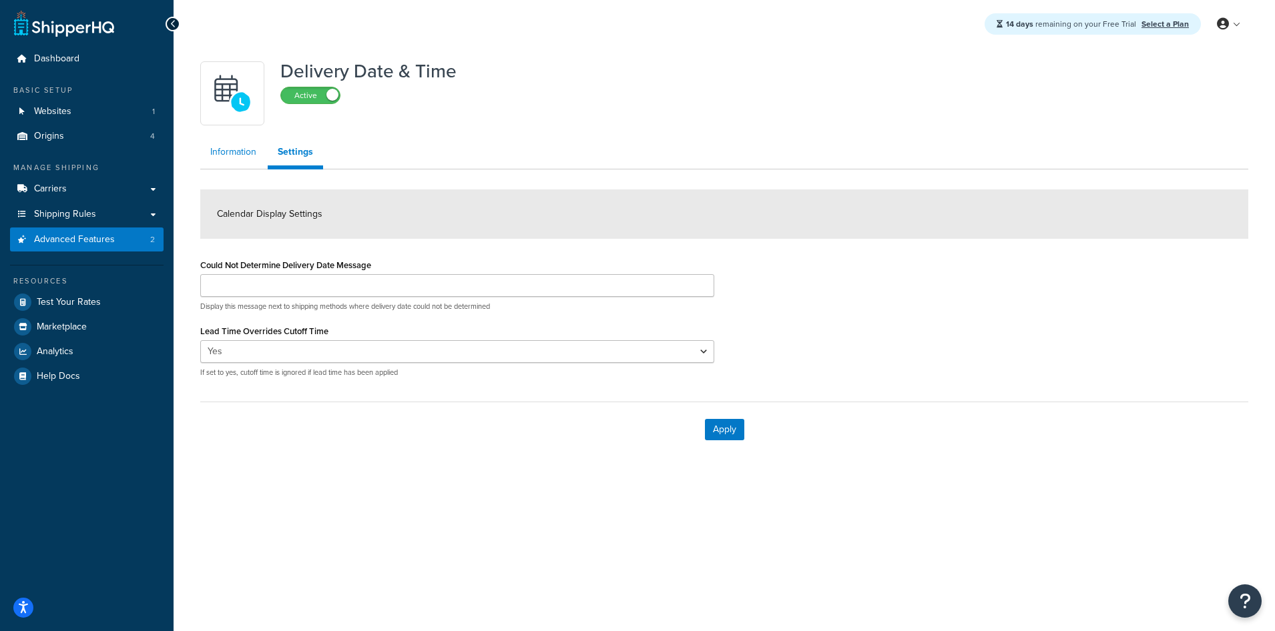
click at [242, 154] on link "Information" at bounding box center [233, 152] width 66 height 27
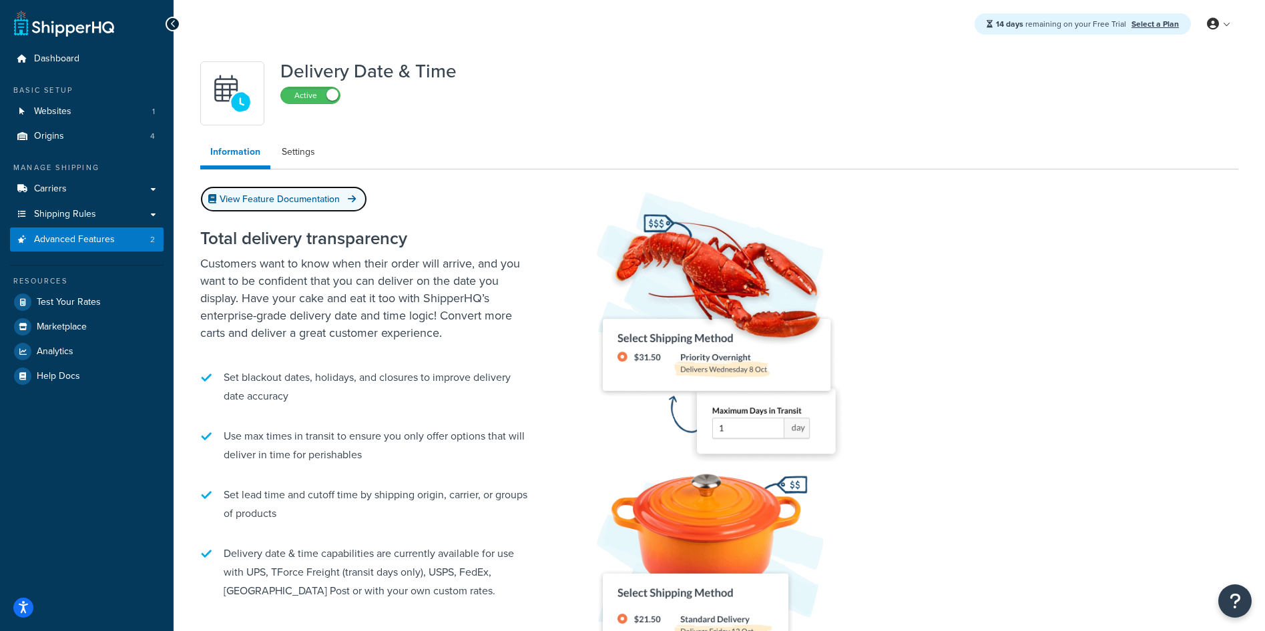
click at [264, 200] on link "View Feature Documentation" at bounding box center [283, 199] width 167 height 26
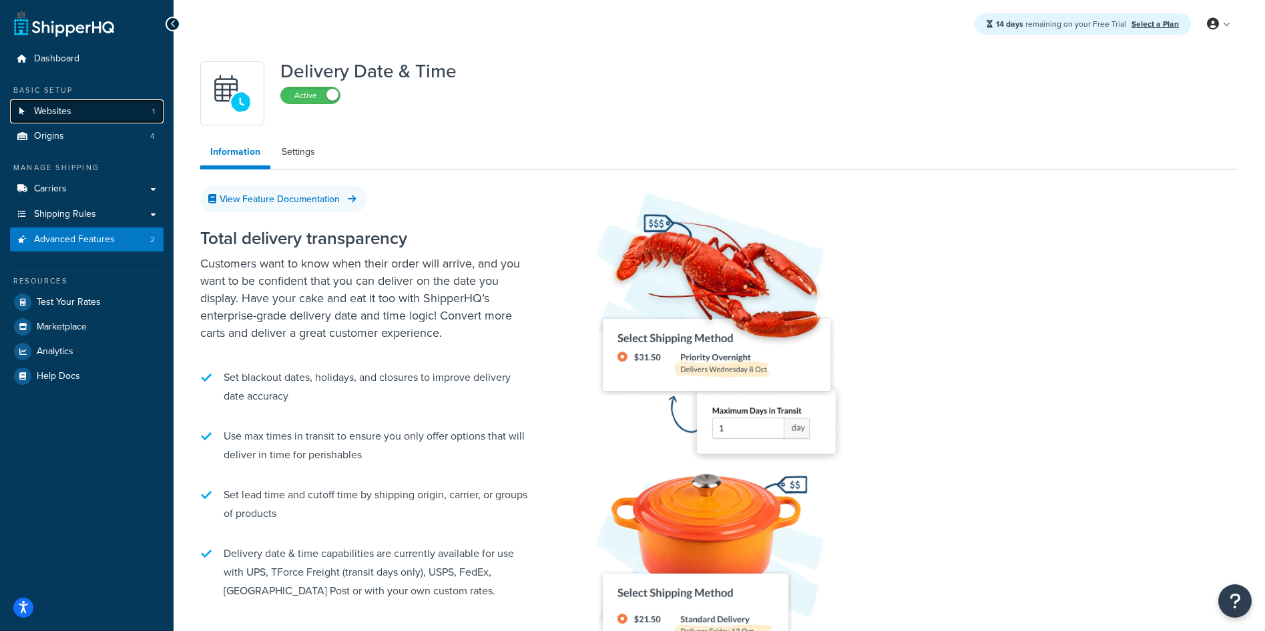
click at [47, 114] on span "Websites" at bounding box center [52, 111] width 37 height 11
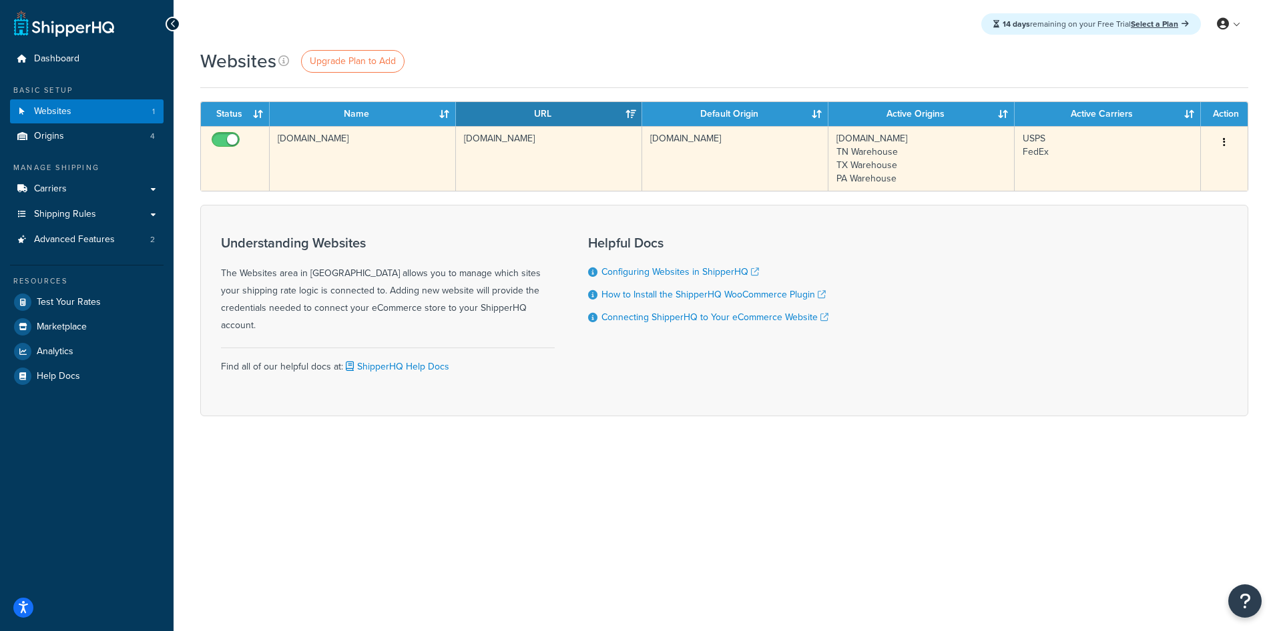
click at [1221, 140] on button "button" at bounding box center [1224, 142] width 19 height 21
click at [1146, 172] on link "Edit" at bounding box center [1169, 169] width 105 height 27
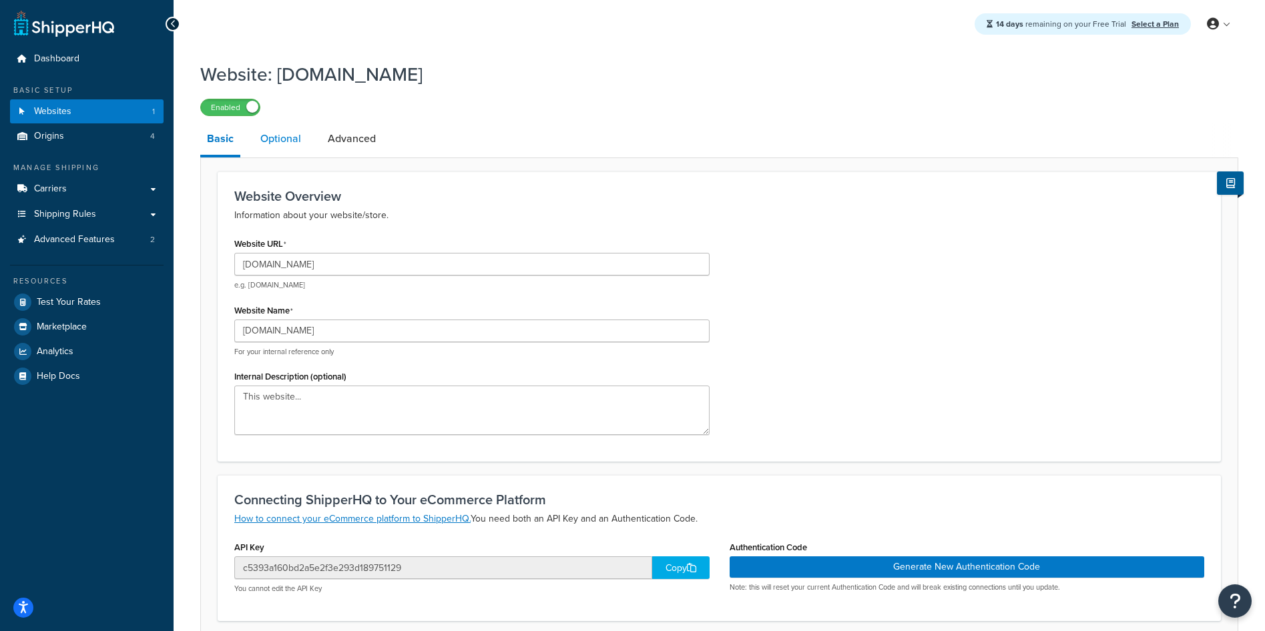
click at [279, 139] on link "Optional" at bounding box center [281, 139] width 54 height 32
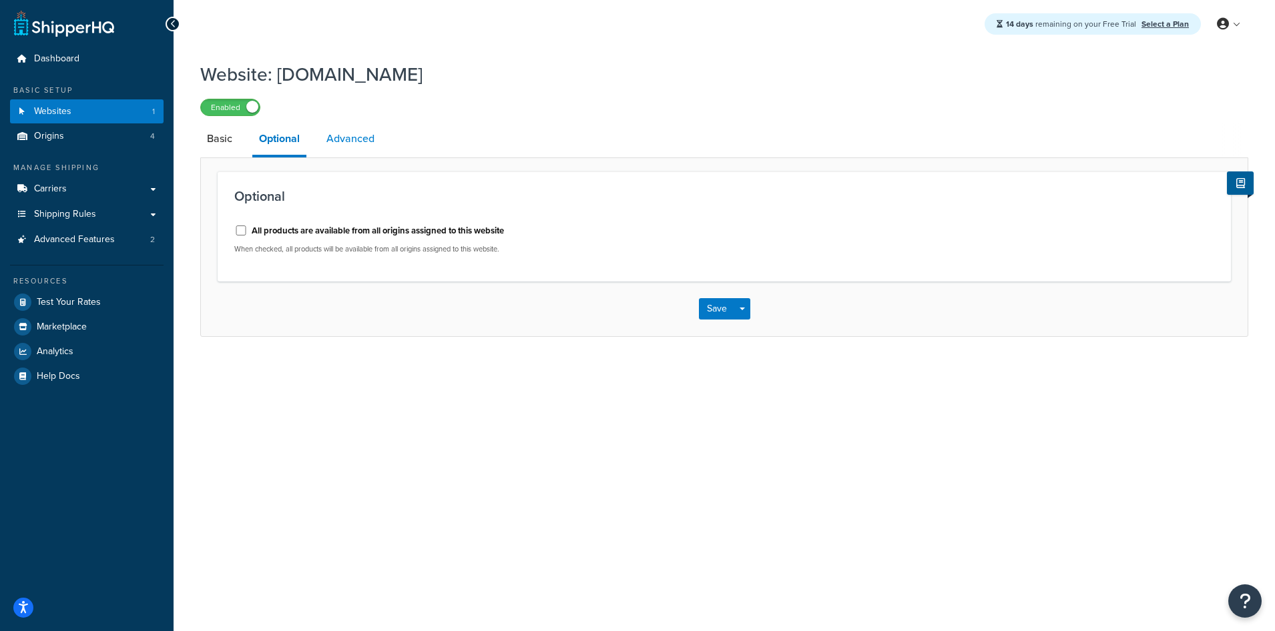
click at [354, 137] on link "Advanced" at bounding box center [350, 139] width 61 height 32
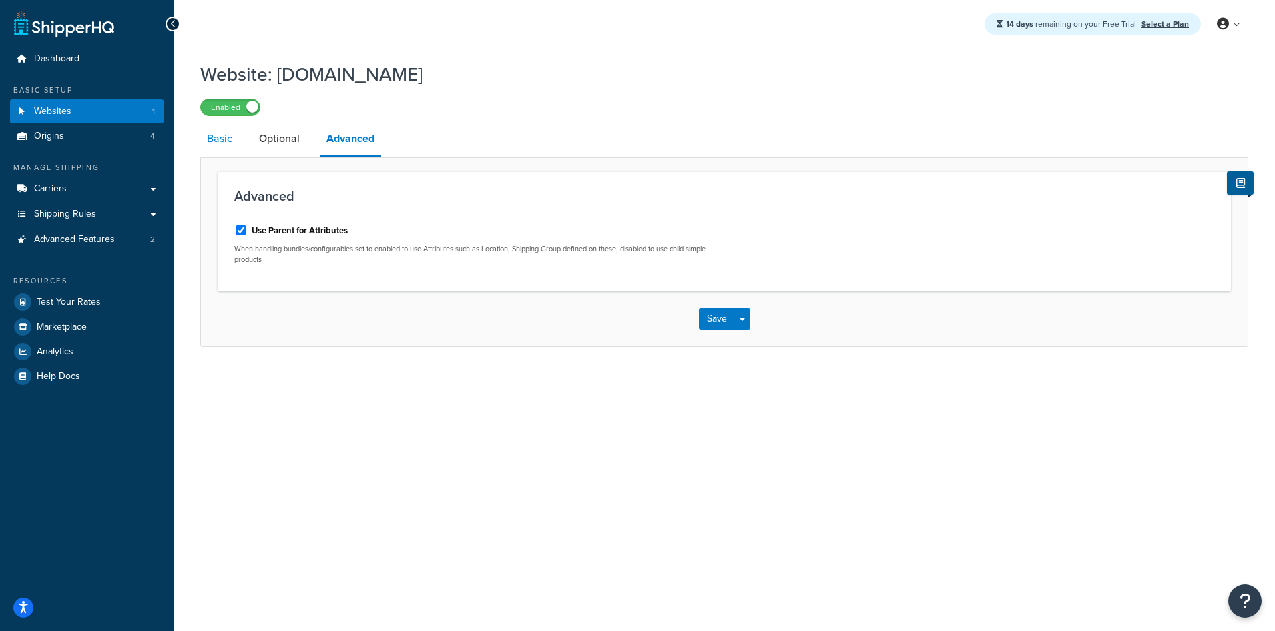
click at [224, 141] on link "Basic" at bounding box center [219, 139] width 39 height 32
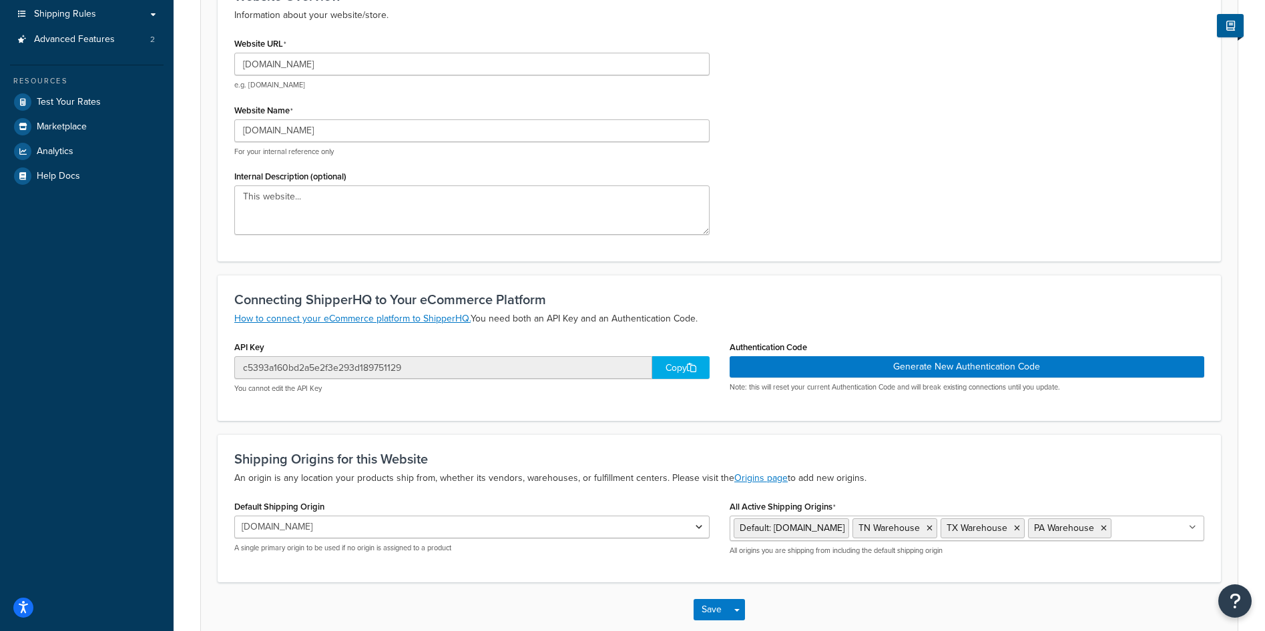
scroll to position [8, 0]
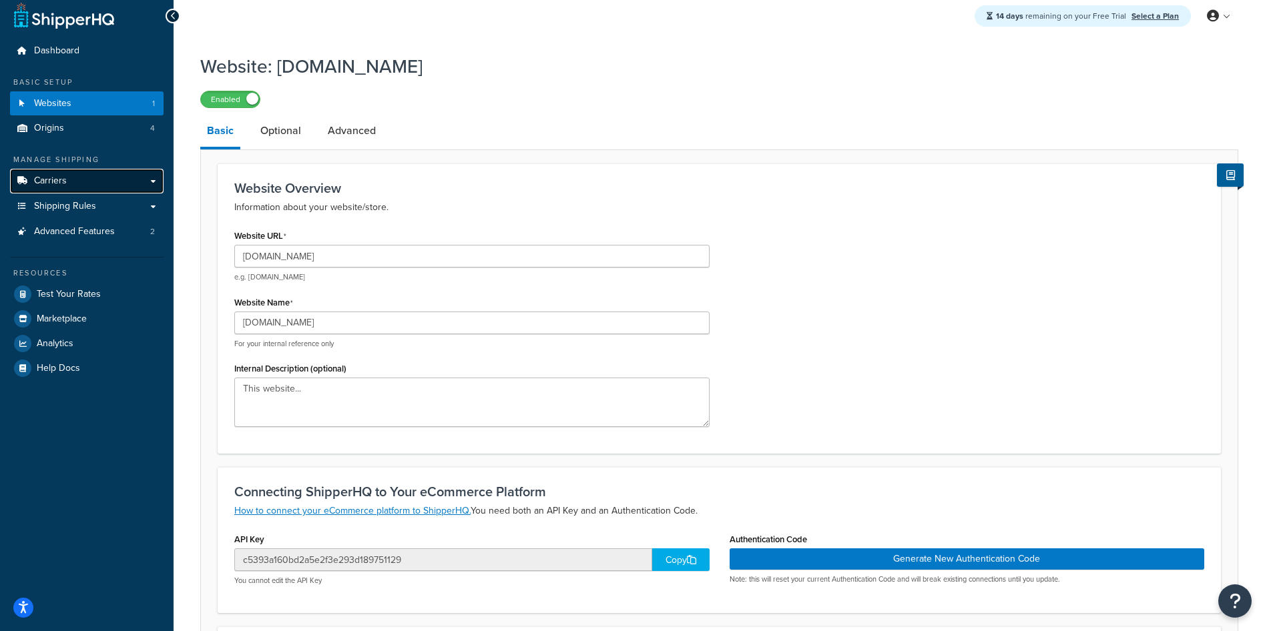
click at [71, 182] on link "Carriers" at bounding box center [87, 181] width 154 height 25
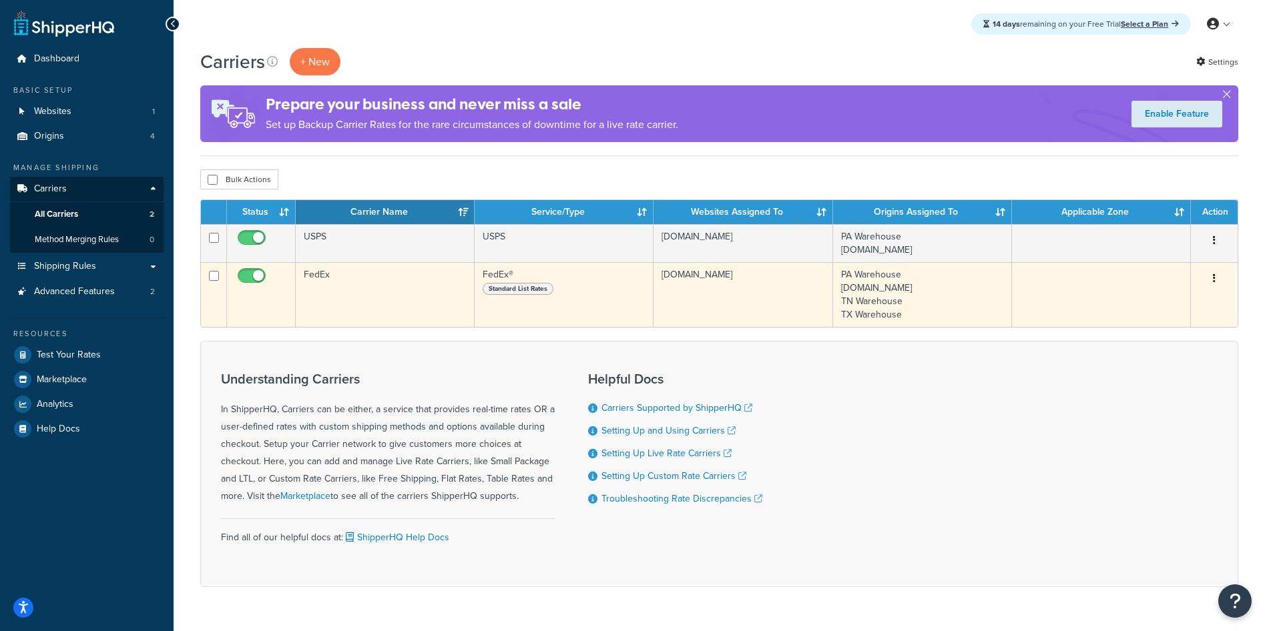
click at [1216, 280] on button "button" at bounding box center [1214, 278] width 19 height 21
click at [1167, 301] on link "Edit" at bounding box center [1159, 305] width 105 height 27
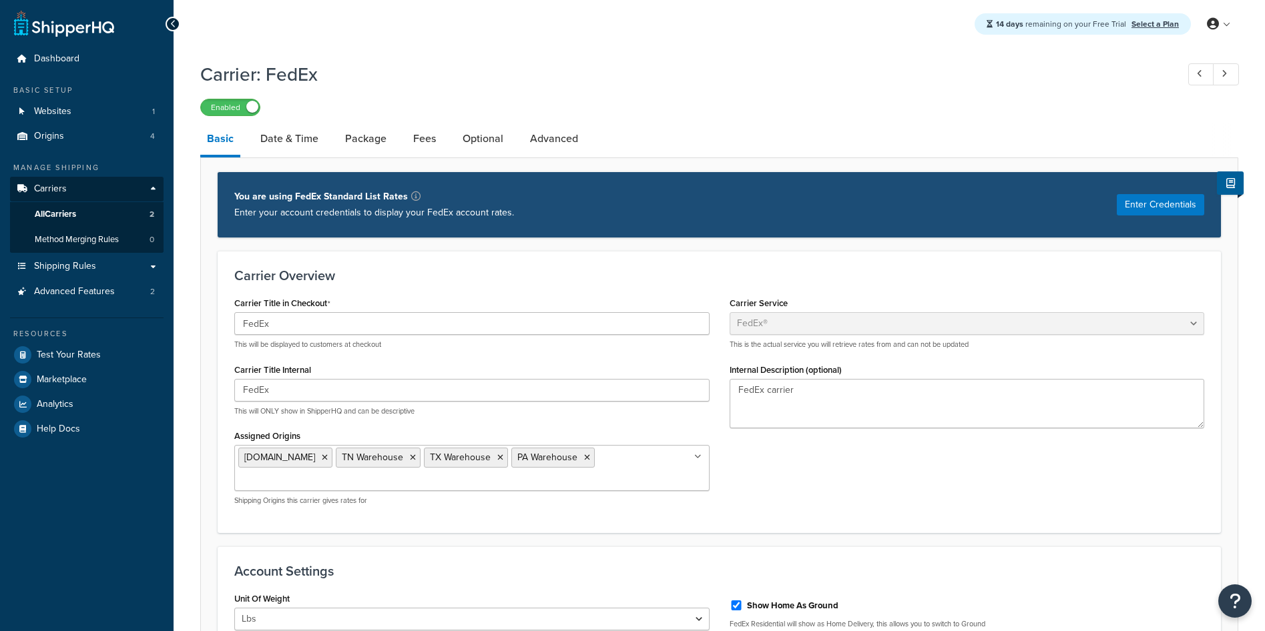
select select "fedEx"
select select "REGULAR_PICKUP"
select select "YOUR_PACKAGING"
click at [306, 139] on link "Date & Time" at bounding box center [289, 139] width 71 height 32
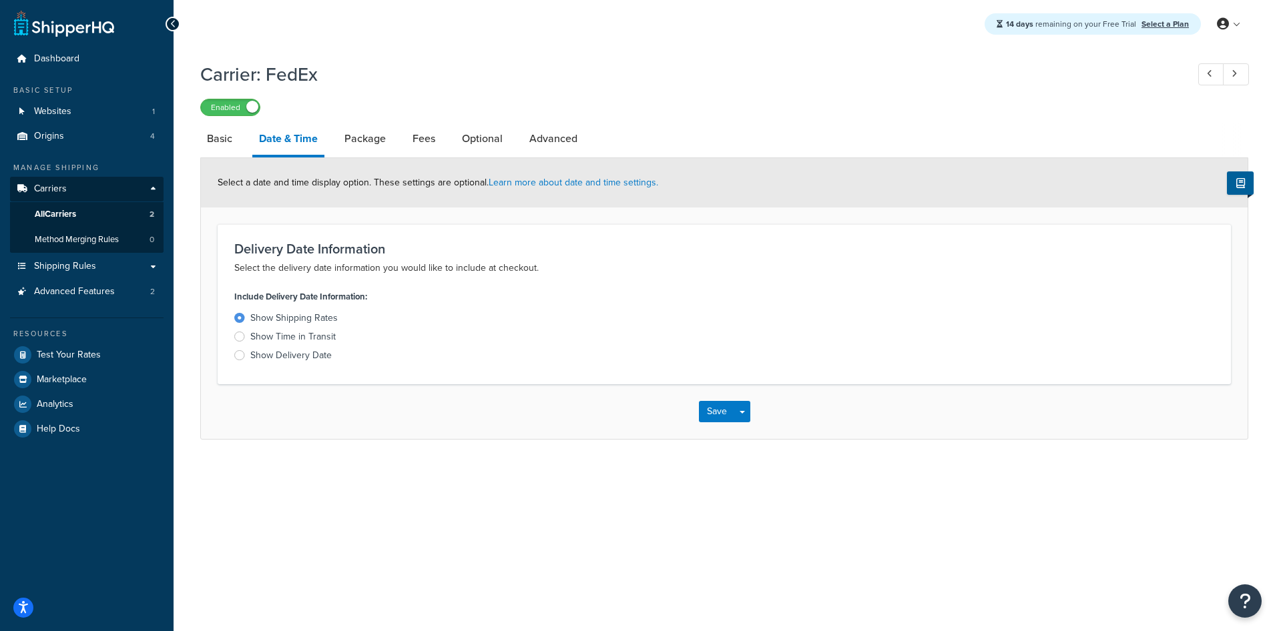
click at [319, 359] on div "Show Delivery Date" at bounding box center [290, 355] width 81 height 13
click at [0, 0] on input "Show Delivery Date" at bounding box center [0, 0] width 0 height 0
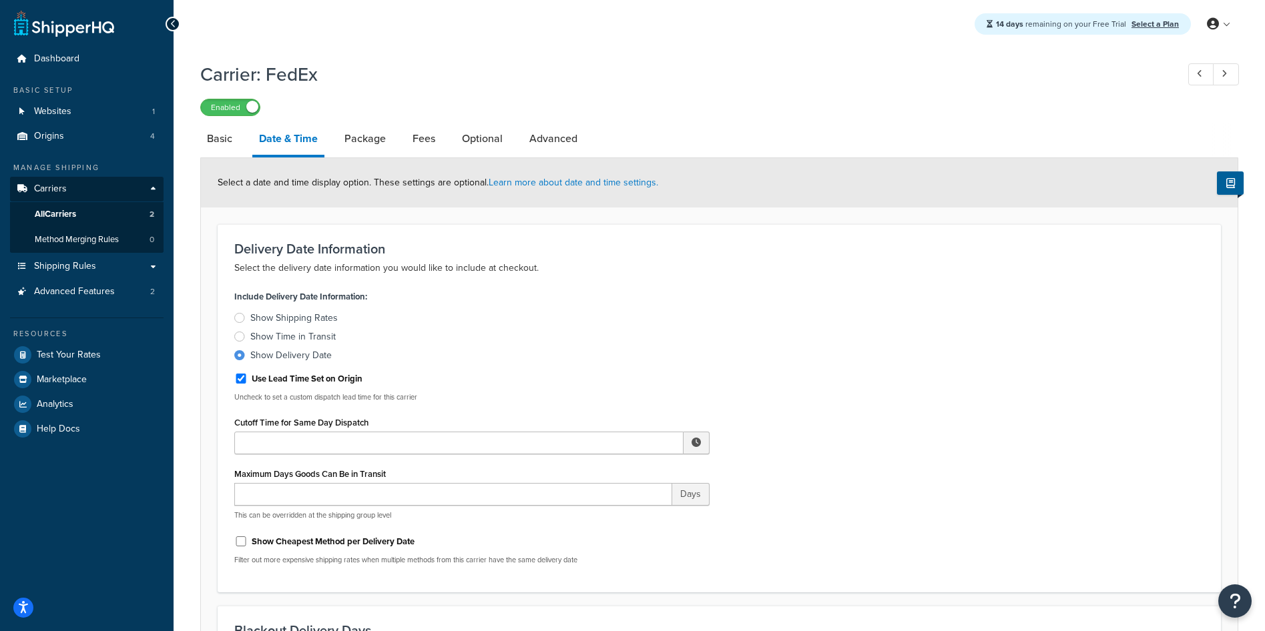
scroll to position [67, 0]
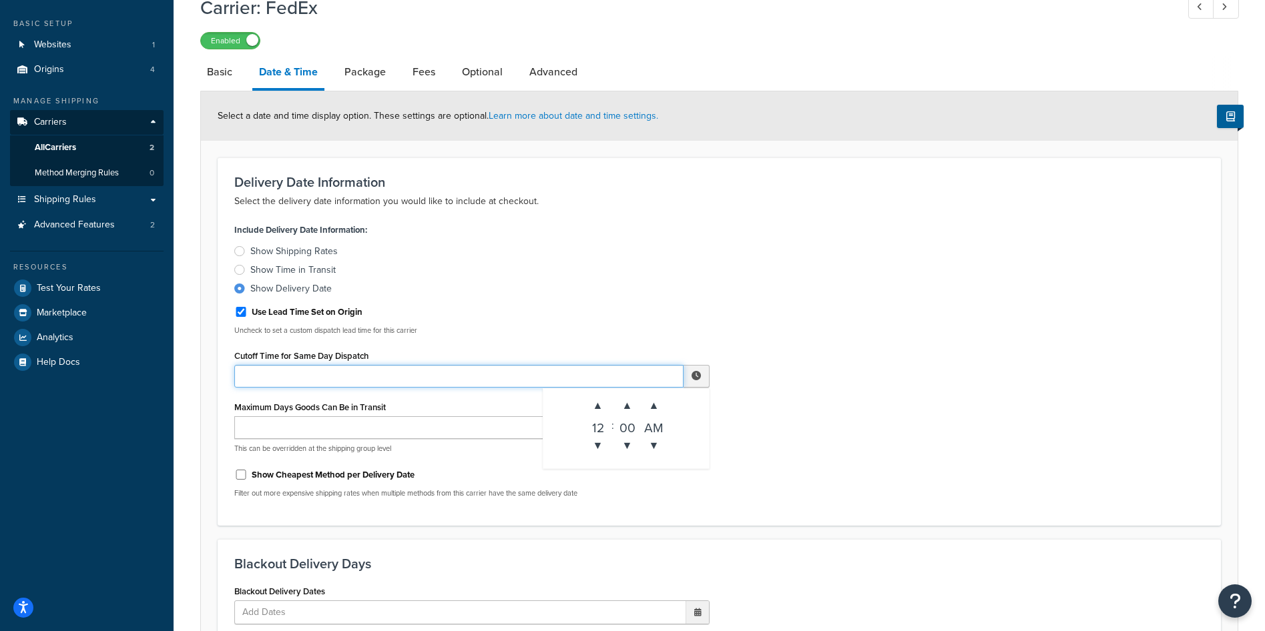
click at [617, 384] on input "Cutoff Time for Same Day Dispatch" at bounding box center [458, 376] width 449 height 23
click at [601, 329] on p "Uncheck to set a custom dispatch lead time for this carrier" at bounding box center [471, 331] width 475 height 10
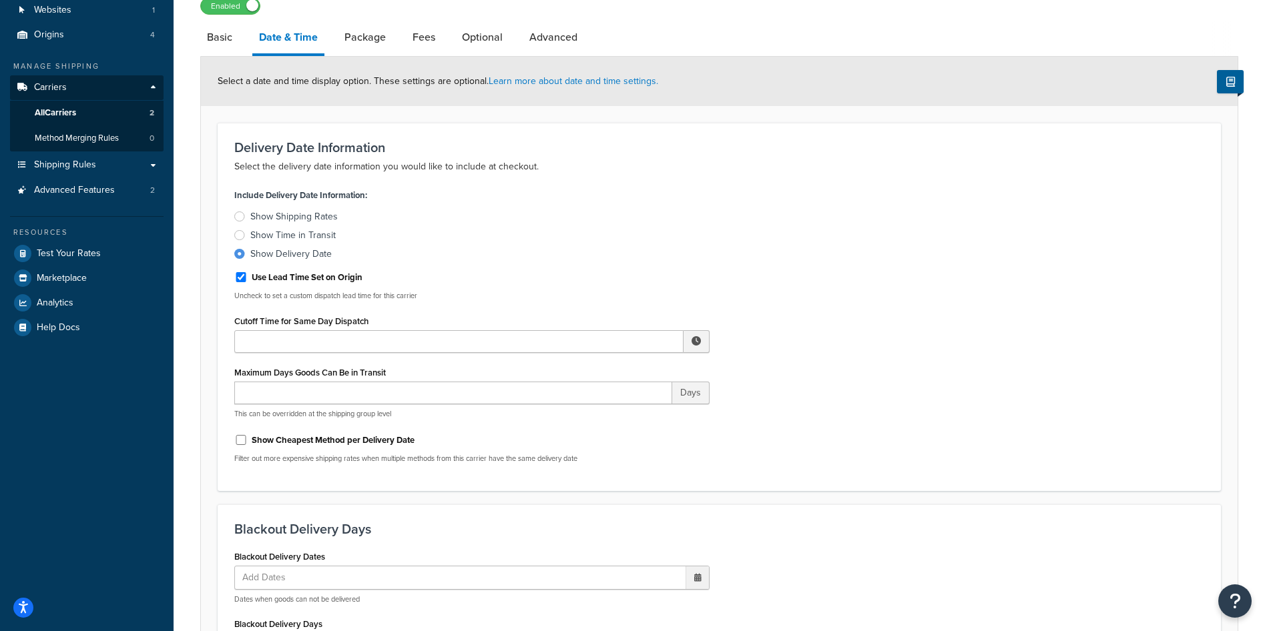
scroll to position [133, 0]
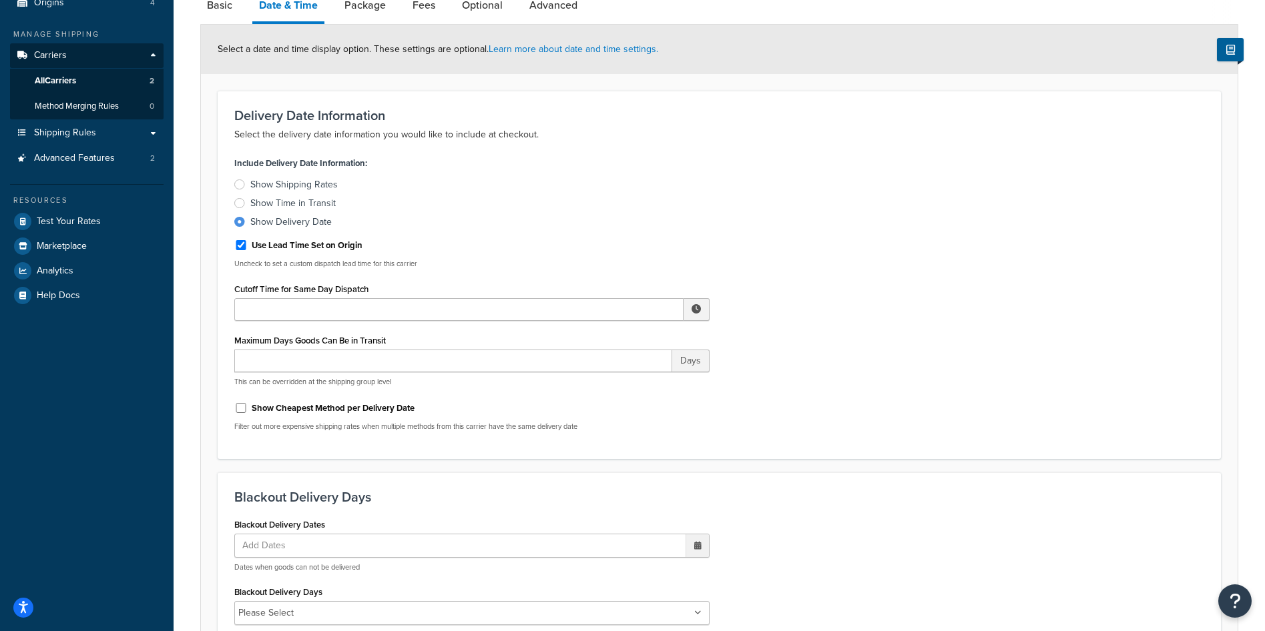
click at [303, 202] on div "Show Time in Transit" at bounding box center [292, 203] width 85 height 13
click at [0, 0] on input "Show Time in Transit" at bounding box center [0, 0] width 0 height 0
click at [571, 241] on div "Use Lead Time Set on Origin" at bounding box center [471, 244] width 475 height 20
click at [270, 182] on div "Show Shipping Rates" at bounding box center [293, 184] width 87 height 13
click at [0, 0] on input "Show Shipping Rates" at bounding box center [0, 0] width 0 height 0
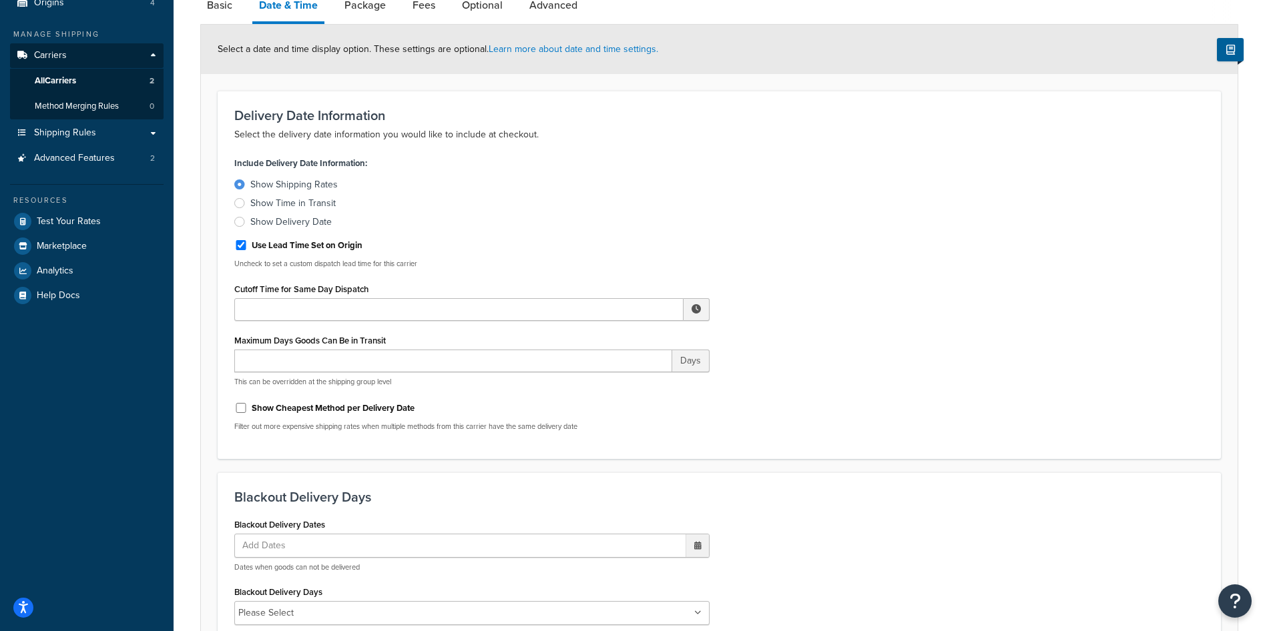
scroll to position [0, 0]
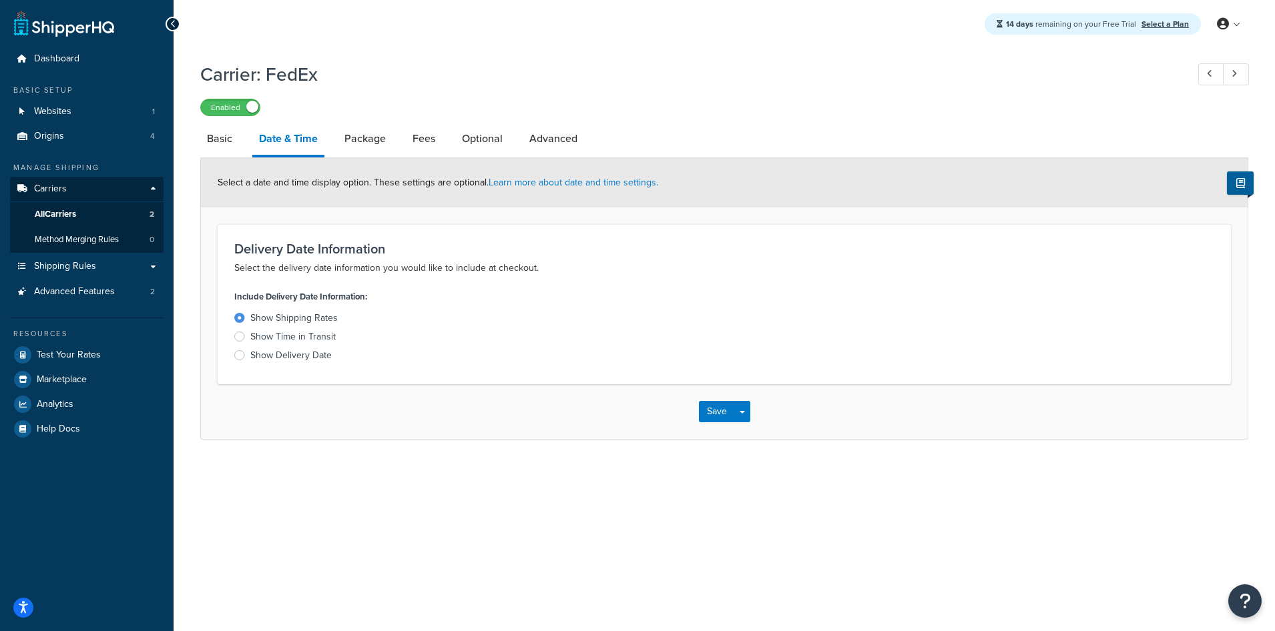
click at [295, 337] on div "Show Time in Transit" at bounding box center [292, 336] width 85 height 13
click at [0, 0] on input "Show Time in Transit" at bounding box center [0, 0] width 0 height 0
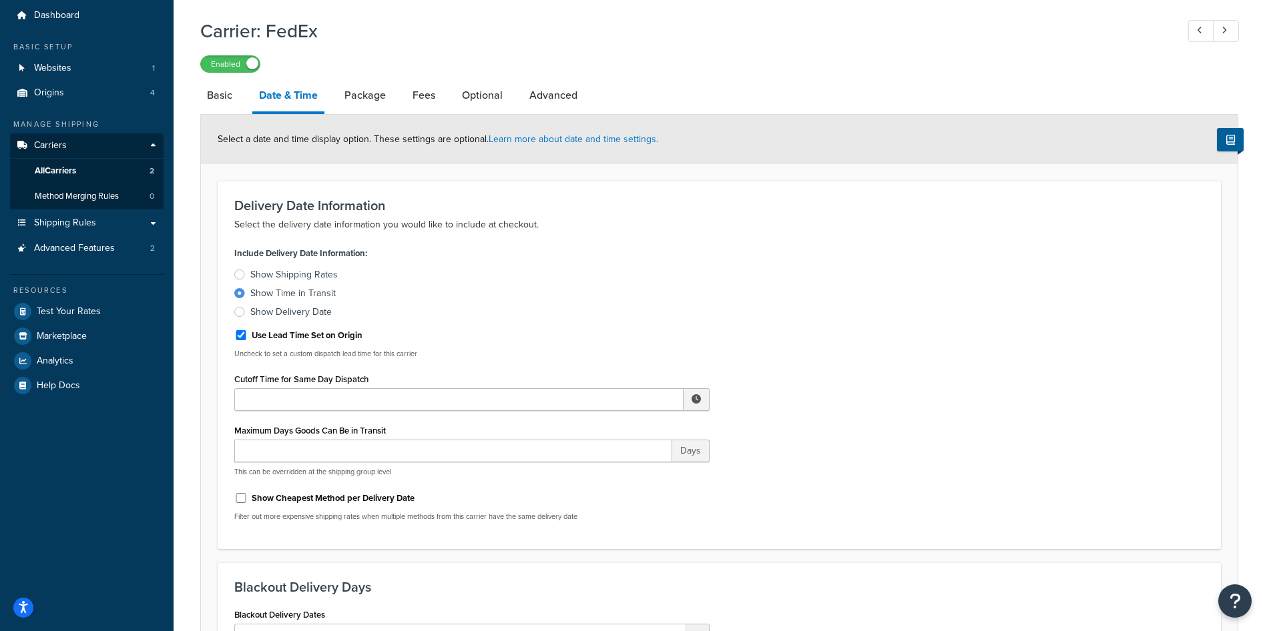
scroll to position [67, 0]
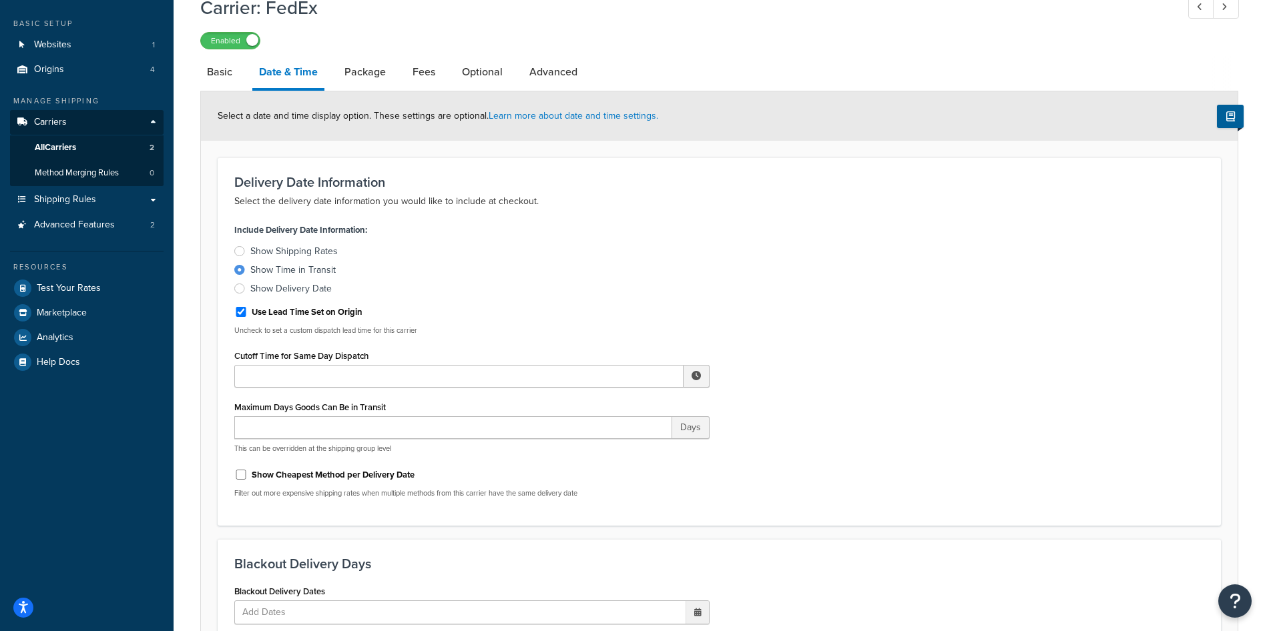
click at [699, 377] on span at bounding box center [695, 375] width 9 height 9
click at [601, 449] on span "▼" at bounding box center [598, 446] width 27 height 27
click at [597, 403] on span "▲" at bounding box center [598, 405] width 27 height 27
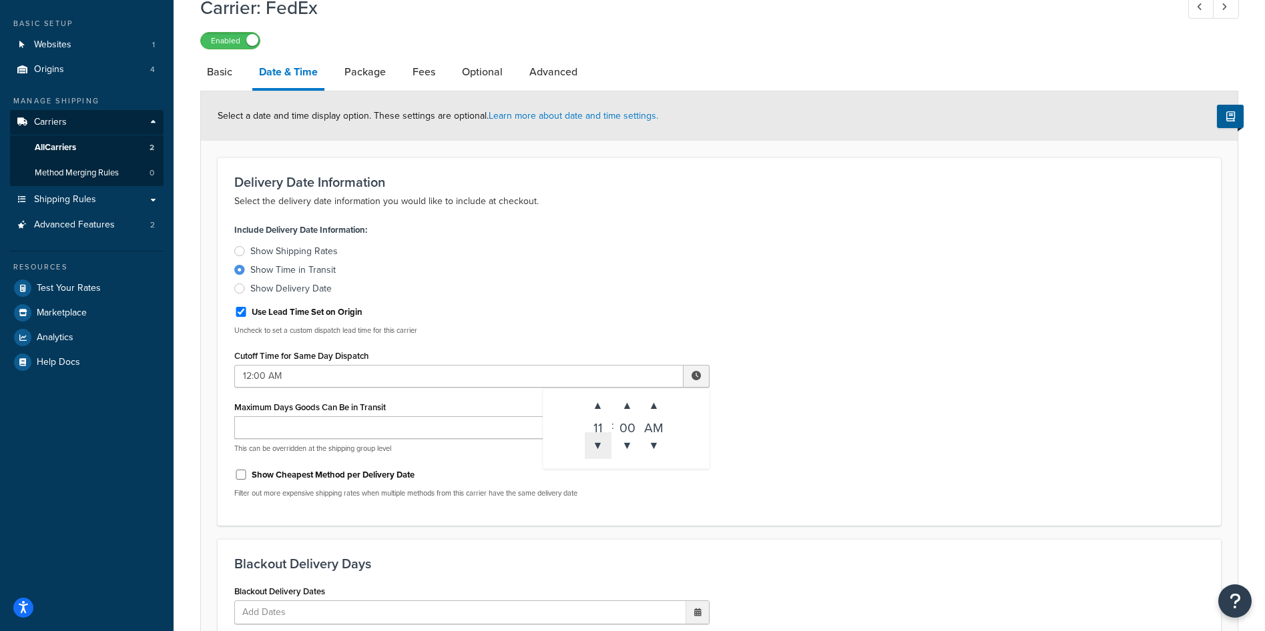
click at [599, 449] on span "▼" at bounding box center [598, 446] width 27 height 27
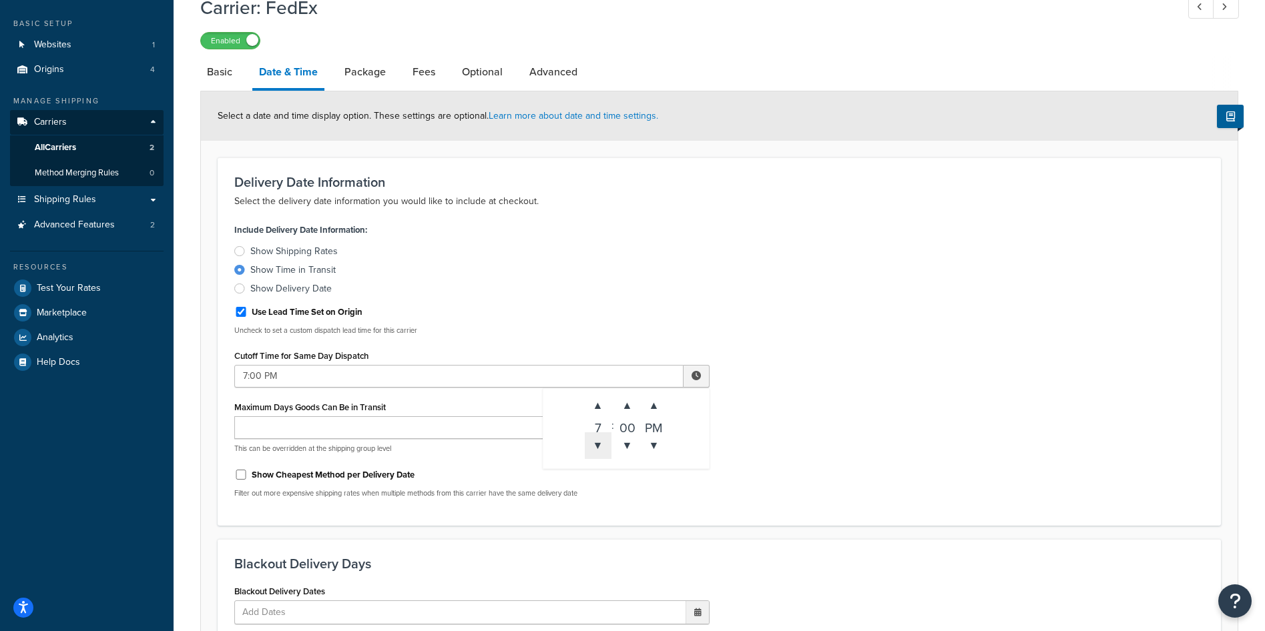
click at [599, 449] on span "▼" at bounding box center [598, 446] width 27 height 27
click at [597, 405] on span "▲" at bounding box center [598, 405] width 27 height 27
click at [599, 449] on span "▼" at bounding box center [598, 446] width 27 height 27
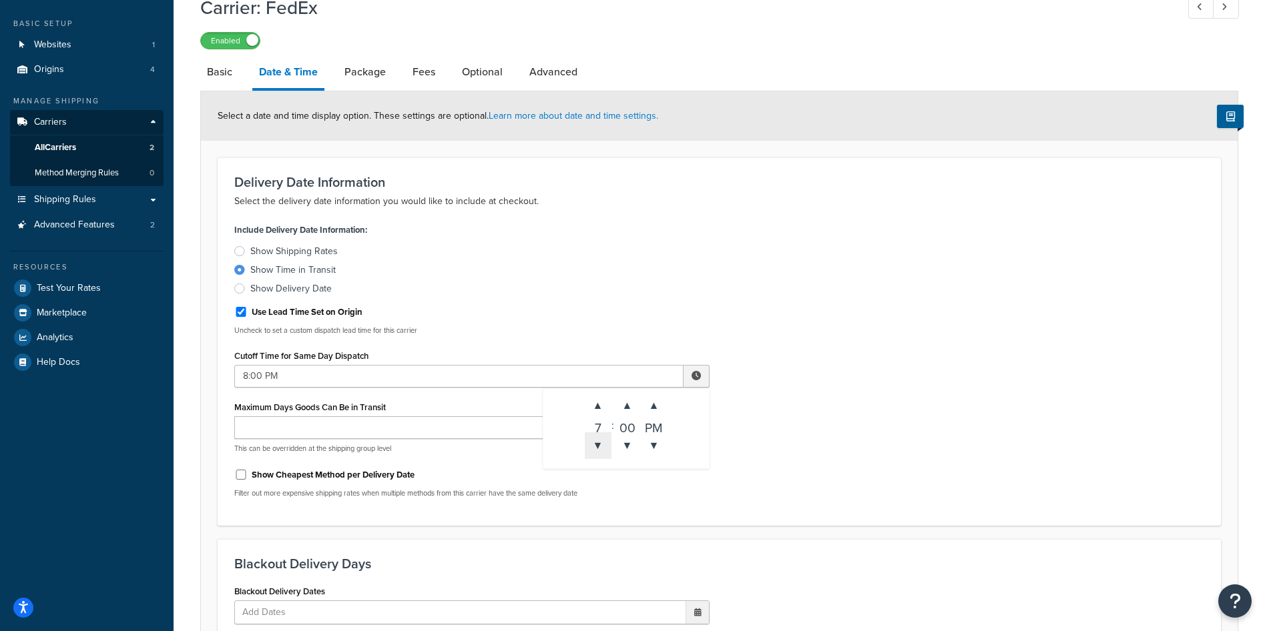
click at [599, 449] on span "▼" at bounding box center [598, 446] width 27 height 27
click at [656, 447] on span "▼" at bounding box center [654, 446] width 27 height 27
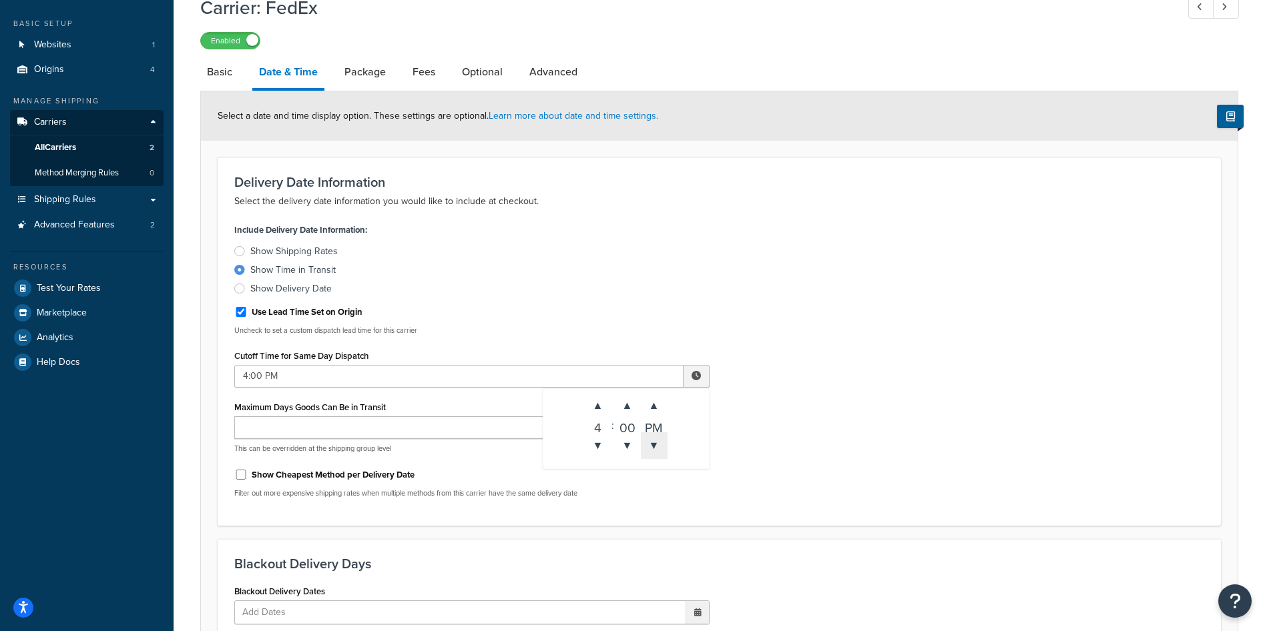
type input "4:00 AM"
click at [816, 439] on div "Include Delivery Date Information: Show Shipping Rates Show Time in Transit Sho…" at bounding box center [719, 364] width 990 height 288
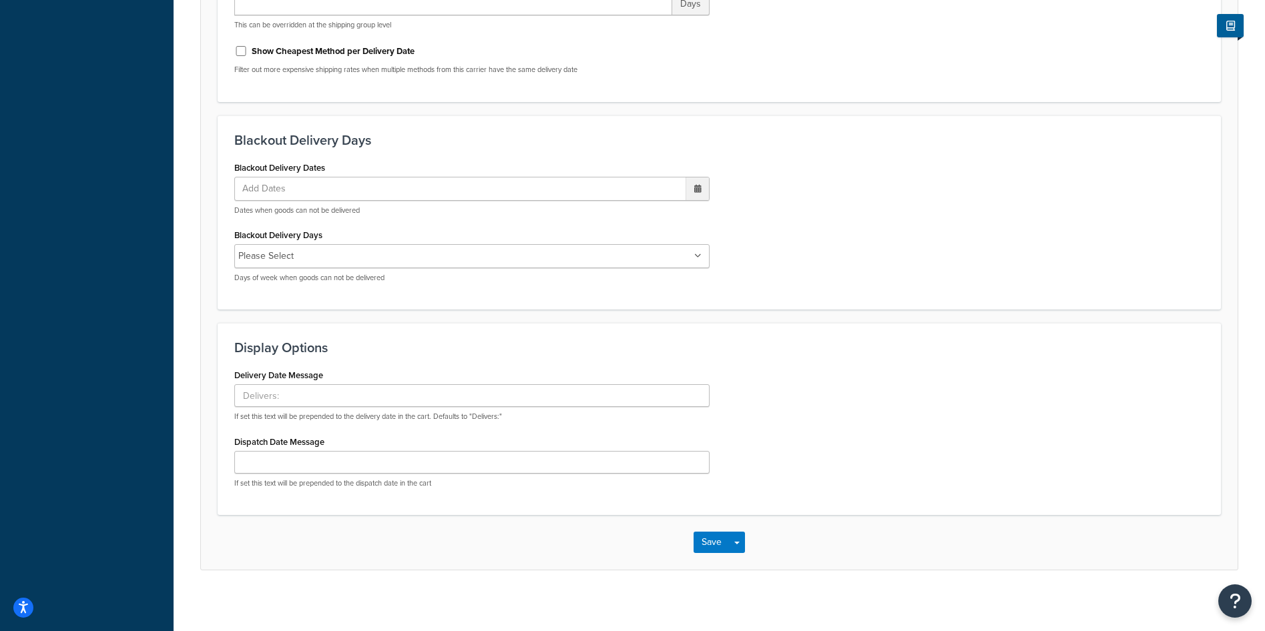
scroll to position [499, 0]
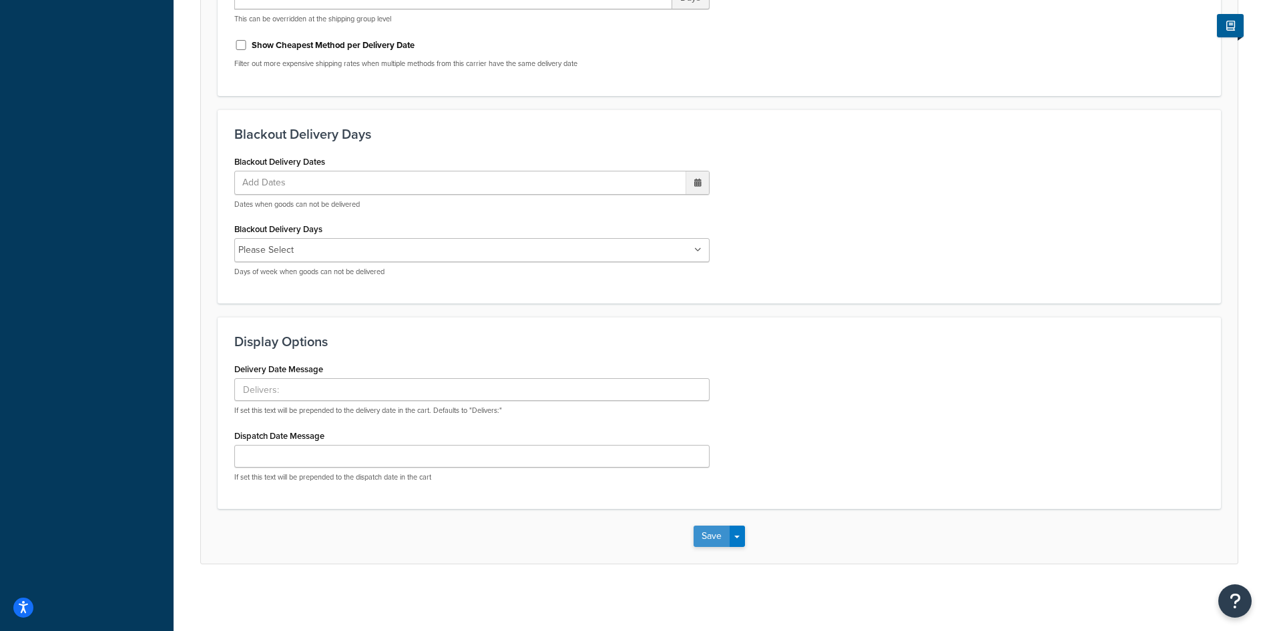
click at [715, 534] on button "Save" at bounding box center [711, 536] width 36 height 21
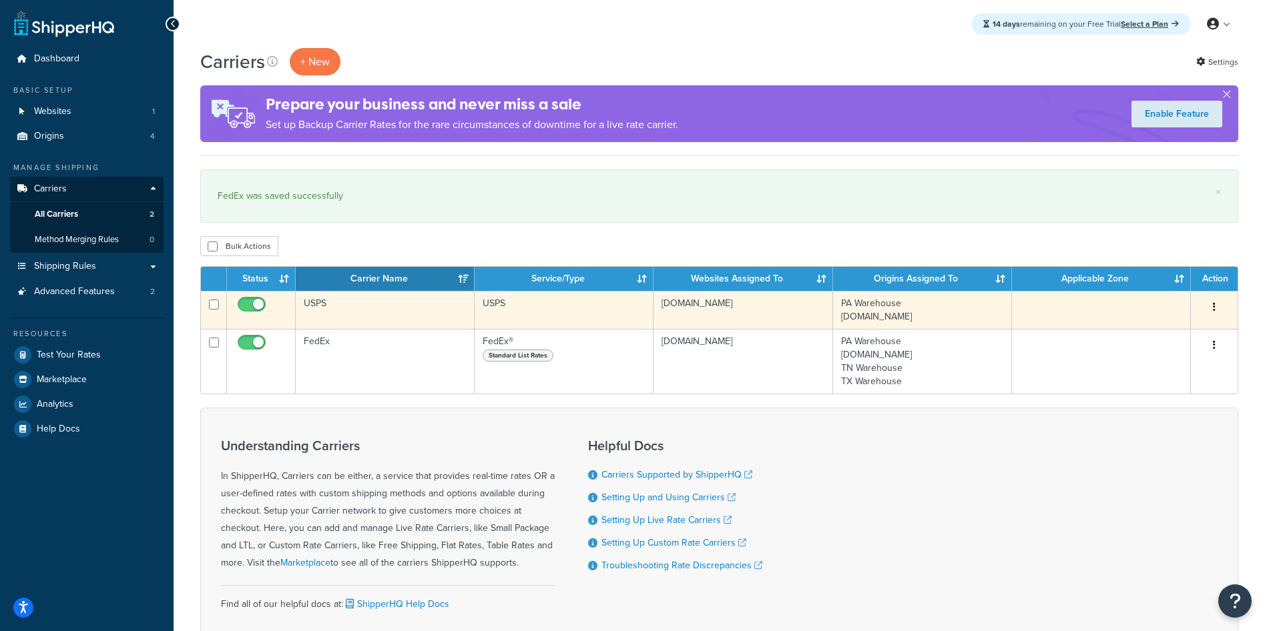
click at [378, 311] on td "USPS" at bounding box center [385, 310] width 179 height 38
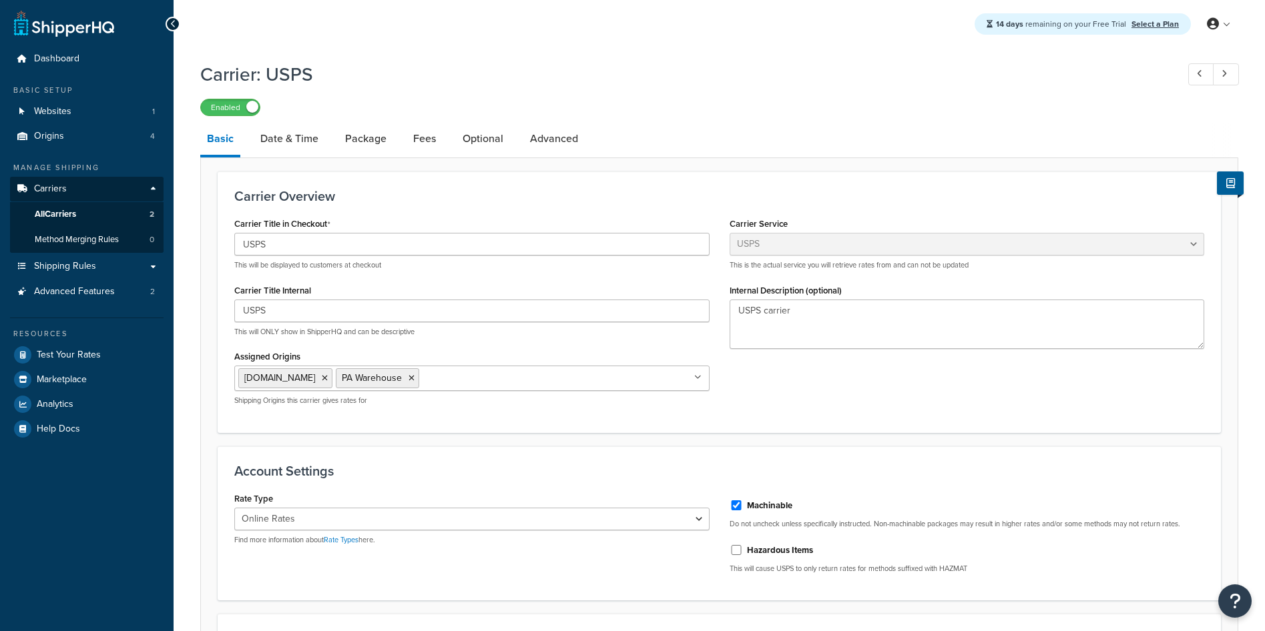
select select "usps"
select select "ONLINE"
click at [294, 143] on link "Date & Time" at bounding box center [289, 139] width 71 height 32
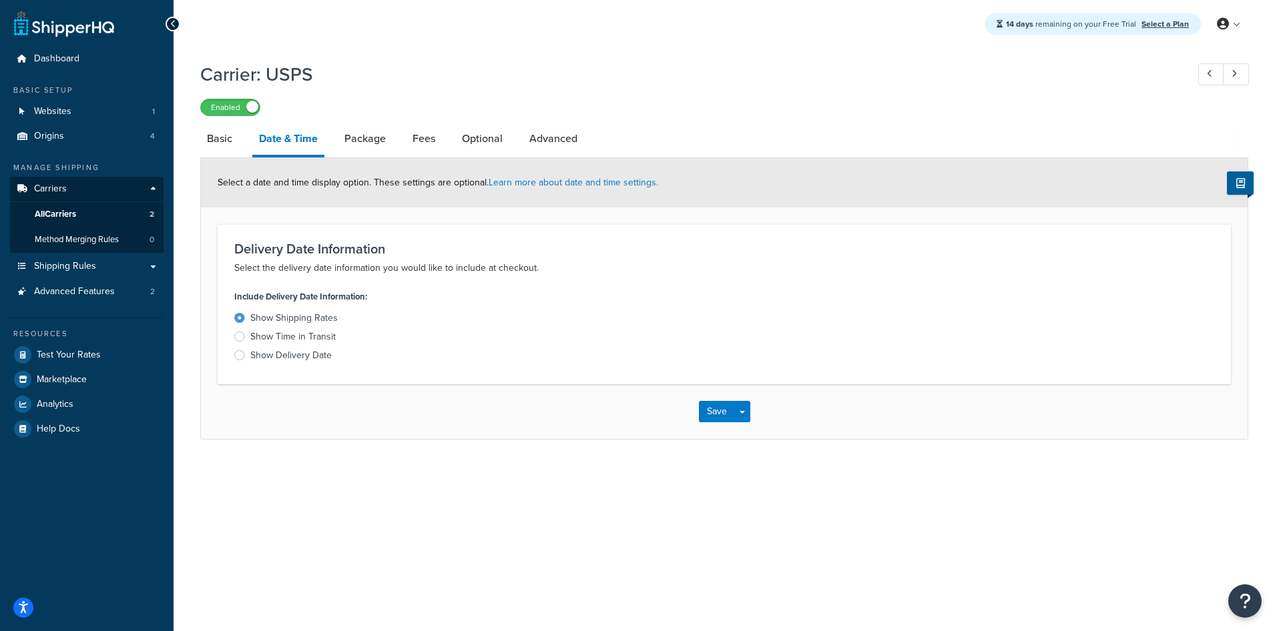
click at [319, 340] on div "Show Time in Transit" at bounding box center [292, 336] width 85 height 13
click at [0, 0] on input "Show Time in Transit" at bounding box center [0, 0] width 0 height 0
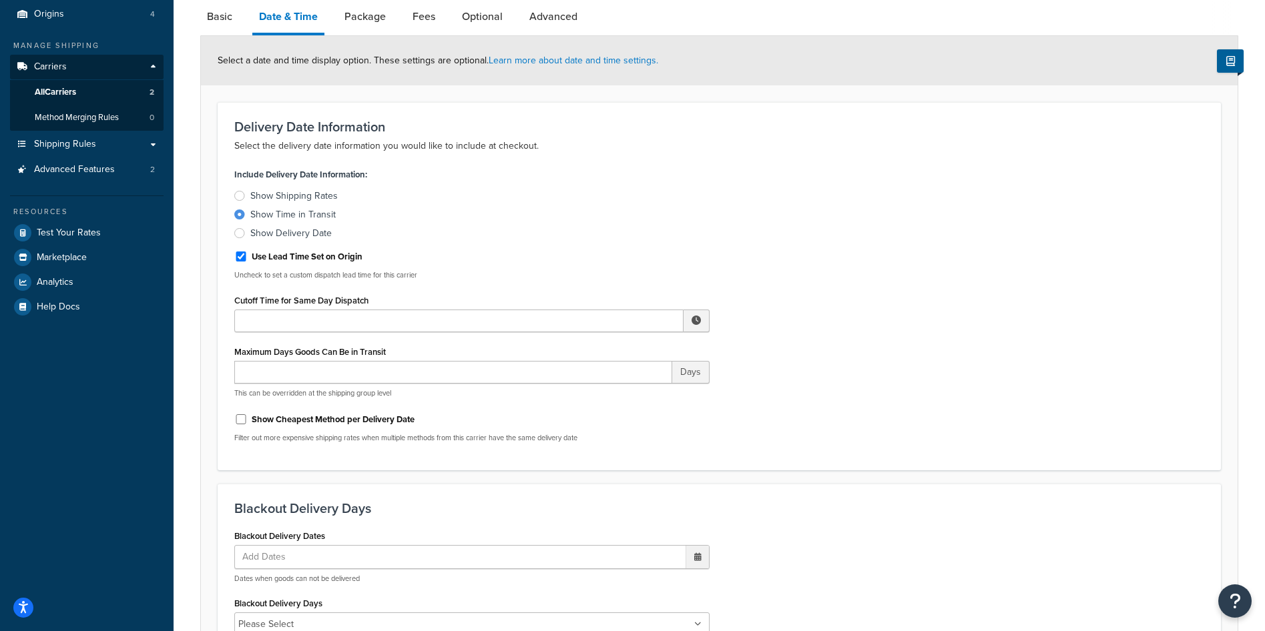
scroll to position [133, 0]
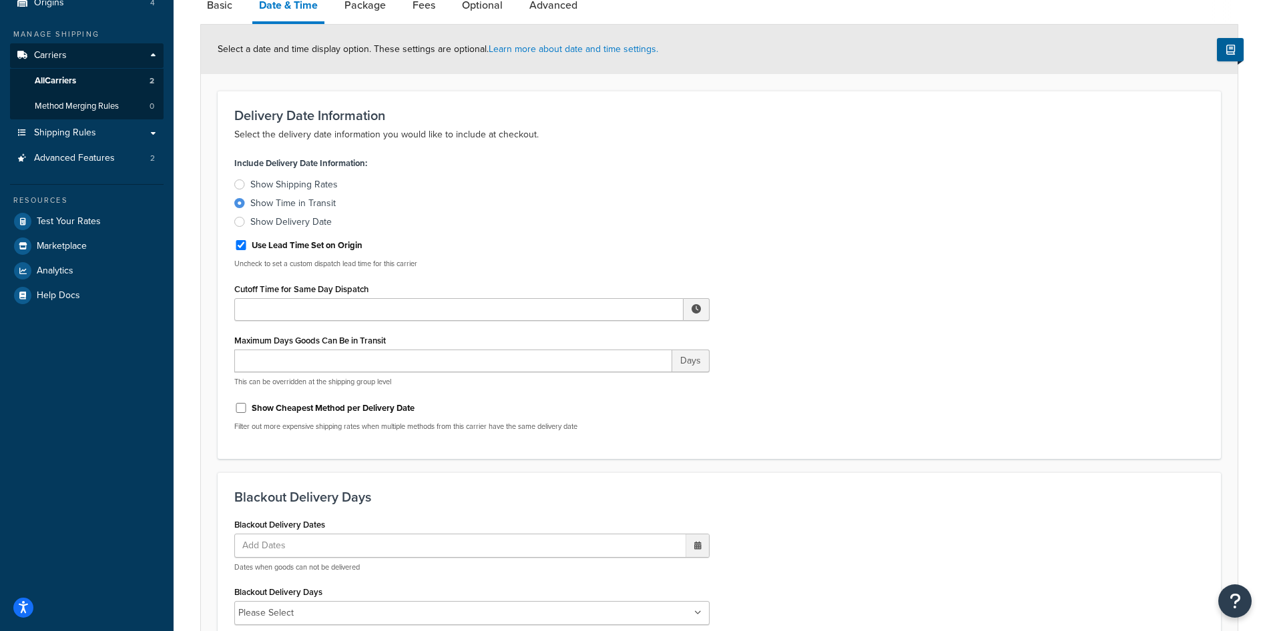
click at [691, 311] on span at bounding box center [695, 308] width 9 height 9
click at [597, 381] on span "▼" at bounding box center [598, 379] width 27 height 27
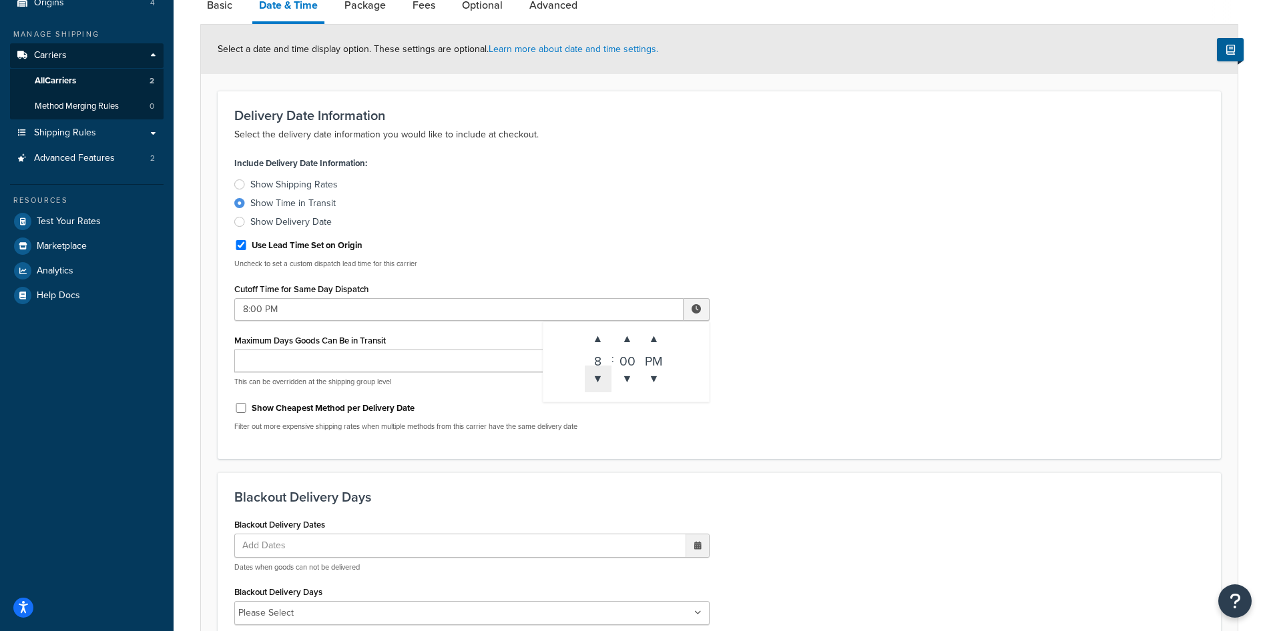
click at [597, 381] on span "▼" at bounding box center [598, 379] width 27 height 27
click at [599, 384] on span "▼" at bounding box center [598, 379] width 27 height 27
click at [656, 378] on span "▼" at bounding box center [654, 379] width 27 height 27
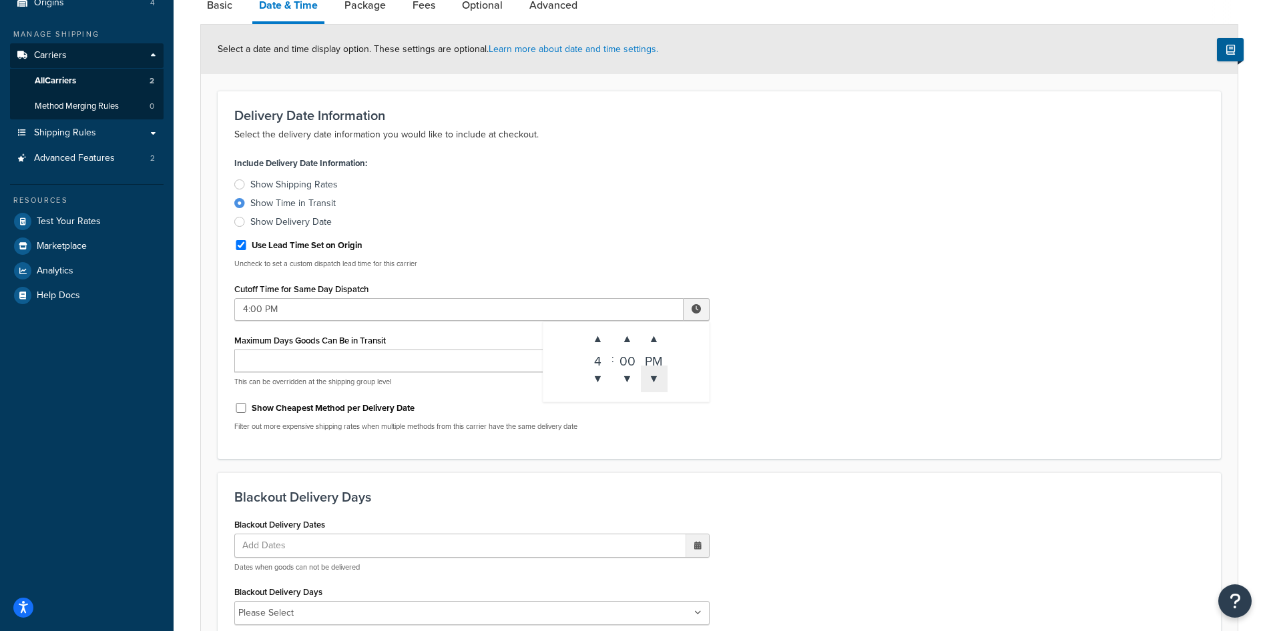
type input "4:00 AM"
click at [823, 360] on div "Include Delivery Date Information: Show Shipping Rates Show Time in Transit Sho…" at bounding box center [719, 298] width 990 height 288
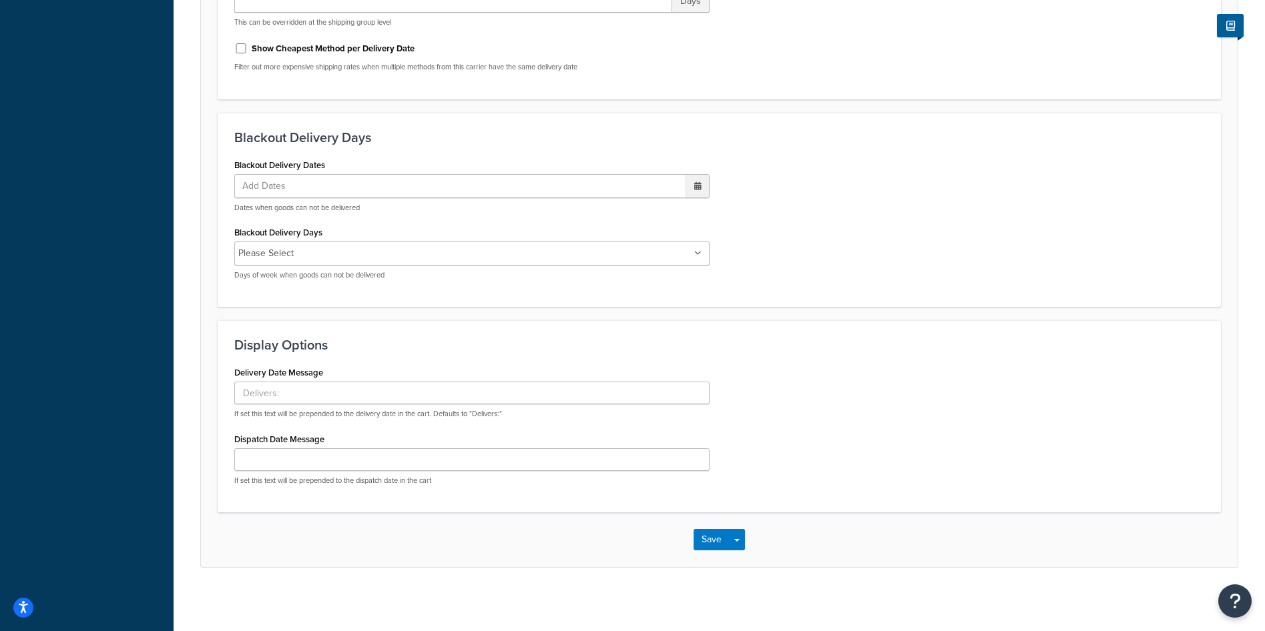
scroll to position [499, 0]
click at [719, 536] on button "Save" at bounding box center [711, 536] width 36 height 21
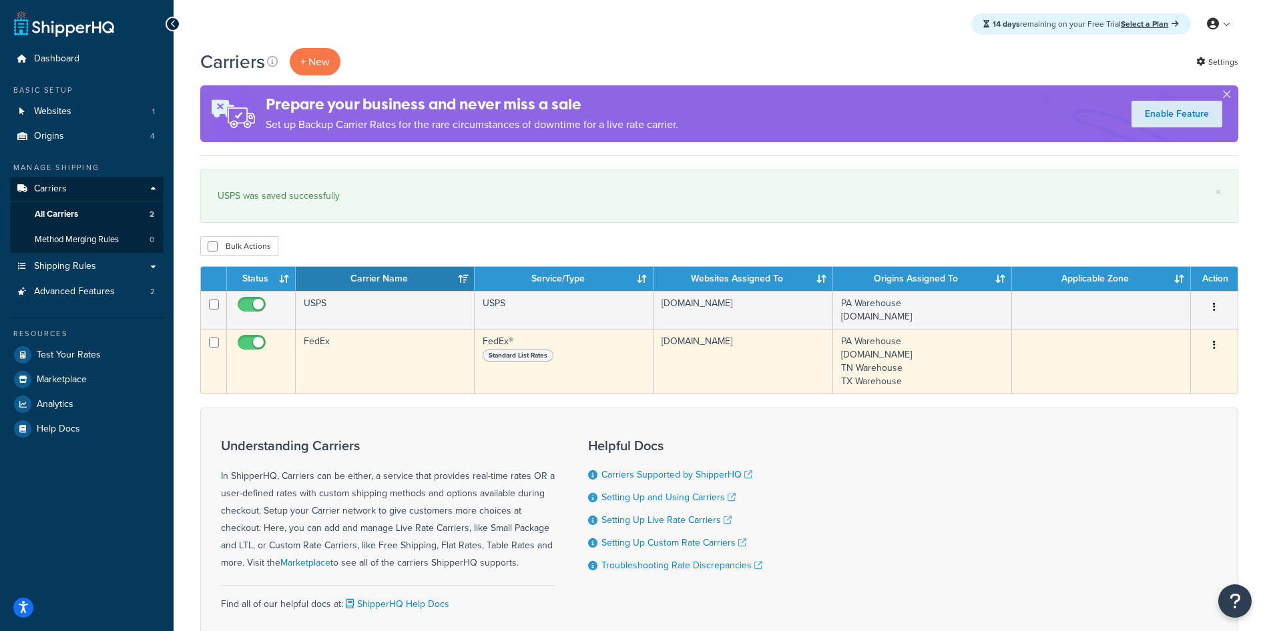
click at [352, 375] on td "FedEx" at bounding box center [385, 361] width 179 height 65
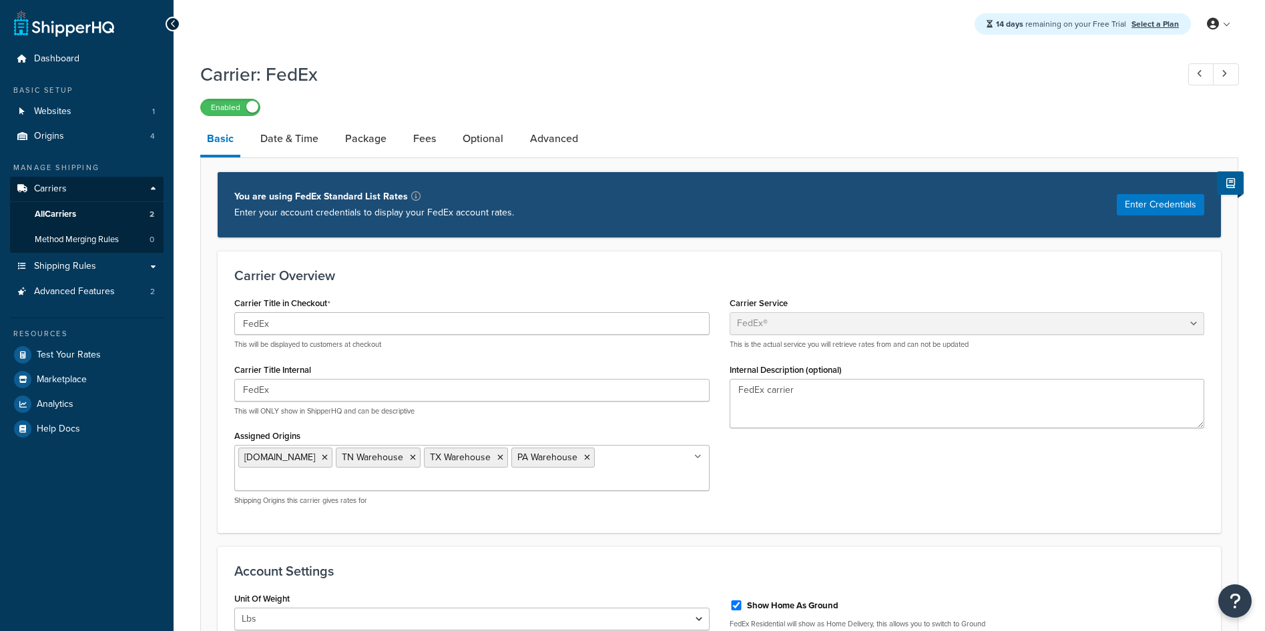
select select "fedEx"
select select "REGULAR_PICKUP"
select select "YOUR_PACKAGING"
click at [362, 139] on link "Package" at bounding box center [365, 139] width 55 height 32
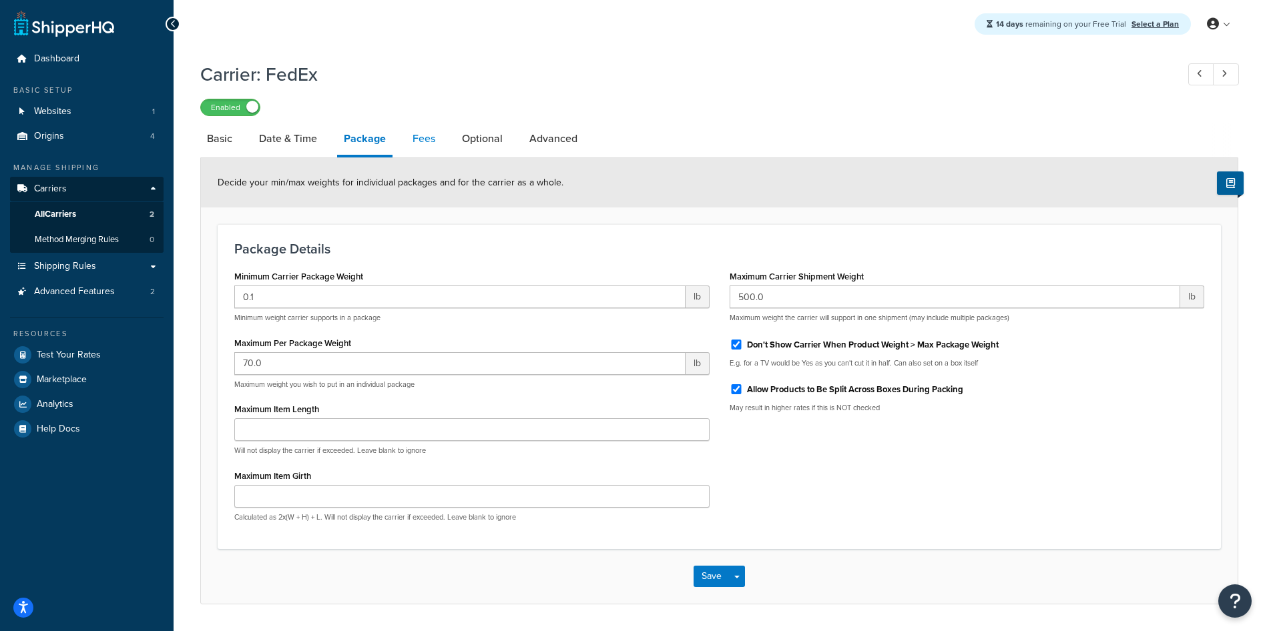
click at [406, 141] on link "Fees" at bounding box center [424, 139] width 36 height 32
select select "AFTER"
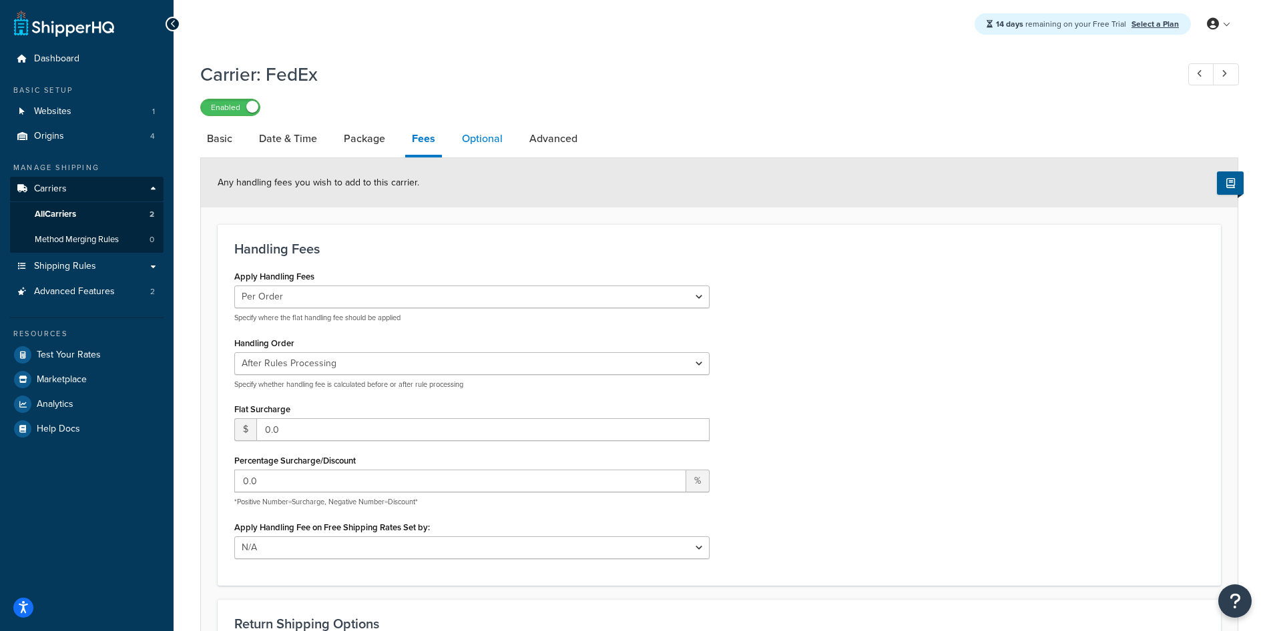
click at [475, 138] on link "Optional" at bounding box center [482, 139] width 54 height 32
select select "business"
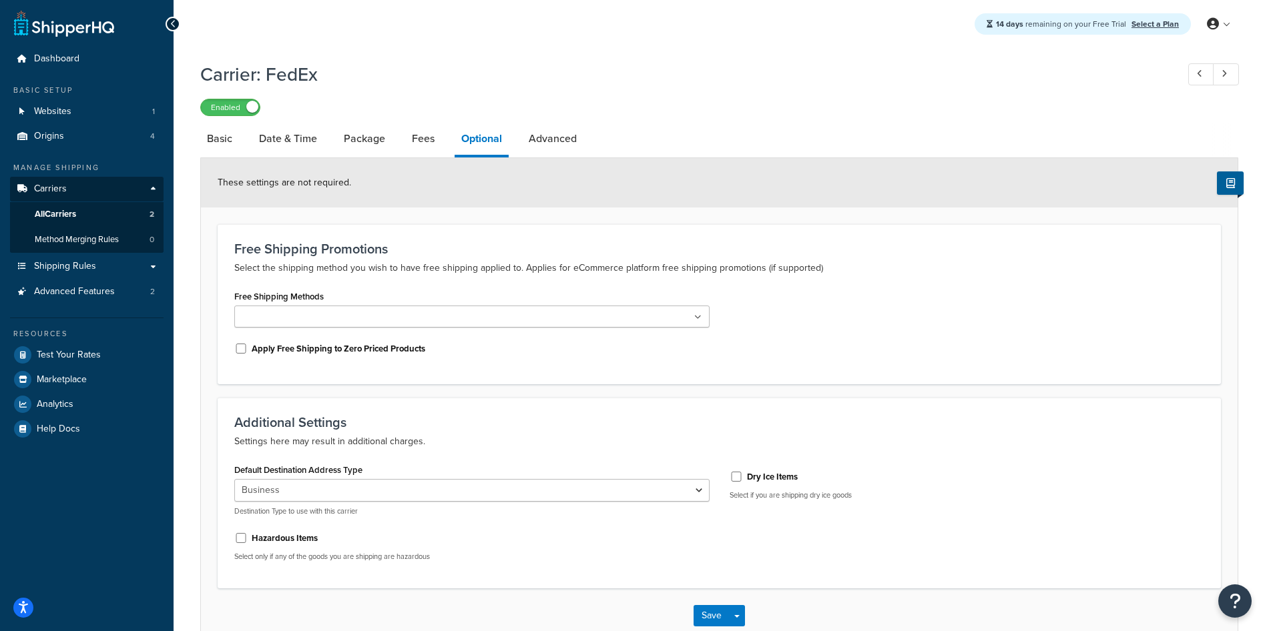
scroll to position [67, 0]
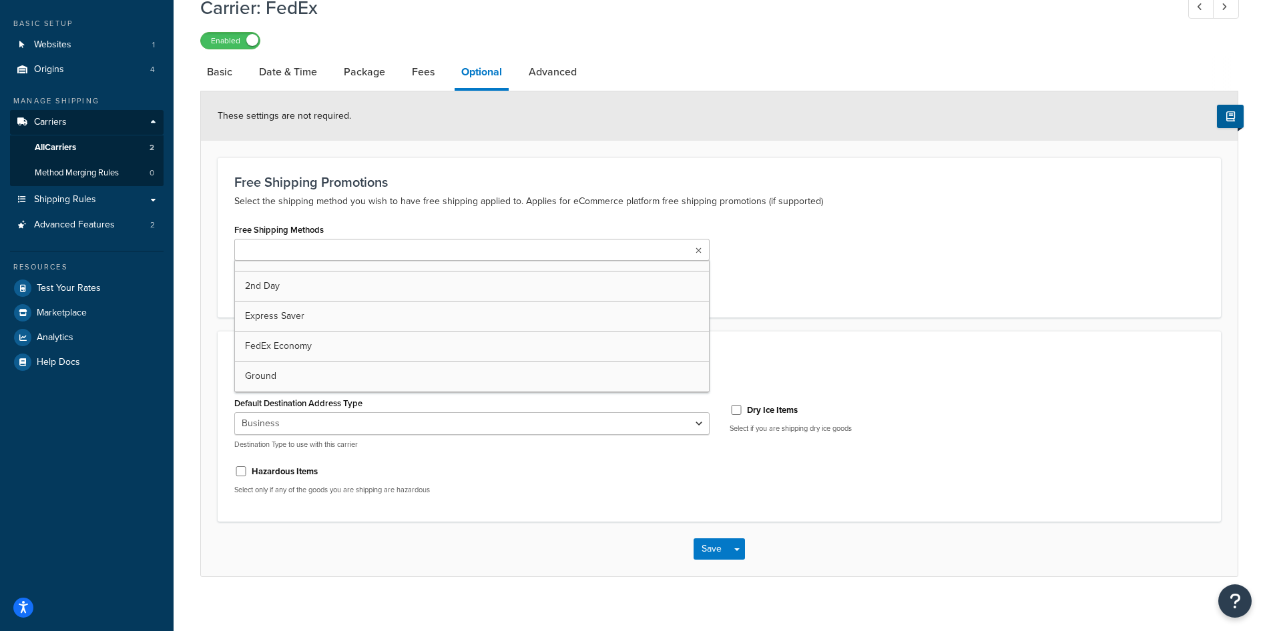
click at [688, 248] on ul at bounding box center [471, 250] width 475 height 22
click at [864, 250] on div "Free Shipping Methods 2nd Day Express Saver FedEx Economy Ground International …" at bounding box center [719, 260] width 990 height 81
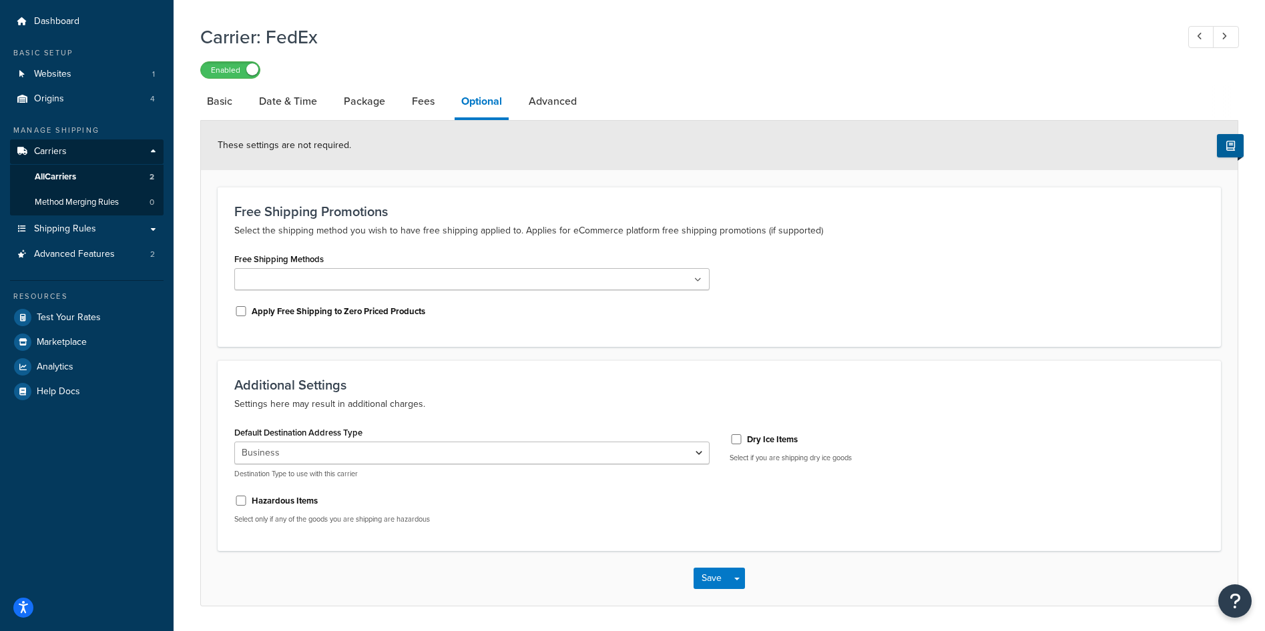
scroll to position [14, 0]
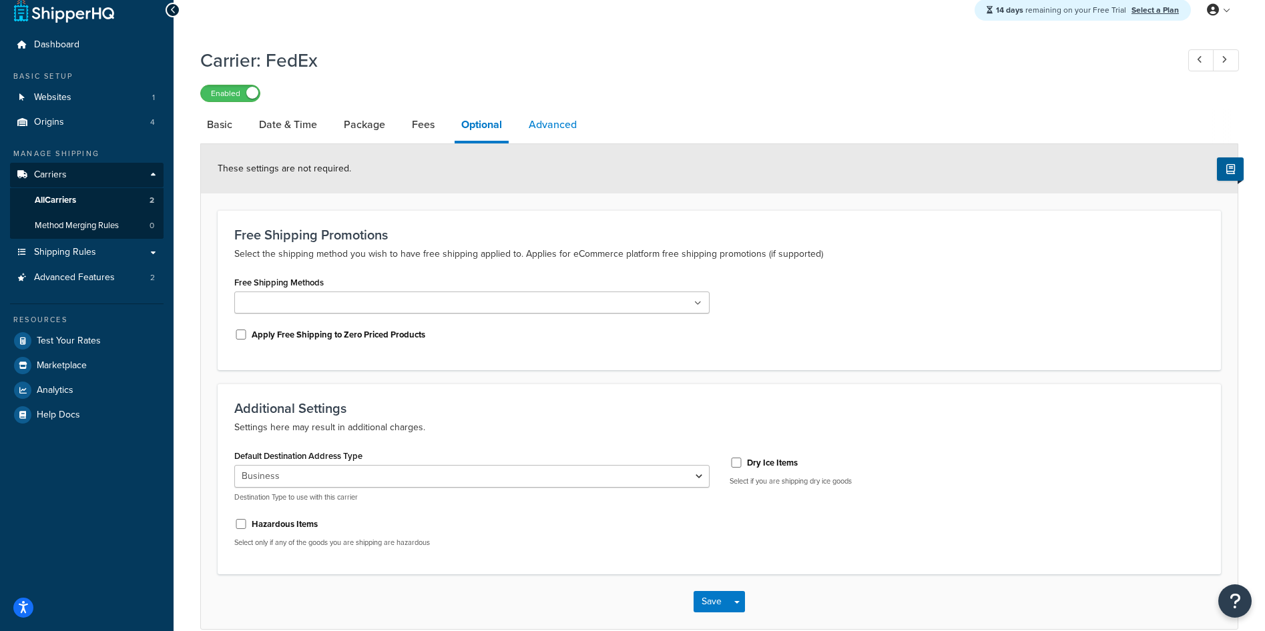
click at [567, 127] on link "Advanced" at bounding box center [552, 125] width 61 height 32
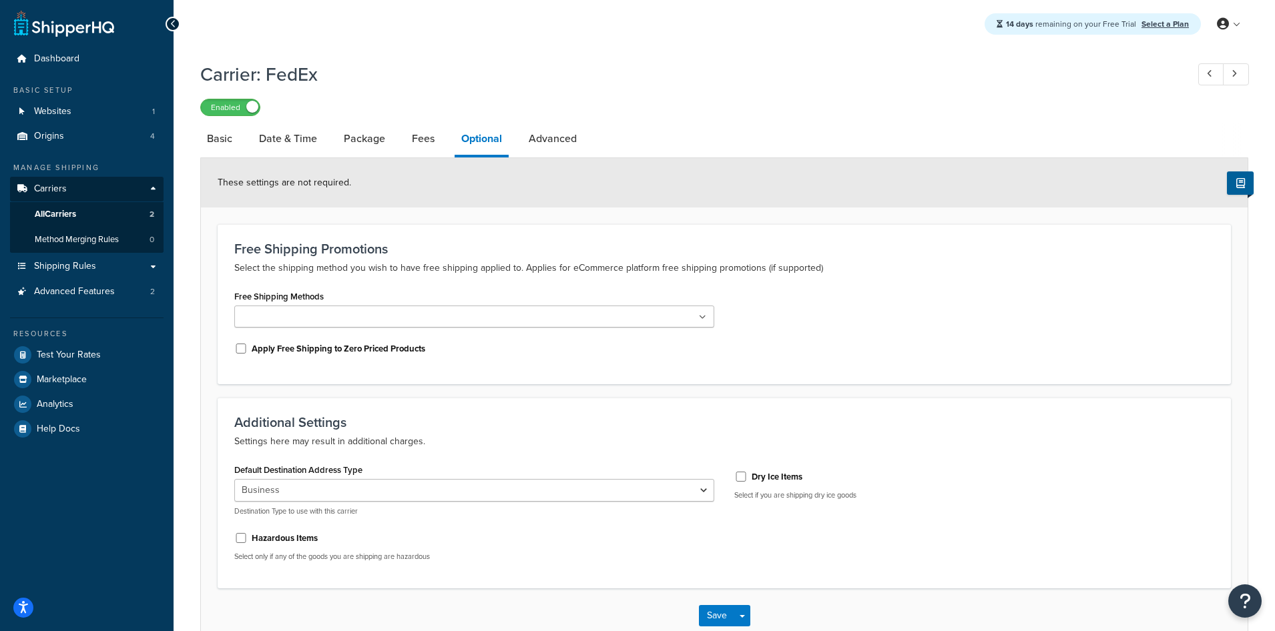
select select "false"
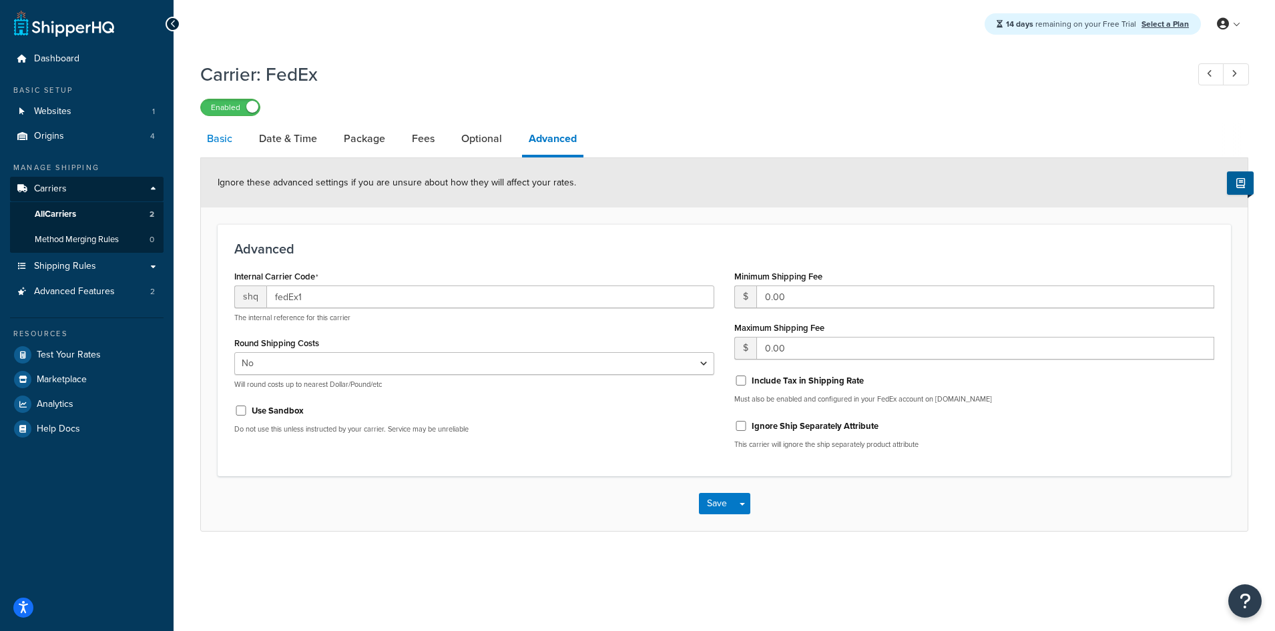
click at [235, 145] on link "Basic" at bounding box center [219, 139] width 39 height 32
select select "fedEx"
select select "REGULAR_PICKUP"
select select "YOUR_PACKAGING"
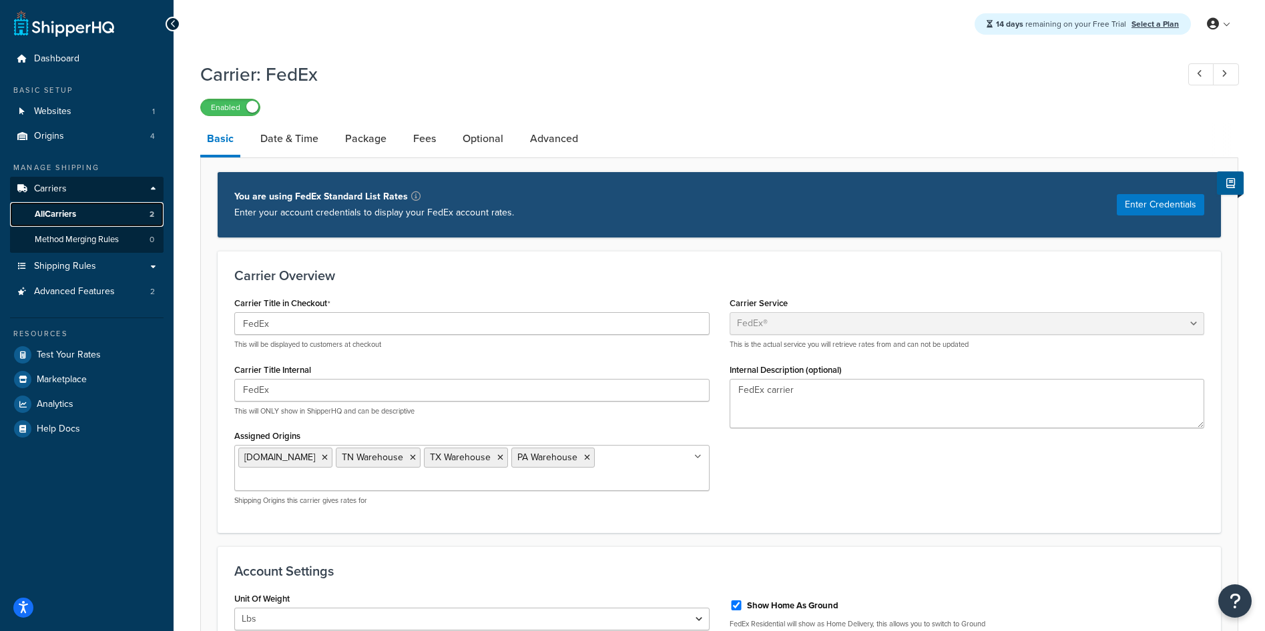
click at [57, 210] on span "All Carriers" at bounding box center [55, 214] width 41 height 11
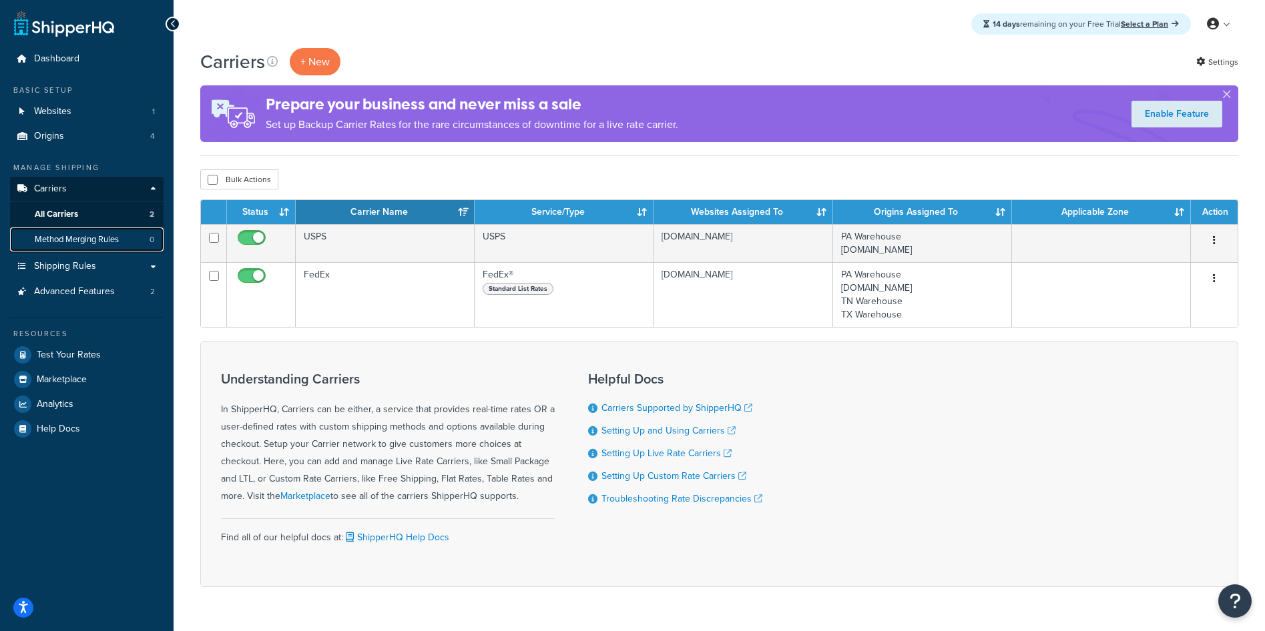
click at [93, 242] on span "Method Merging Rules" at bounding box center [77, 239] width 84 height 11
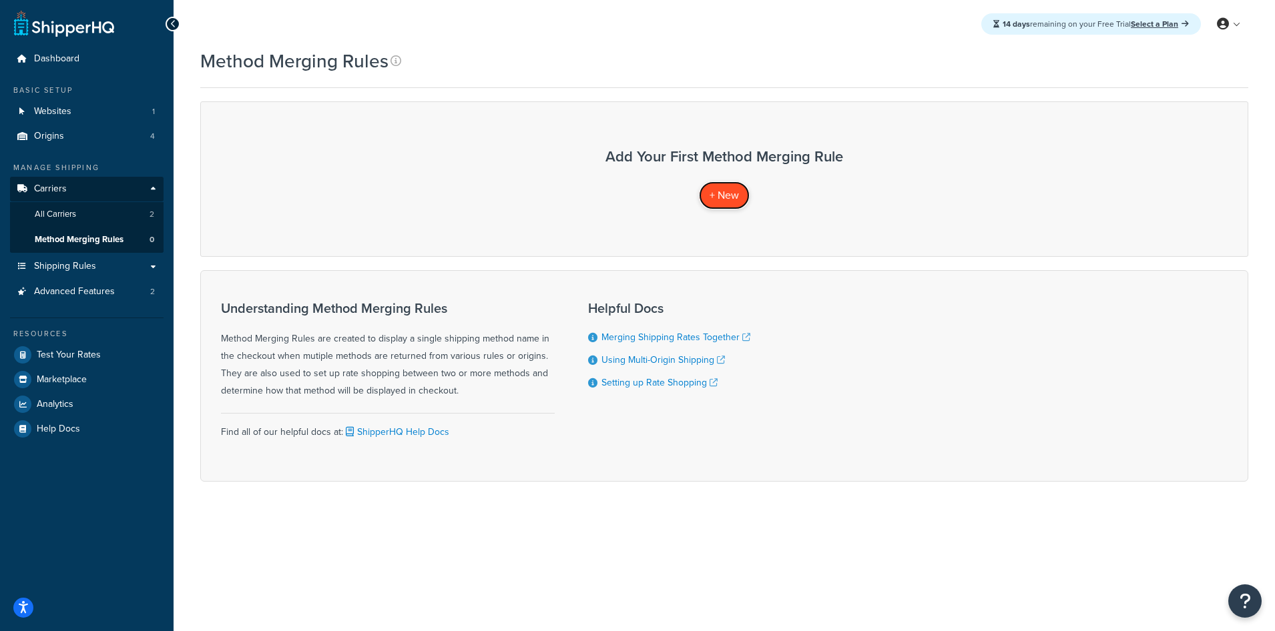
click at [728, 190] on span "+ New" at bounding box center [724, 195] width 29 height 15
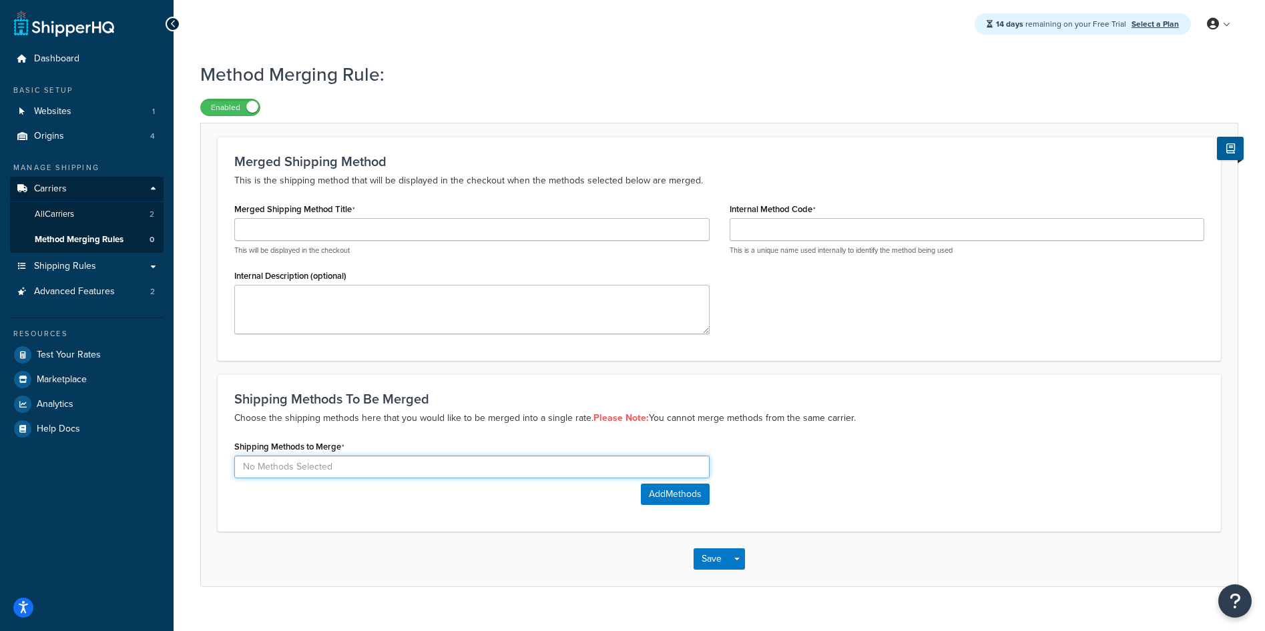
click at [419, 469] on input at bounding box center [471, 467] width 475 height 23
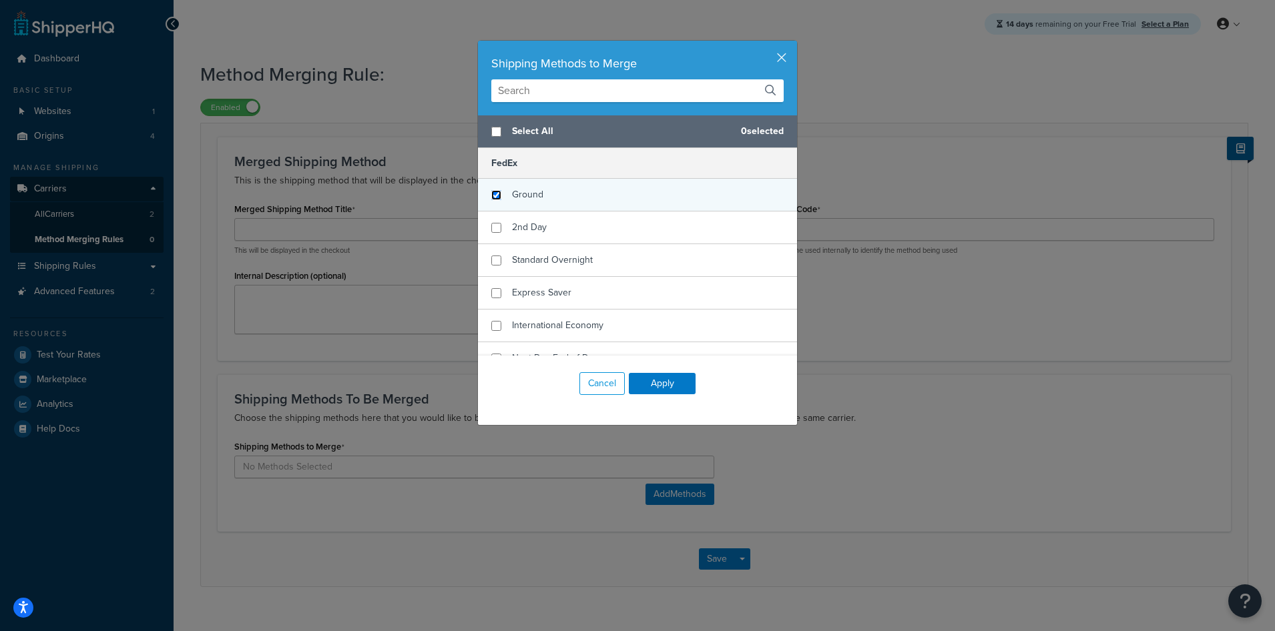
click at [491, 195] on input "checkbox" at bounding box center [496, 195] width 10 height 10
checkbox input "true"
click at [652, 381] on button "Apply" at bounding box center [662, 383] width 67 height 21
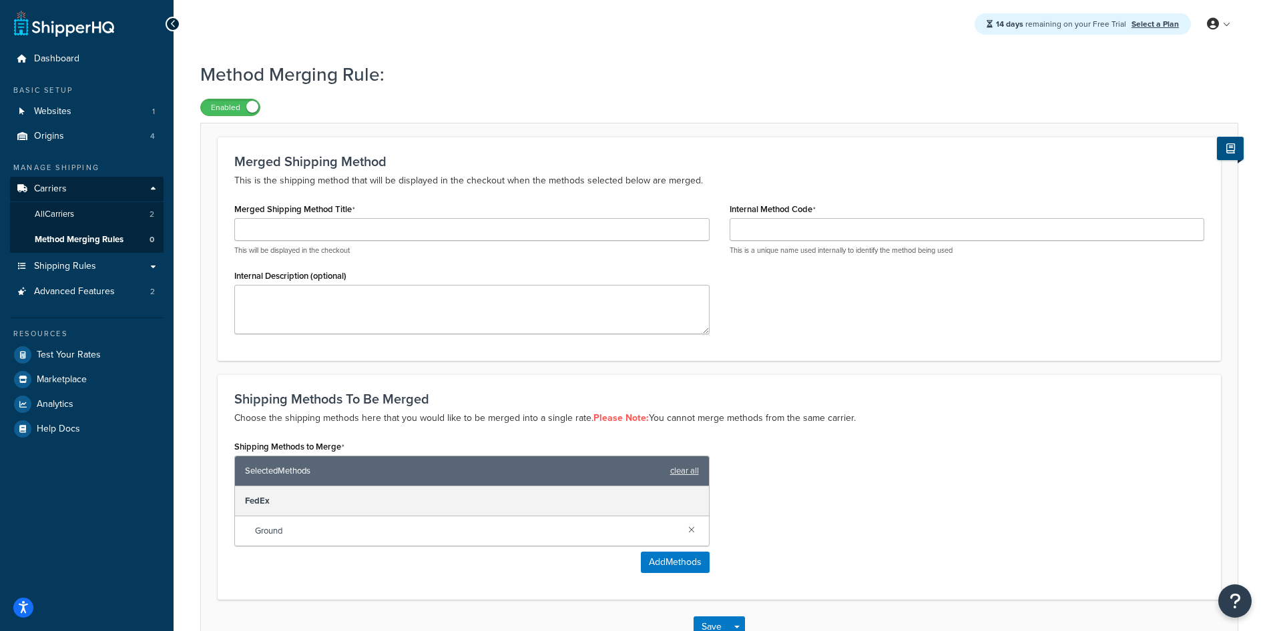
click at [1237, 148] on button at bounding box center [1230, 148] width 27 height 23
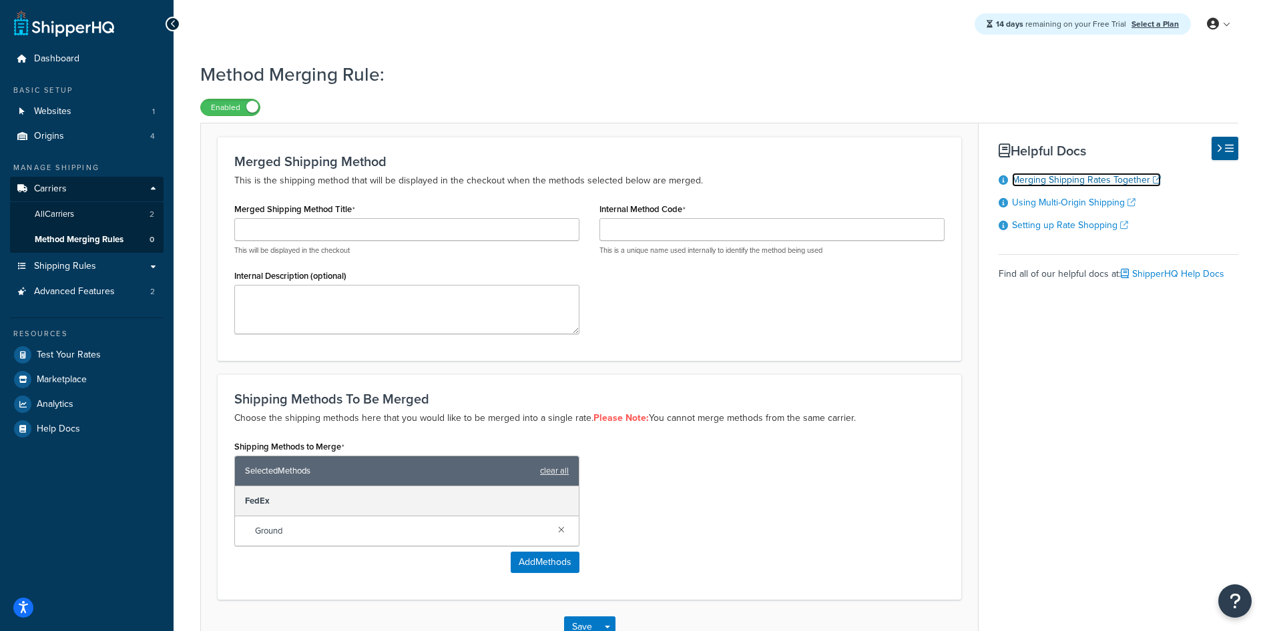
click at [1104, 182] on link "Merging Shipping Rates Together" at bounding box center [1086, 180] width 149 height 14
click at [53, 218] on span "All Carriers" at bounding box center [54, 214] width 39 height 11
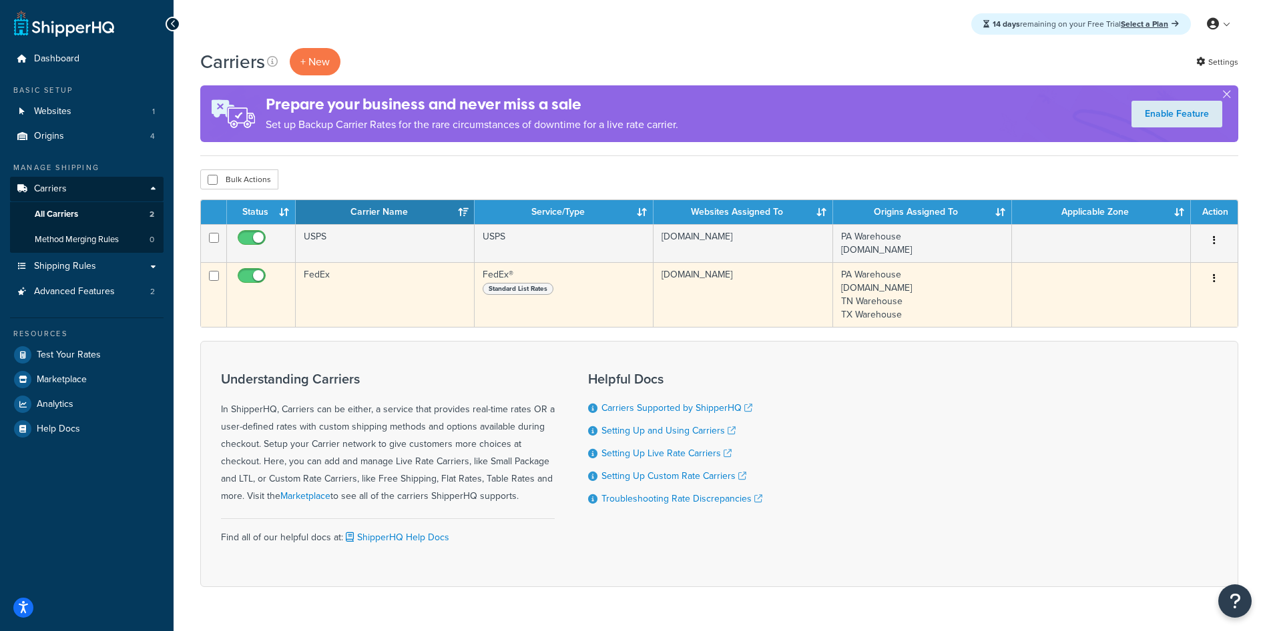
click at [521, 290] on span "Standard List Rates" at bounding box center [518, 289] width 71 height 12
click at [385, 294] on td "FedEx" at bounding box center [385, 294] width 179 height 65
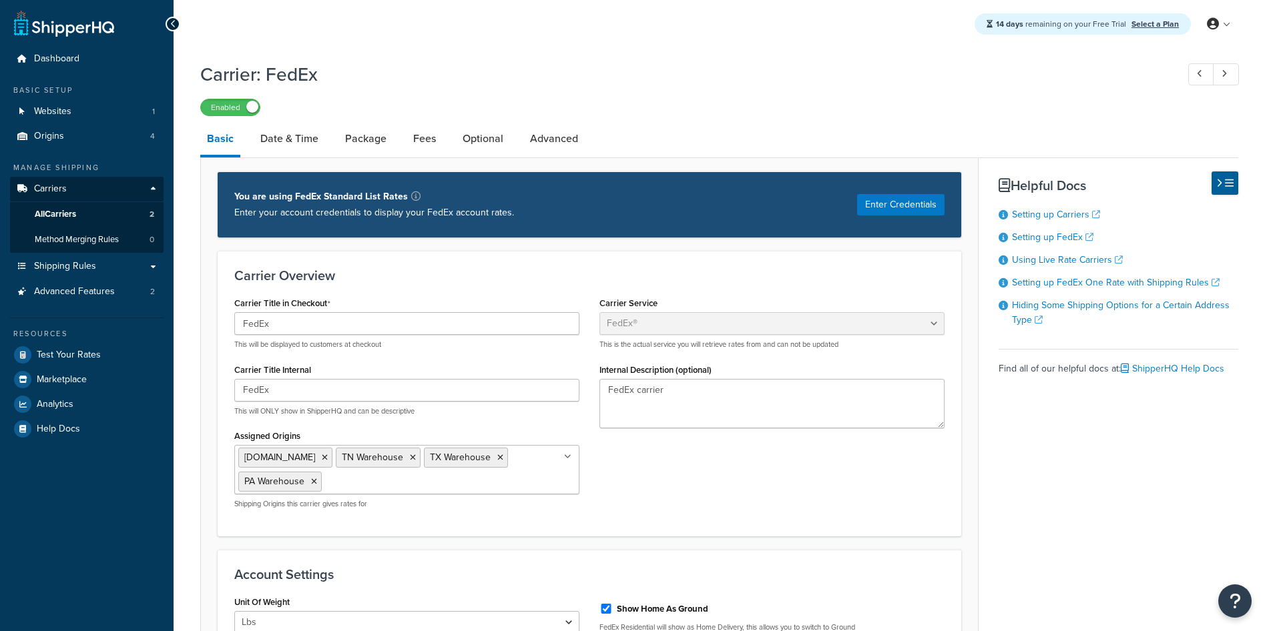
select select "fedEx"
select select "REGULAR_PICKUP"
select select "YOUR_PACKAGING"
click at [290, 144] on link "Date & Time" at bounding box center [289, 139] width 71 height 32
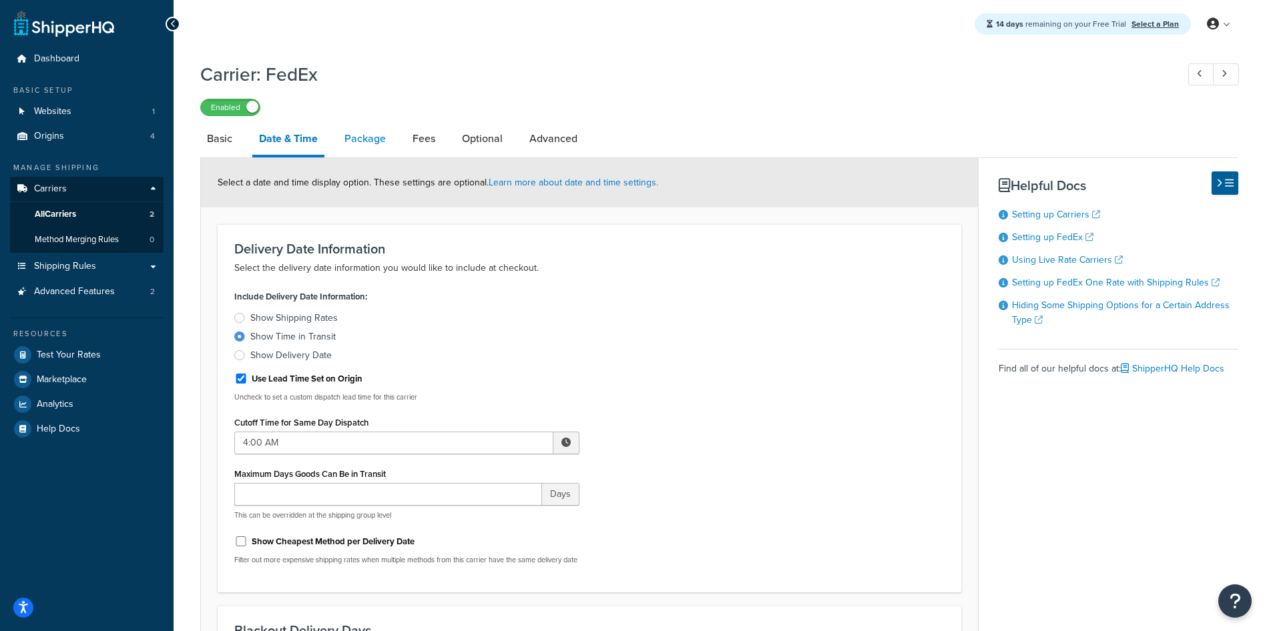
click at [364, 137] on link "Package" at bounding box center [365, 139] width 55 height 32
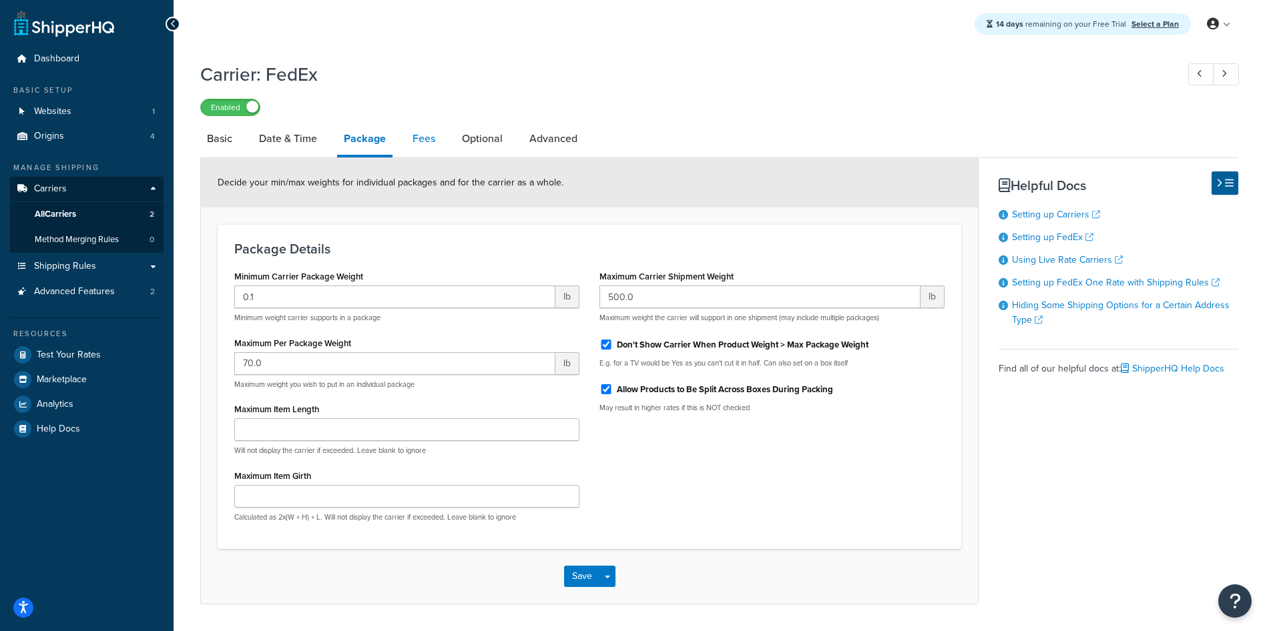
click at [431, 141] on link "Fees" at bounding box center [424, 139] width 36 height 32
select select "AFTER"
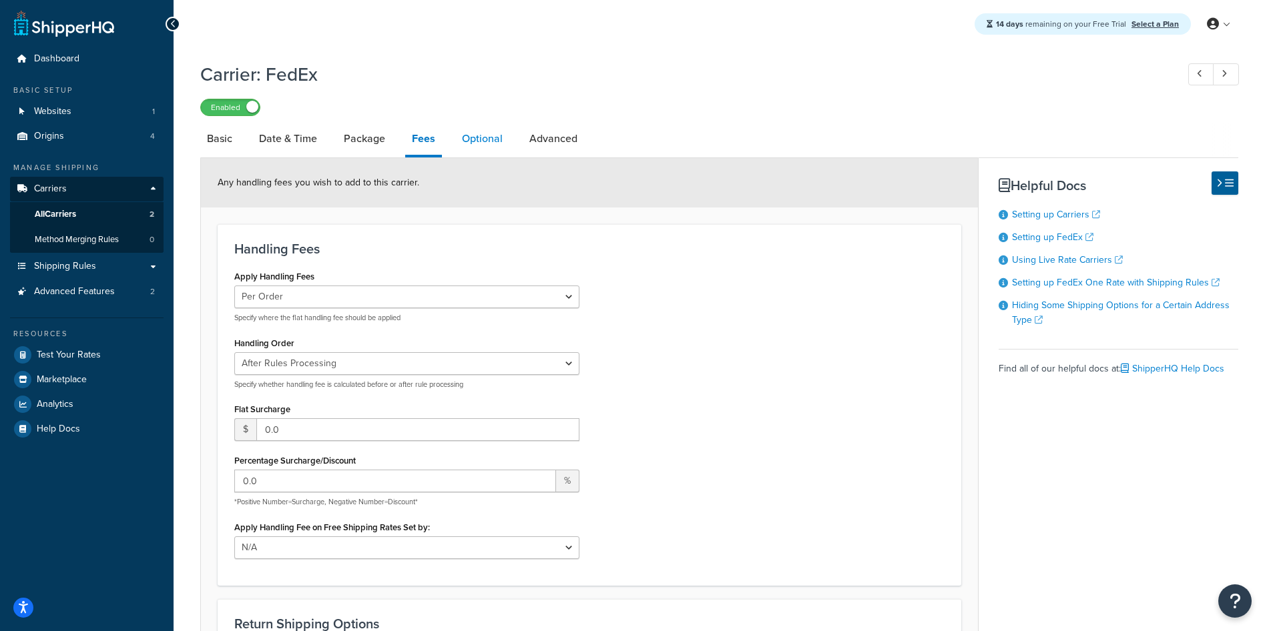
click at [484, 144] on link "Optional" at bounding box center [482, 139] width 54 height 32
select select "business"
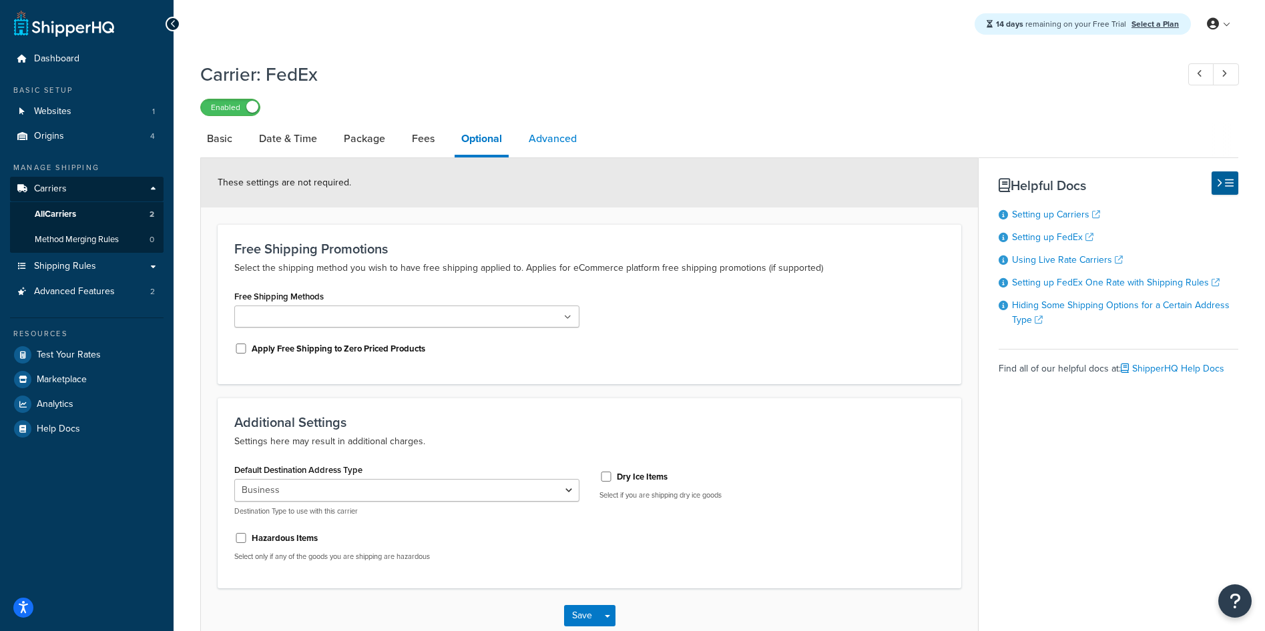
click at [572, 142] on link "Advanced" at bounding box center [552, 139] width 61 height 32
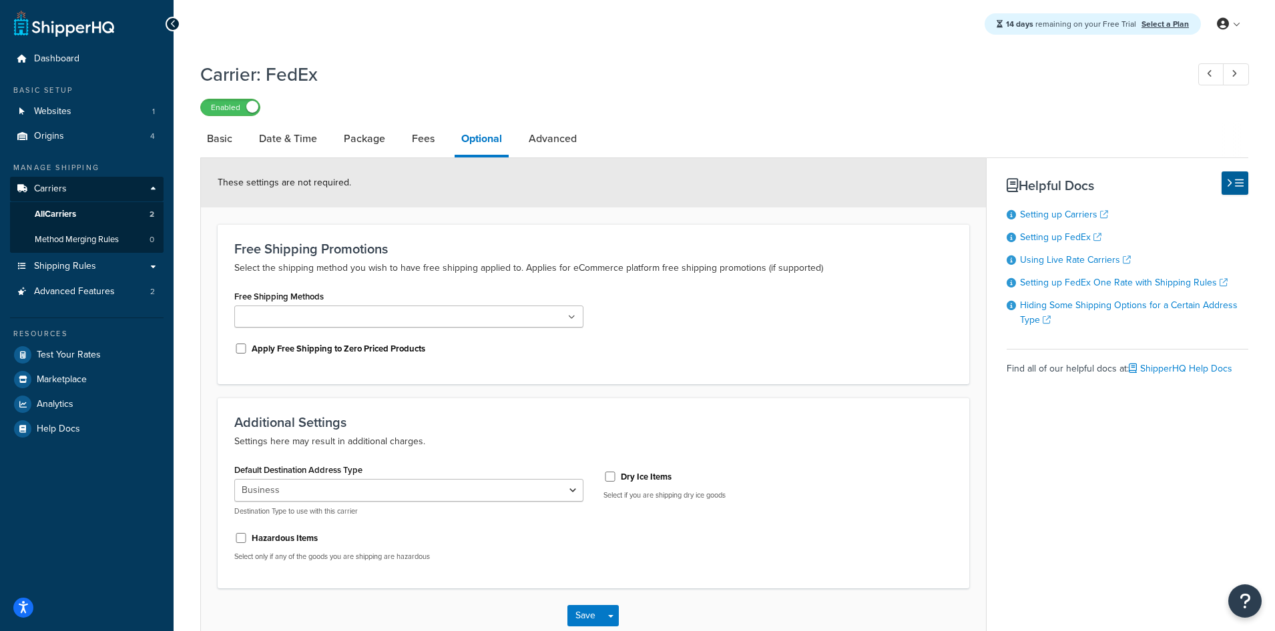
select select "false"
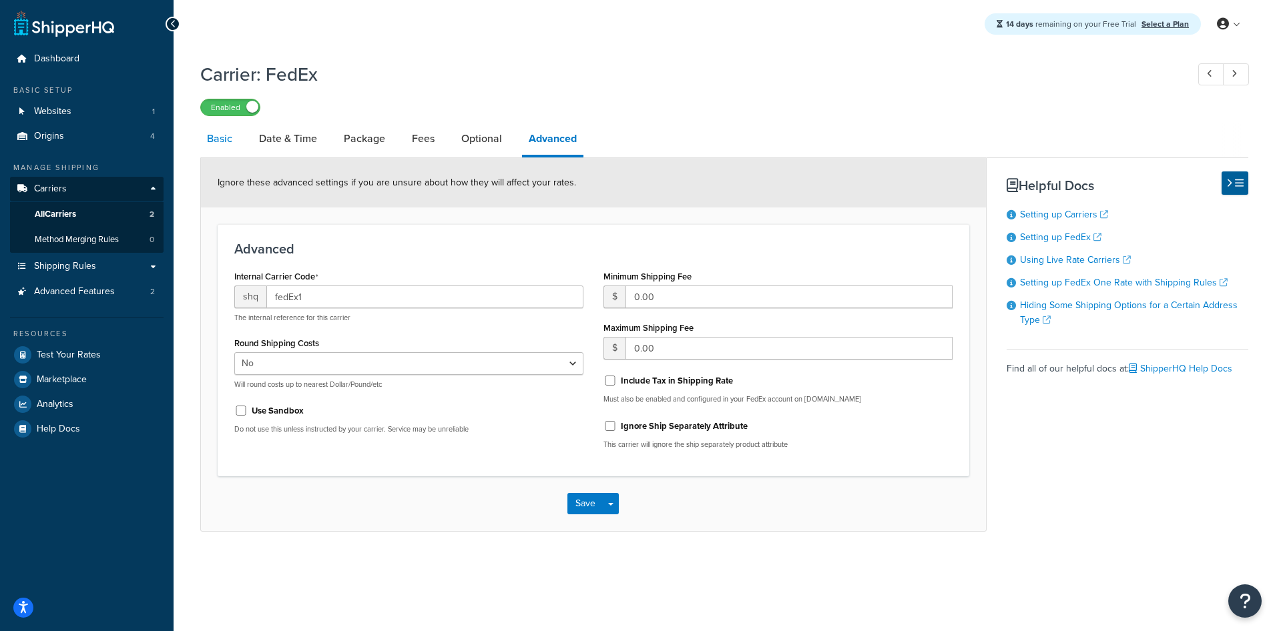
click at [216, 139] on link "Basic" at bounding box center [219, 139] width 39 height 32
select select "fedEx"
select select "REGULAR_PICKUP"
select select "YOUR_PACKAGING"
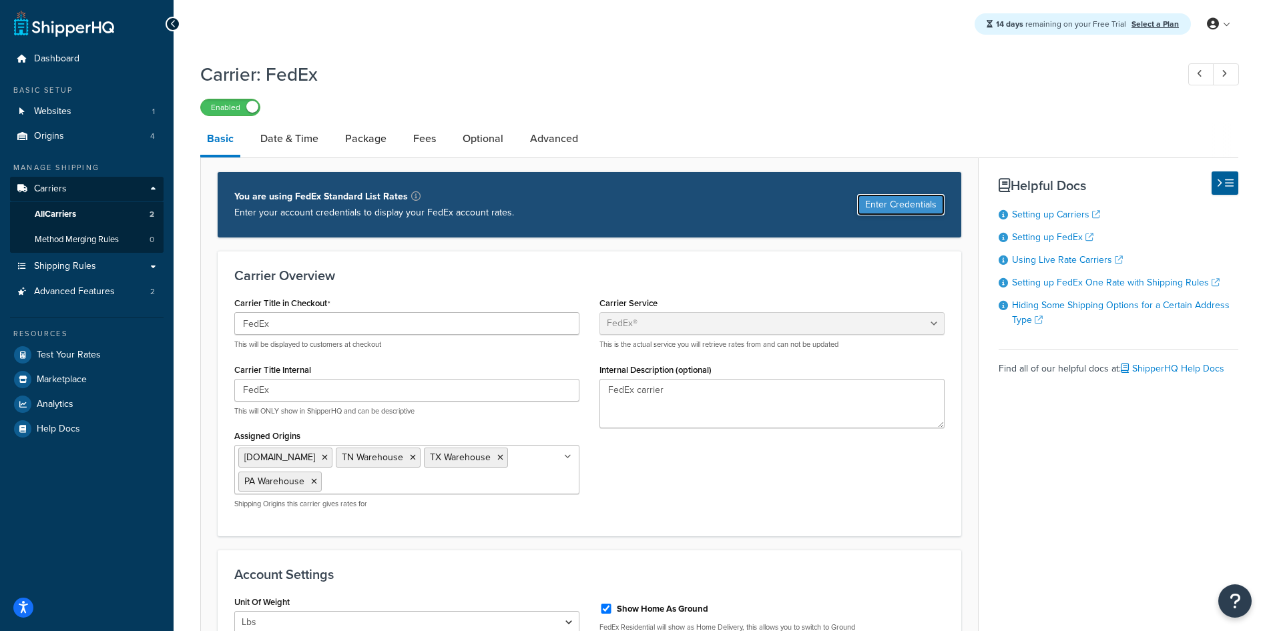
click at [894, 208] on button "Enter Credentials" at bounding box center [900, 204] width 87 height 21
select select "US"
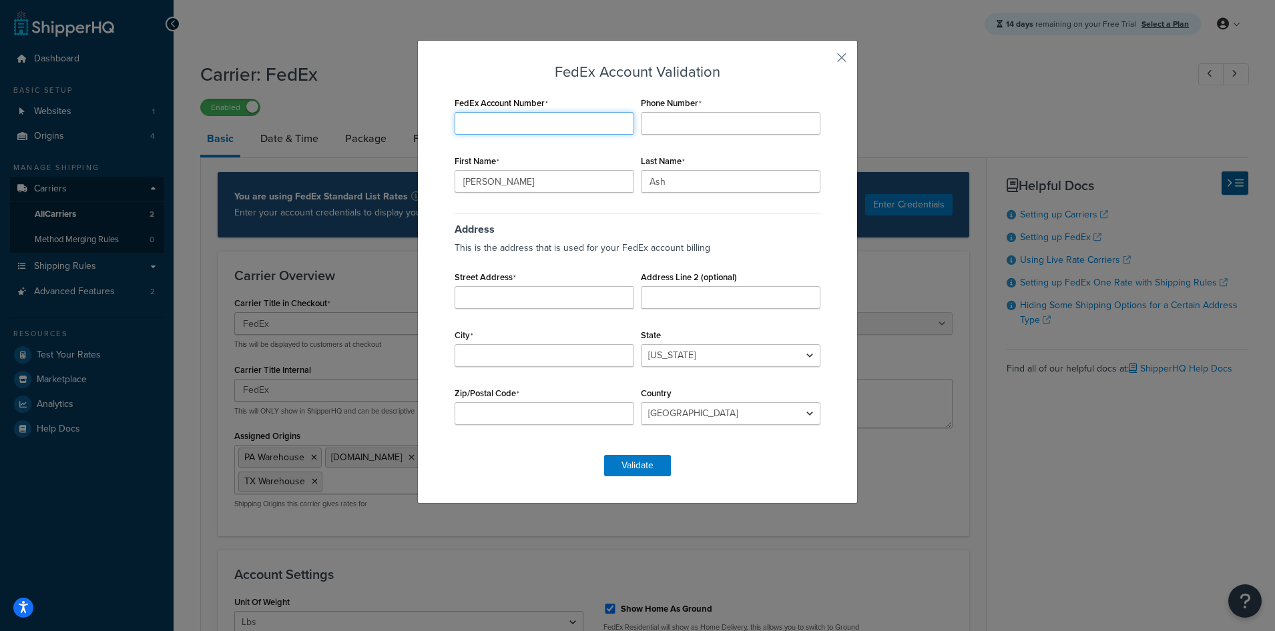
click at [561, 127] on input "FedEx Account Number" at bounding box center [545, 123] width 180 height 23
paste input "203854525"
type input "203854525"
click at [716, 129] on input "Phone Number" at bounding box center [731, 123] width 180 height 23
type input "5598625697"
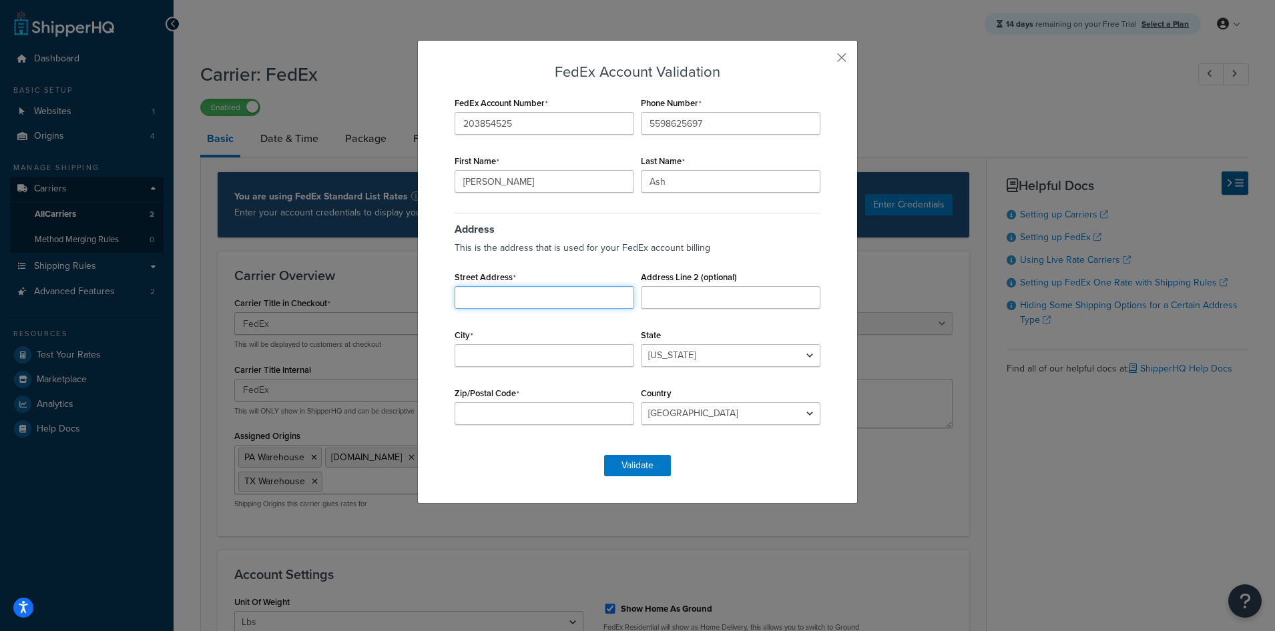
click at [581, 304] on input "Street Address" at bounding box center [545, 297] width 180 height 23
type input "2542 North Antioch Ave"
type input "Fresno"
select select "CA"
type input "93722"
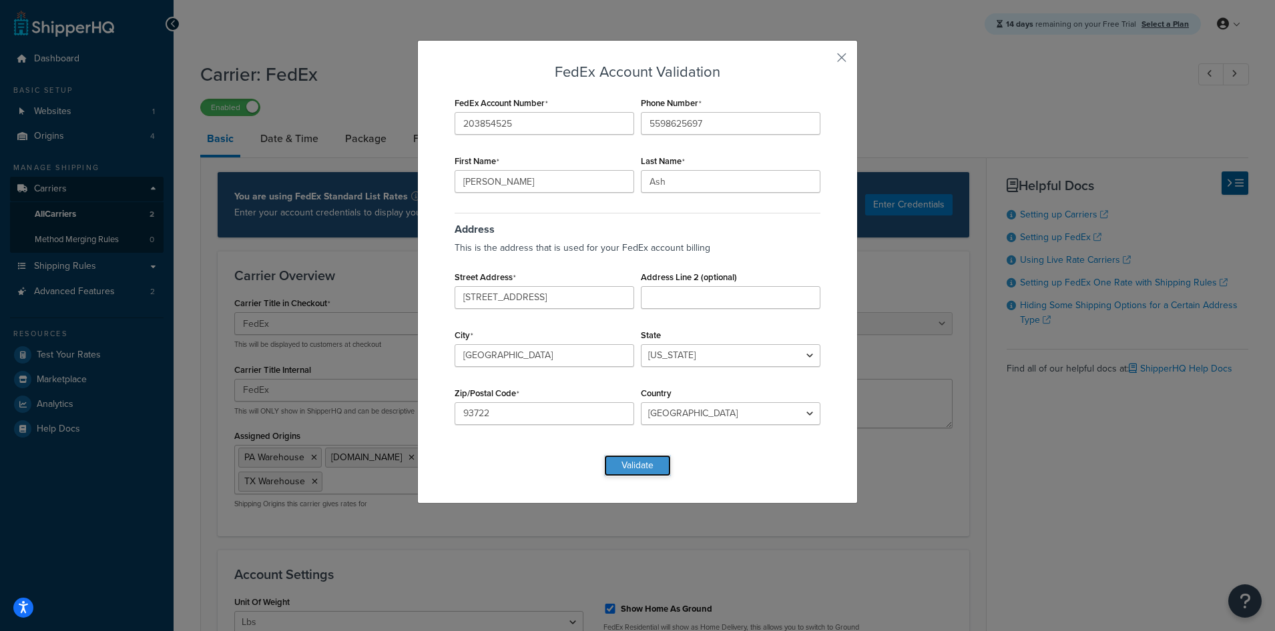
click at [645, 469] on button "Validate" at bounding box center [637, 465] width 67 height 21
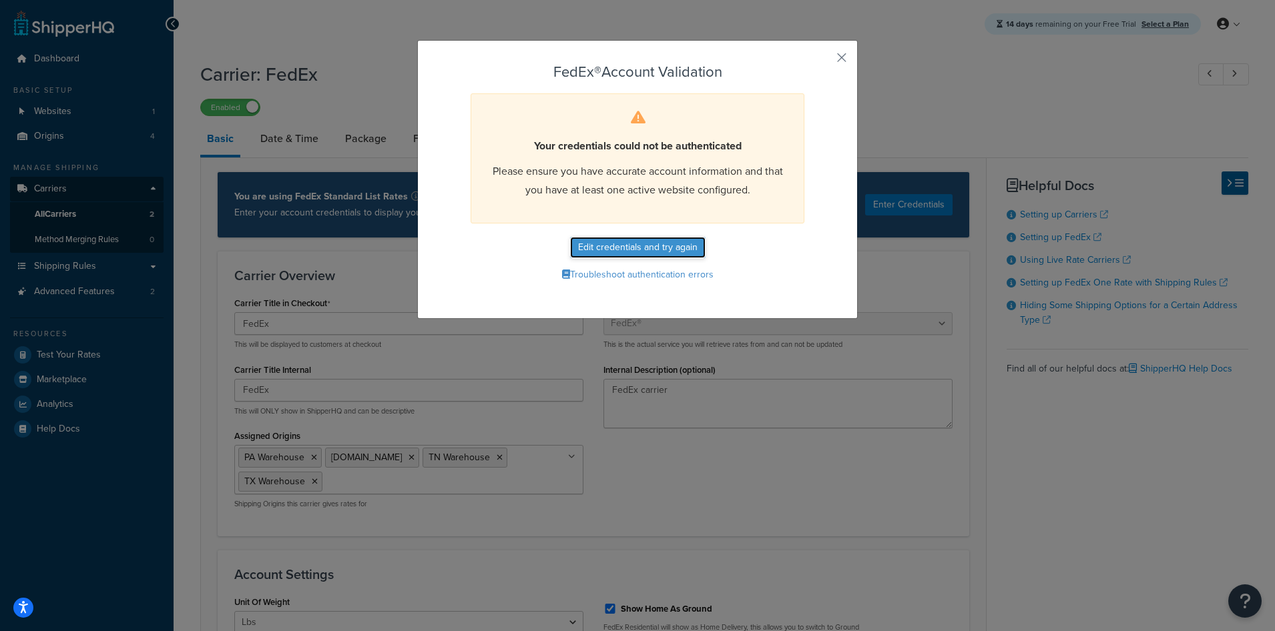
click at [647, 250] on button "Edit credentials and try again" at bounding box center [637, 247] width 135 height 21
select select "CA"
select select "US"
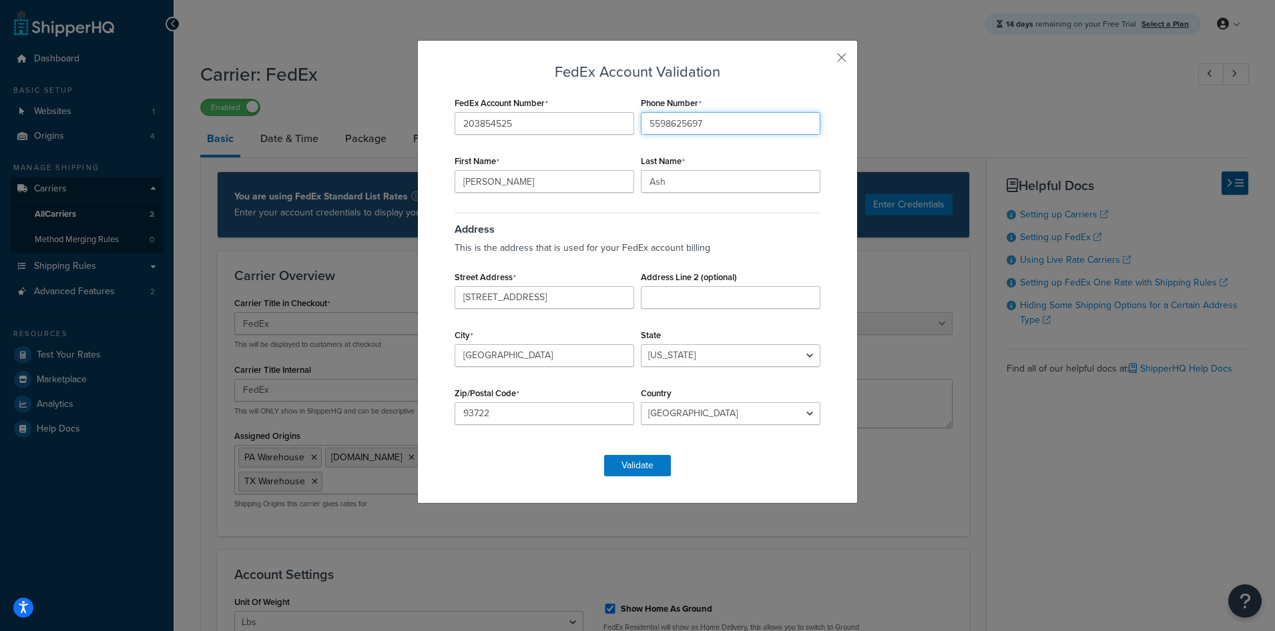
drag, startPoint x: 707, startPoint y: 127, endPoint x: 591, endPoint y: 103, distance: 118.6
click at [609, 111] on div "FedEx Account Number 203854525 Phone Number 5598625697 First Name Kristina Last…" at bounding box center [637, 267] width 372 height 348
type input "5592010227"
click at [632, 459] on button "Validate" at bounding box center [637, 465] width 67 height 21
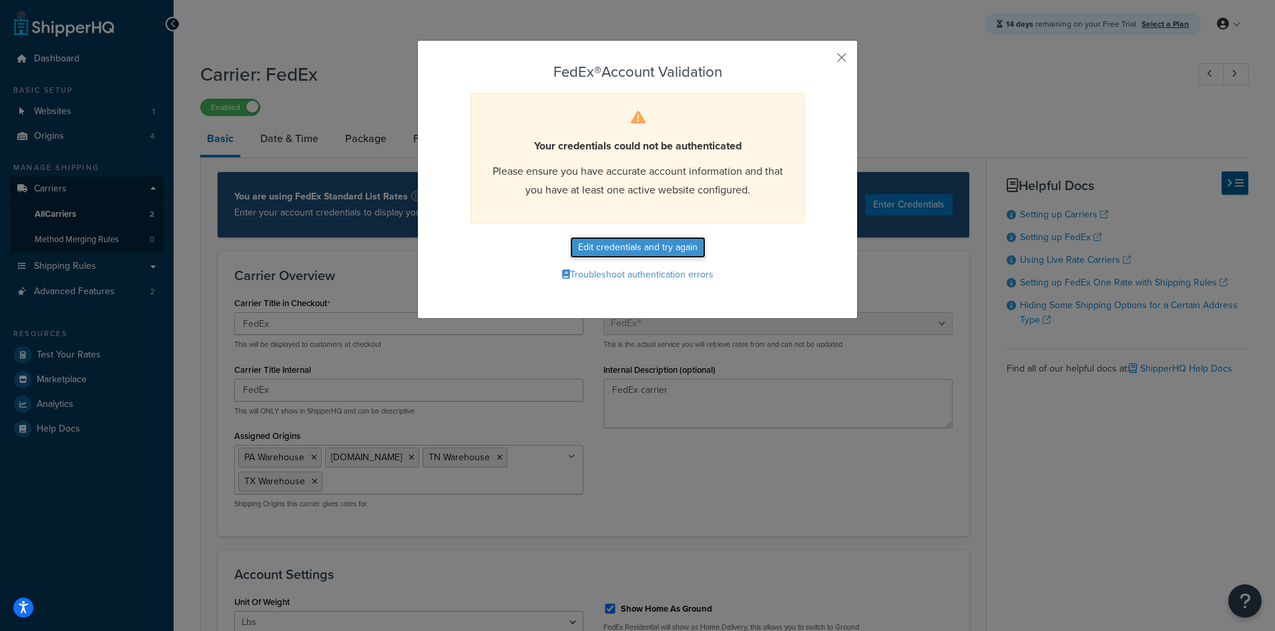
click at [661, 244] on button "Edit credentials and try again" at bounding box center [637, 247] width 135 height 21
select select "CA"
select select "US"
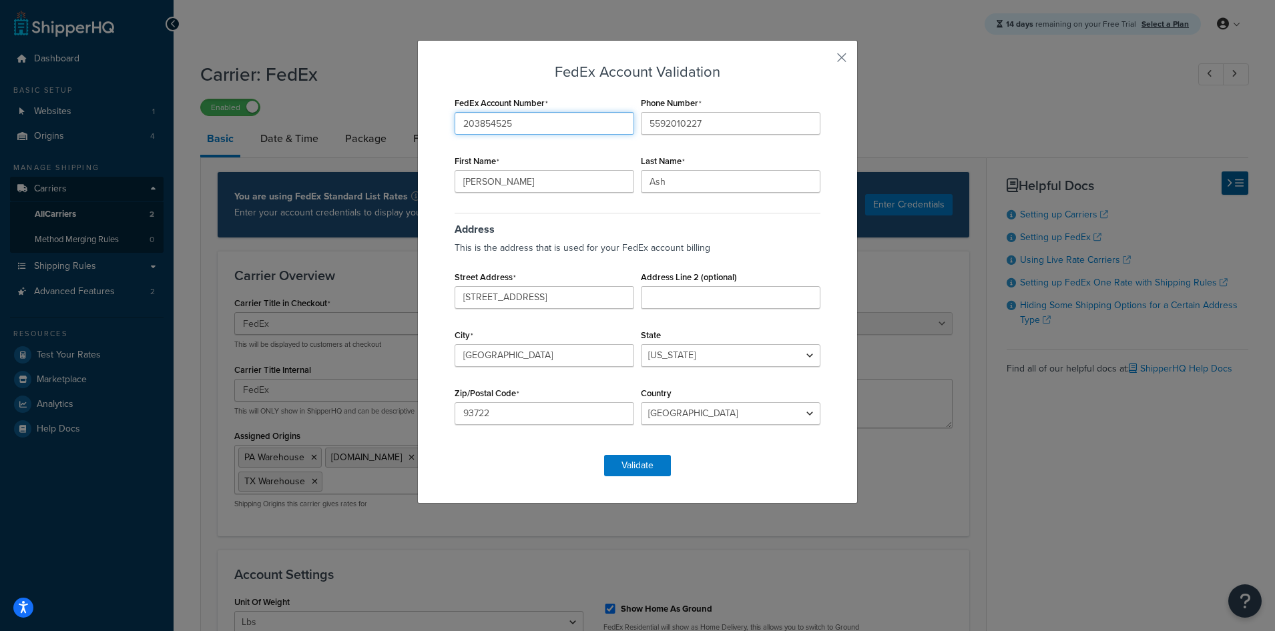
drag, startPoint x: 553, startPoint y: 125, endPoint x: 469, endPoint y: 116, distance: 85.3
click at [407, 111] on div "FedEx Account Validation FedEx Account Number 203854525 Phone Number 5592010227…" at bounding box center [637, 315] width 1275 height 631
paste input "762196000"
type input "762196000"
drag, startPoint x: 732, startPoint y: 124, endPoint x: 577, endPoint y: 105, distance: 156.7
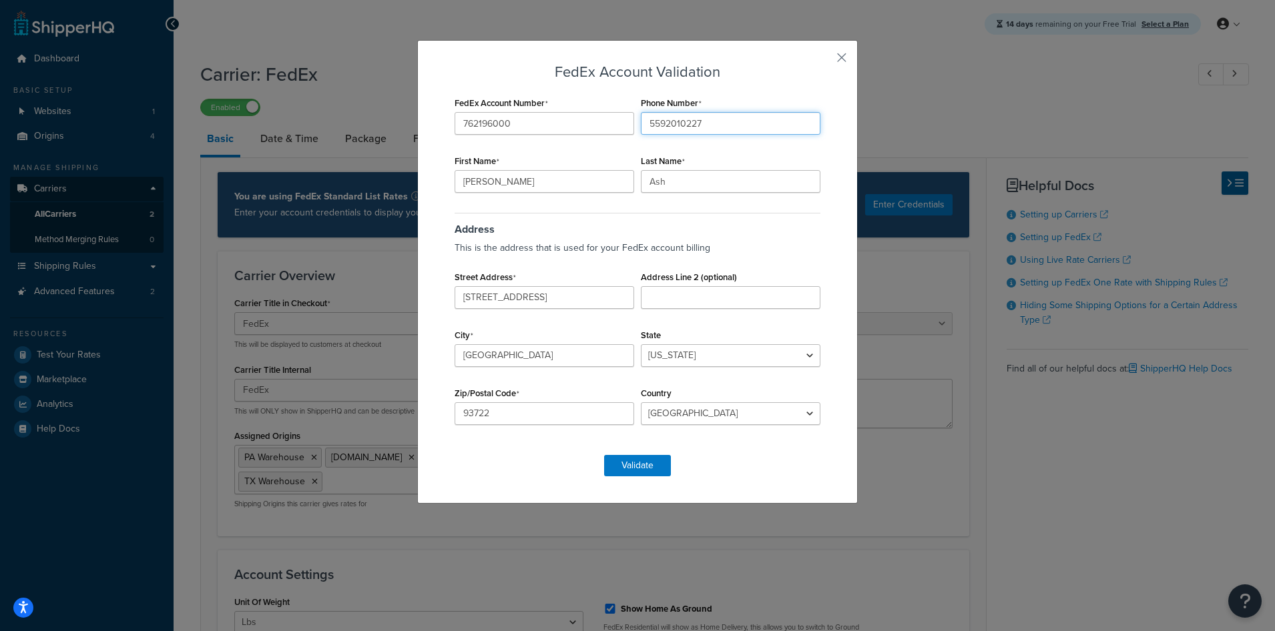
click at [584, 108] on div "FedEx Account Number 762196000 Phone Number 5592010227 First Name Kristina Last…" at bounding box center [637, 267] width 372 height 348
type input "5598625697"
click at [640, 467] on button "Validate" at bounding box center [637, 465] width 67 height 21
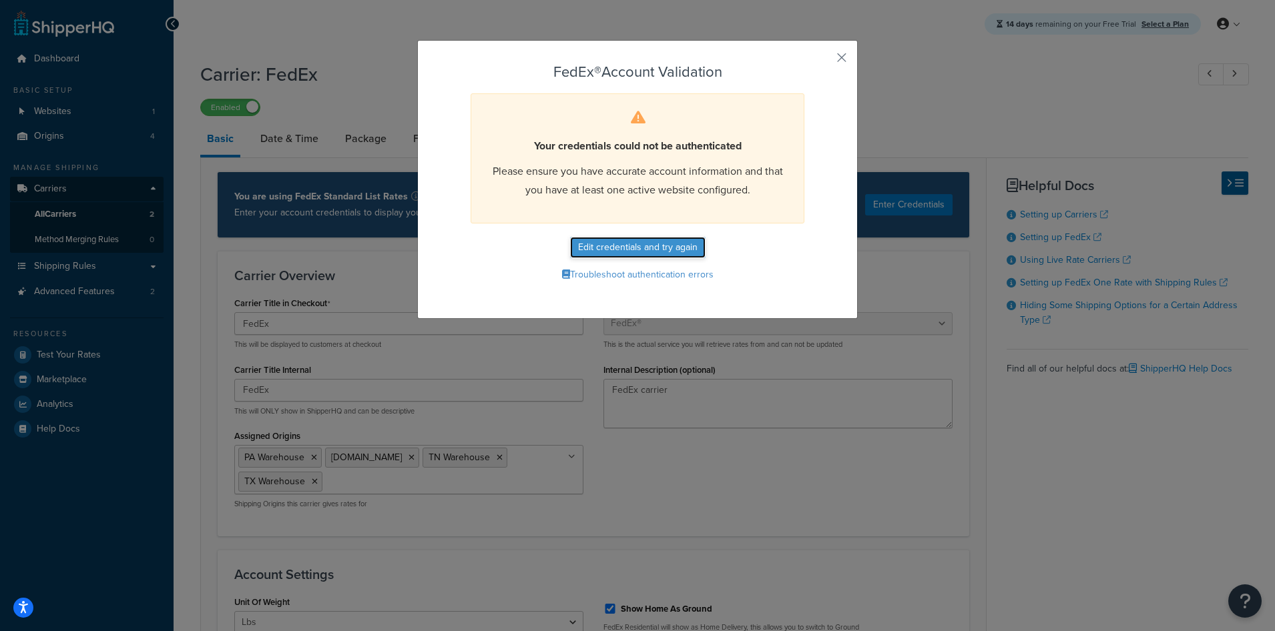
click at [647, 248] on button "Edit credentials and try again" at bounding box center [637, 247] width 135 height 21
select select "CA"
select select "US"
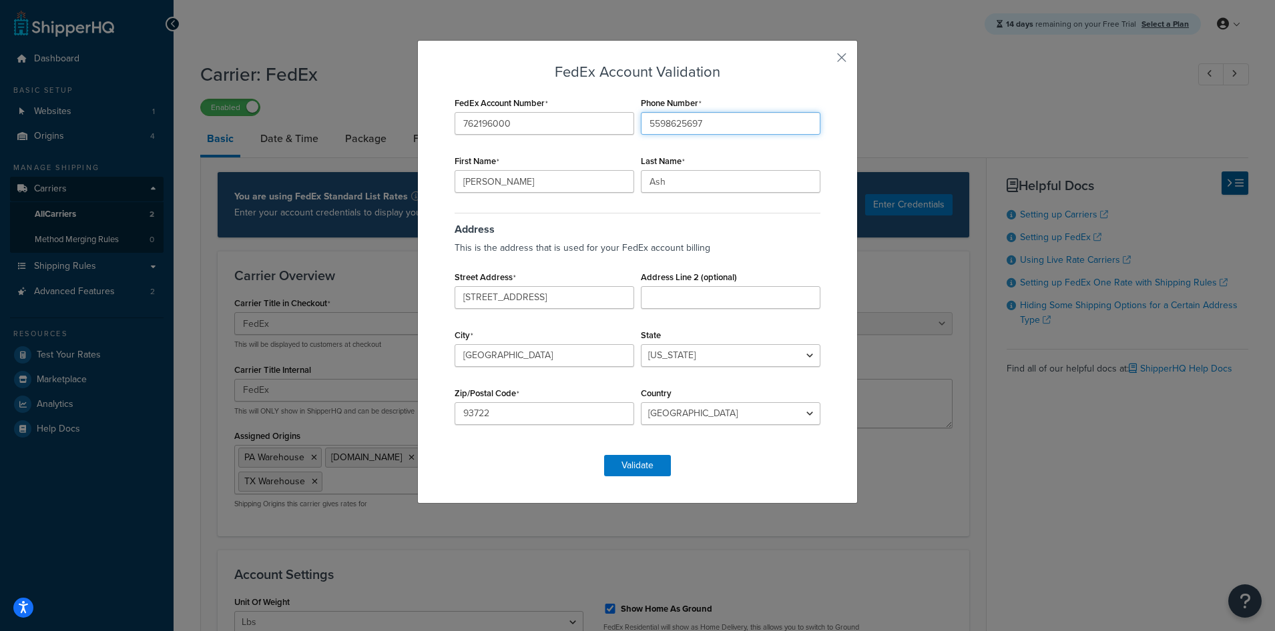
drag, startPoint x: 718, startPoint y: 123, endPoint x: 590, endPoint y: 117, distance: 128.3
click at [591, 117] on div "FedEx Account Number 762196000 Phone Number 5598625697 First Name Kristina Last…" at bounding box center [637, 267] width 372 height 348
type input "5592010227"
click at [633, 472] on button "Validate" at bounding box center [637, 465] width 67 height 21
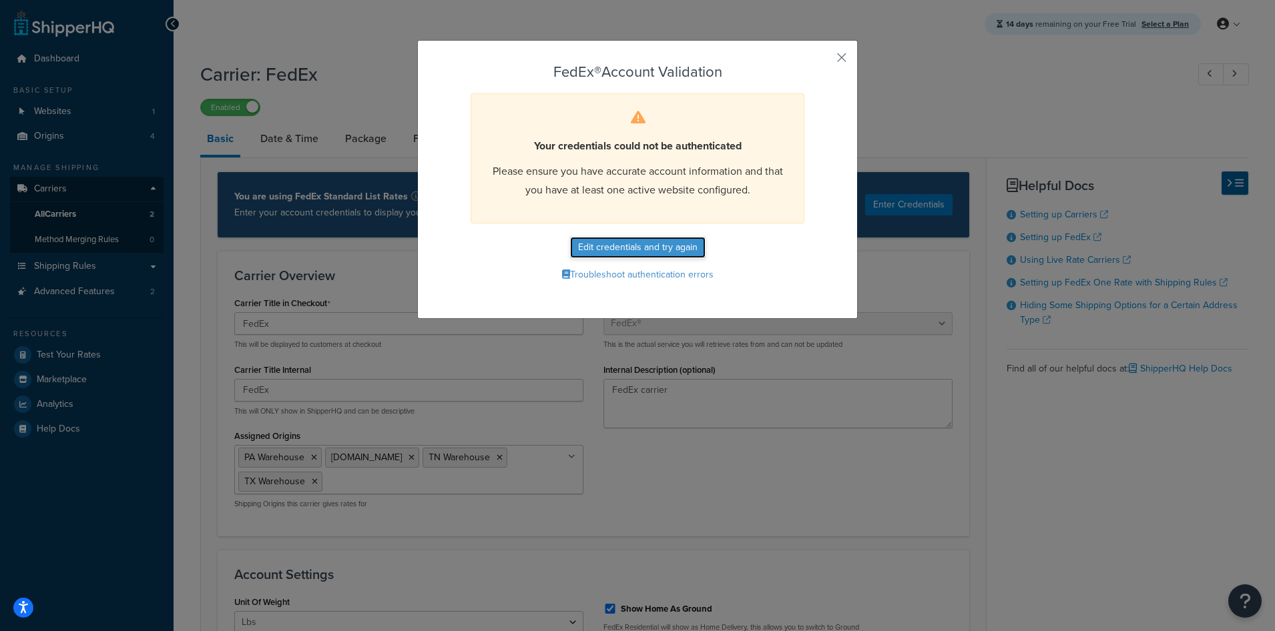
click at [636, 242] on button "Edit credentials and try again" at bounding box center [637, 247] width 135 height 21
select select "CA"
select select "US"
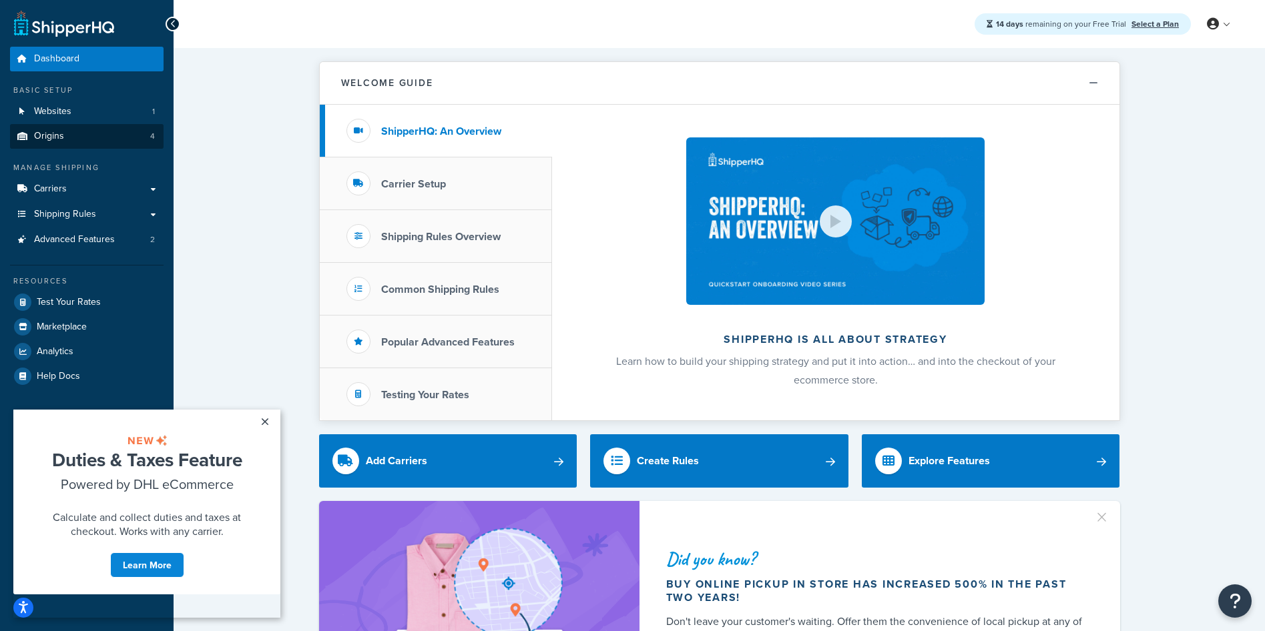
click at [53, 134] on span "Origins" at bounding box center [49, 136] width 30 height 11
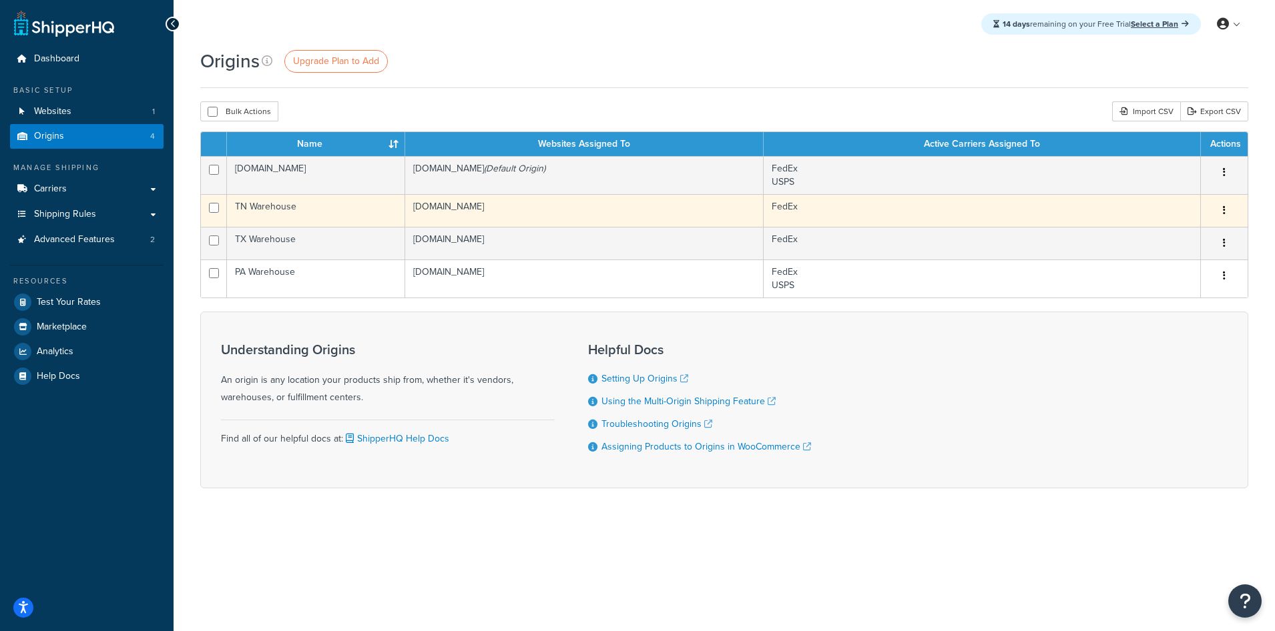
click at [315, 212] on td "TN Warehouse" at bounding box center [316, 210] width 178 height 33
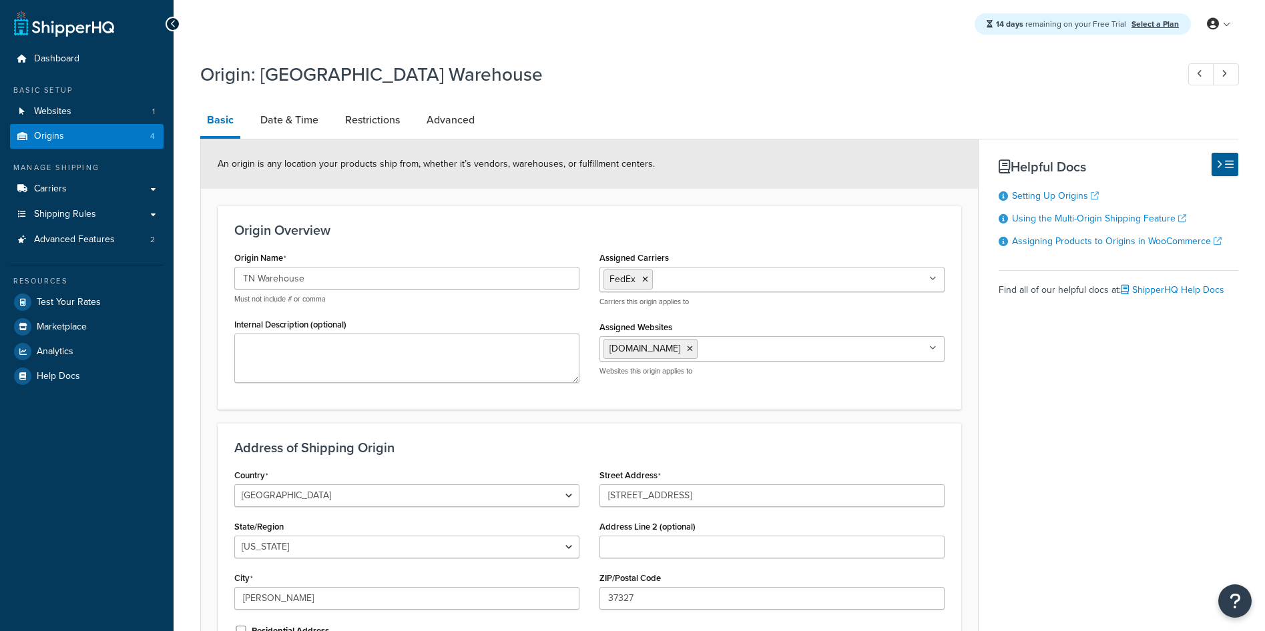
select select "42"
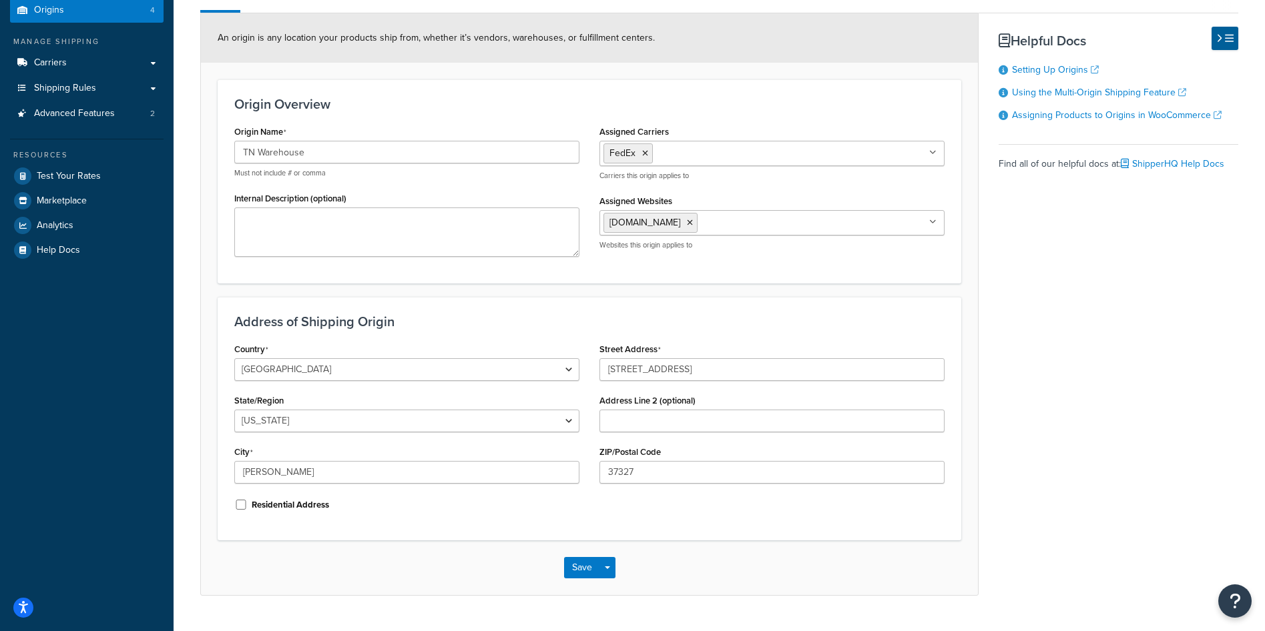
scroll to position [133, 0]
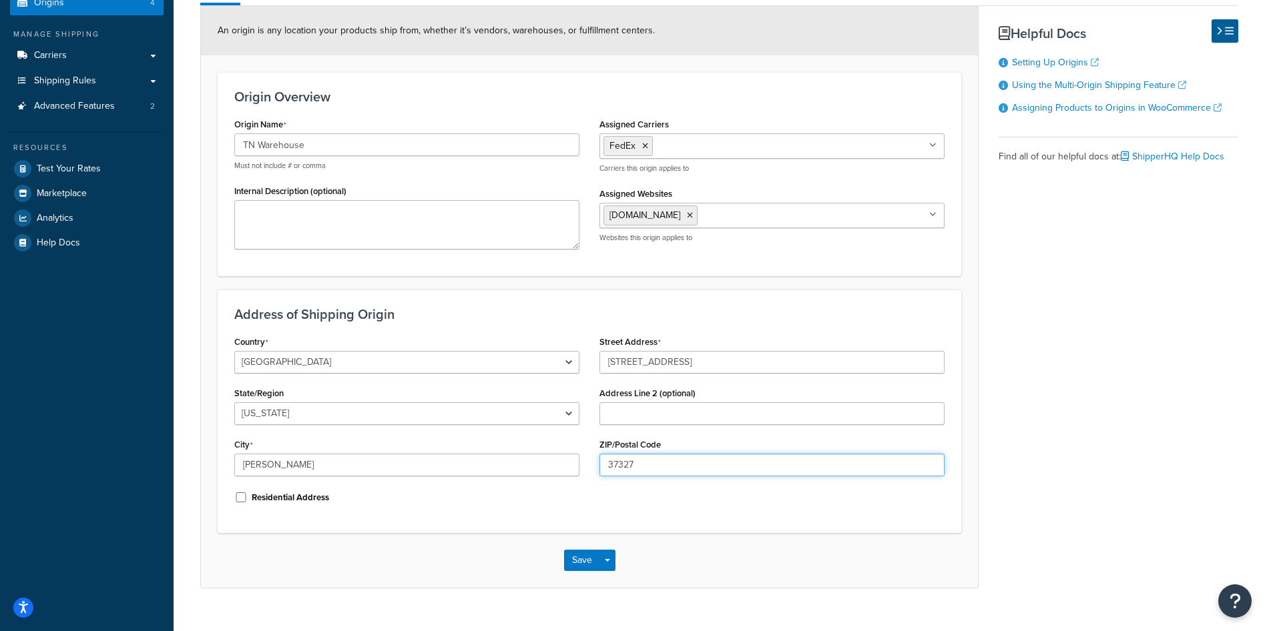
drag, startPoint x: 643, startPoint y: 466, endPoint x: 553, endPoint y: 461, distance: 90.9
click at [554, 461] on div "Country United States United Kingdom Afghanistan Åland Islands Albania Algeria …" at bounding box center [589, 424] width 730 height 184
click at [1059, 344] on div "Basic Date & Time Restrictions Advanced An origin is any location your products…" at bounding box center [719, 279] width 1038 height 617
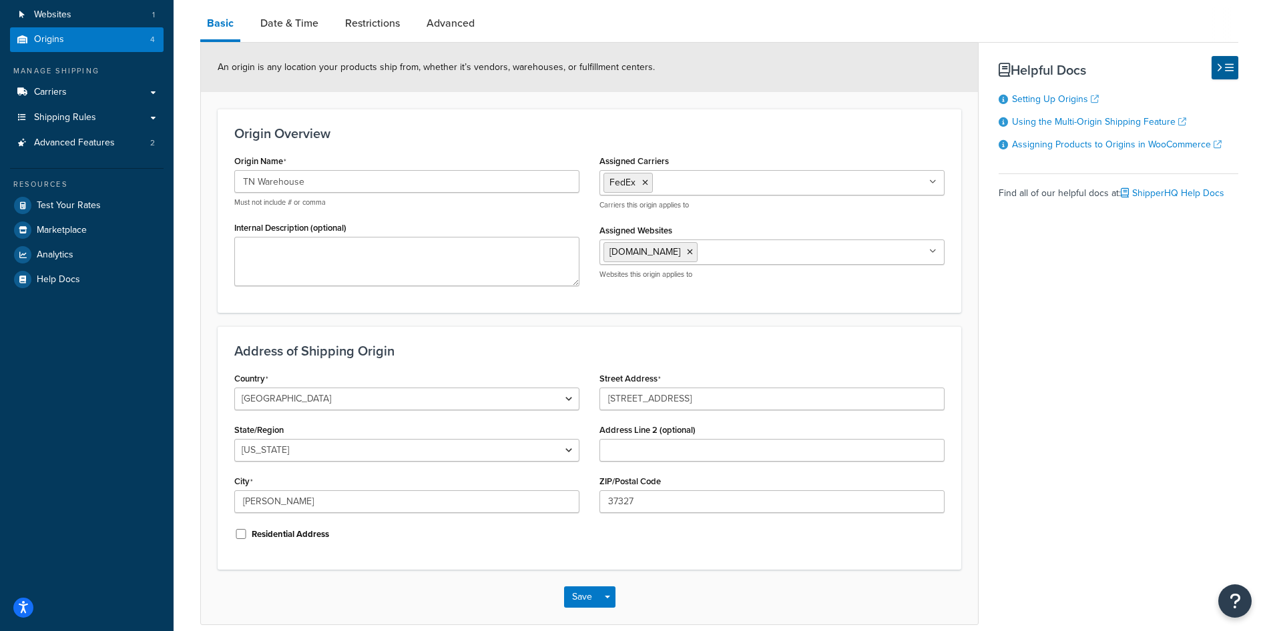
scroll to position [0, 0]
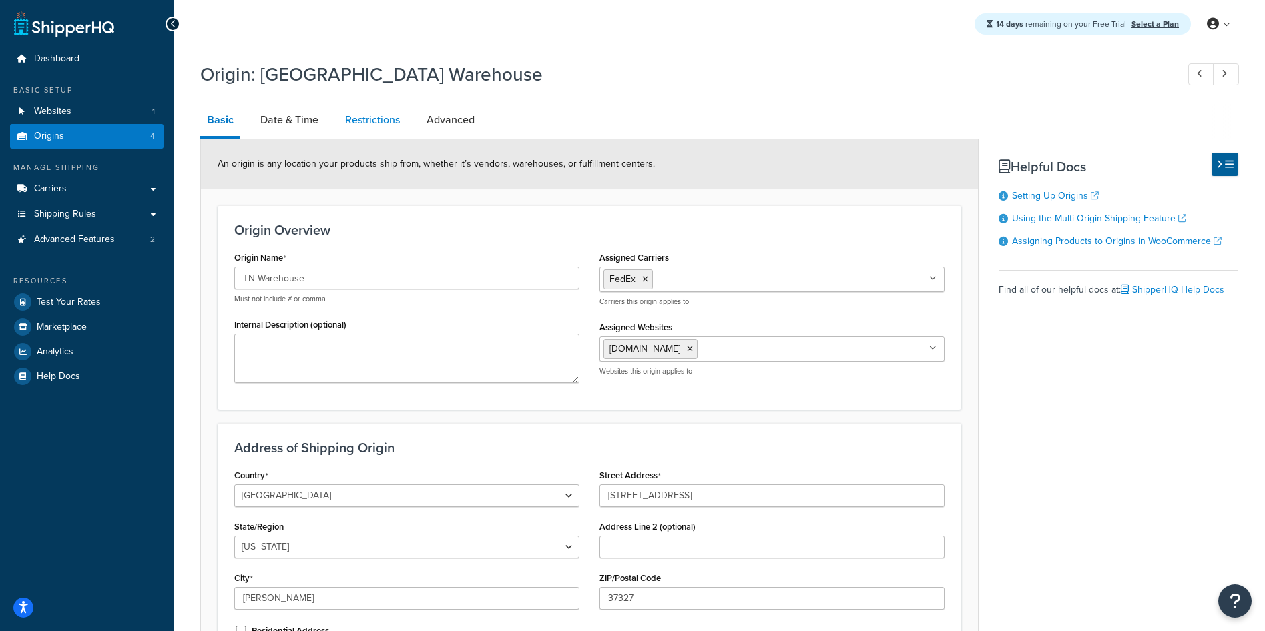
click at [380, 119] on link "Restrictions" at bounding box center [372, 120] width 68 height 32
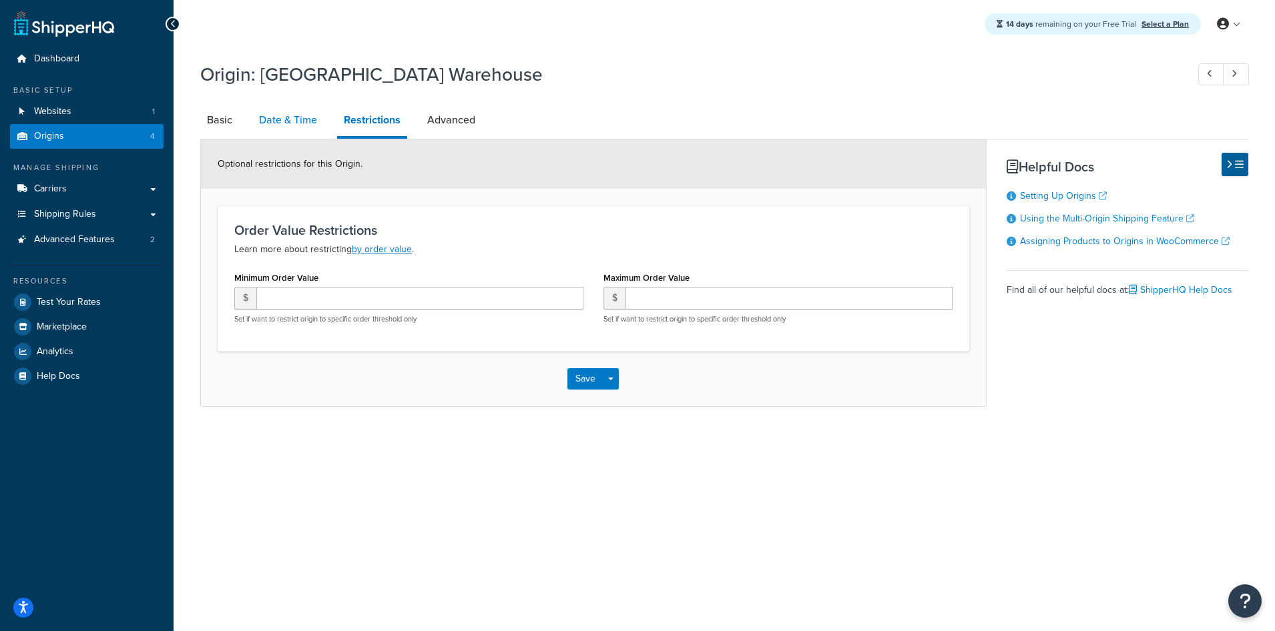
click at [301, 119] on link "Date & Time" at bounding box center [287, 120] width 71 height 32
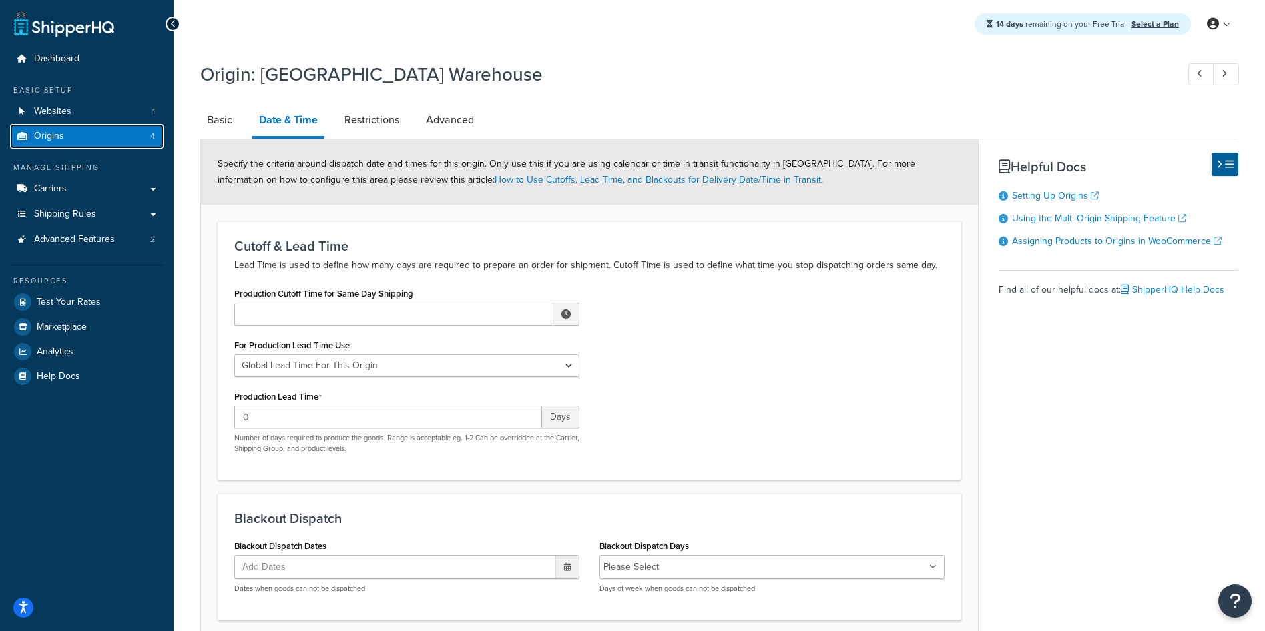
click at [49, 136] on span "Origins" at bounding box center [49, 136] width 30 height 11
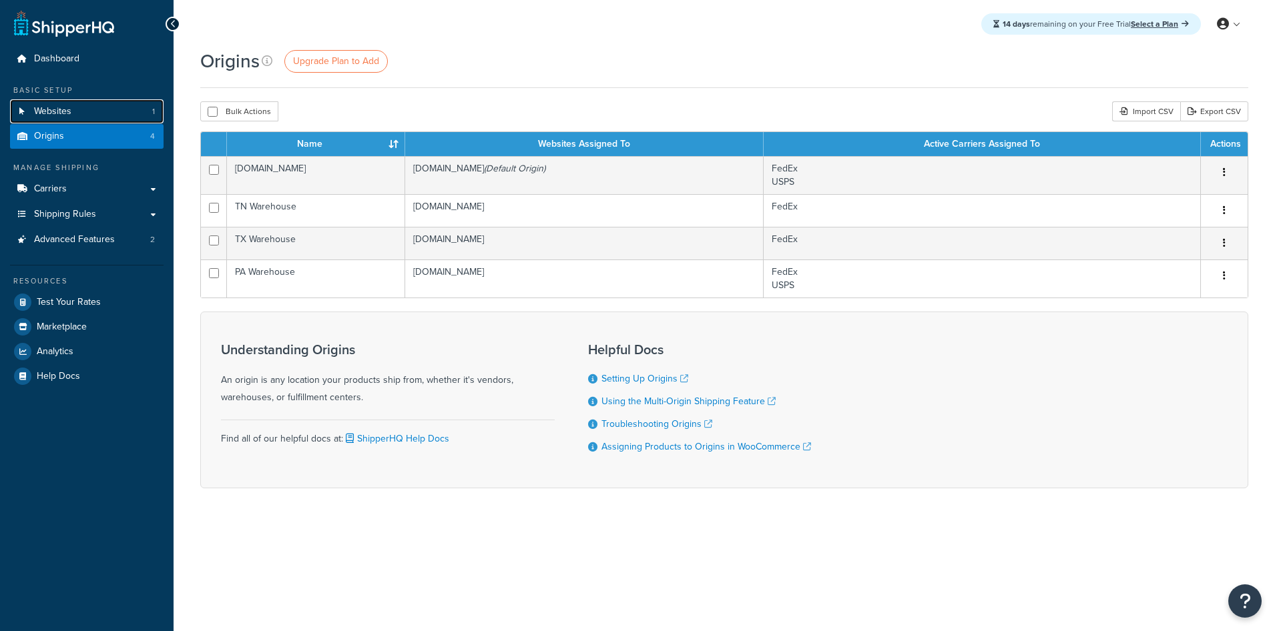
click at [50, 120] on link "Websites 1" at bounding box center [87, 111] width 154 height 25
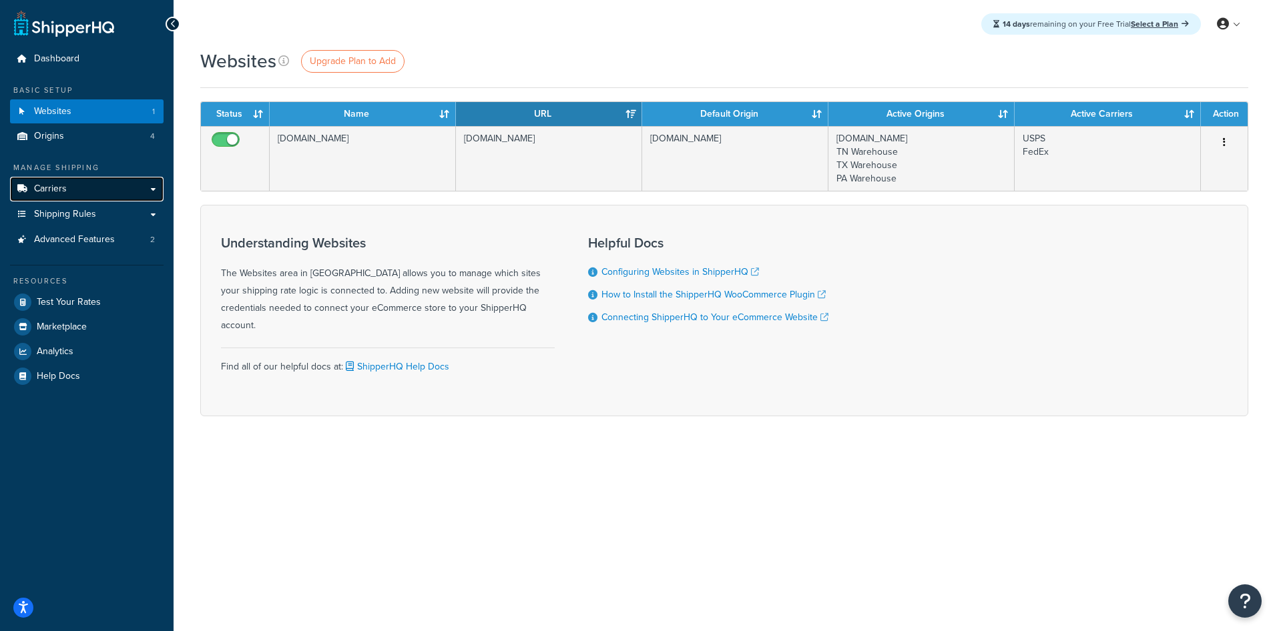
click at [46, 190] on span "Carriers" at bounding box center [50, 189] width 33 height 11
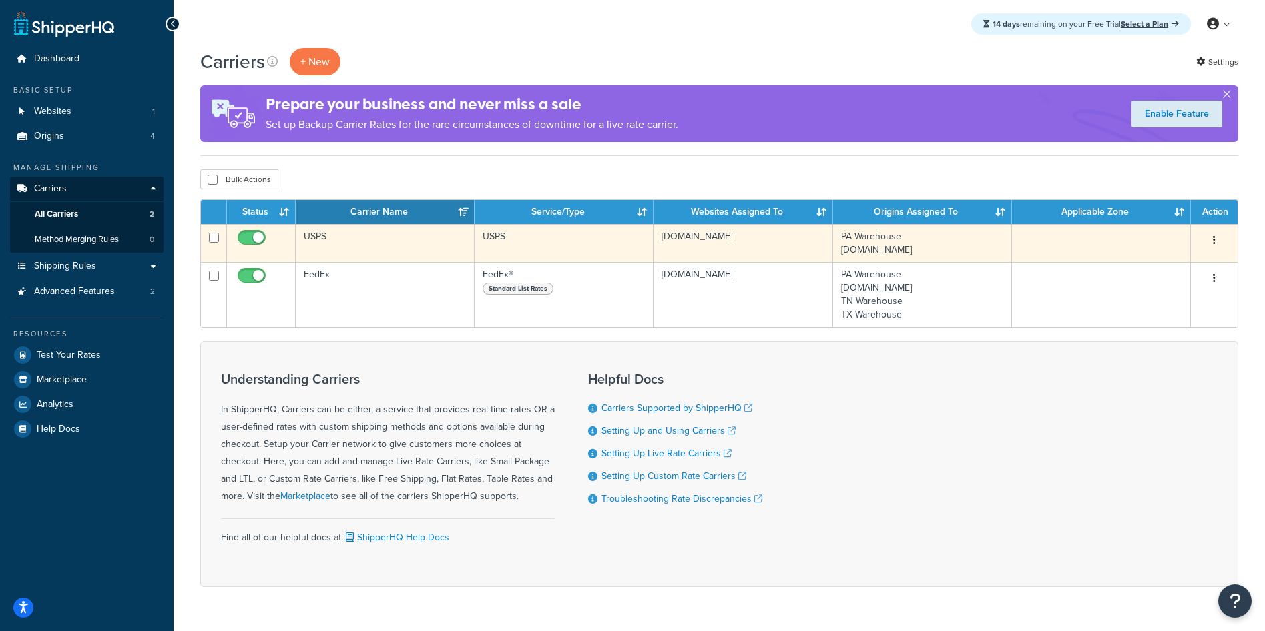
click at [376, 242] on td "USPS" at bounding box center [385, 243] width 179 height 38
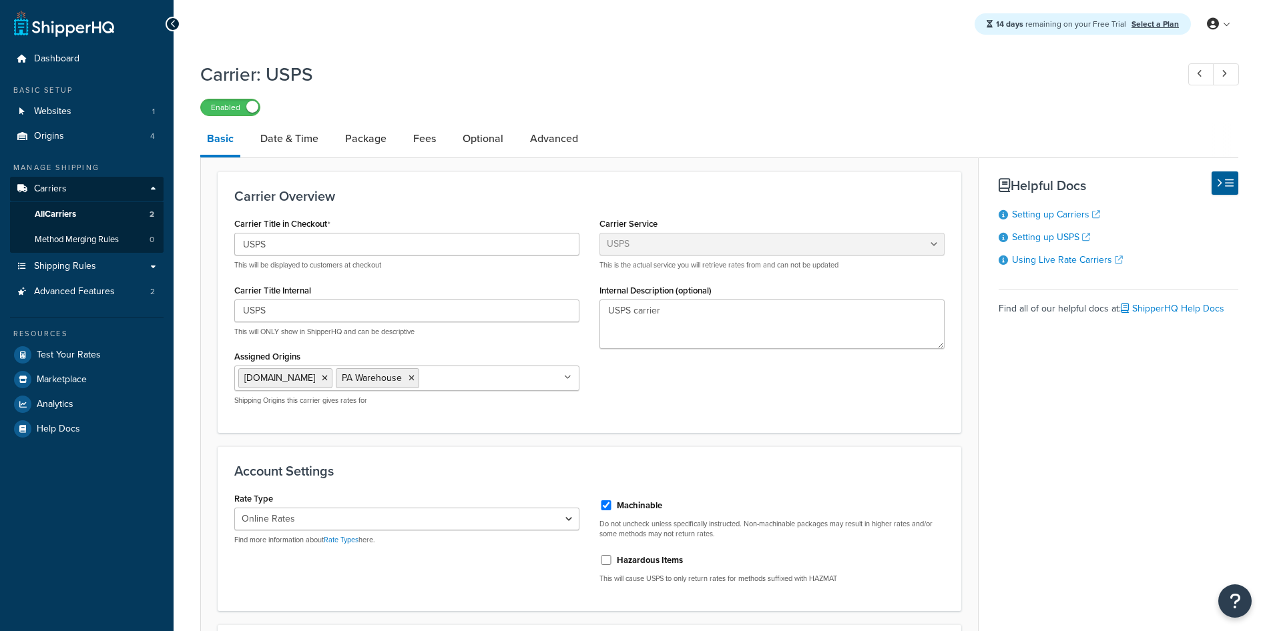
select select "usps"
select select "ONLINE"
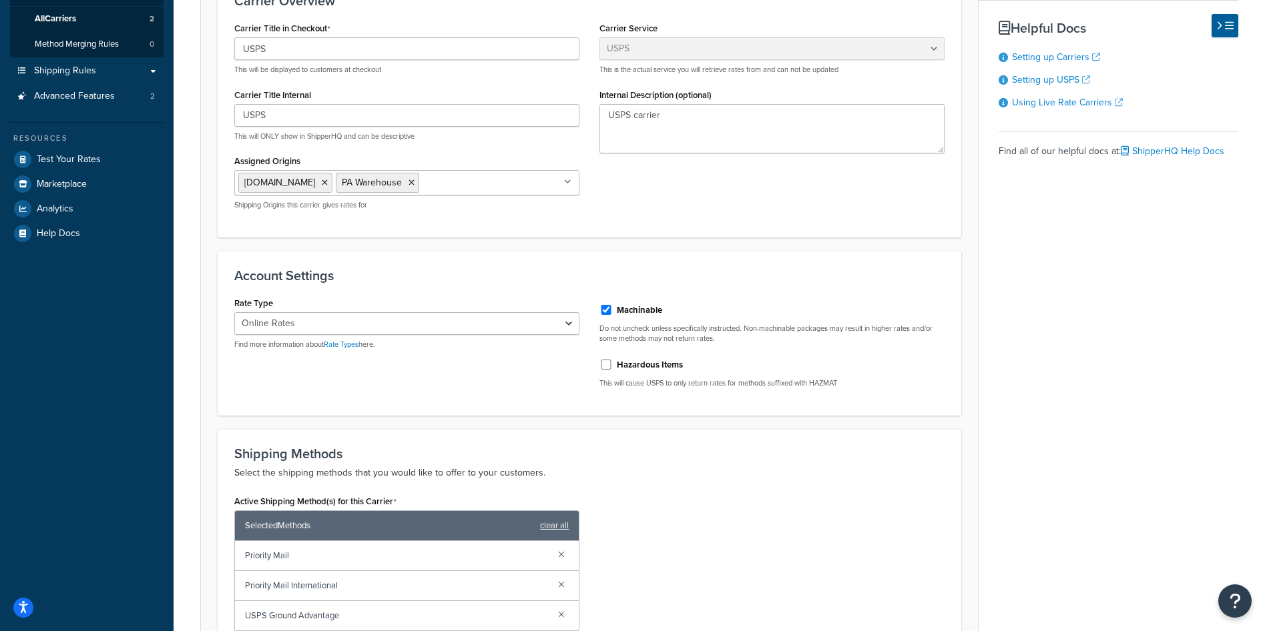
scroll to position [200, 0]
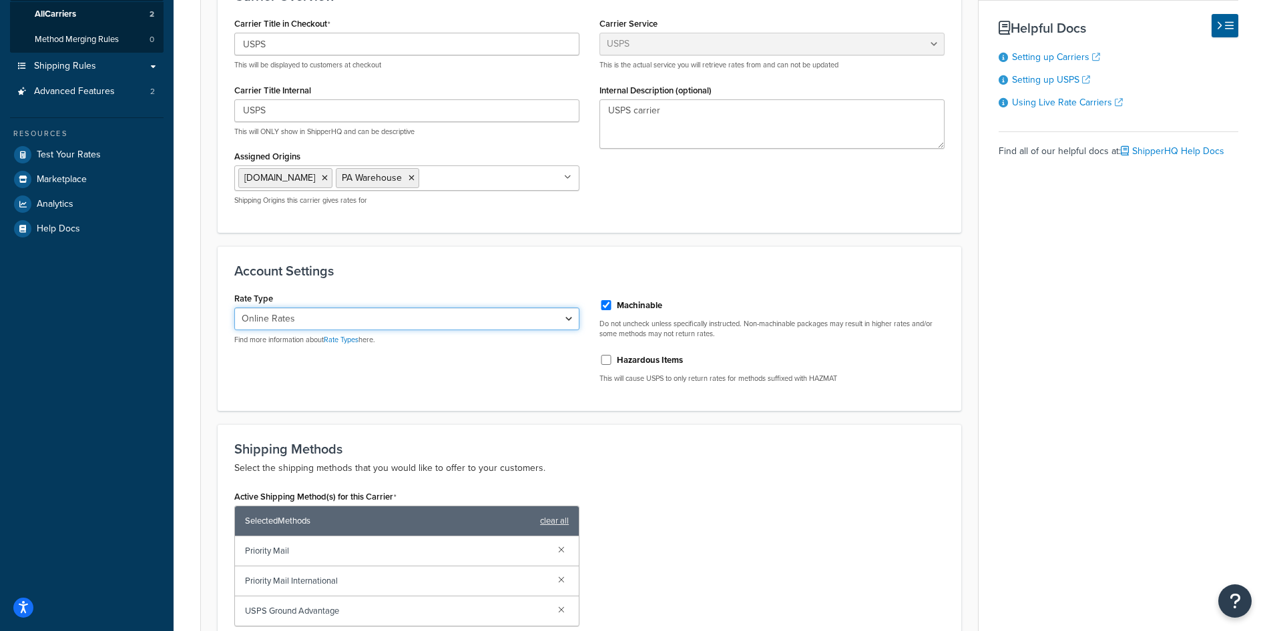
click at [456, 316] on select "Retail Rates Online Rates Commercial Plus" at bounding box center [406, 319] width 345 height 23
click at [479, 283] on div "Account Settings Rate Type Retail Rates Online Rates Commercial Plus Find more …" at bounding box center [590, 328] width 744 height 165
click at [334, 341] on link "Rate Types" at bounding box center [341, 339] width 35 height 11
click at [385, 322] on select "Retail Rates Online Rates Commercial Plus" at bounding box center [406, 319] width 345 height 23
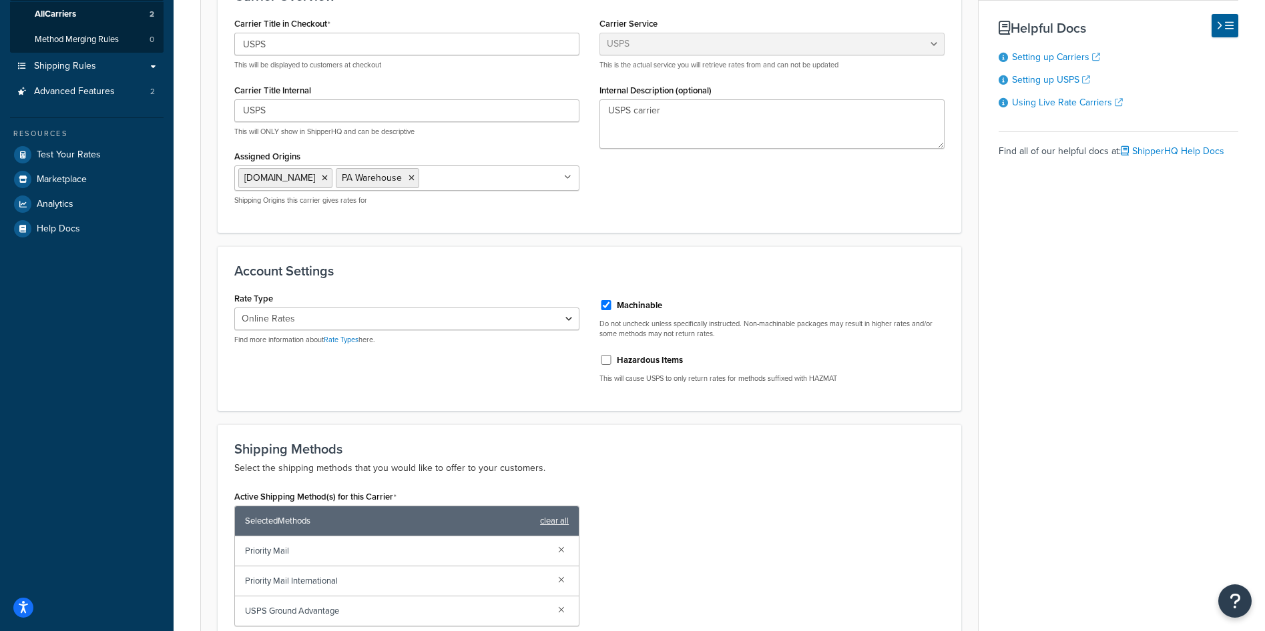
click at [403, 287] on div "Account Settings Rate Type Retail Rates Online Rates Commercial Plus Find more …" at bounding box center [590, 328] width 744 height 165
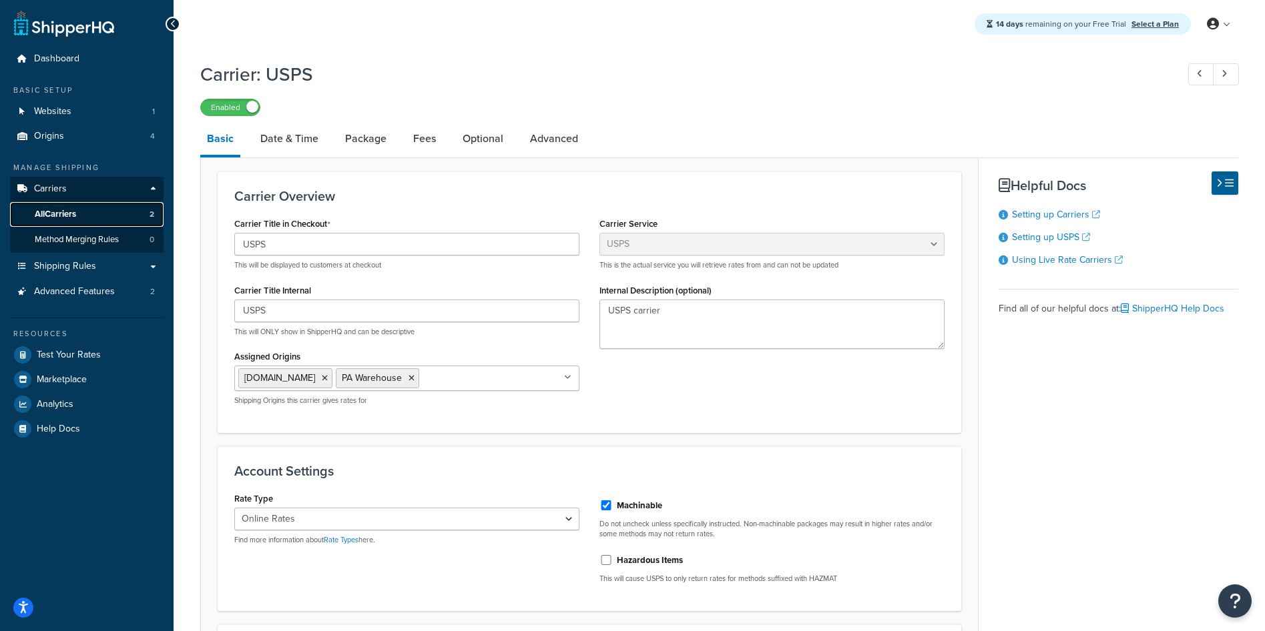
click at [57, 214] on span "All Carriers" at bounding box center [55, 214] width 41 height 11
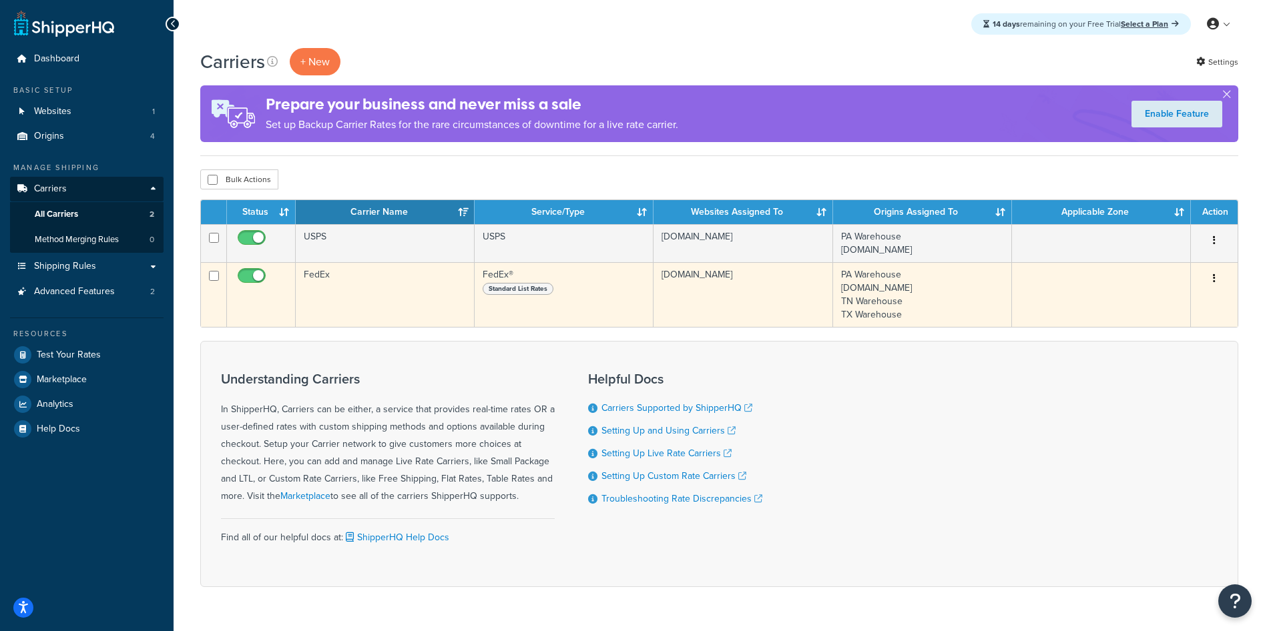
click at [537, 292] on span "Standard List Rates" at bounding box center [518, 289] width 71 height 12
click at [328, 277] on td "FedEx" at bounding box center [385, 294] width 179 height 65
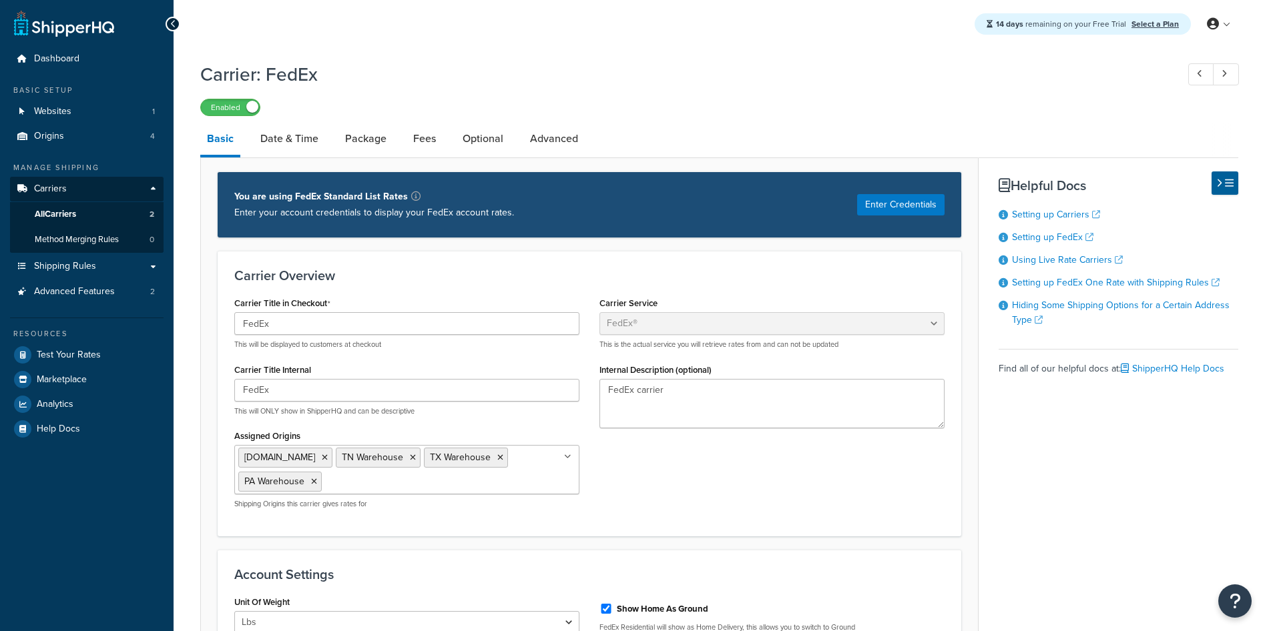
select select "fedEx"
select select "REGULAR_PICKUP"
select select "YOUR_PACKAGING"
click at [913, 206] on button "Enter Credentials" at bounding box center [900, 204] width 87 height 21
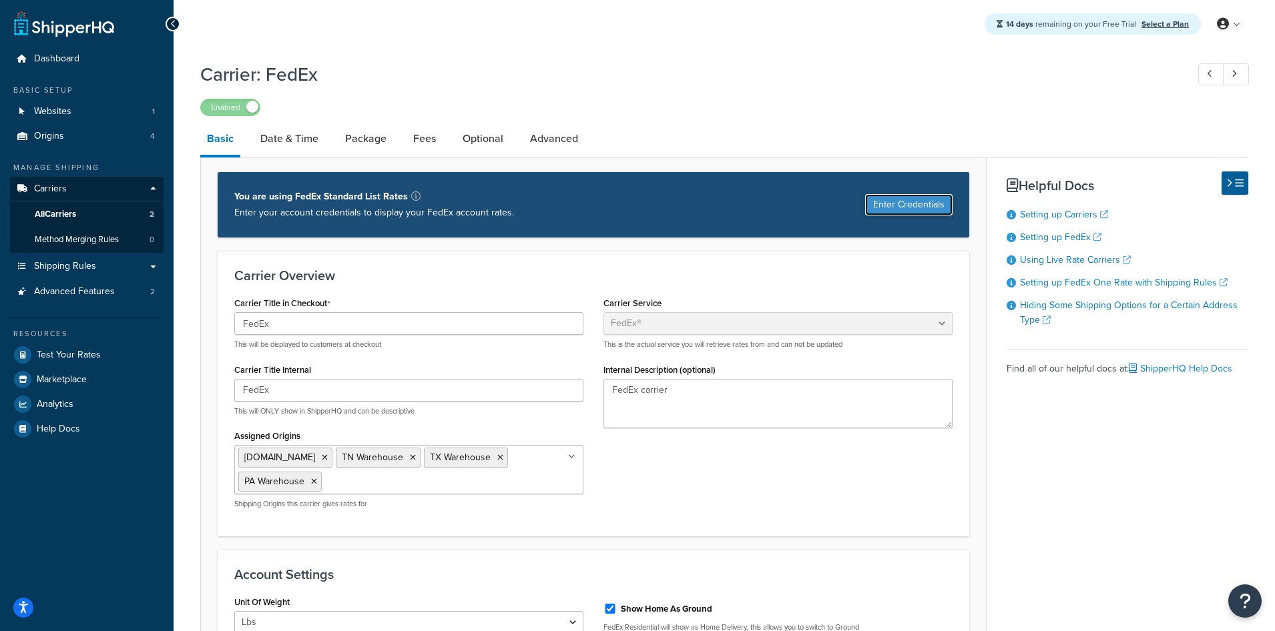
select select "US"
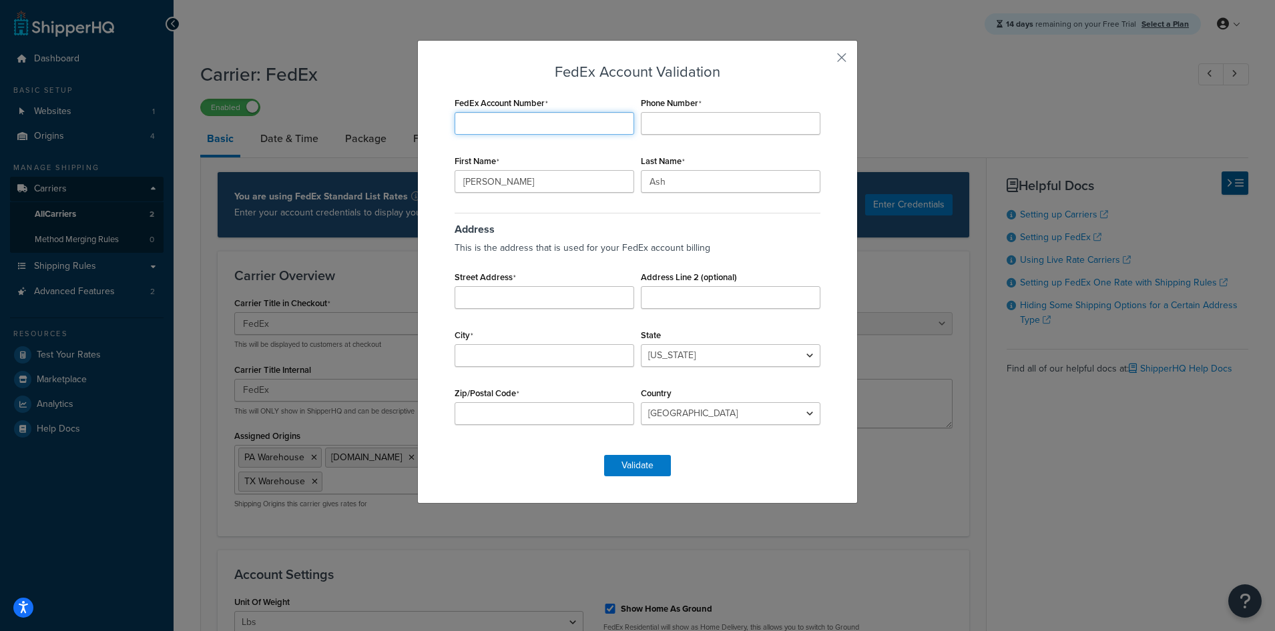
click at [521, 120] on input "FedEx Account Number" at bounding box center [545, 123] width 180 height 23
paste input "Dexter"
drag, startPoint x: 448, startPoint y: 120, endPoint x: 388, endPoint y: 115, distance: 59.6
click at [388, 115] on div "FedEx Account Validation FedEx Account Number Dexter Must be a number Phone Num…" at bounding box center [637, 315] width 1275 height 631
paste input "203854525"
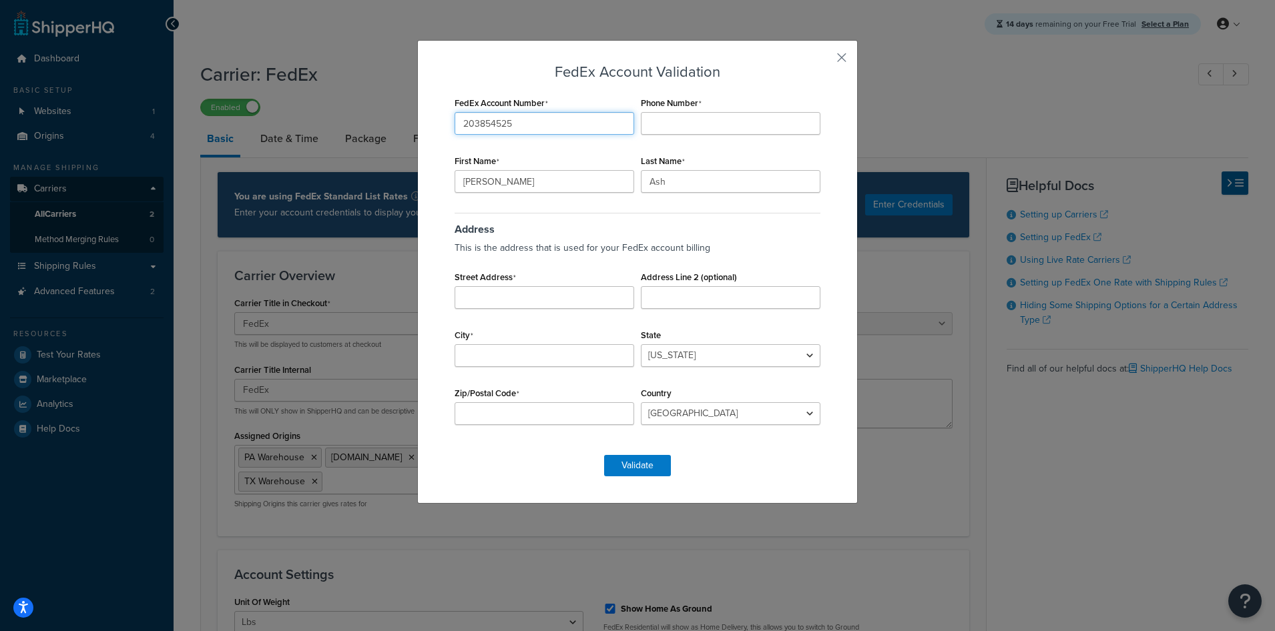
type input "203854525"
type input "5592010227"
click at [529, 302] on input "304" at bounding box center [545, 297] width 180 height 23
type input "304 S Jones Blvd"
type input "6833"
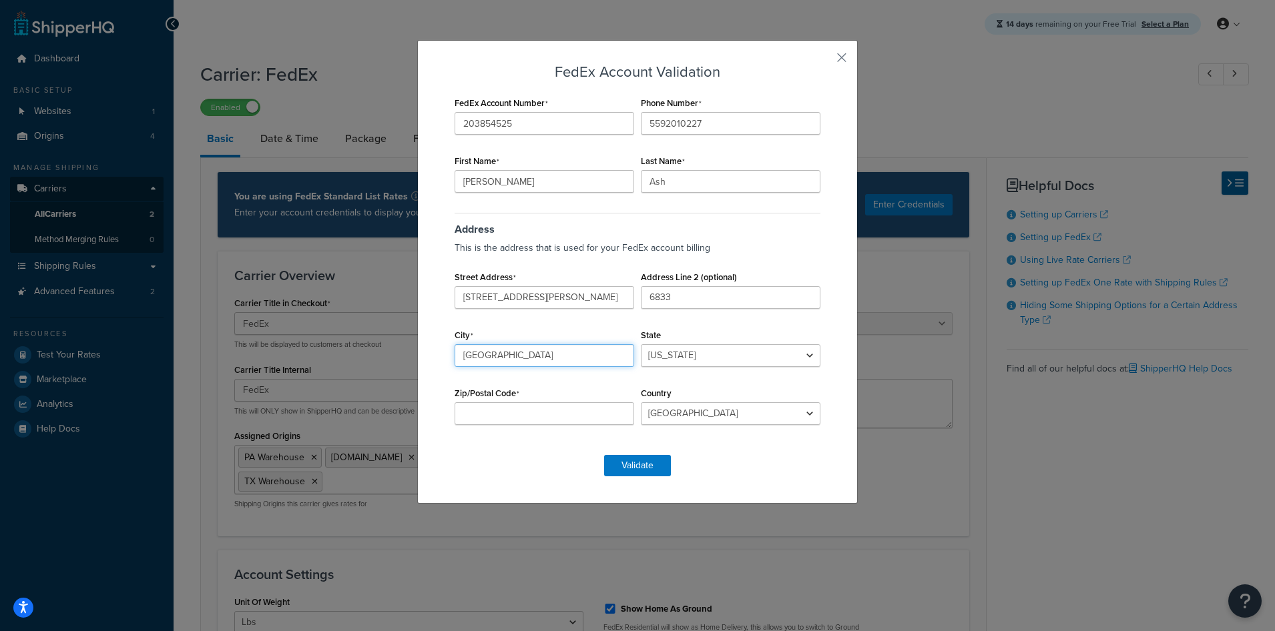
type input "Las Vegas"
click at [771, 366] on select "Alabama Alaska American Samoa Arizona Arkansas Armed Forces Americas Armed Forc…" at bounding box center [731, 355] width 180 height 23
select select "NV"
click at [641, 344] on select "Alabama Alaska American Samoa Arizona Arkansas Armed Forces Americas Armed Forc…" at bounding box center [731, 355] width 180 height 23
click at [513, 404] on input "Zip/Postal Code" at bounding box center [545, 413] width 180 height 23
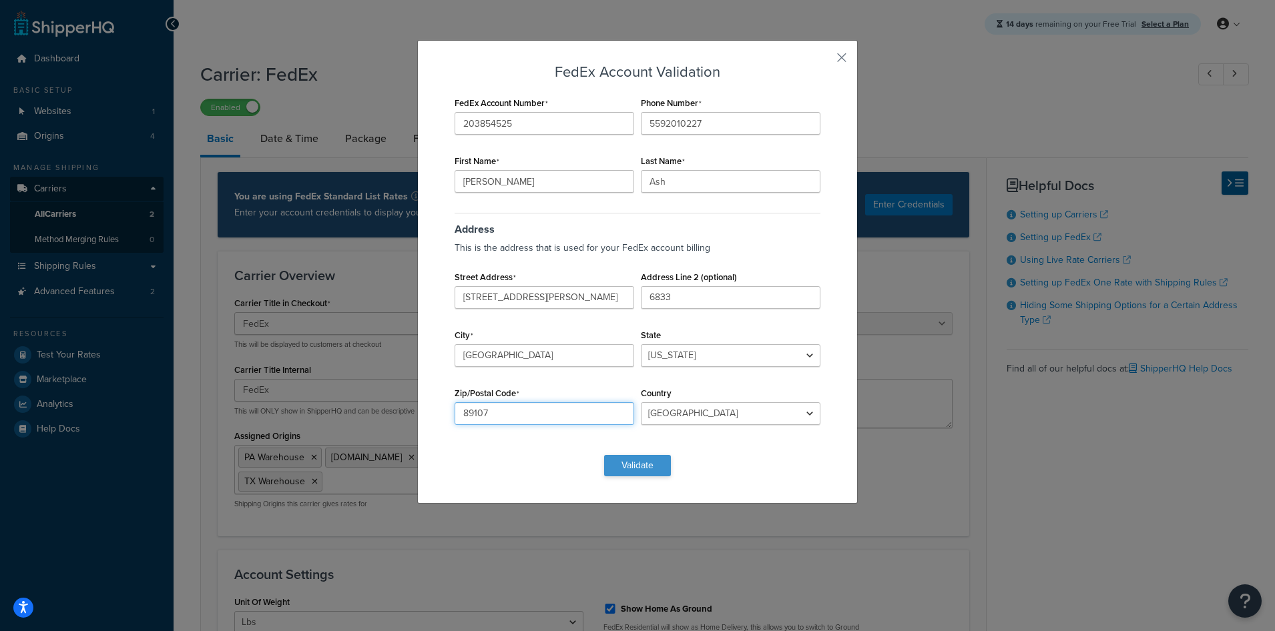
type input "89107"
click at [654, 468] on button "Validate" at bounding box center [637, 465] width 67 height 21
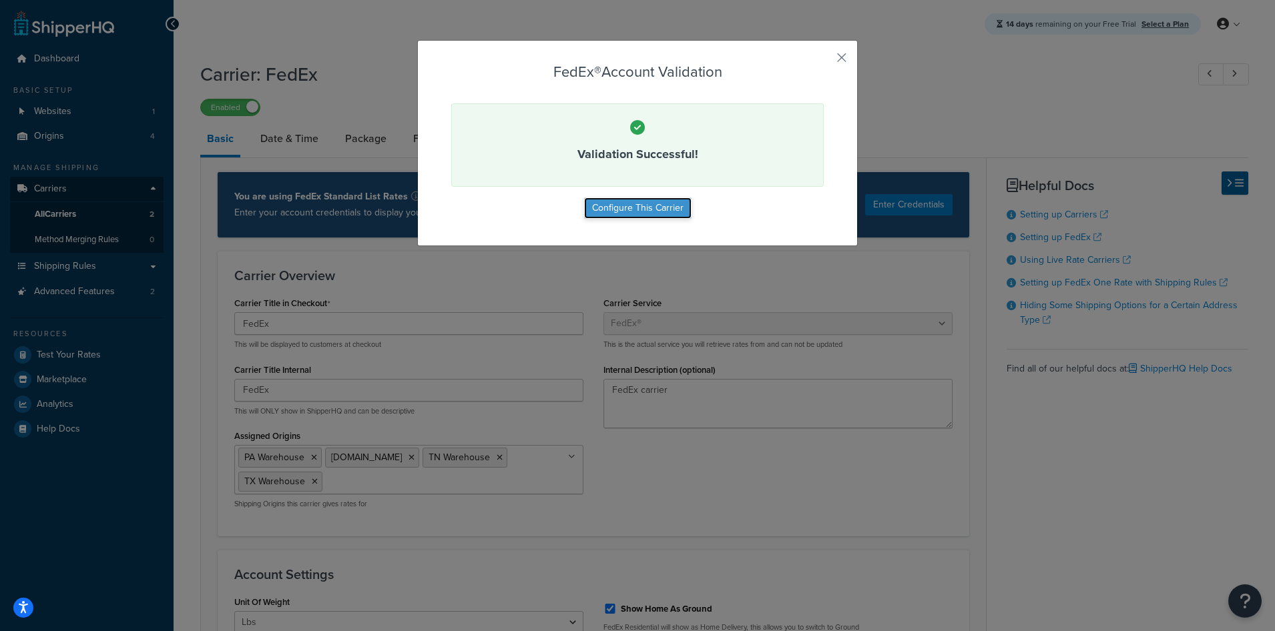
click at [641, 210] on button "Configure This Carrier" at bounding box center [637, 208] width 107 height 21
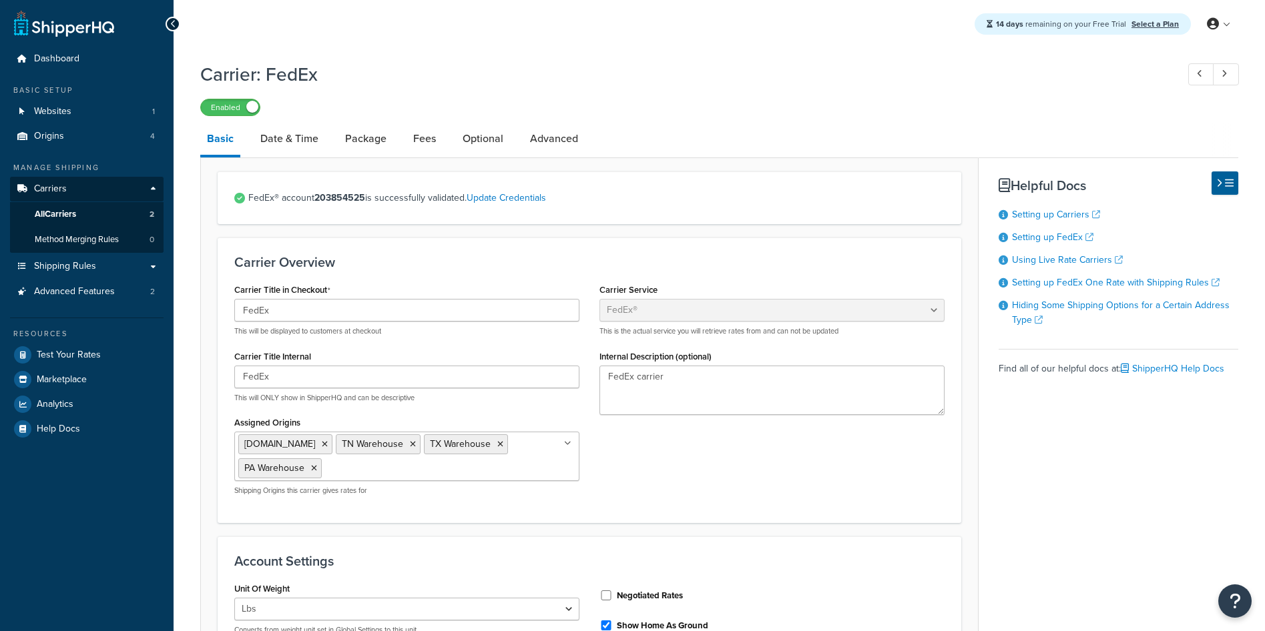
select select "fedEx"
select select "REGULAR_PICKUP"
select select "YOUR_PACKAGING"
click at [276, 137] on link "Date & Time" at bounding box center [289, 139] width 71 height 32
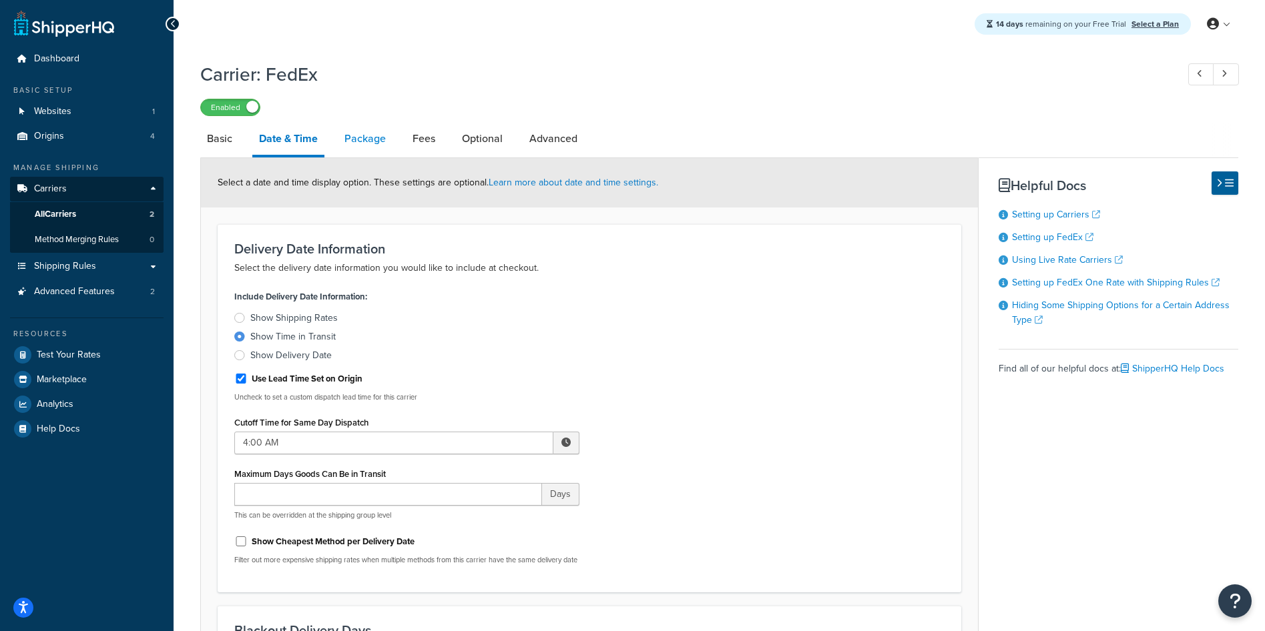
click at [372, 138] on link "Package" at bounding box center [365, 139] width 55 height 32
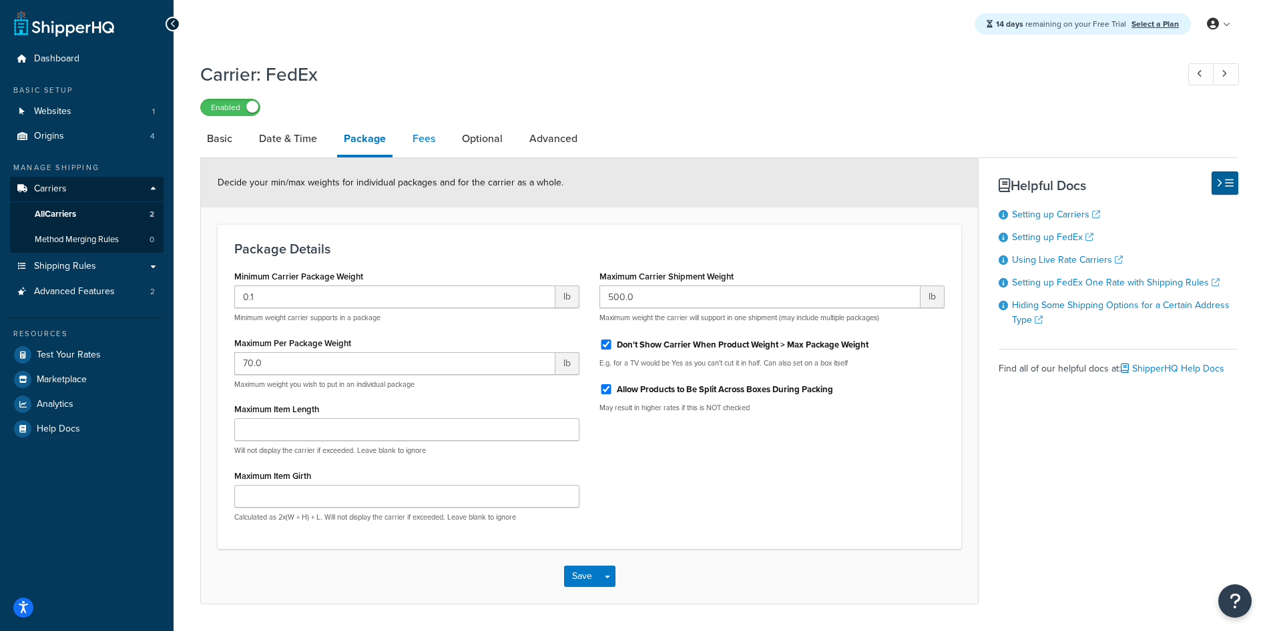
click at [437, 144] on link "Fees" at bounding box center [424, 139] width 36 height 32
select select "AFTER"
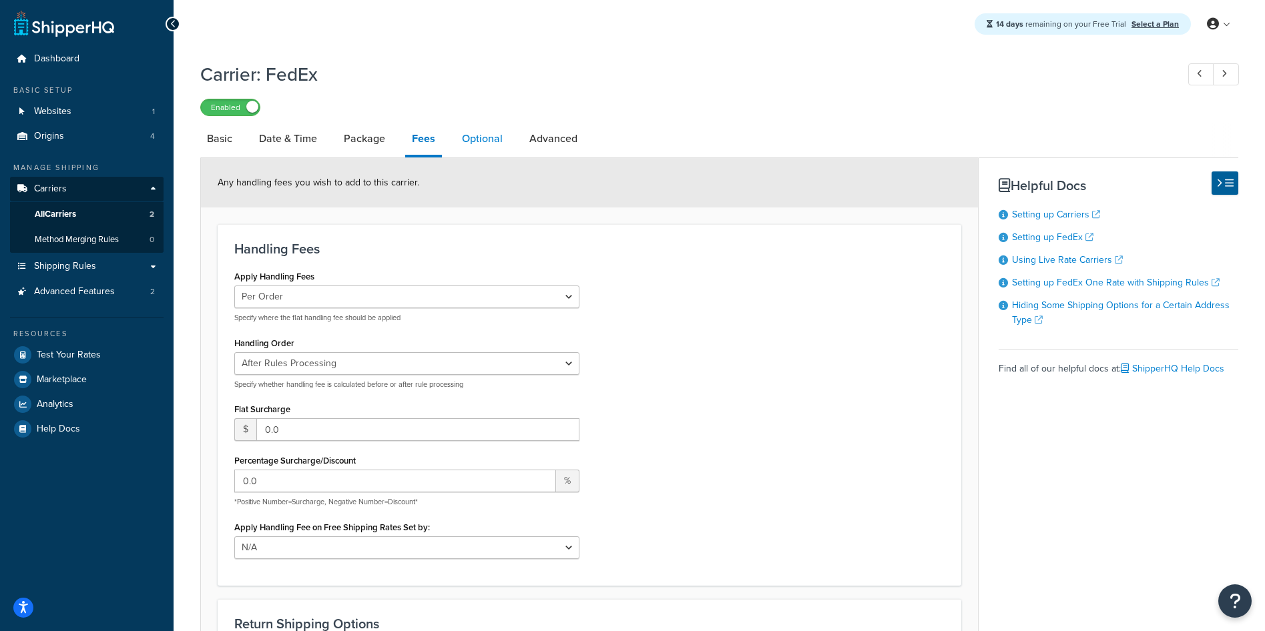
click at [488, 137] on link "Optional" at bounding box center [482, 139] width 54 height 32
select select "business"
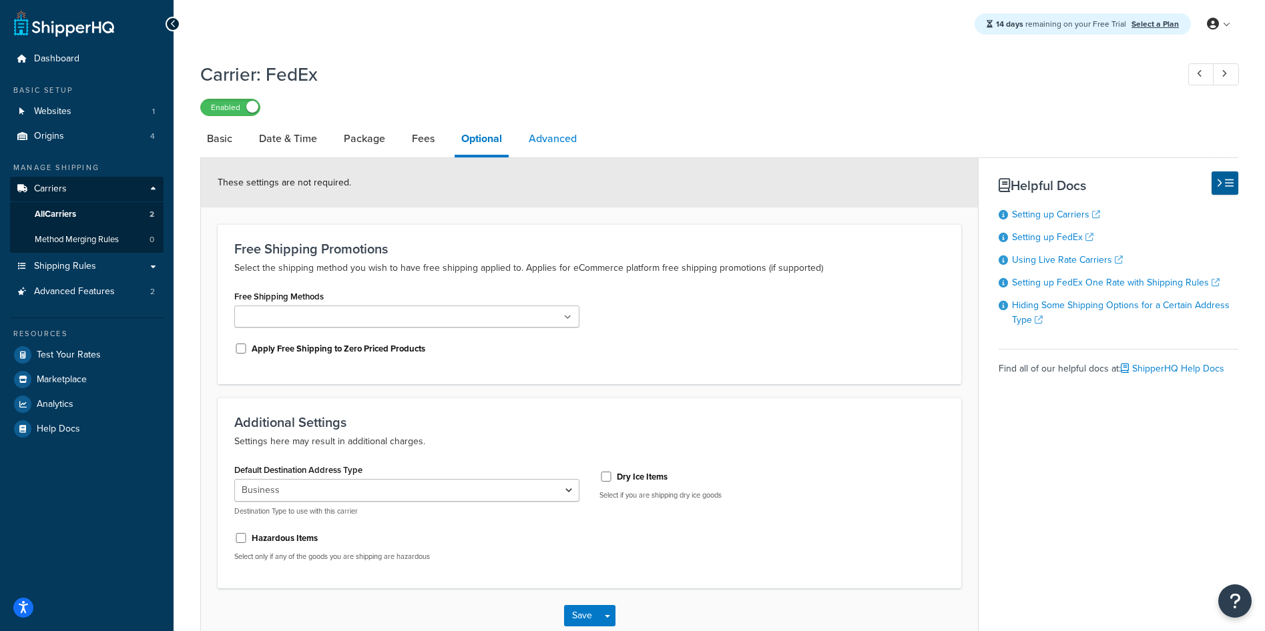
click at [569, 139] on link "Advanced" at bounding box center [552, 139] width 61 height 32
select select "false"
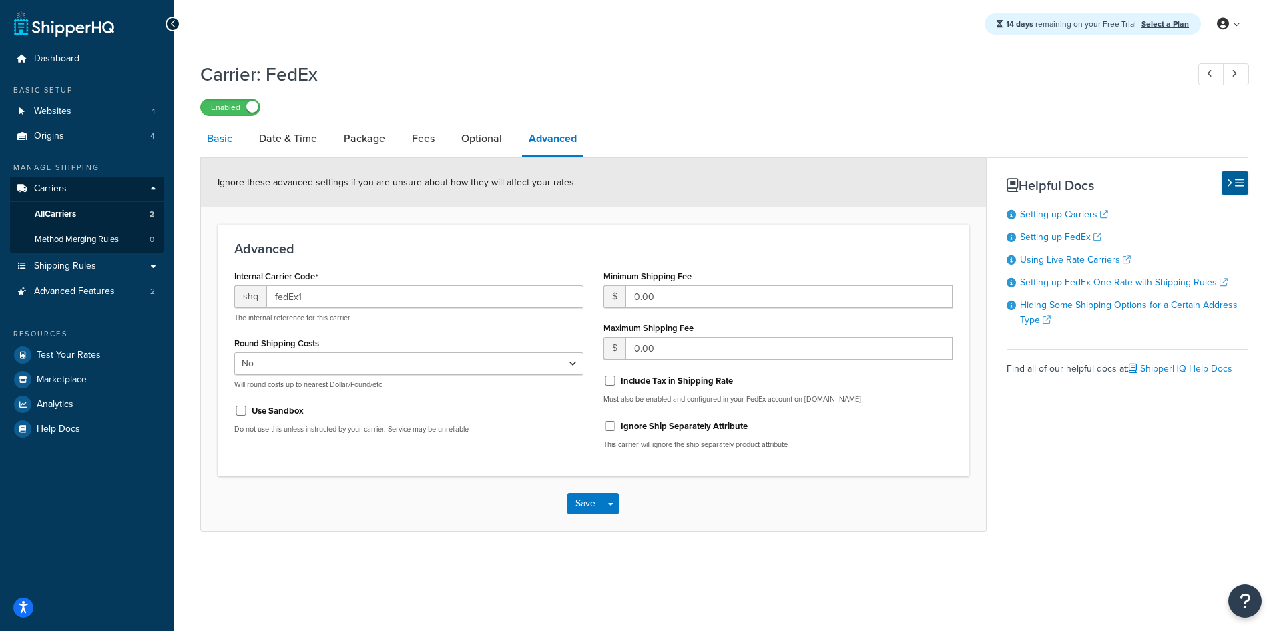
click at [206, 138] on link "Basic" at bounding box center [219, 139] width 39 height 32
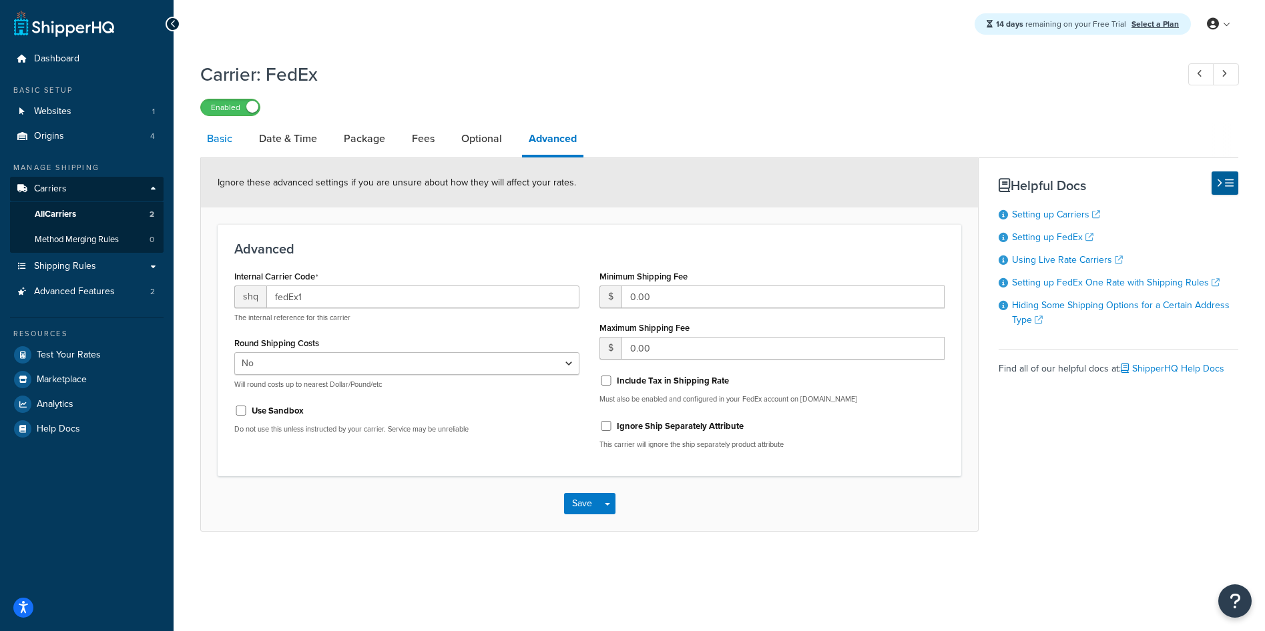
select select "fedEx"
select select "REGULAR_PICKUP"
select select "YOUR_PACKAGING"
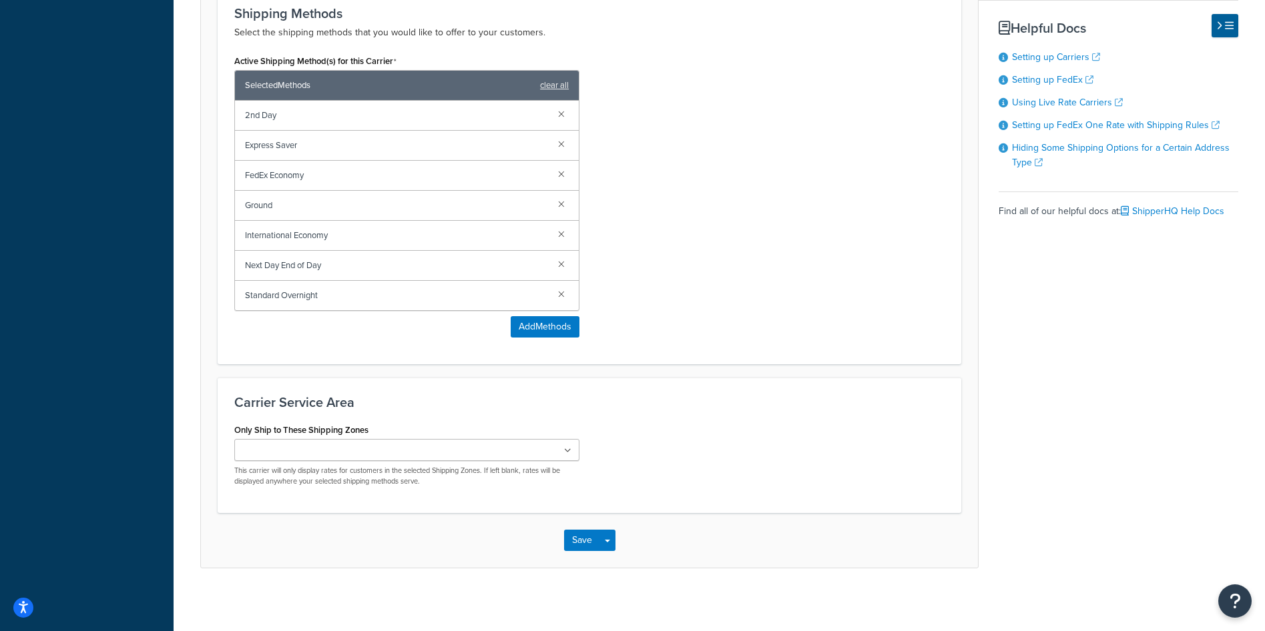
scroll to position [861, 0]
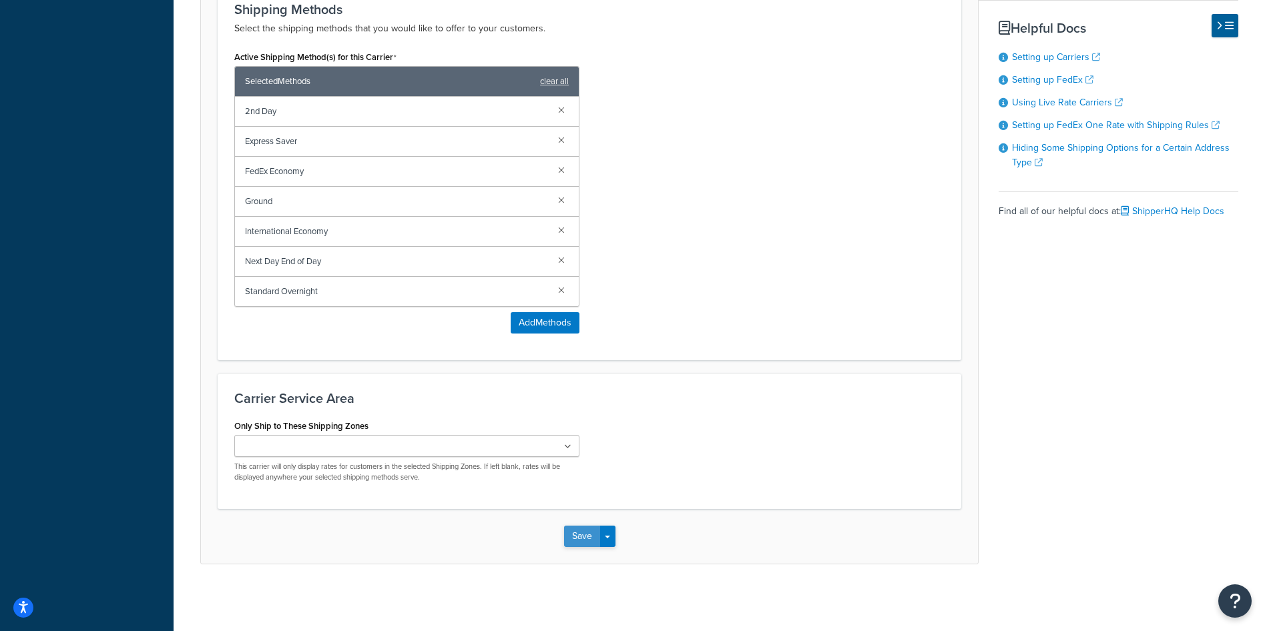
click at [587, 542] on button "Save" at bounding box center [582, 536] width 36 height 21
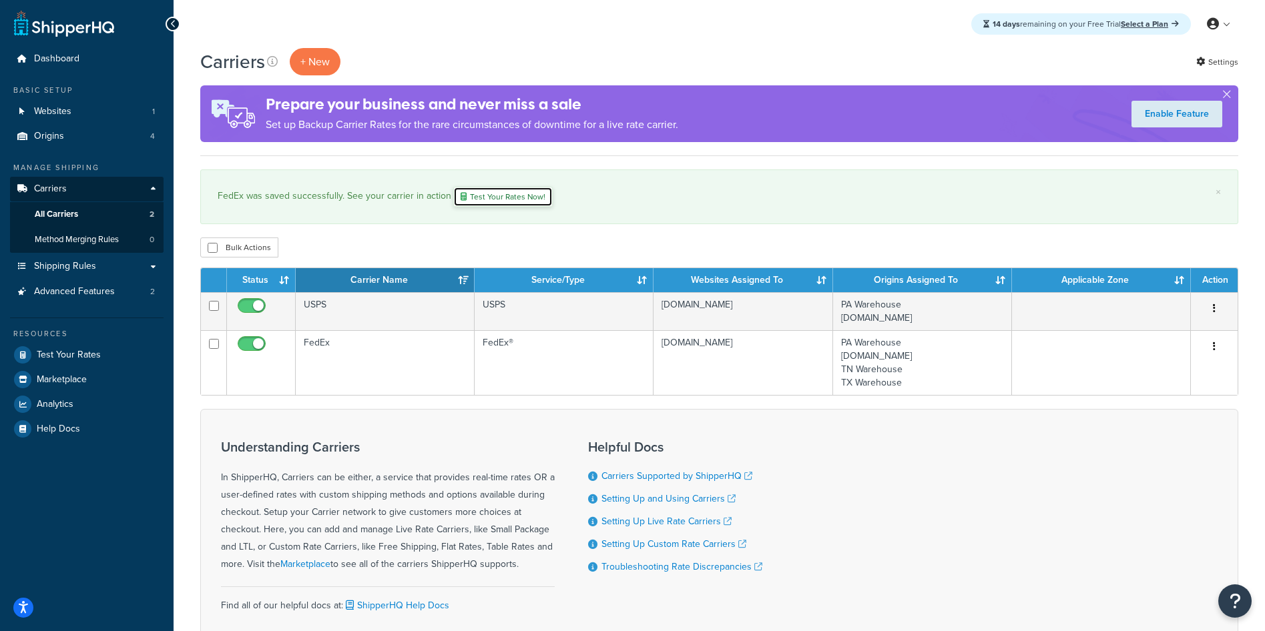
click at [489, 202] on link "Test Your Rates Now!" at bounding box center [502, 197] width 99 height 20
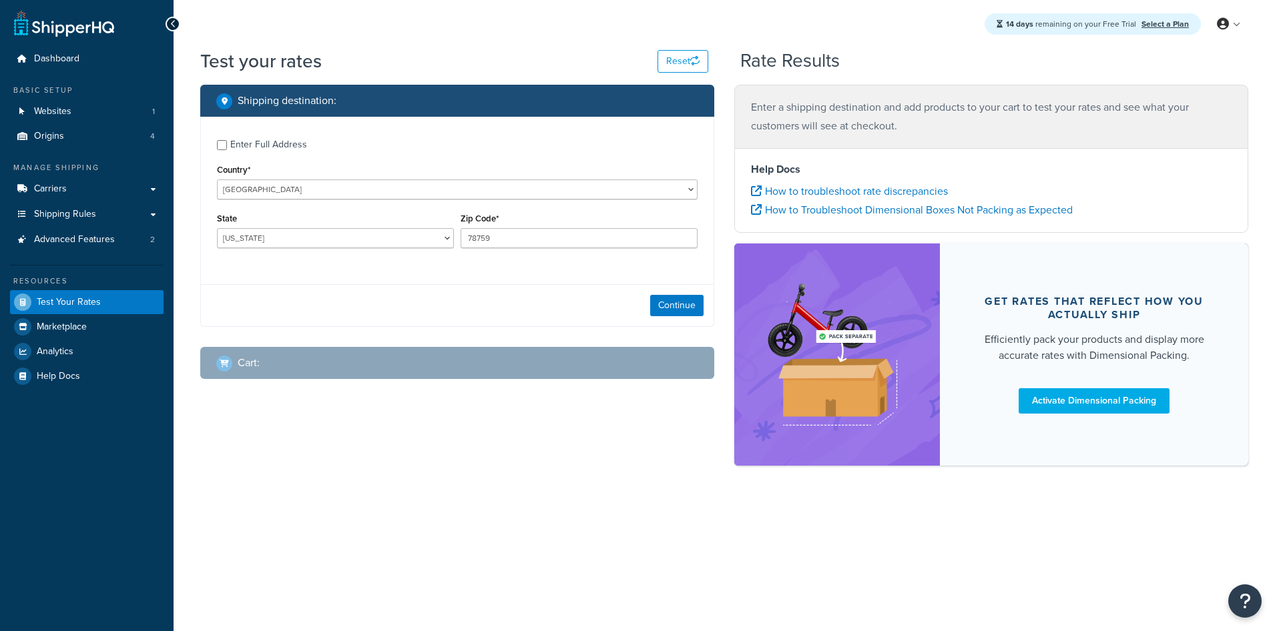
select select "[GEOGRAPHIC_DATA]"
click at [654, 306] on button "Continue" at bounding box center [676, 305] width 53 height 21
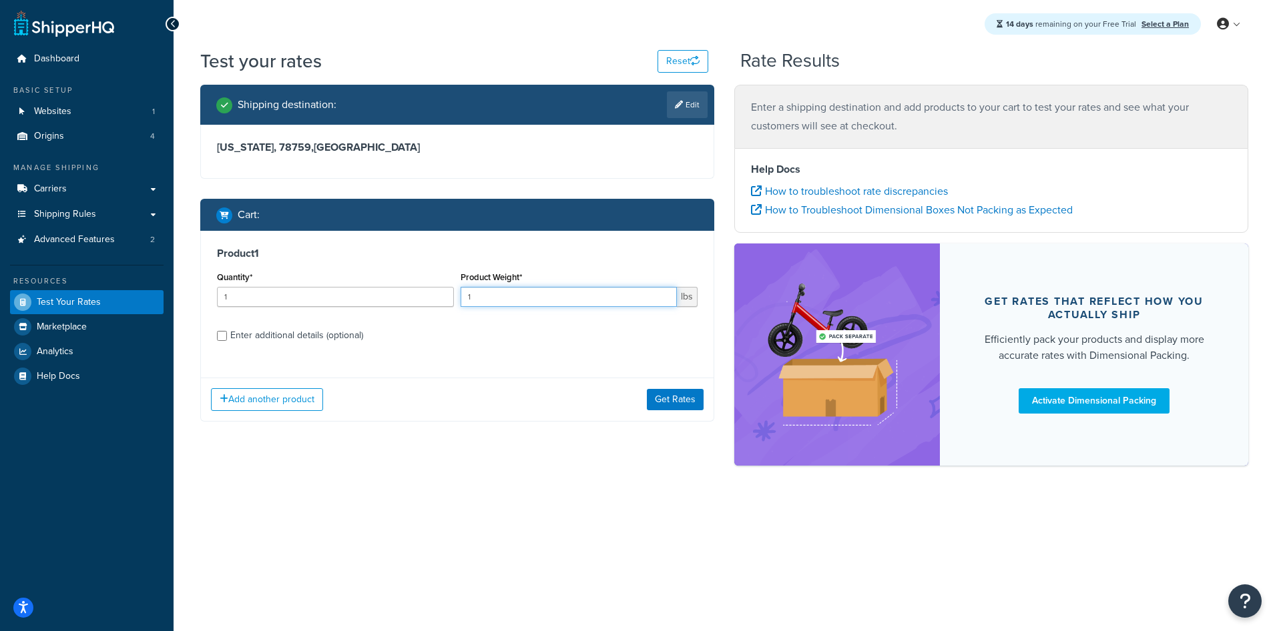
click at [531, 304] on input "1" at bounding box center [569, 297] width 216 height 20
type input "1"
type input "21.5"
click at [686, 391] on button "Get Rates" at bounding box center [675, 399] width 57 height 21
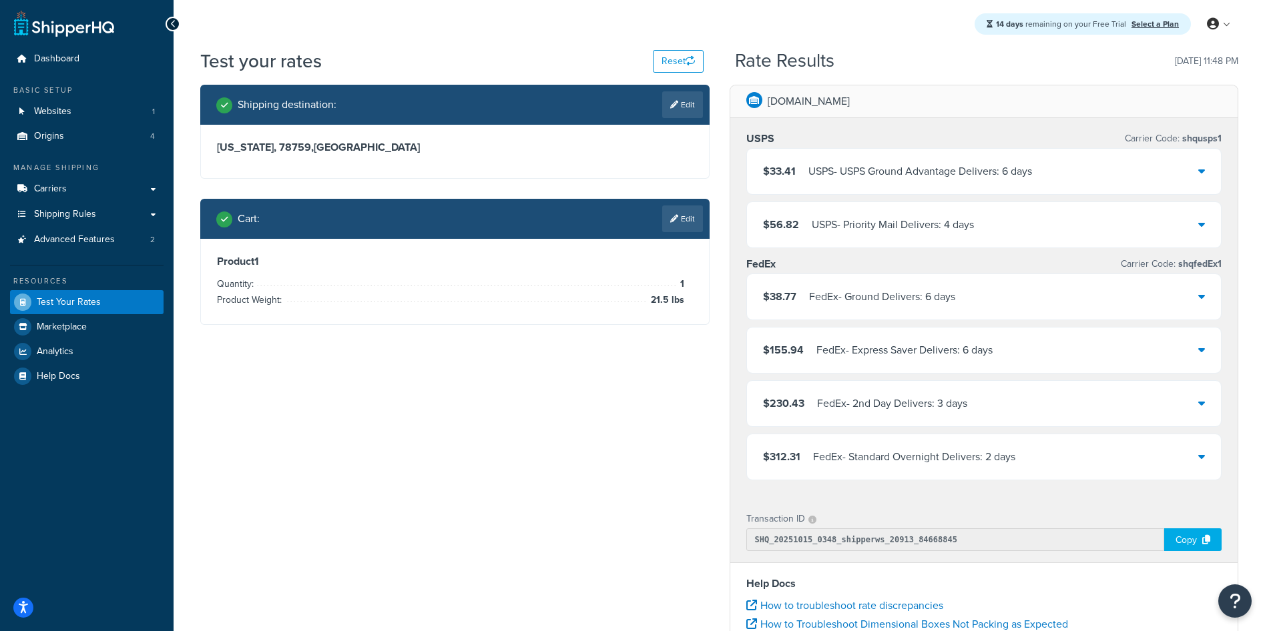
click at [784, 101] on p "[DOMAIN_NAME]" at bounding box center [809, 101] width 82 height 19
click at [97, 299] on span "Test Your Rates" at bounding box center [69, 302] width 64 height 11
click at [671, 51] on button "Reset" at bounding box center [678, 61] width 51 height 23
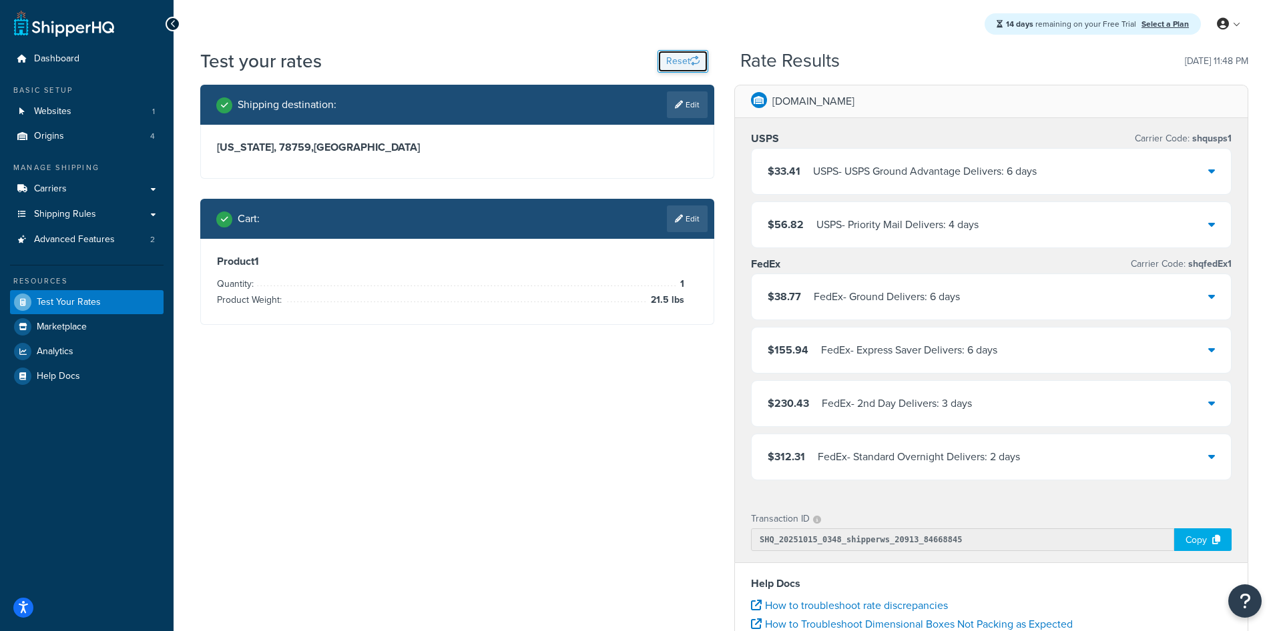
select select "TX"
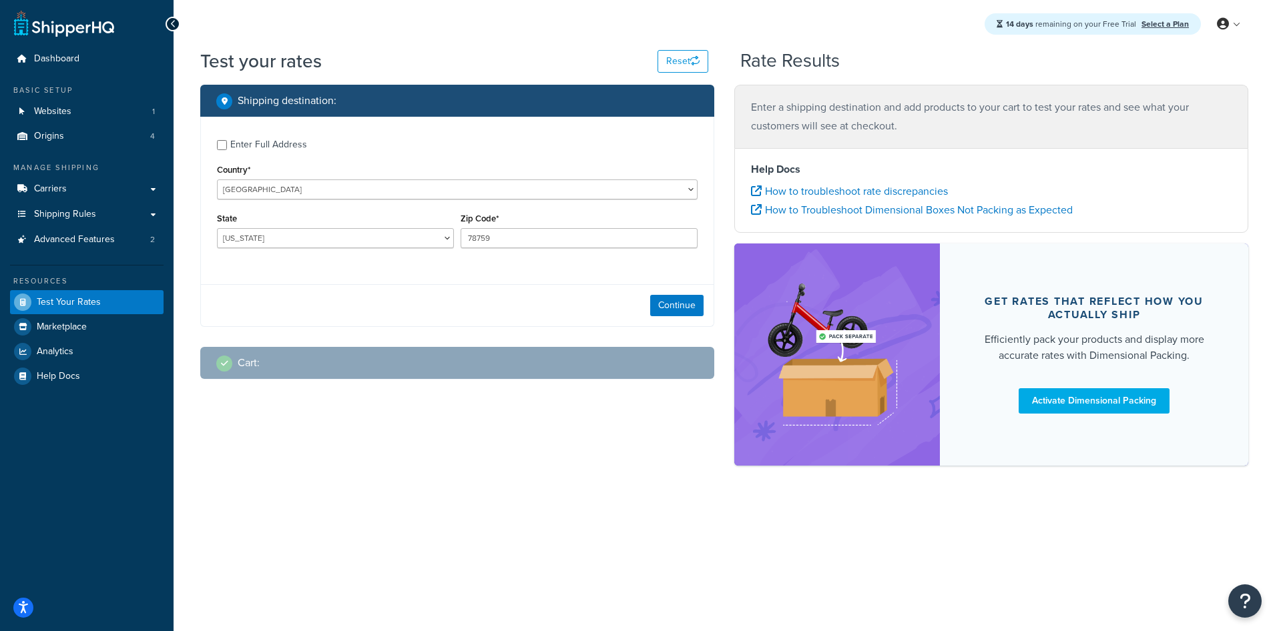
click at [239, 150] on div "Enter Full Address" at bounding box center [268, 144] width 77 height 19
click at [227, 150] on input "Enter Full Address" at bounding box center [222, 145] width 10 height 10
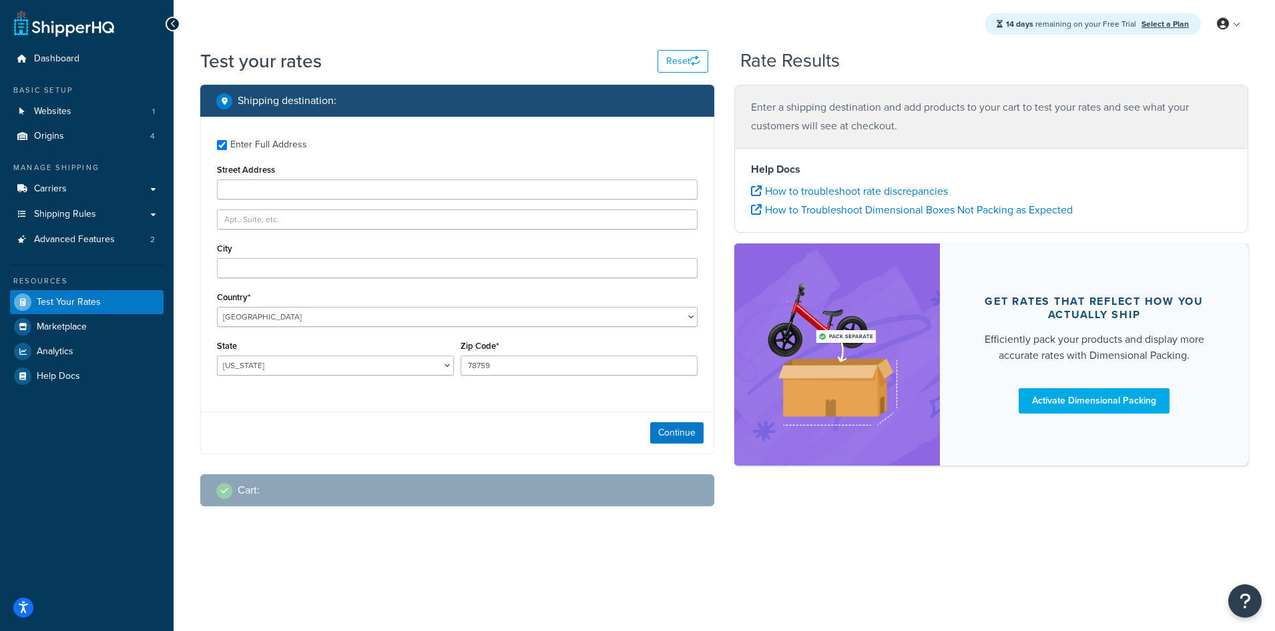
click at [240, 149] on div "Enter Full Address" at bounding box center [268, 144] width 77 height 19
click at [227, 149] on input "Enter Full Address" at bounding box center [222, 145] width 10 height 10
checkbox input "false"
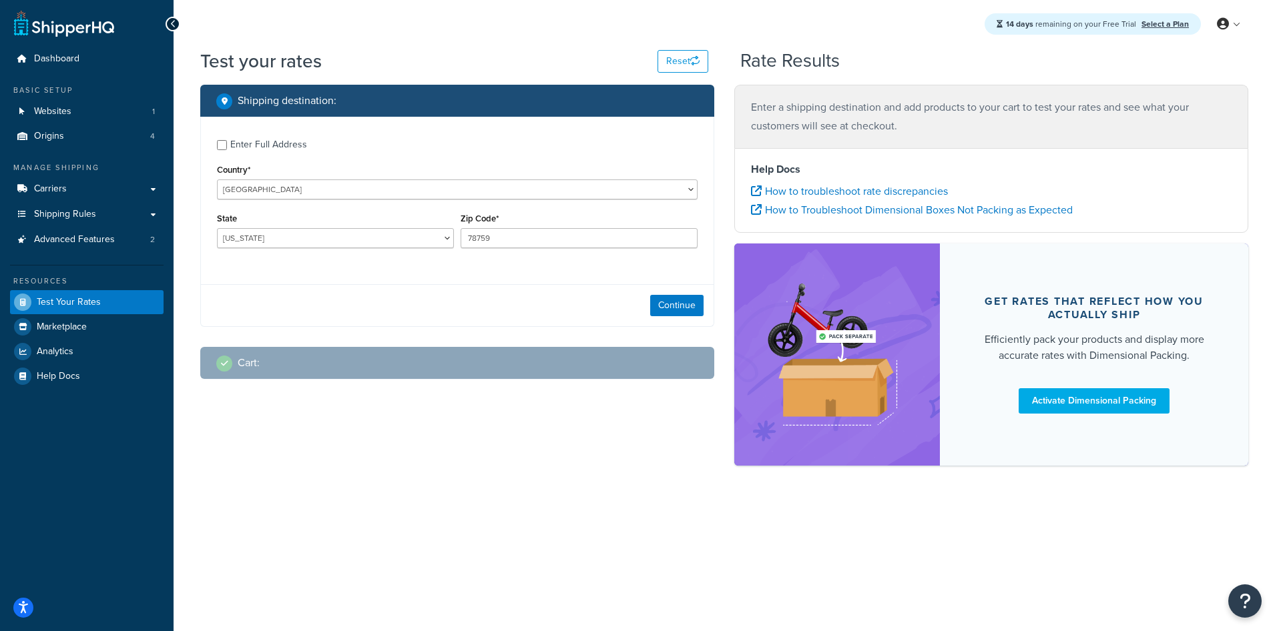
click at [367, 467] on div "Shipping destination : Enter Full Address Country* United States United Kingdom…" at bounding box center [724, 282] width 1068 height 394
click at [51, 216] on span "Shipping Rules" at bounding box center [65, 214] width 62 height 11
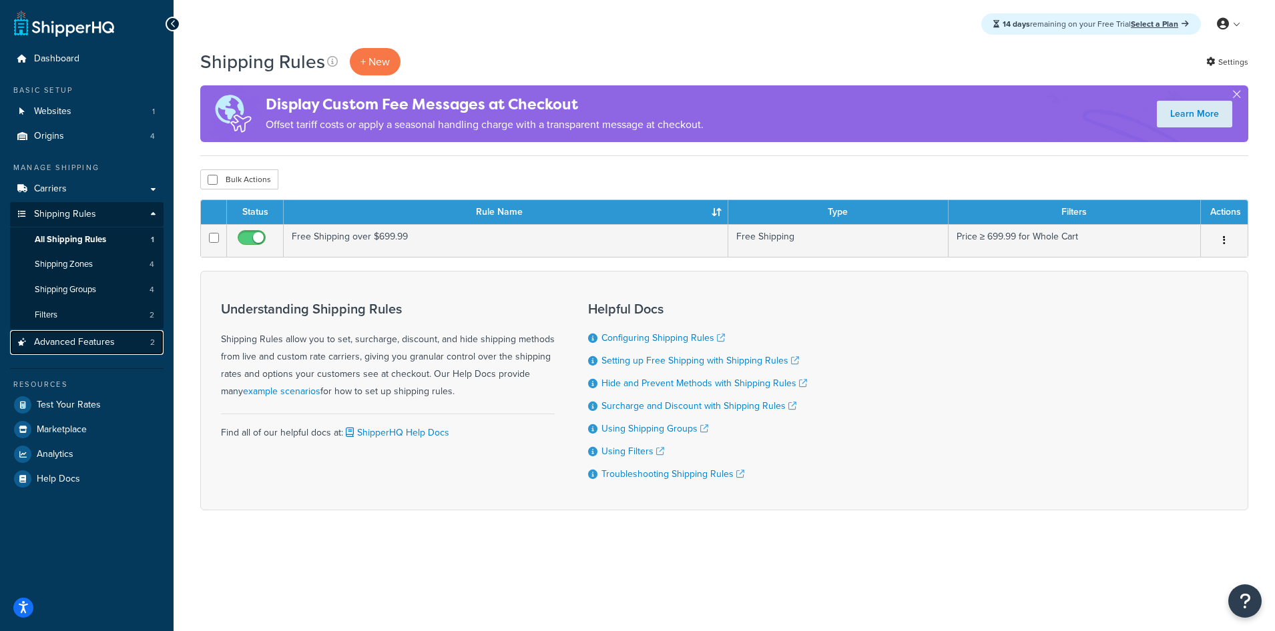
click at [73, 344] on span "Advanced Features" at bounding box center [74, 342] width 81 height 11
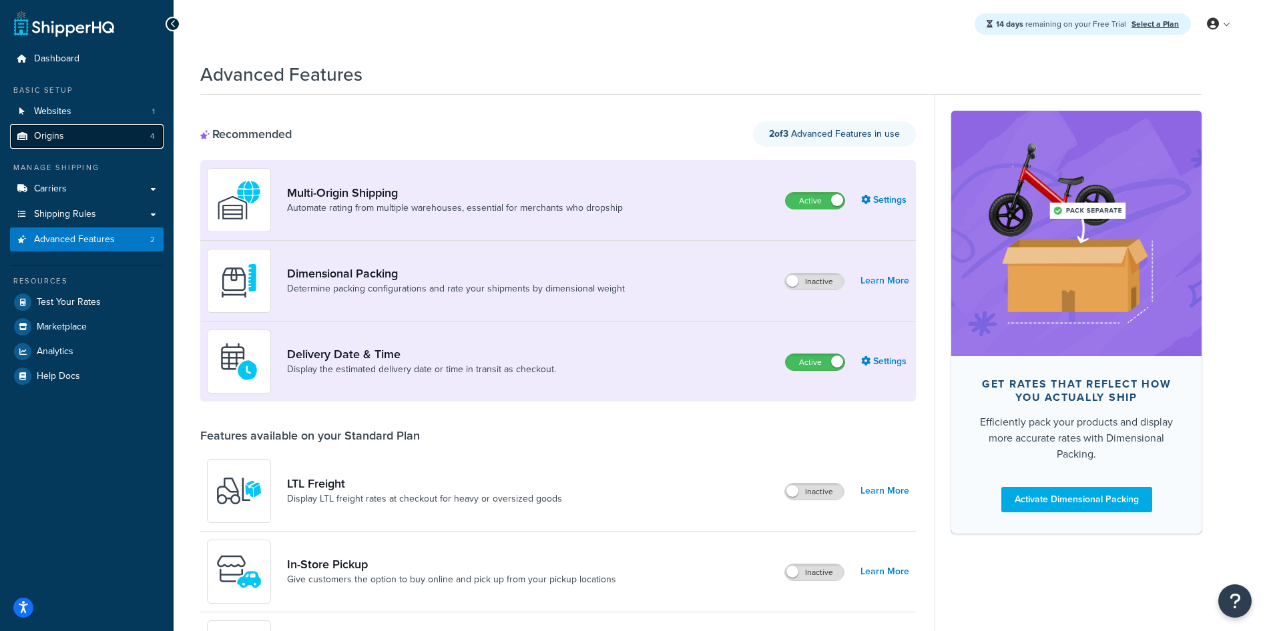
click at [64, 129] on link "Origins 4" at bounding box center [87, 136] width 154 height 25
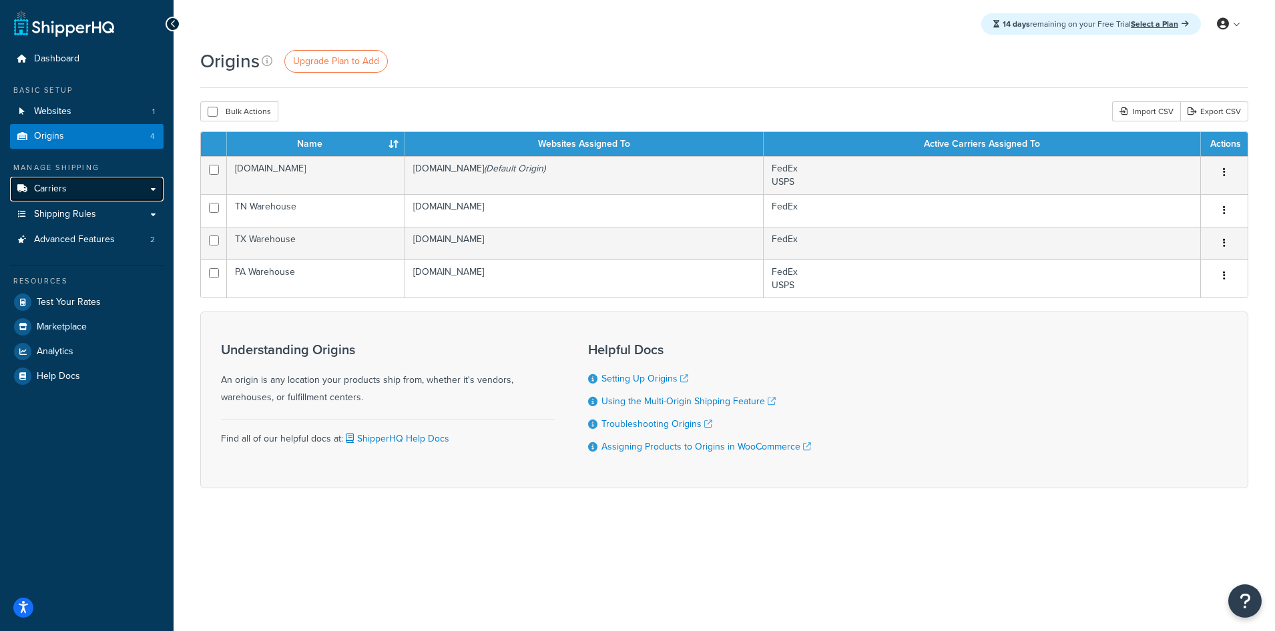
click at [54, 188] on span "Carriers" at bounding box center [50, 189] width 33 height 11
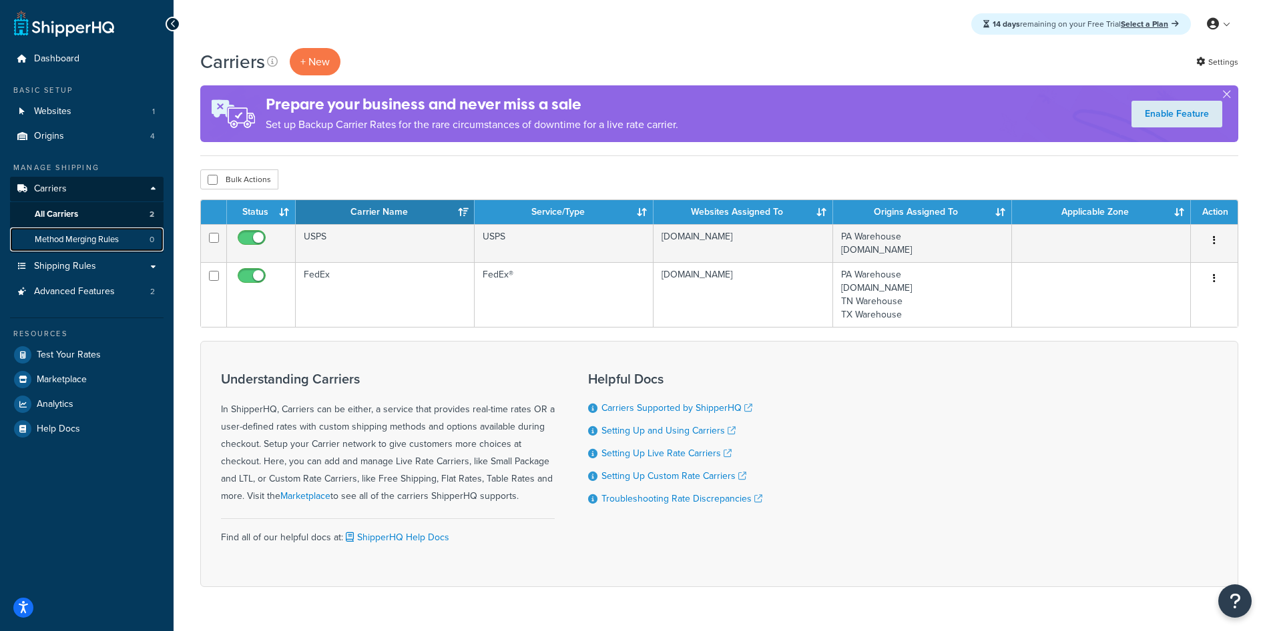
click at [61, 242] on span "Method Merging Rules" at bounding box center [77, 239] width 84 height 11
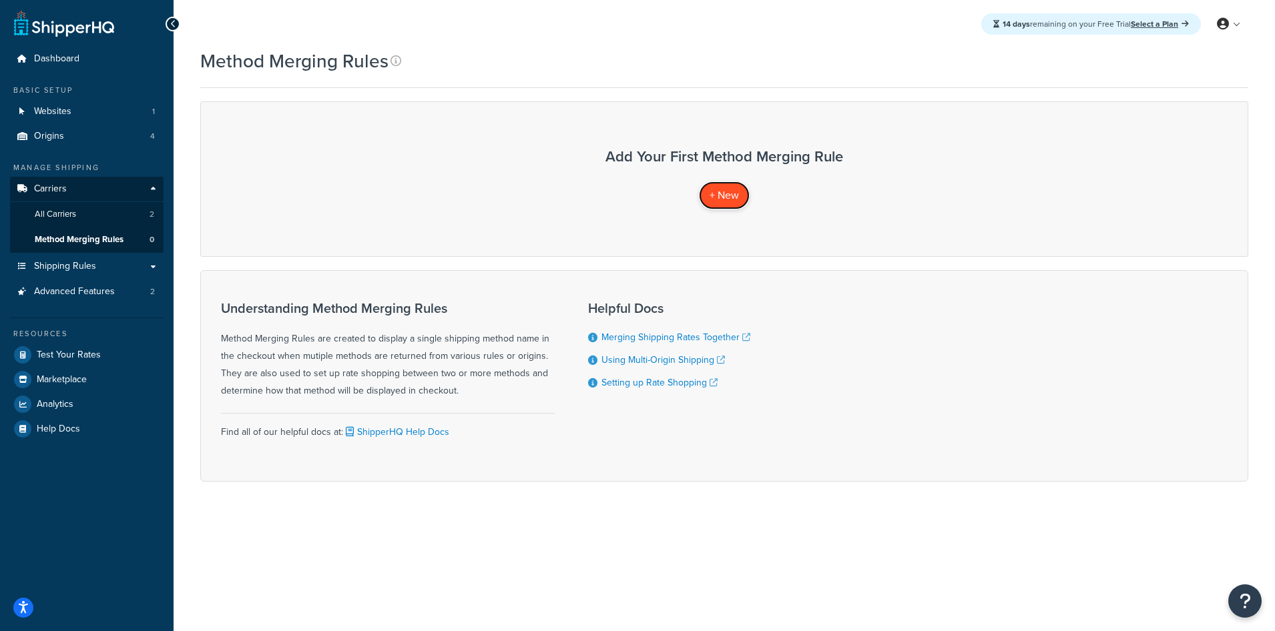
click at [720, 197] on span "+ New" at bounding box center [724, 195] width 29 height 15
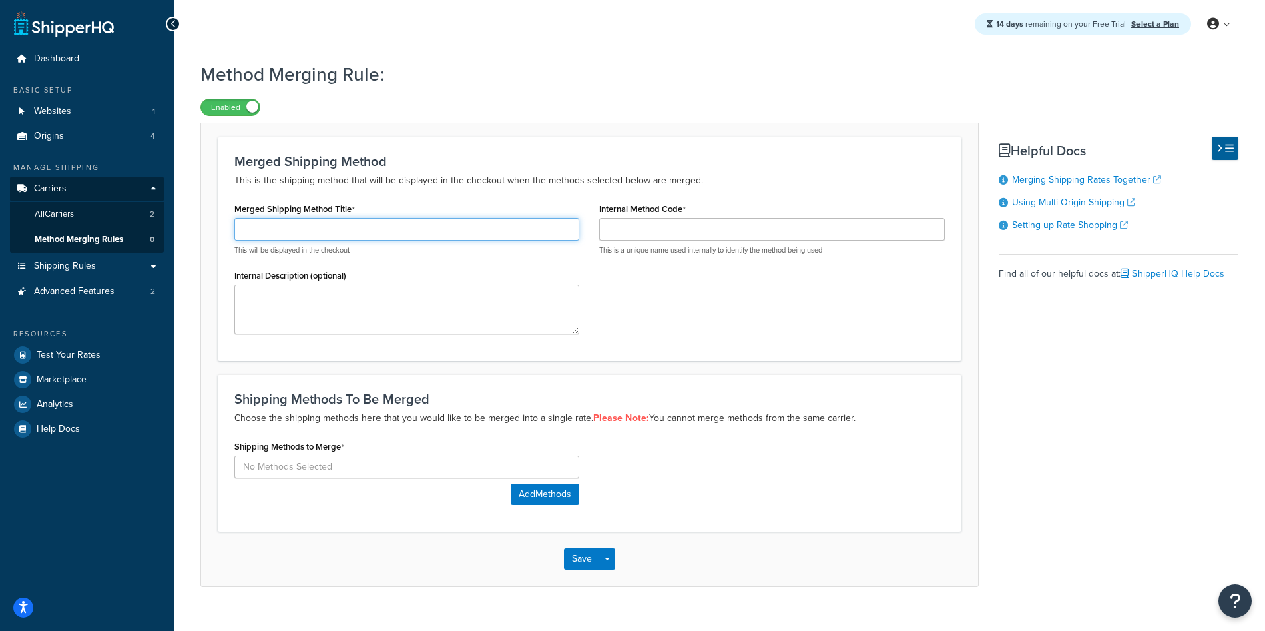
click at [293, 232] on input "Merged Shipping Method Title" at bounding box center [406, 229] width 345 height 23
type input "Combined Shippiing"
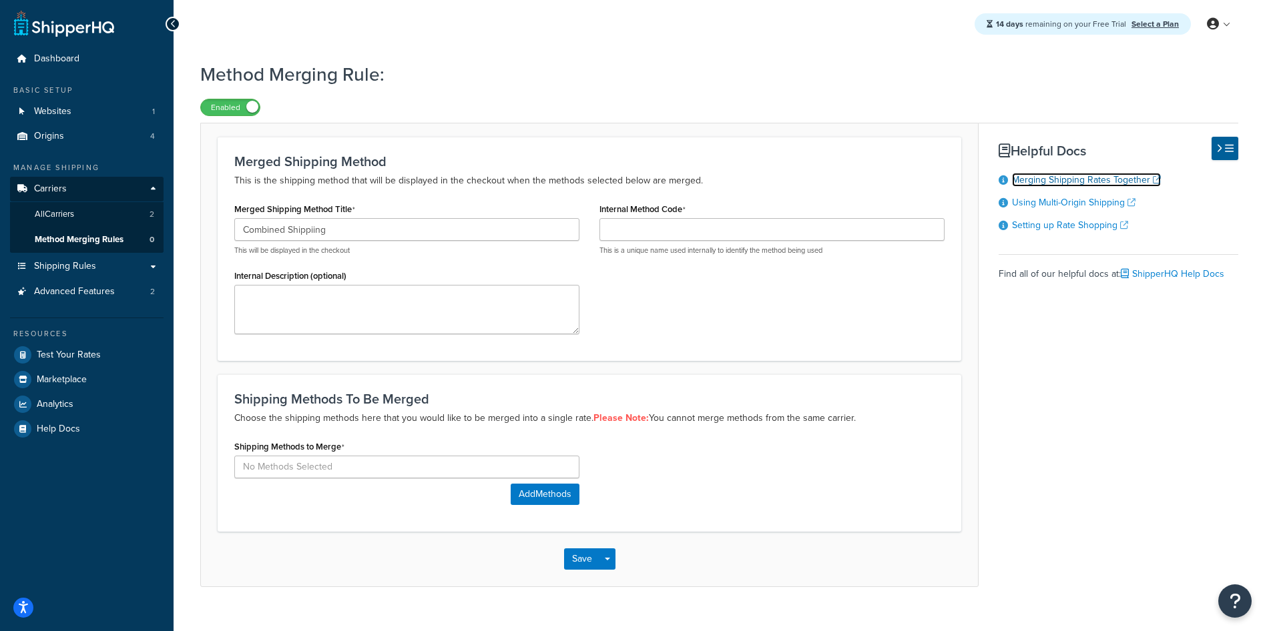
click at [1067, 180] on link "Merging Shipping Rates Together" at bounding box center [1086, 180] width 149 height 14
click at [74, 291] on span "Advanced Features" at bounding box center [74, 291] width 81 height 11
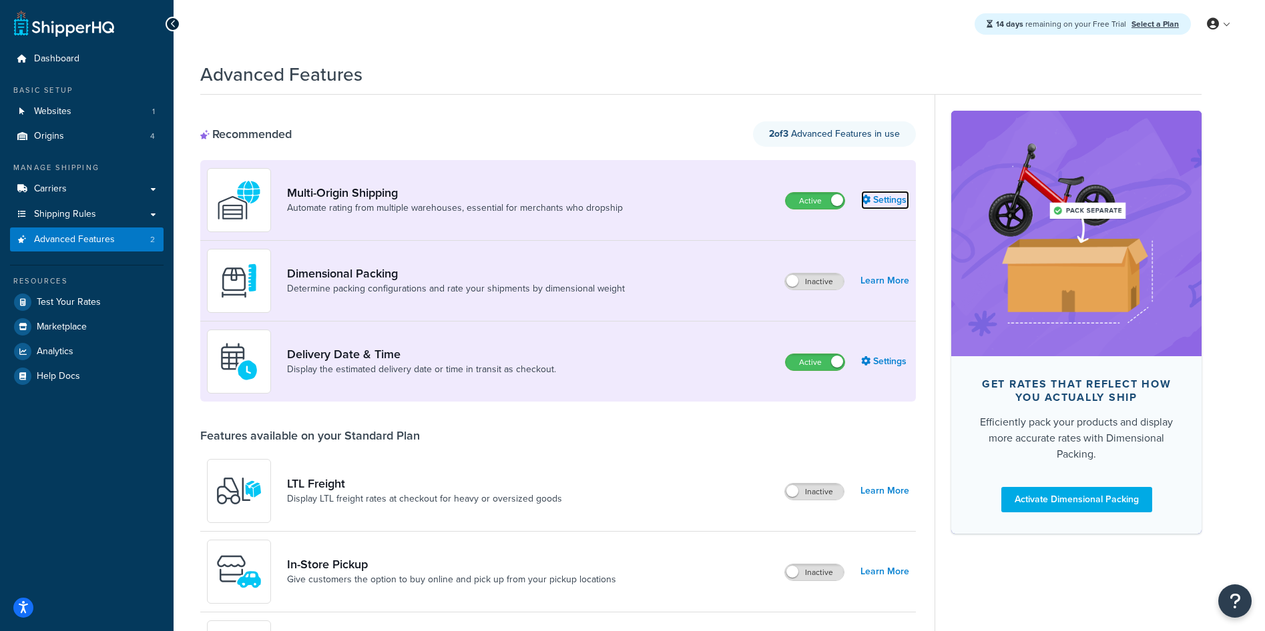
click at [891, 204] on link "Settings" at bounding box center [885, 200] width 48 height 19
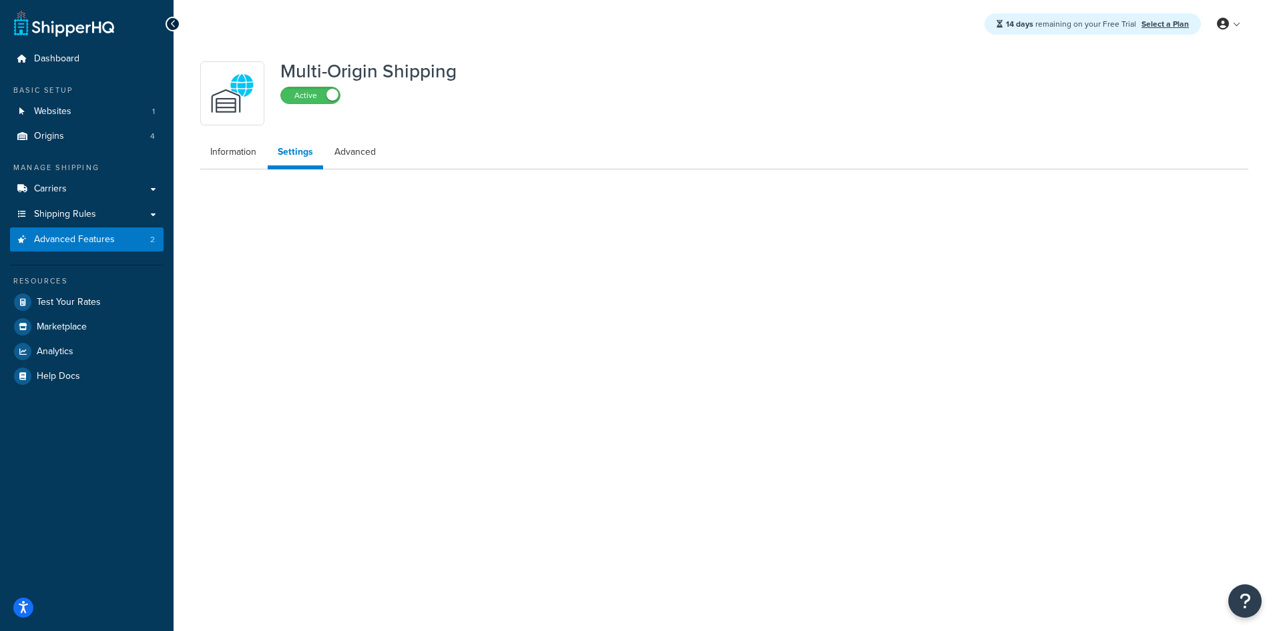
select select "false"
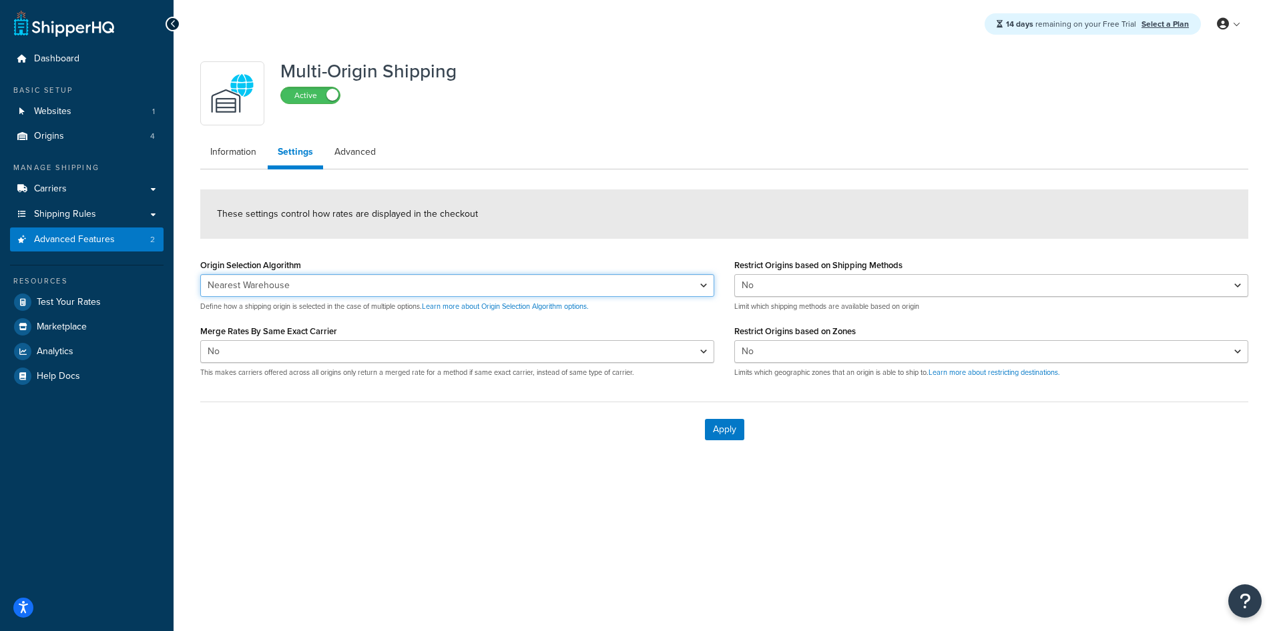
click at [674, 285] on select "Nearest Warehouse Fewest Warehouses" at bounding box center [457, 285] width 514 height 23
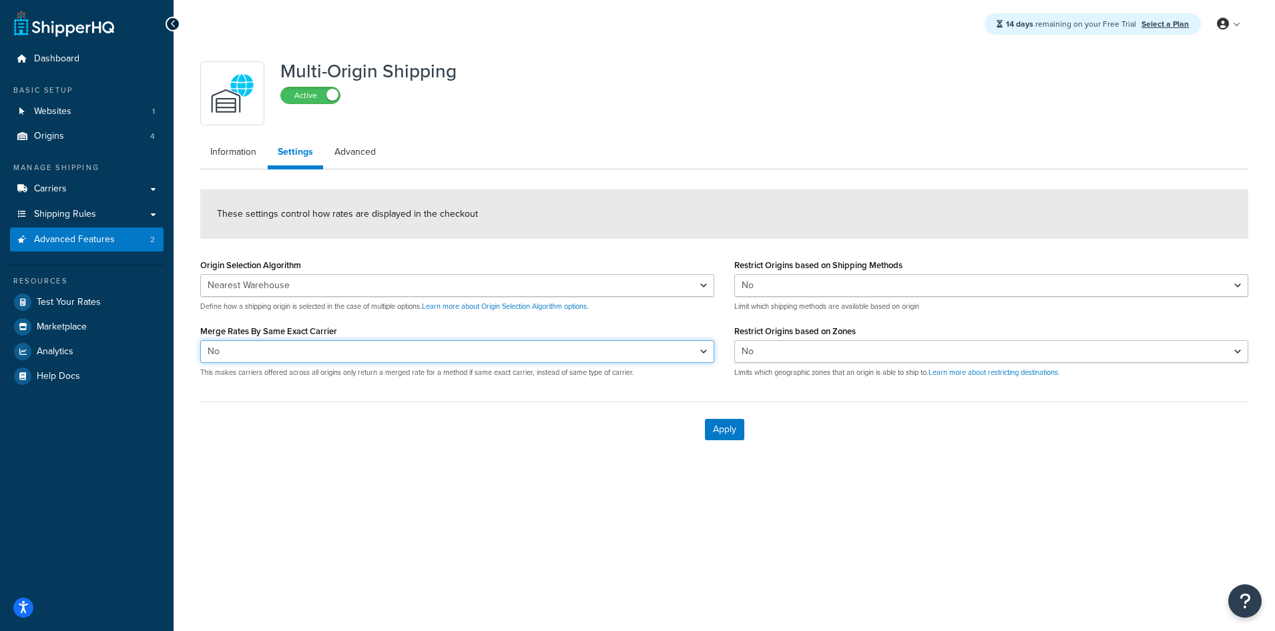
click at [391, 352] on select "Yes No" at bounding box center [457, 351] width 514 height 23
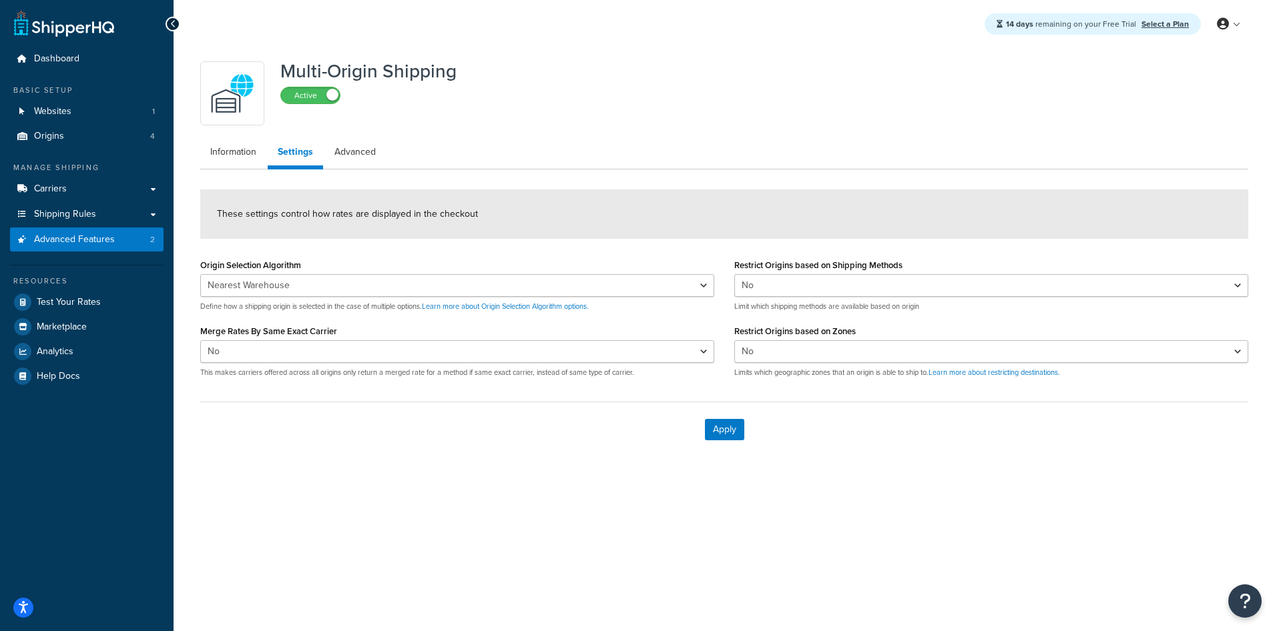
click at [337, 486] on div "Multi-Origin Shipping Active Information Settings Advanced These settings contr…" at bounding box center [724, 269] width 1101 height 443
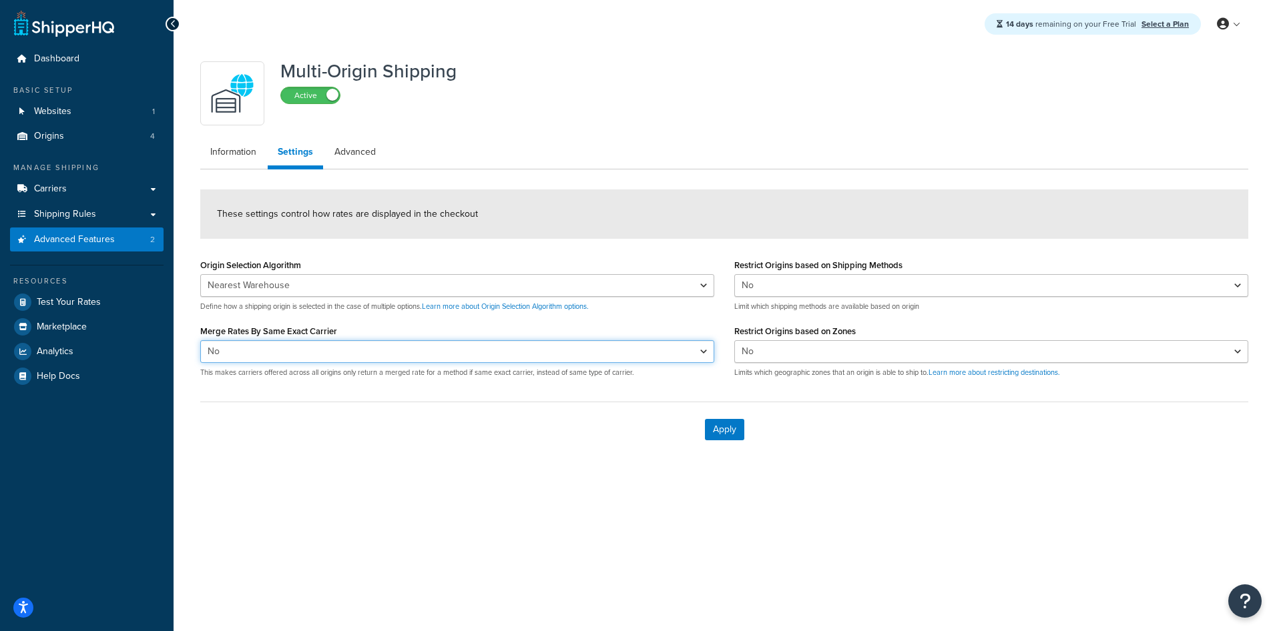
click at [633, 349] on select "Yes No" at bounding box center [457, 351] width 514 height 23
select select "true"
click at [200, 340] on select "Yes No" at bounding box center [457, 351] width 514 height 23
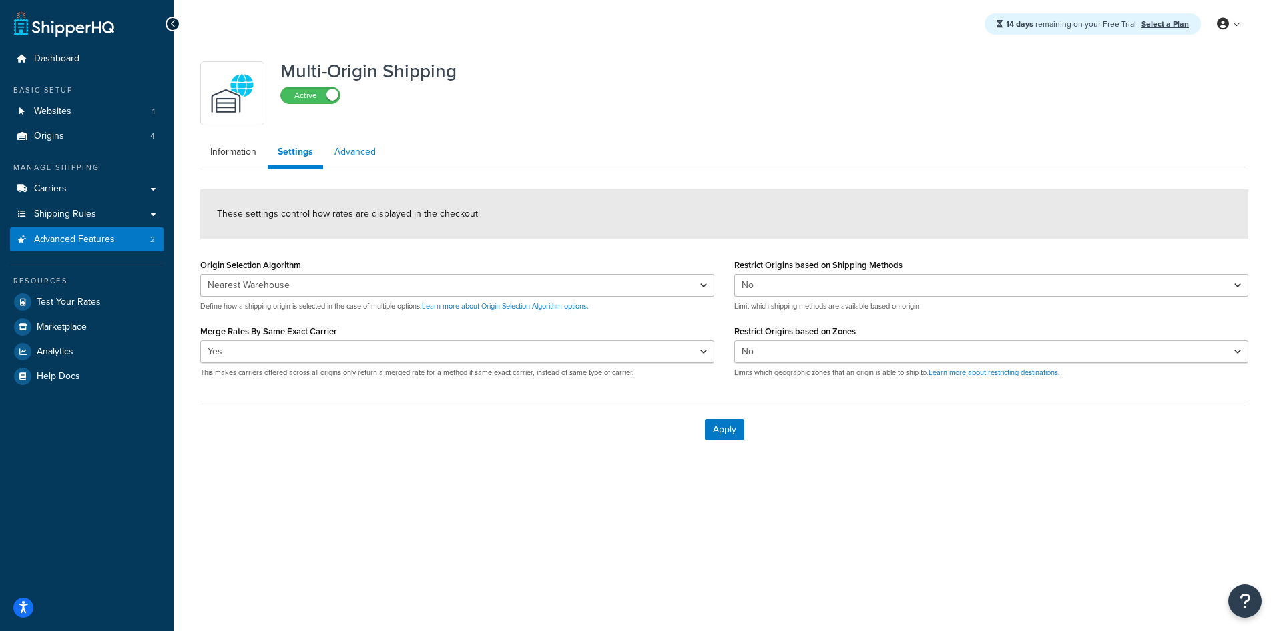
click at [358, 151] on link "Advanced" at bounding box center [354, 152] width 61 height 27
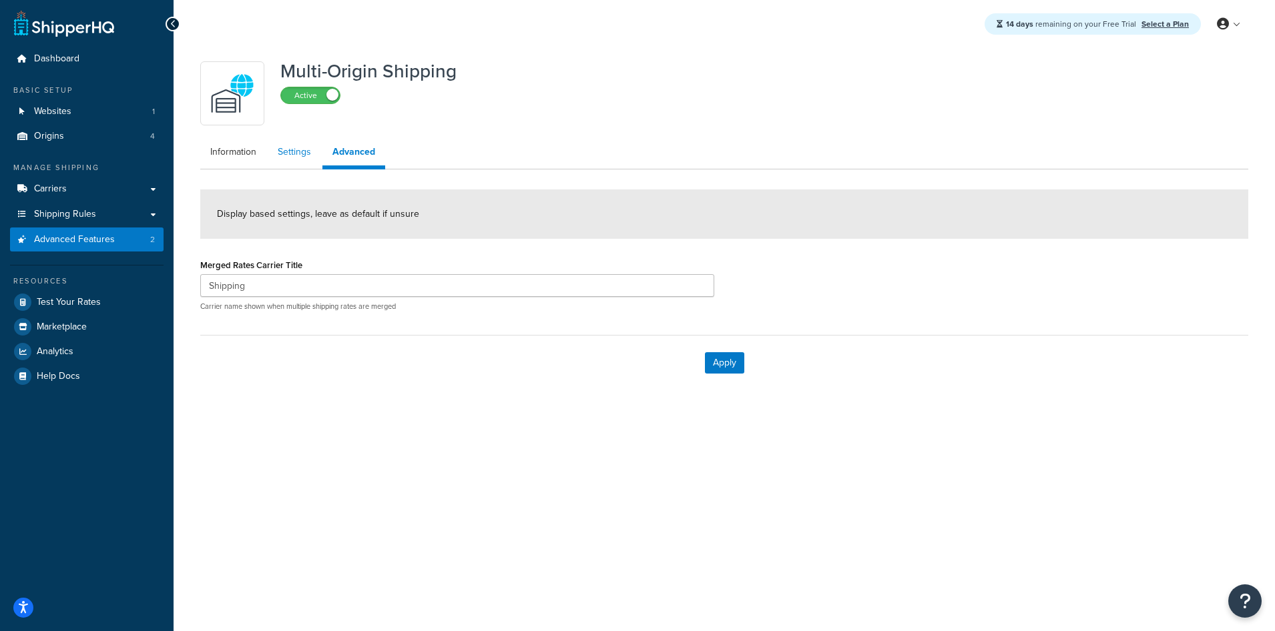
click at [310, 154] on link "Settings" at bounding box center [294, 152] width 53 height 27
select select "false"
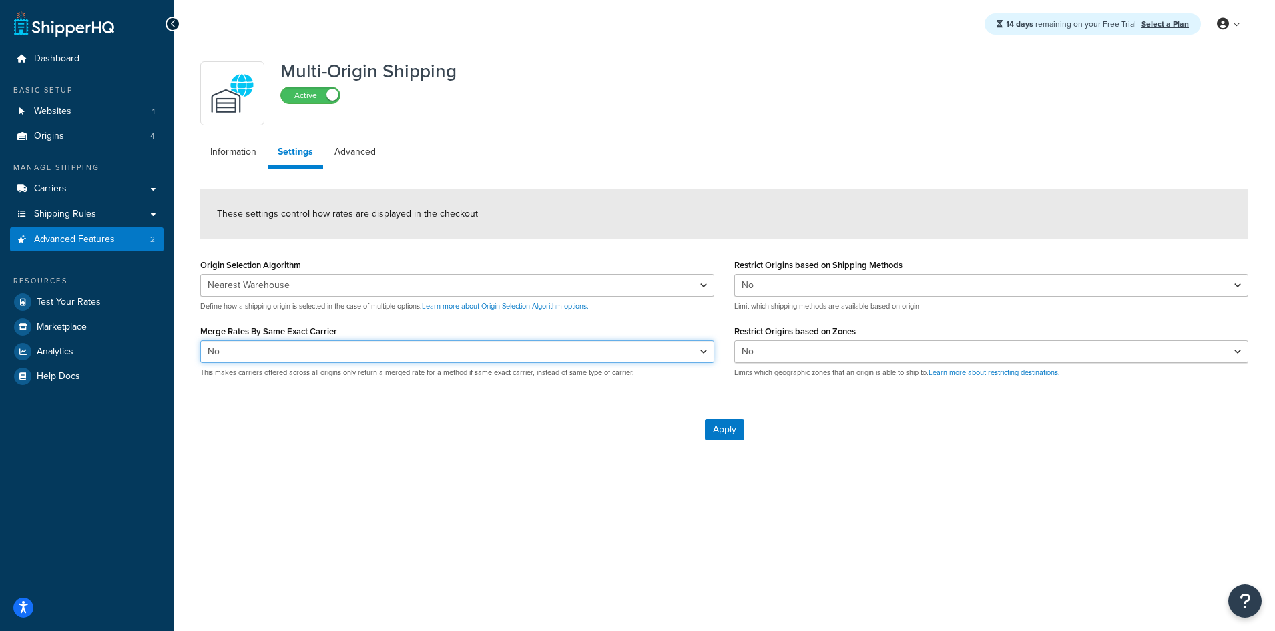
click at [611, 352] on select "Yes No" at bounding box center [457, 351] width 514 height 23
select select "true"
click at [200, 340] on select "Yes No" at bounding box center [457, 351] width 514 height 23
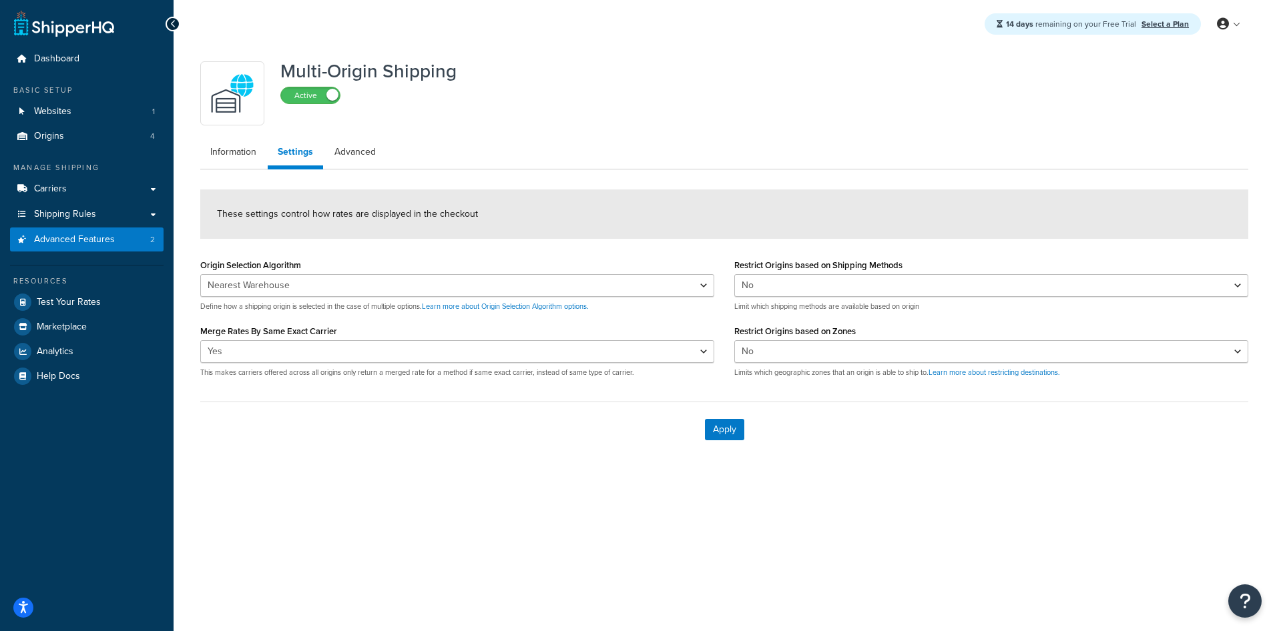
click at [1131, 484] on div "Multi-Origin Shipping Active Information Settings Advanced These settings contr…" at bounding box center [724, 269] width 1101 height 443
click at [728, 431] on button "Apply" at bounding box center [724, 429] width 39 height 21
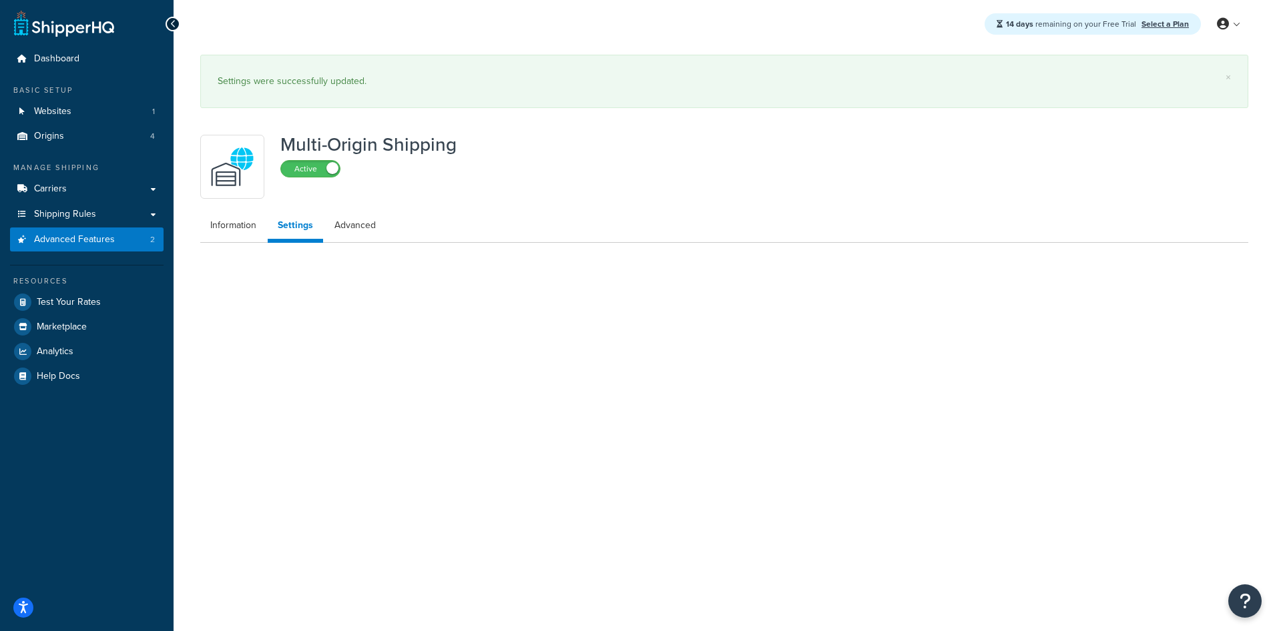
select select "false"
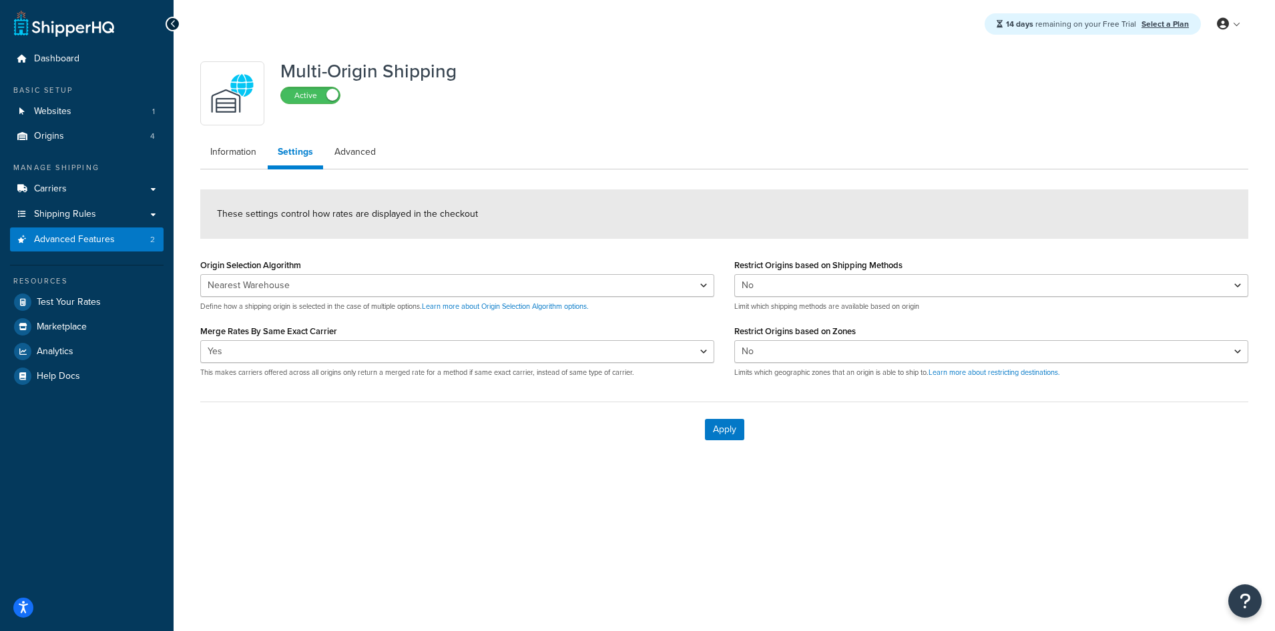
click at [1141, 476] on div "Multi-Origin Shipping Active Information Settings Advanced These settings contr…" at bounding box center [724, 269] width 1101 height 443
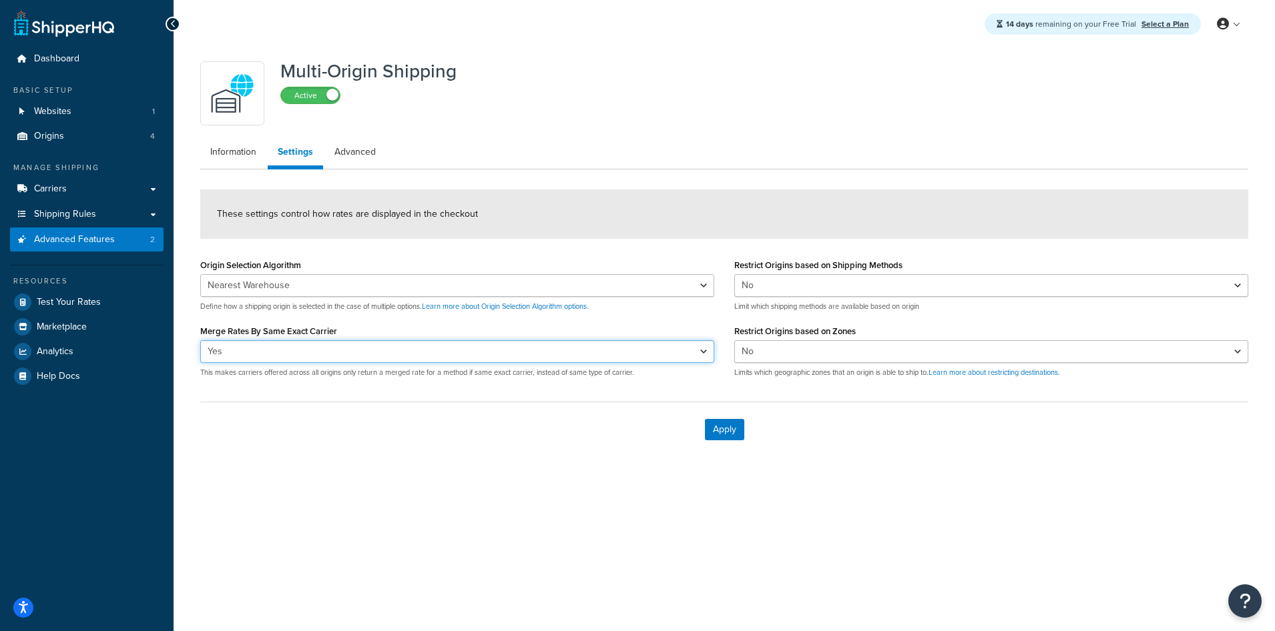
click at [558, 352] on select "Yes No" at bounding box center [457, 351] width 514 height 23
select select "false"
click at [200, 340] on select "Yes No" at bounding box center [457, 351] width 514 height 23
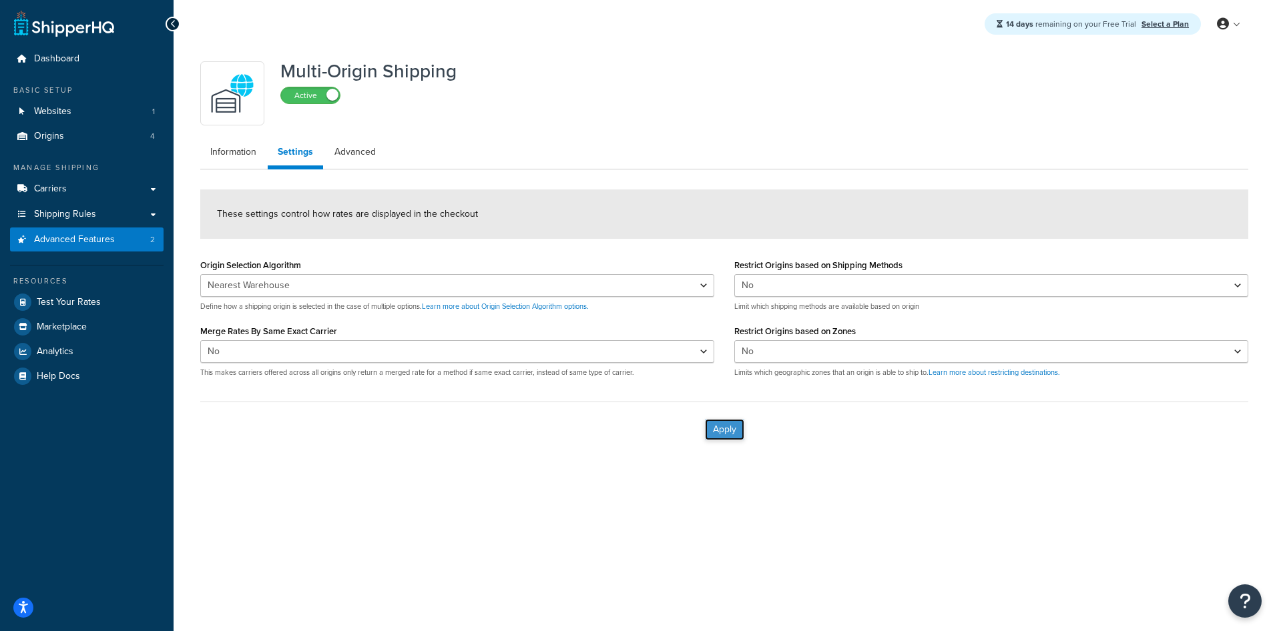
click at [731, 432] on button "Apply" at bounding box center [724, 429] width 39 height 21
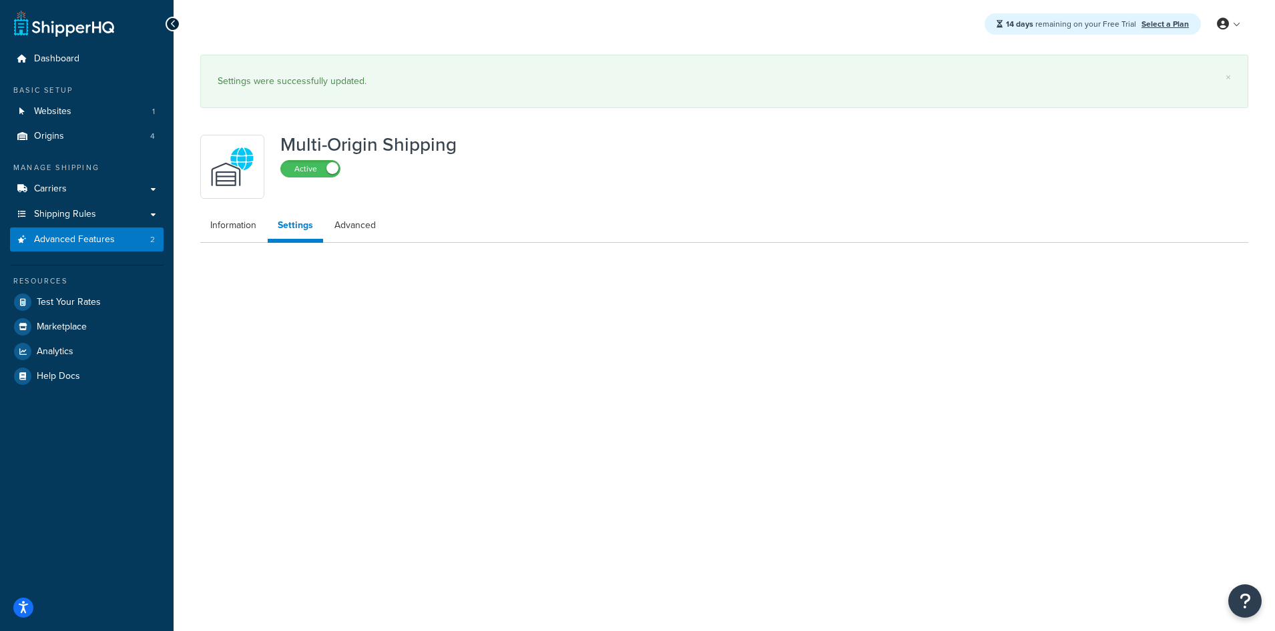
select select "false"
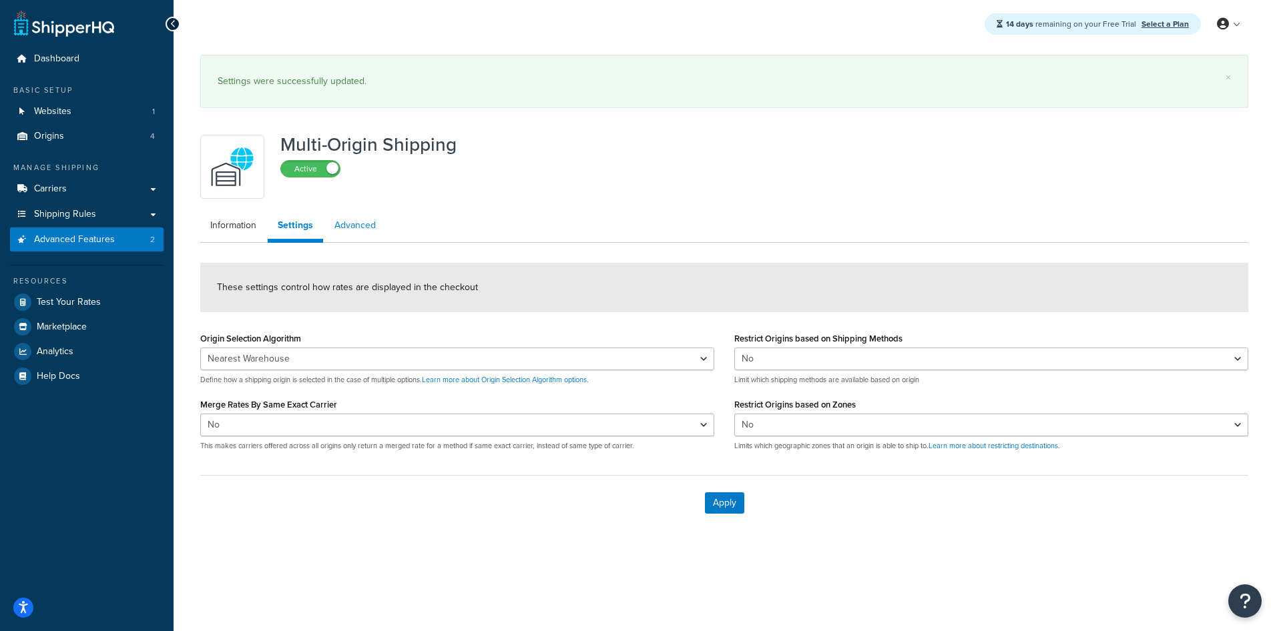
click at [344, 220] on link "Advanced" at bounding box center [354, 225] width 61 height 27
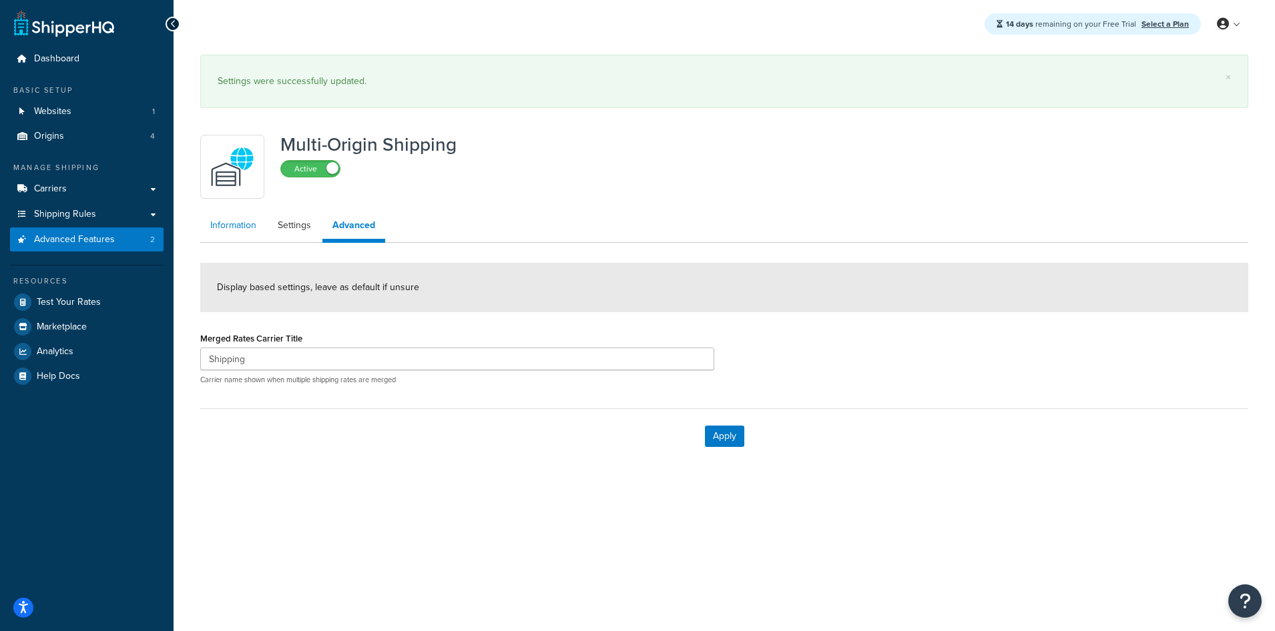
click at [230, 224] on link "Information" at bounding box center [233, 225] width 66 height 27
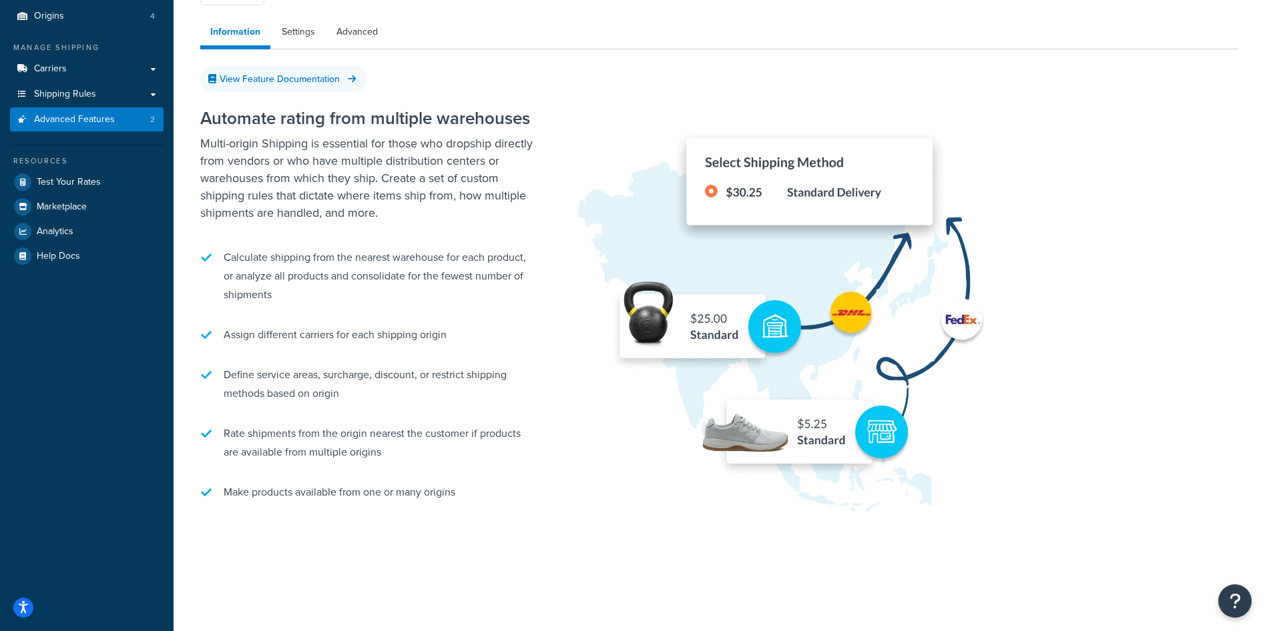
scroll to position [120, 0]
click at [1141, 105] on div at bounding box center [906, 295] width 664 height 453
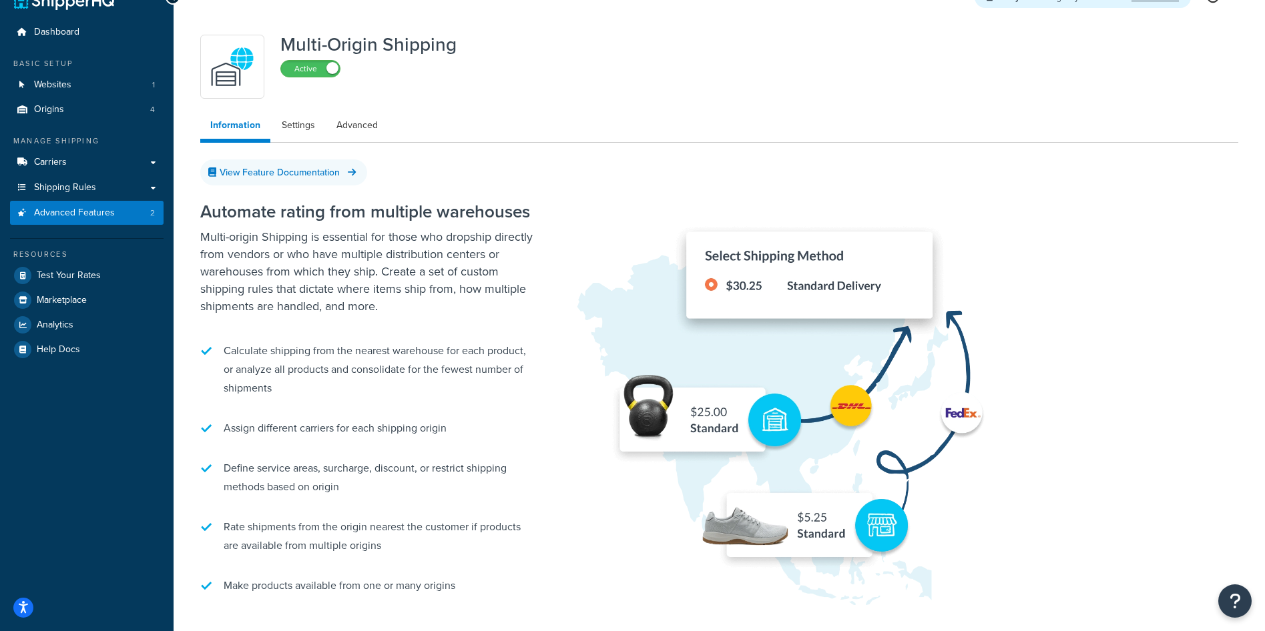
scroll to position [0, 0]
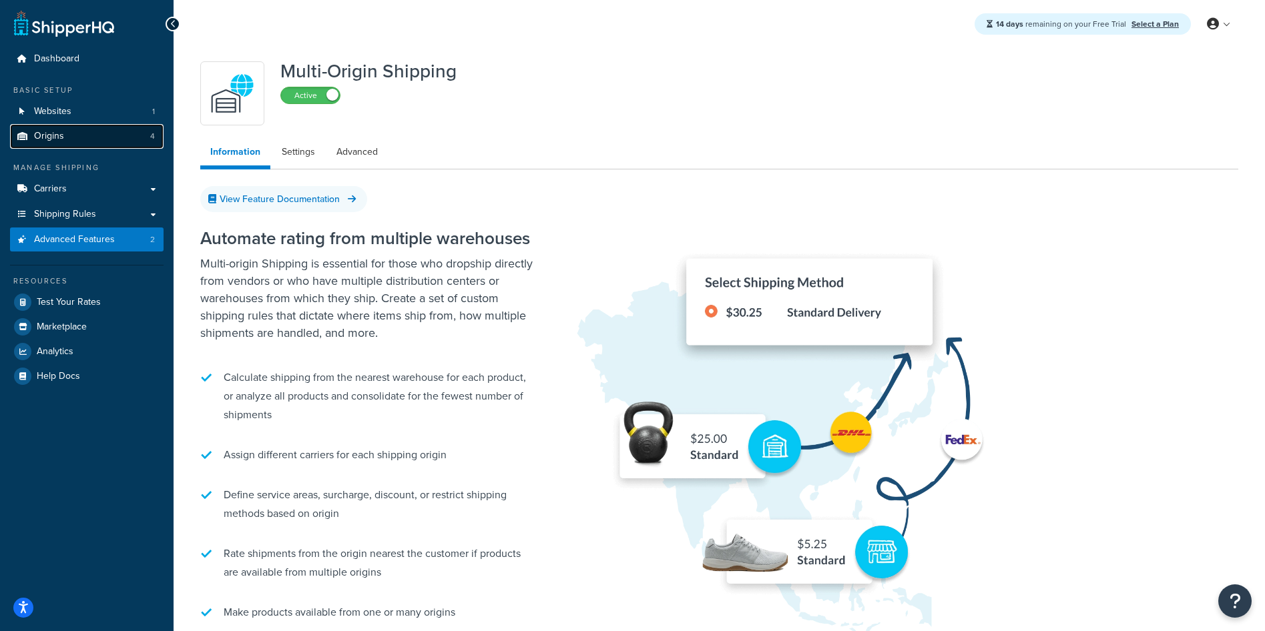
click at [57, 139] on span "Origins" at bounding box center [49, 136] width 30 height 11
